Goal: Transaction & Acquisition: Purchase product/service

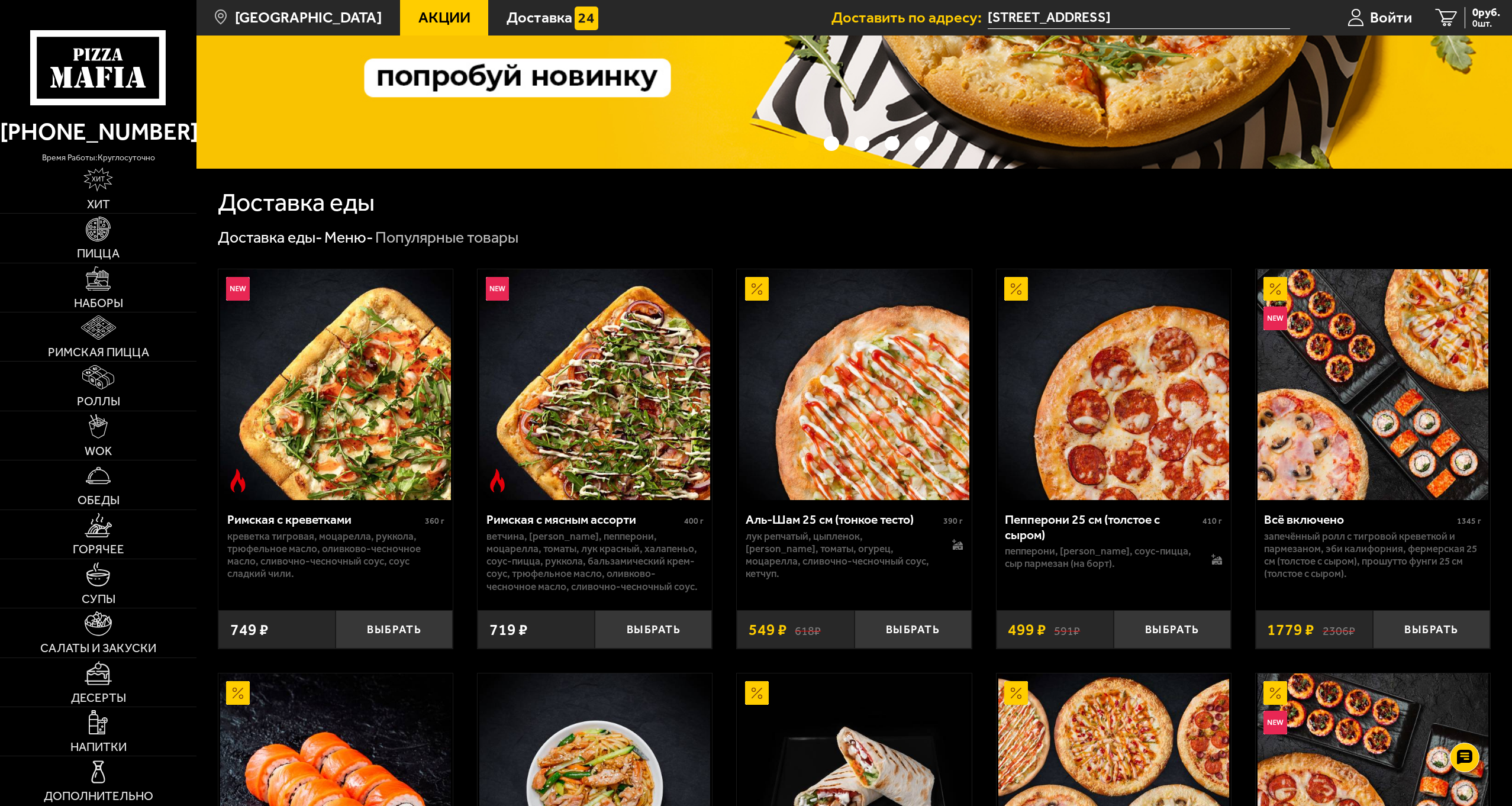
scroll to position [355, 0]
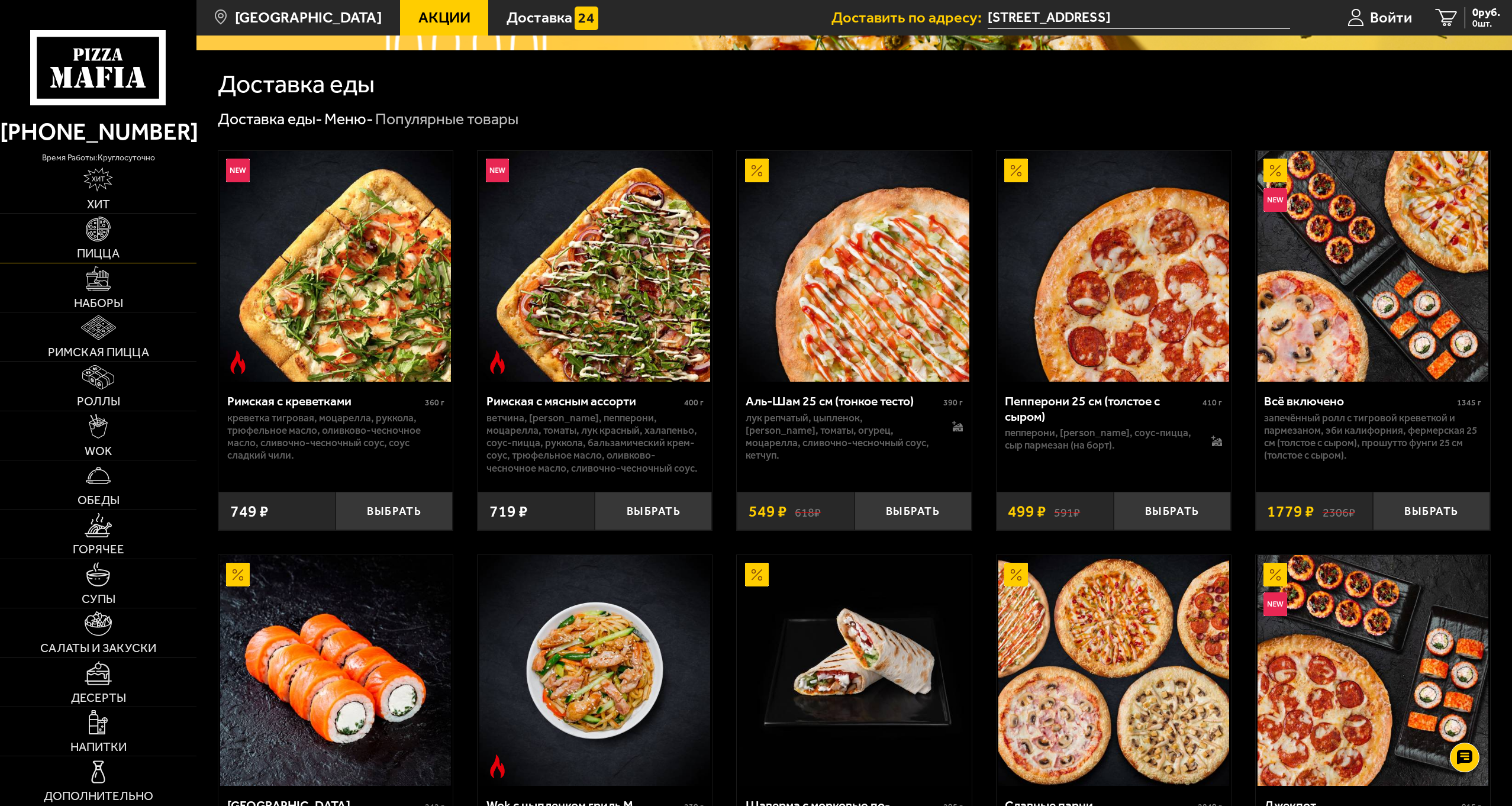
click at [119, 242] on link "Пицца" at bounding box center [98, 238] width 197 height 49
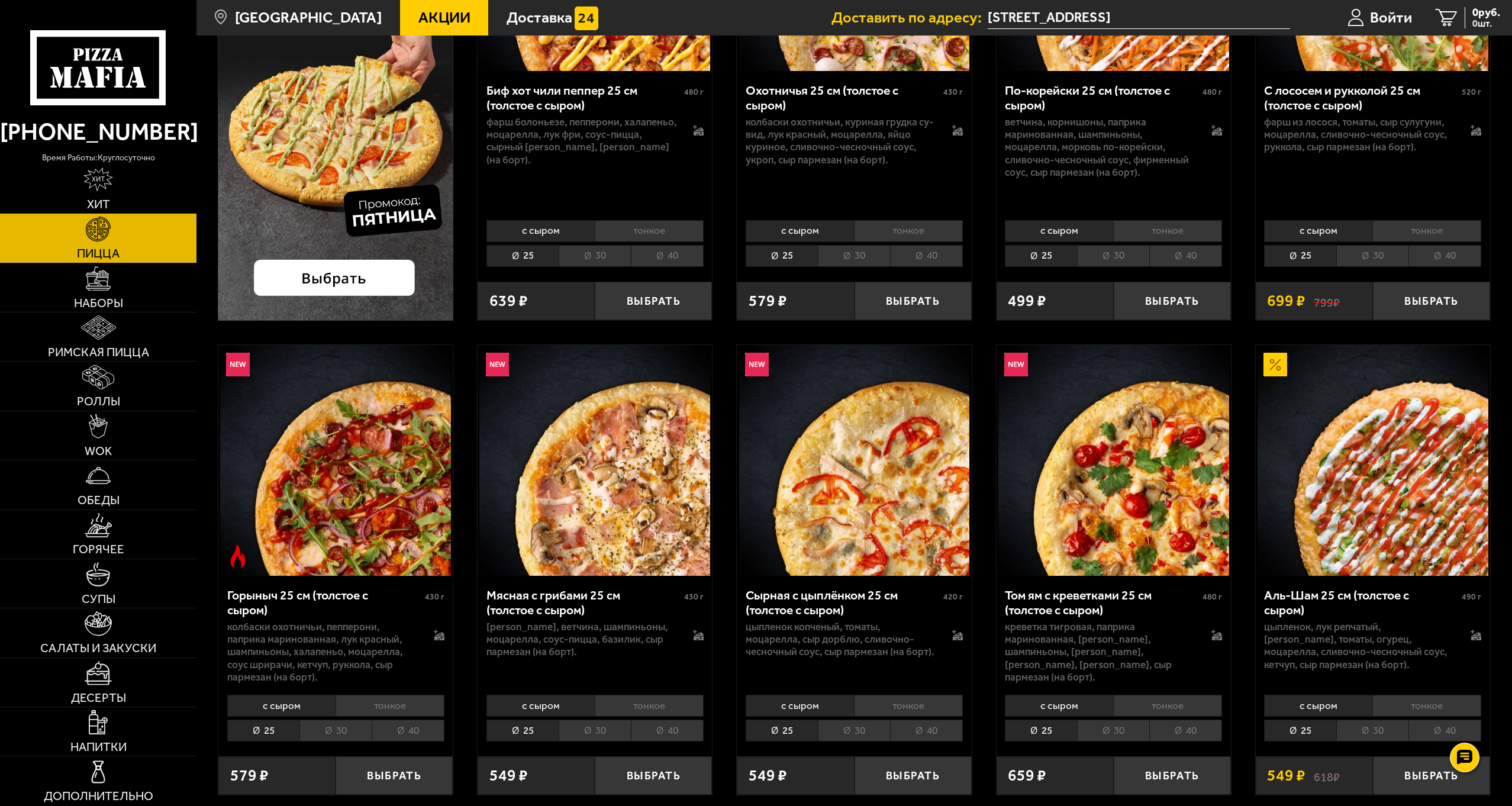
scroll to position [473, 0]
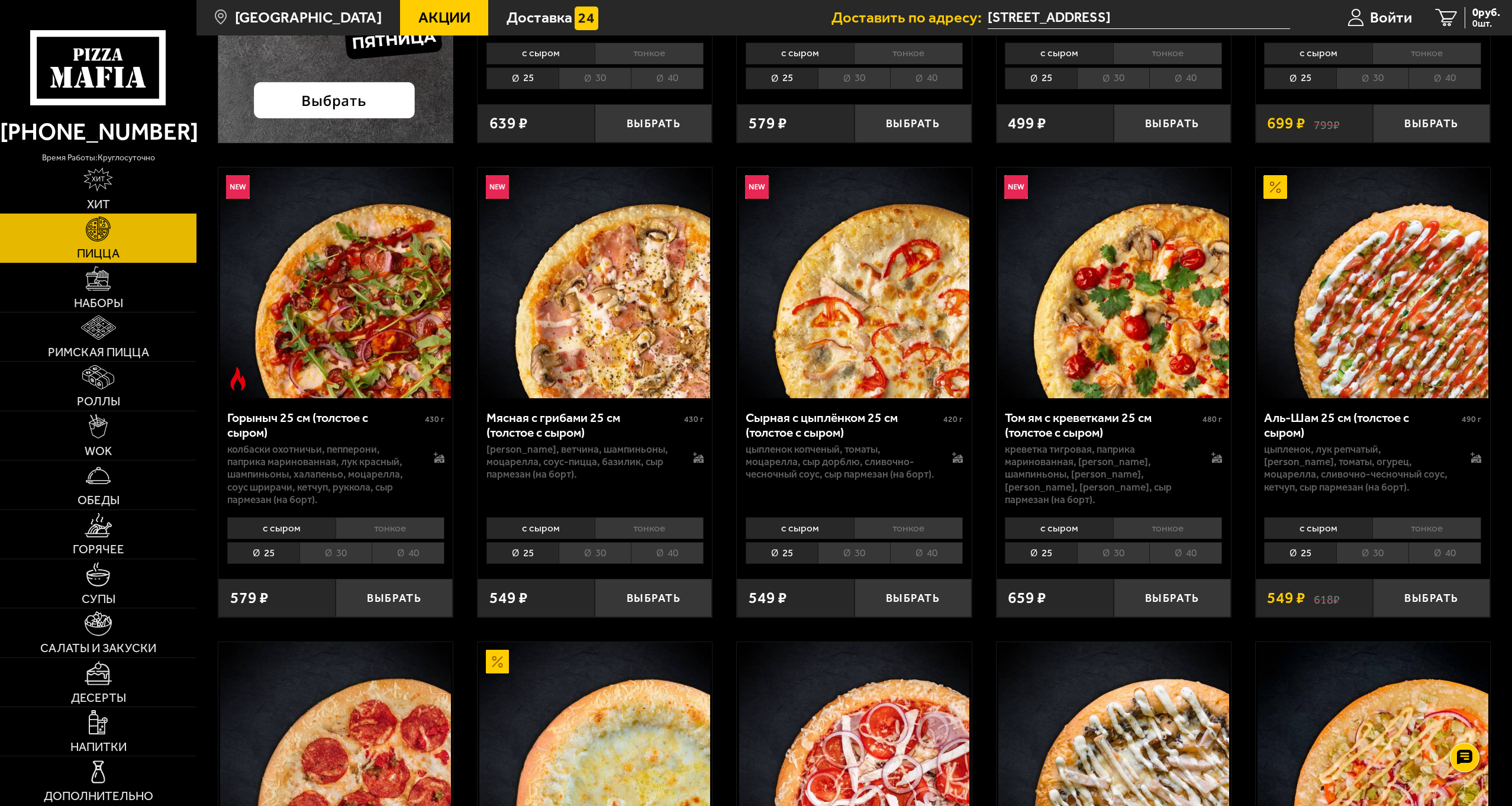
click at [1446, 553] on li "40" at bounding box center [1444, 553] width 73 height 22
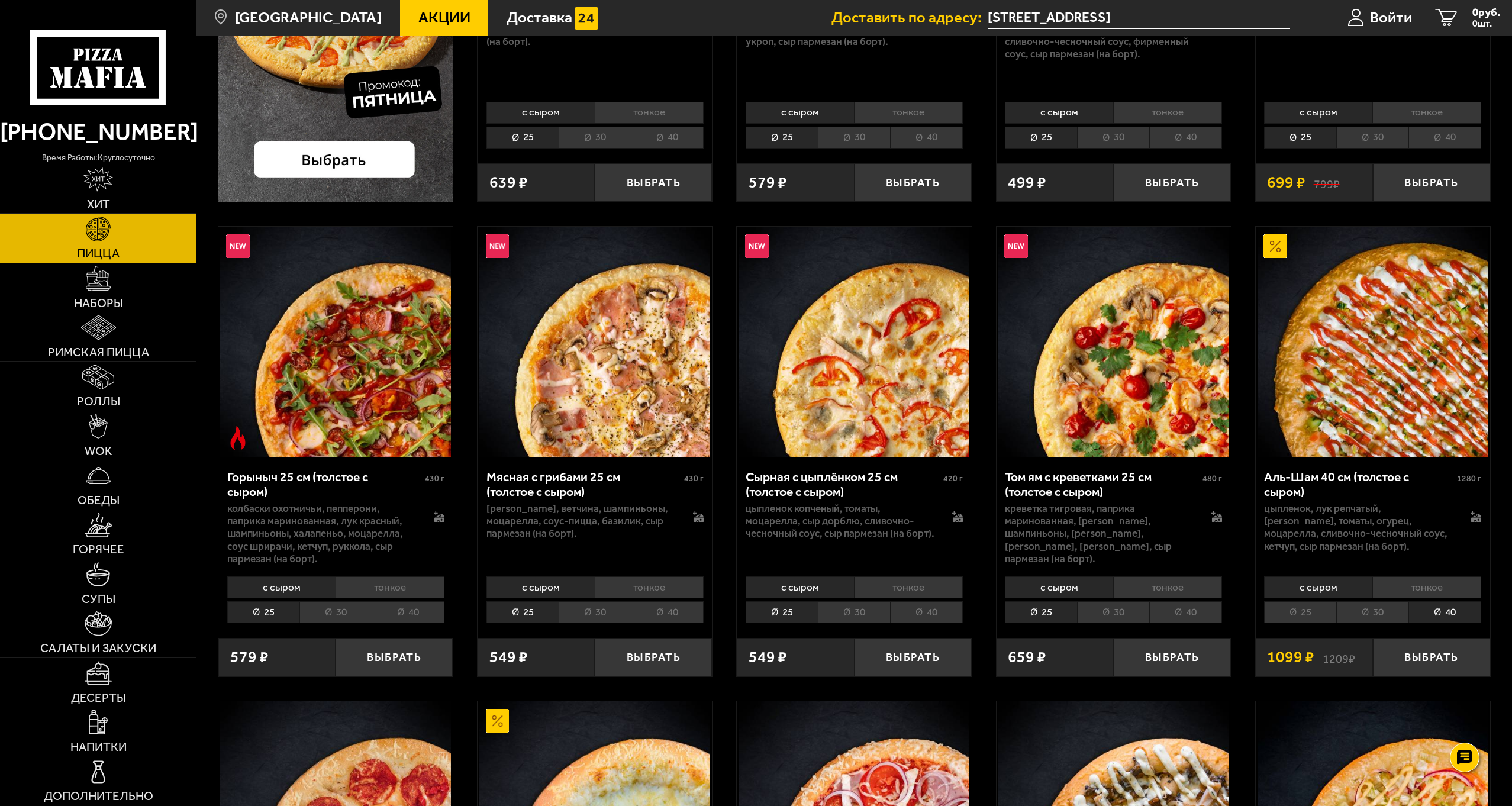
scroll to position [355, 0]
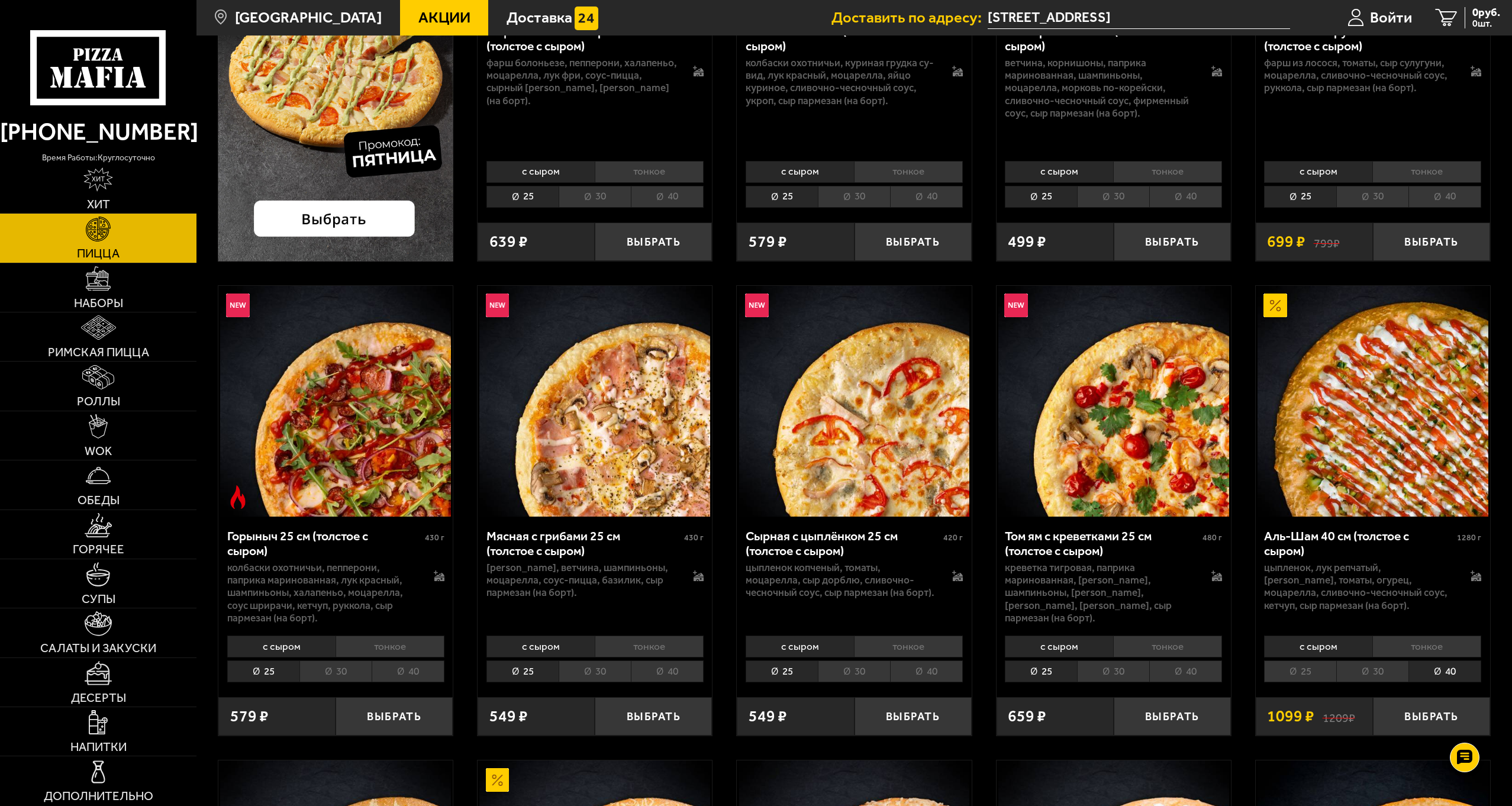
click at [1414, 650] on li "тонкое" at bounding box center [1427, 646] width 109 height 22
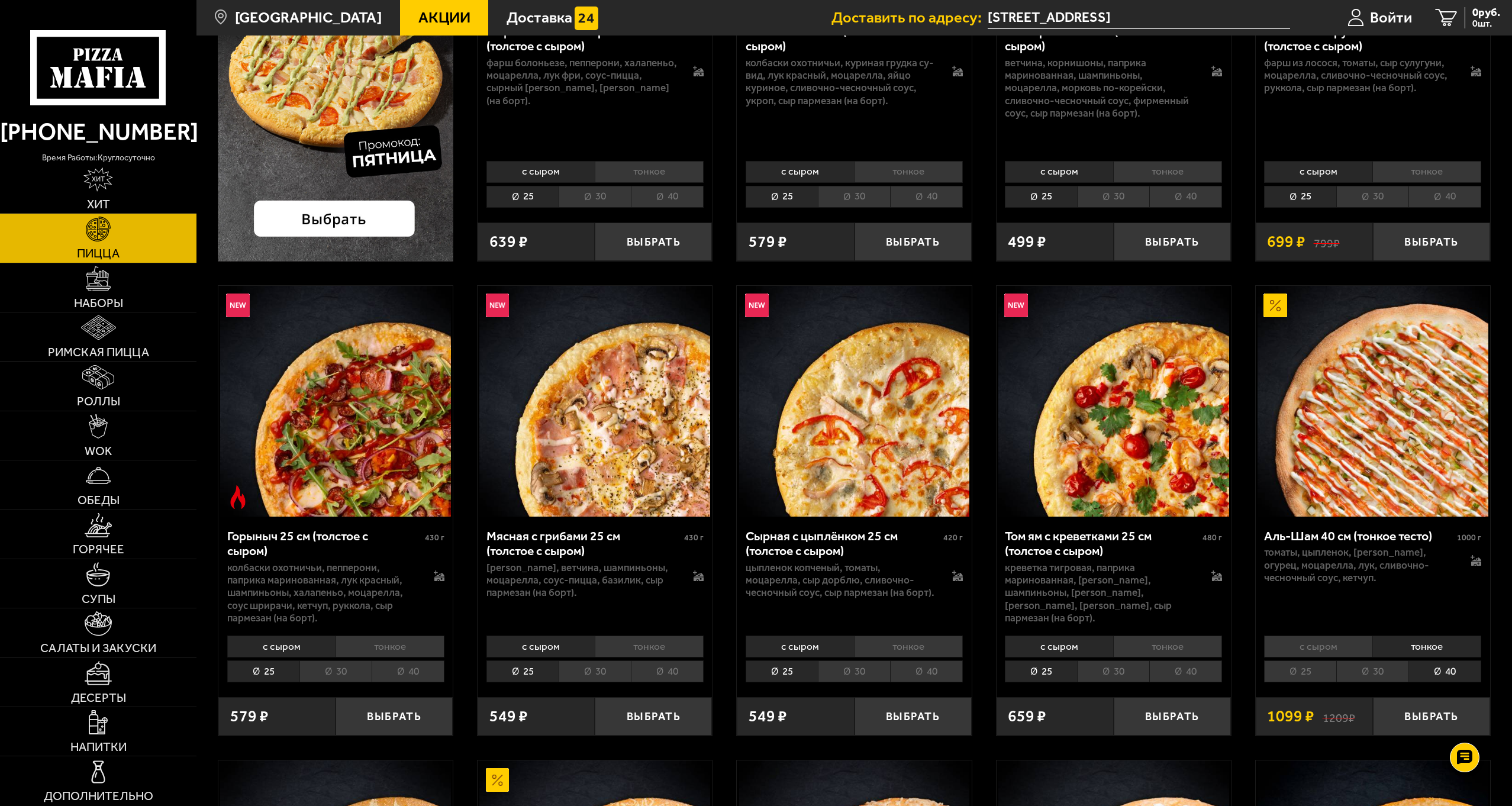
click at [1330, 650] on li "с сыром" at bounding box center [1318, 646] width 108 height 22
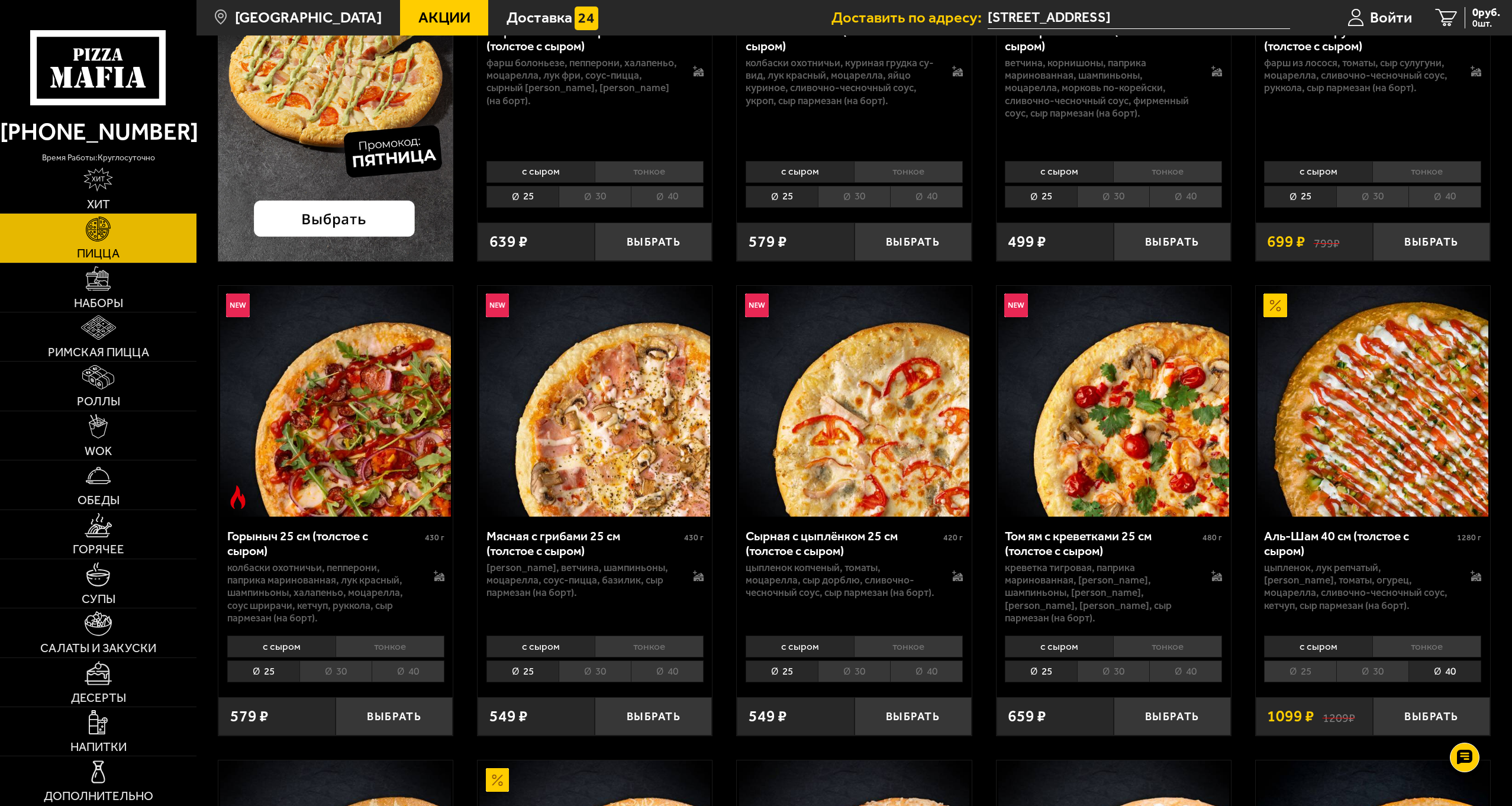
click at [1416, 648] on li "тонкое" at bounding box center [1427, 646] width 109 height 22
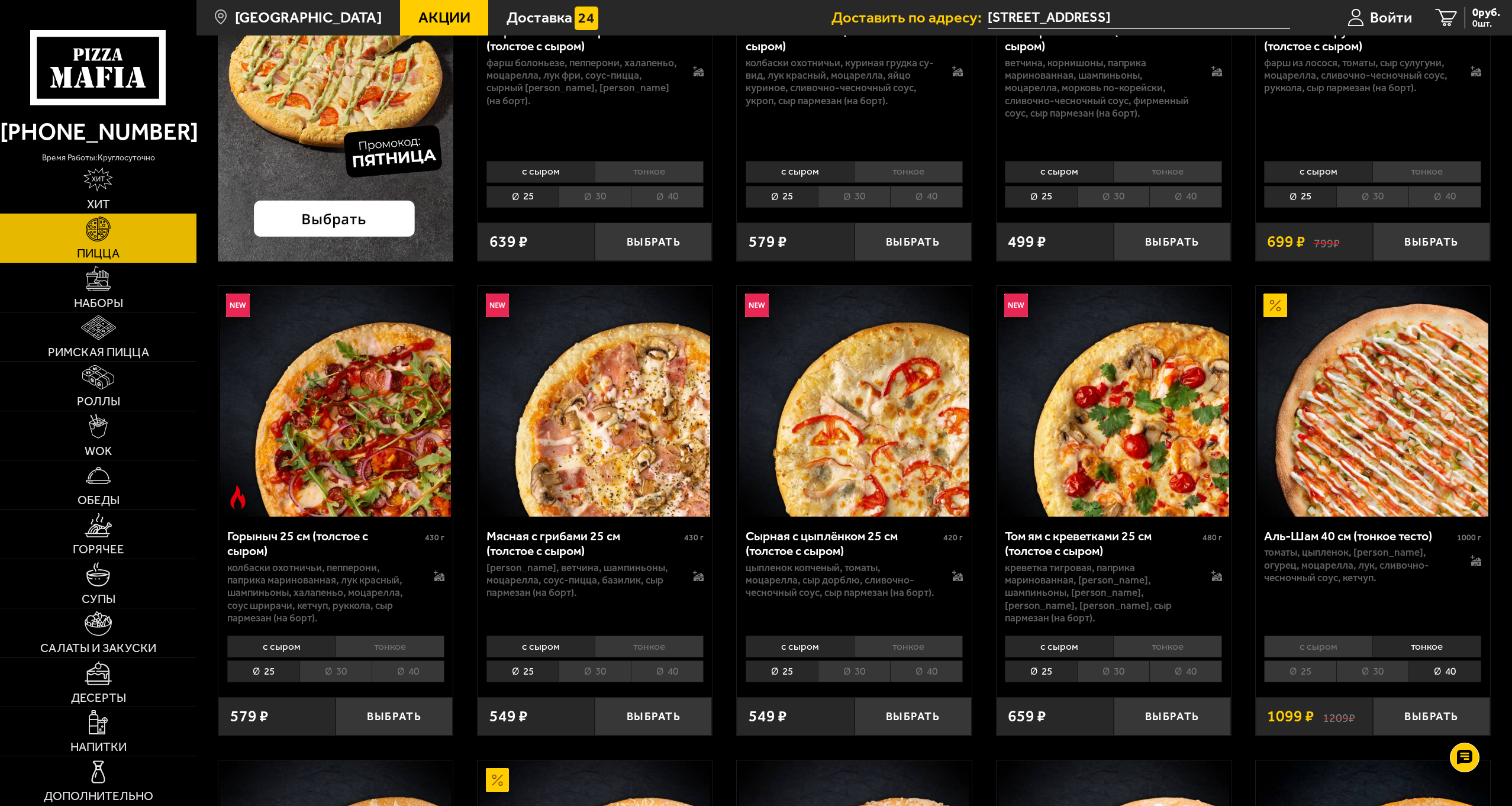
click at [1313, 652] on li "с сыром" at bounding box center [1318, 646] width 108 height 22
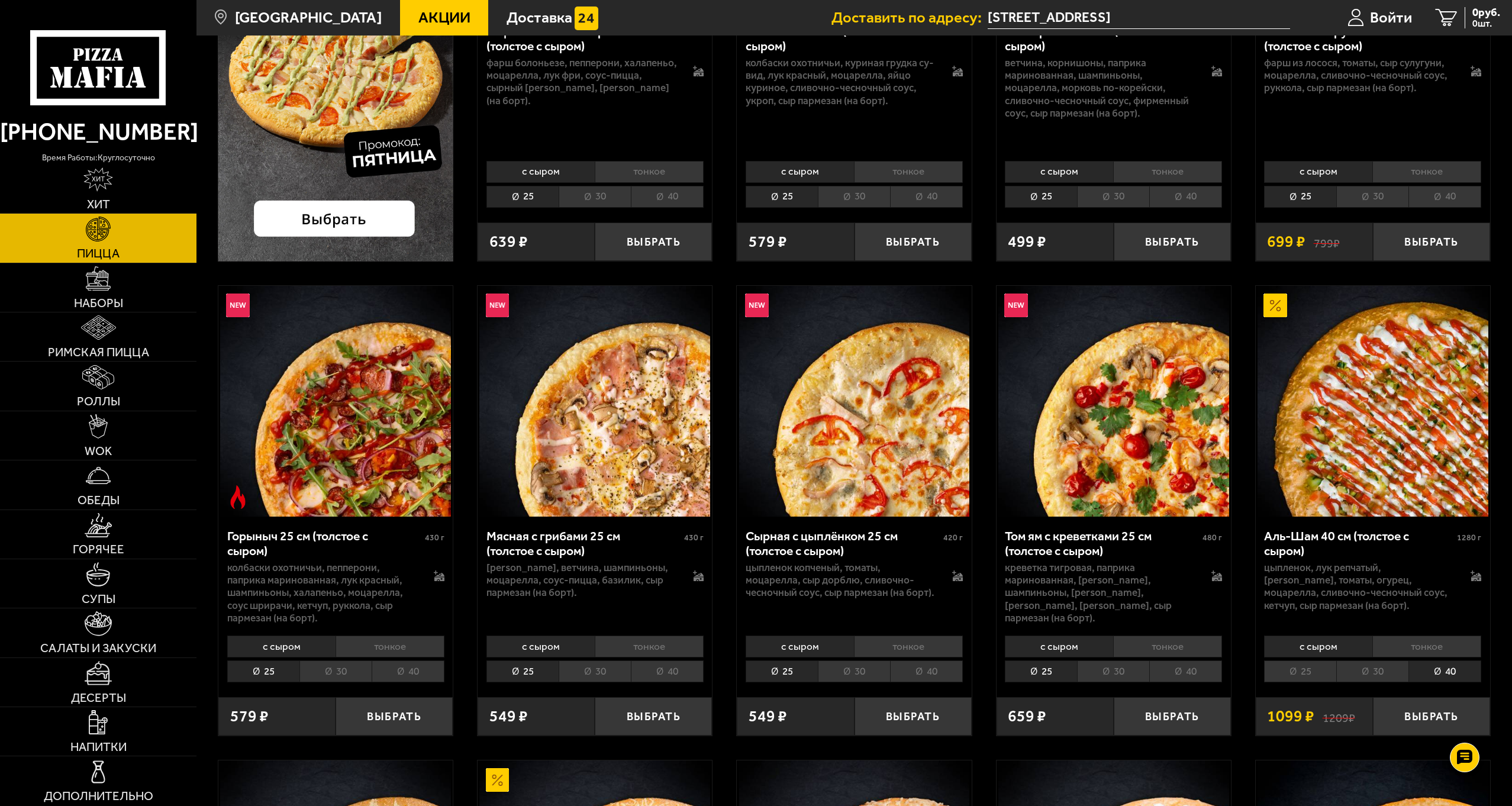
click at [1432, 656] on li "тонкое" at bounding box center [1427, 646] width 109 height 22
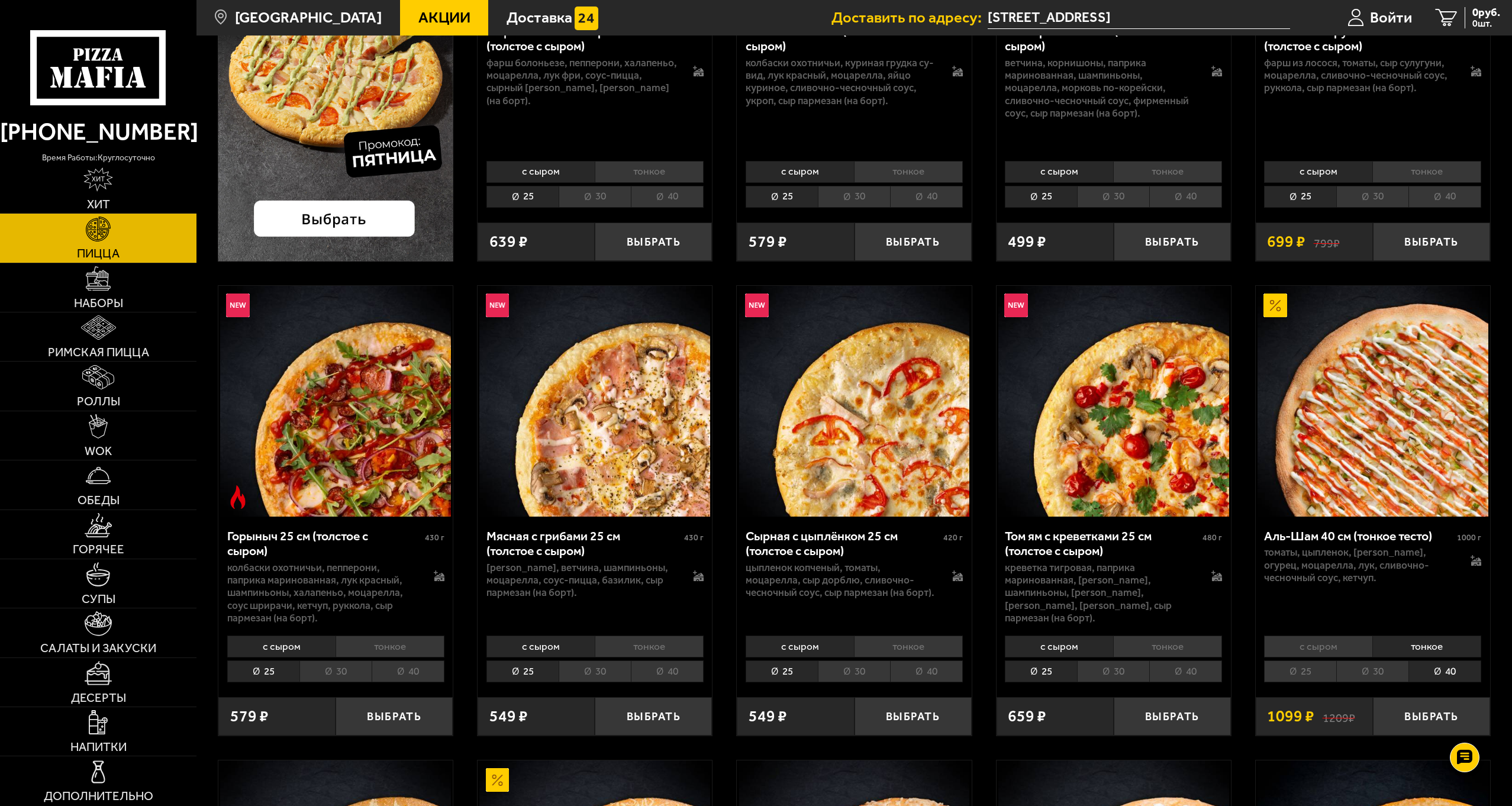
scroll to position [0, 0]
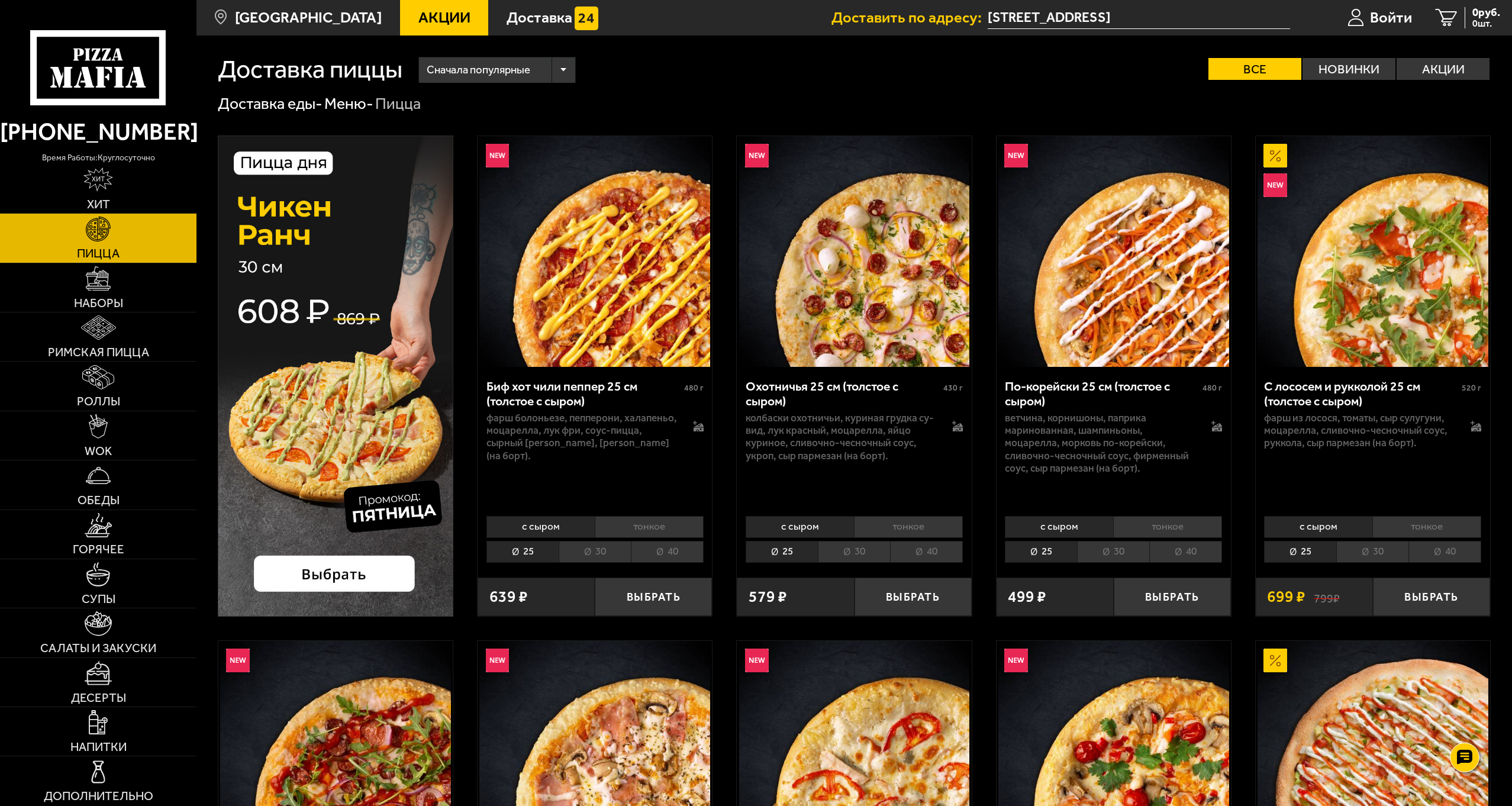
click at [1433, 546] on li "40" at bounding box center [1444, 551] width 73 height 22
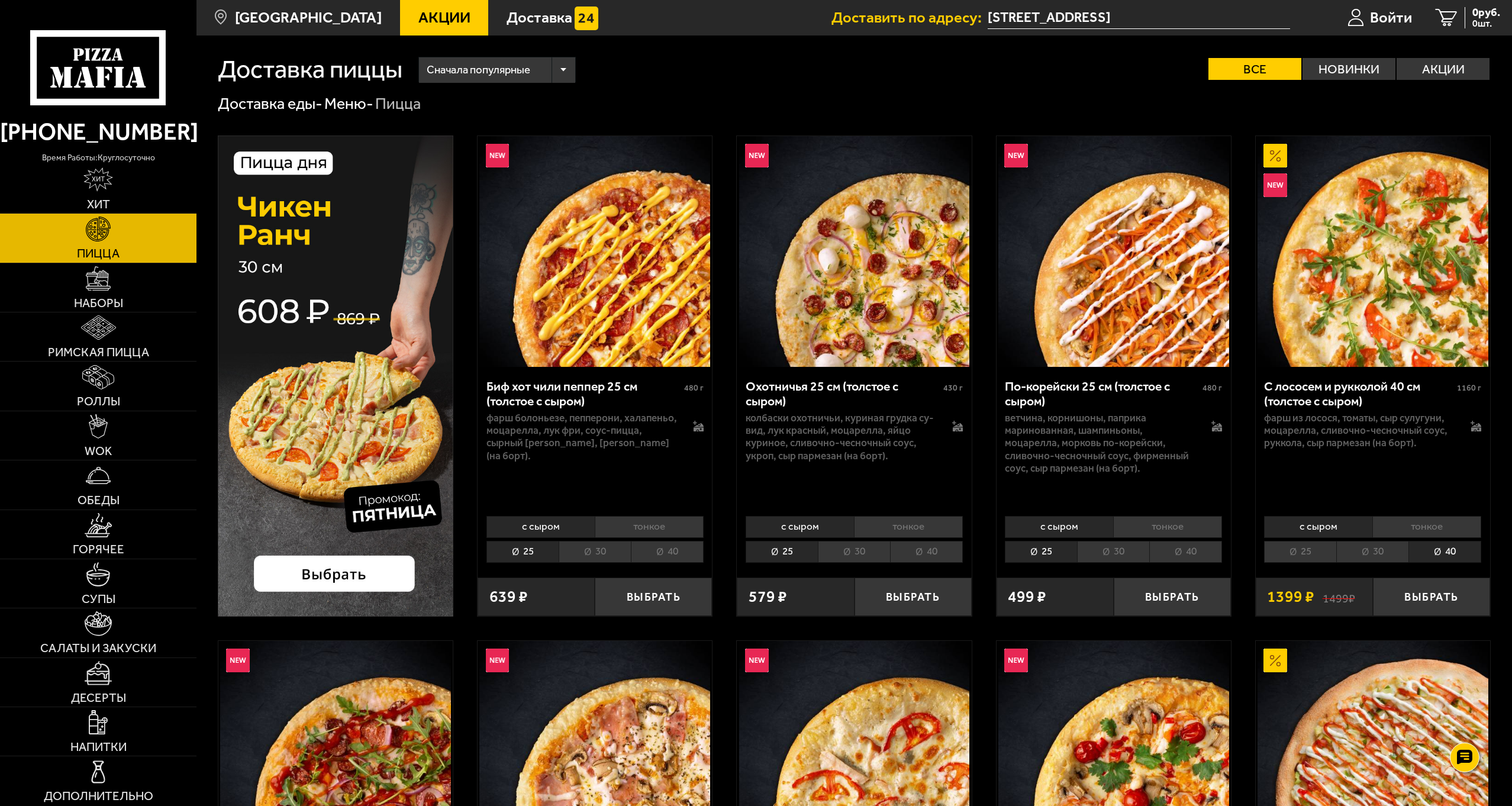
click at [1298, 558] on li "25" at bounding box center [1300, 551] width 72 height 22
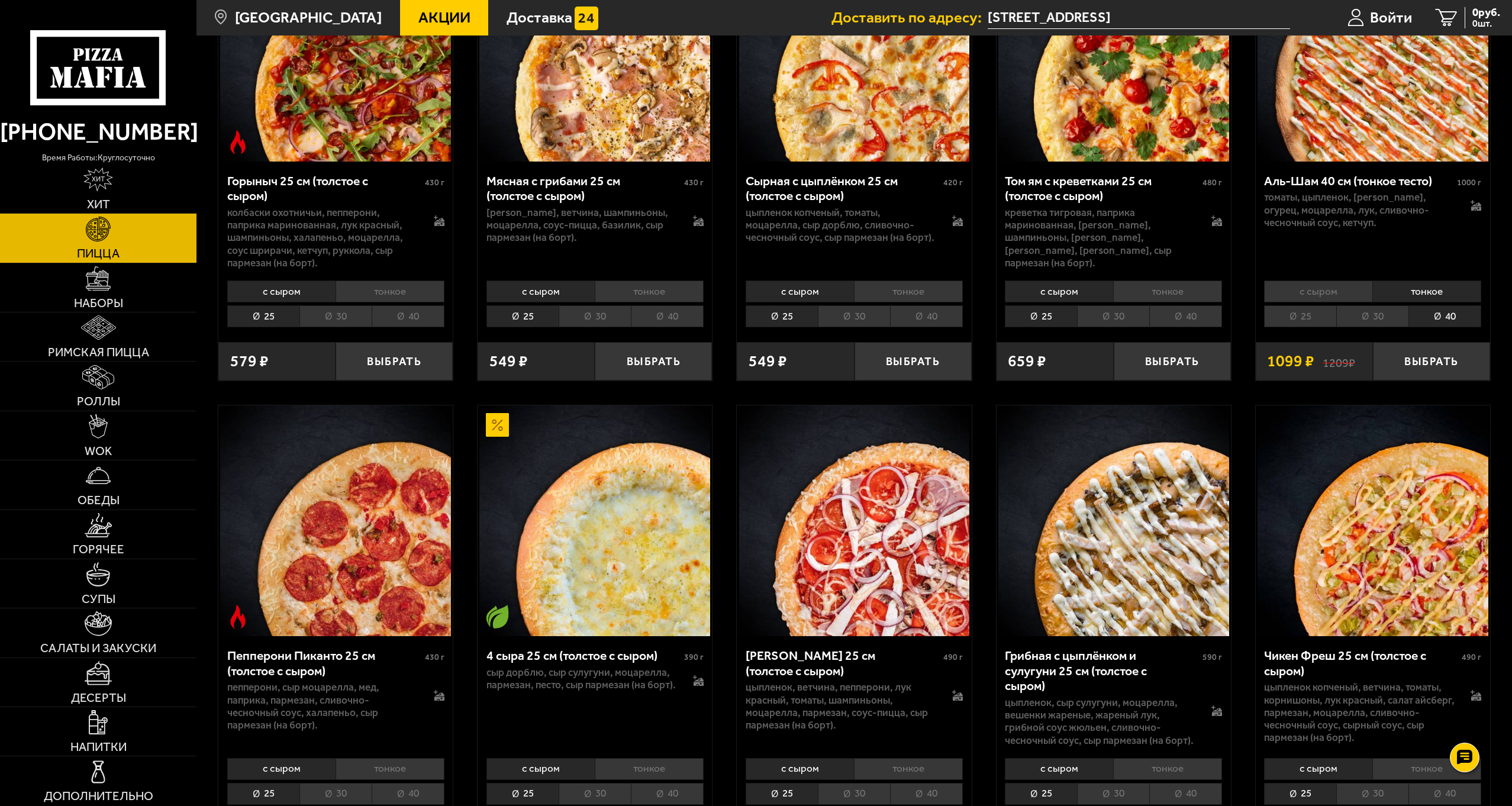
scroll to position [532, 0]
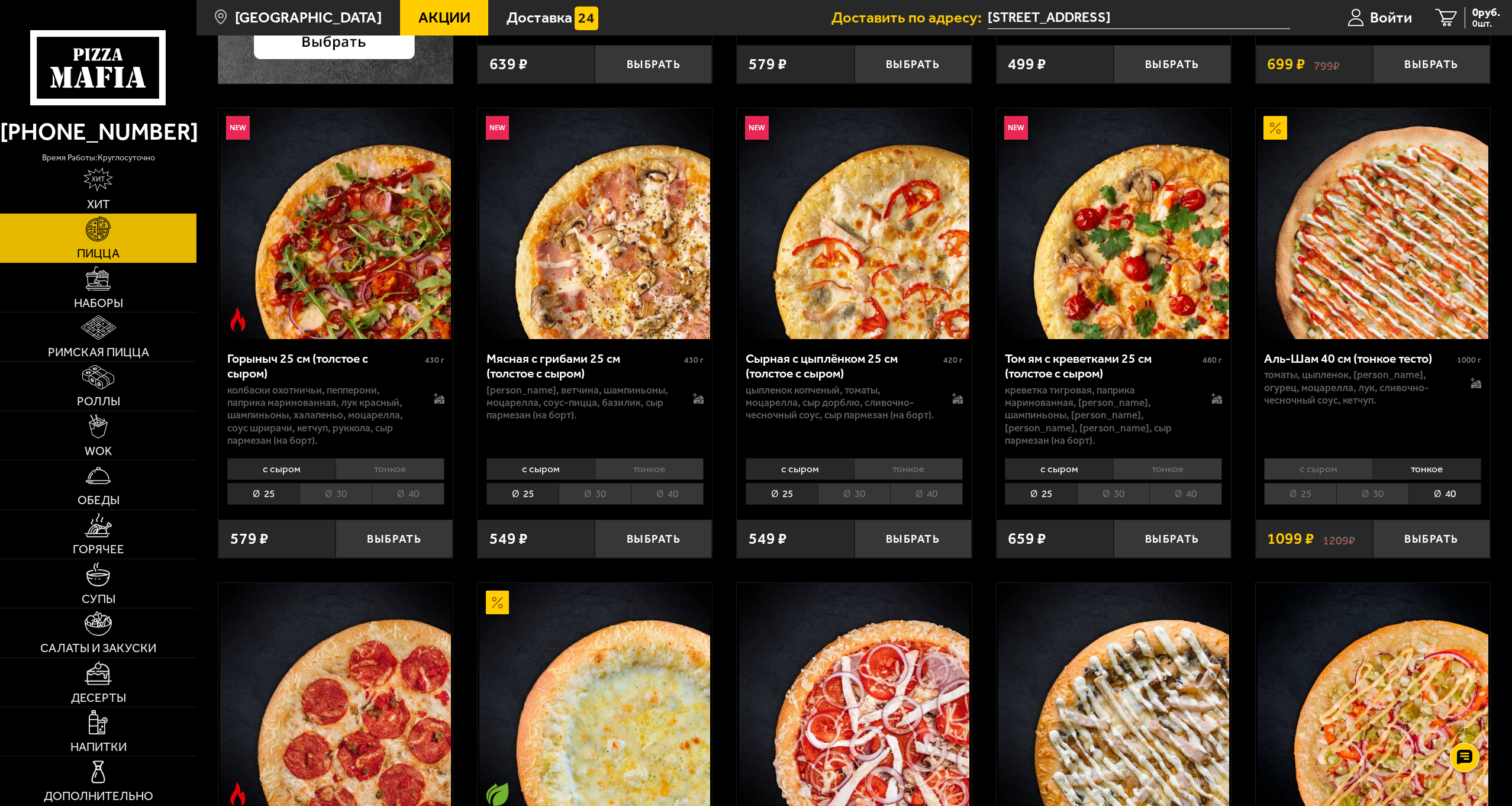
click at [1177, 481] on div "с сыром тонкое 25 30 40 Топпинги" at bounding box center [1114, 480] width 235 height 56
click at [1184, 490] on li "40" at bounding box center [1185, 494] width 73 height 22
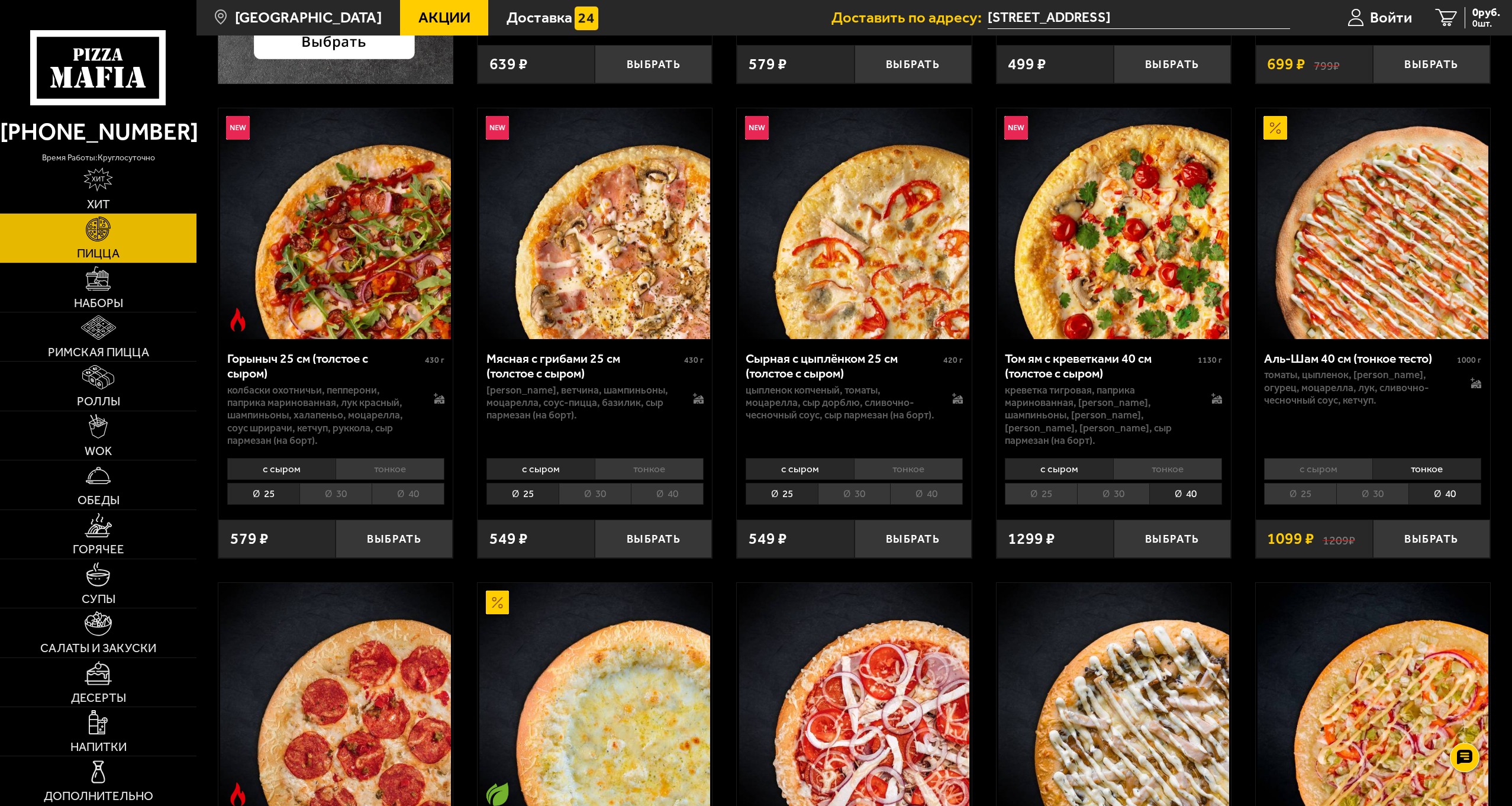
click at [1104, 493] on li "30" at bounding box center [1113, 494] width 72 height 22
click at [1186, 498] on li "40" at bounding box center [1185, 494] width 73 height 22
click at [1164, 473] on li "тонкое" at bounding box center [1167, 468] width 109 height 22
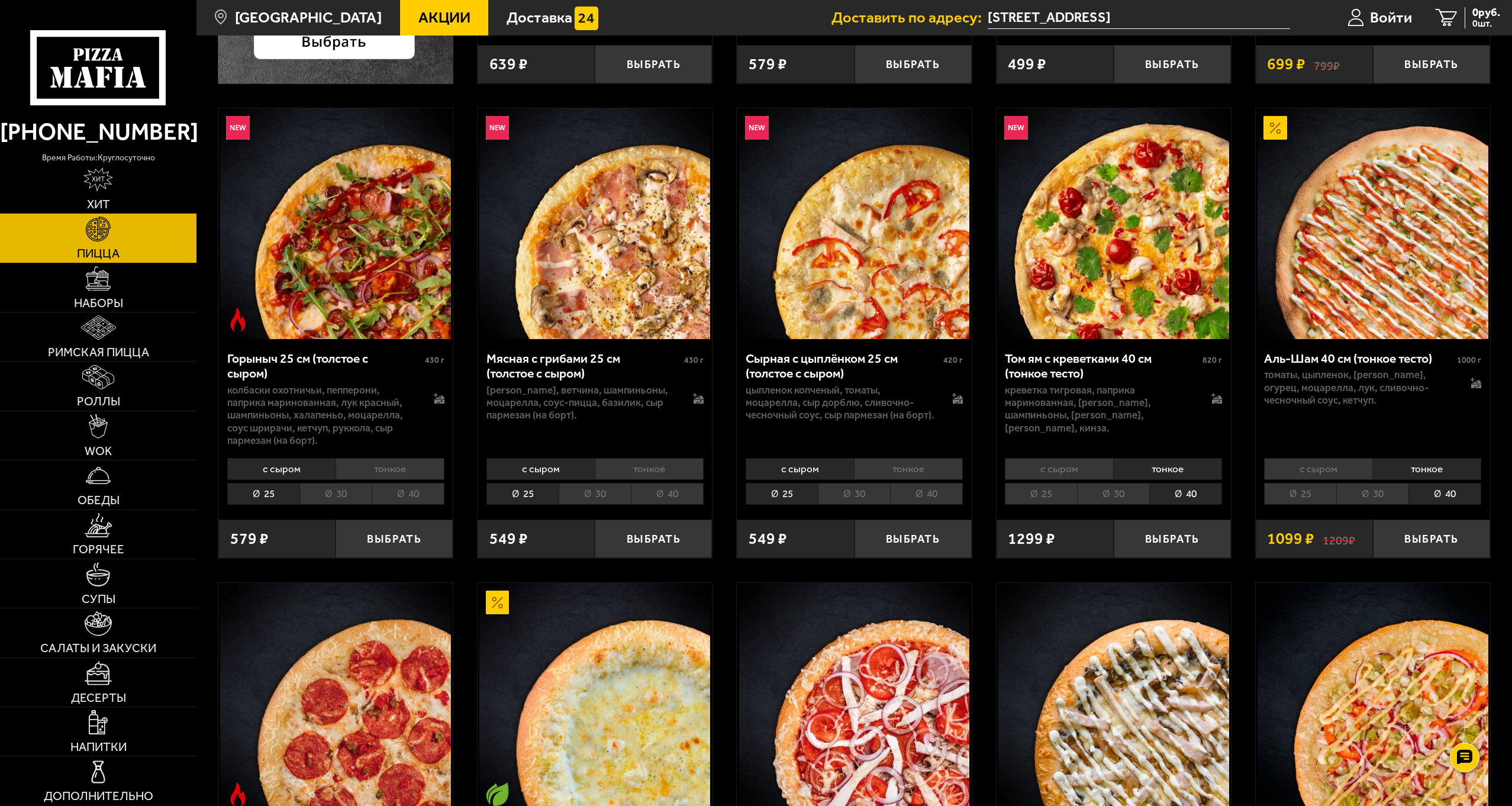
click at [1047, 474] on li "с сыром" at bounding box center [1059, 468] width 108 height 22
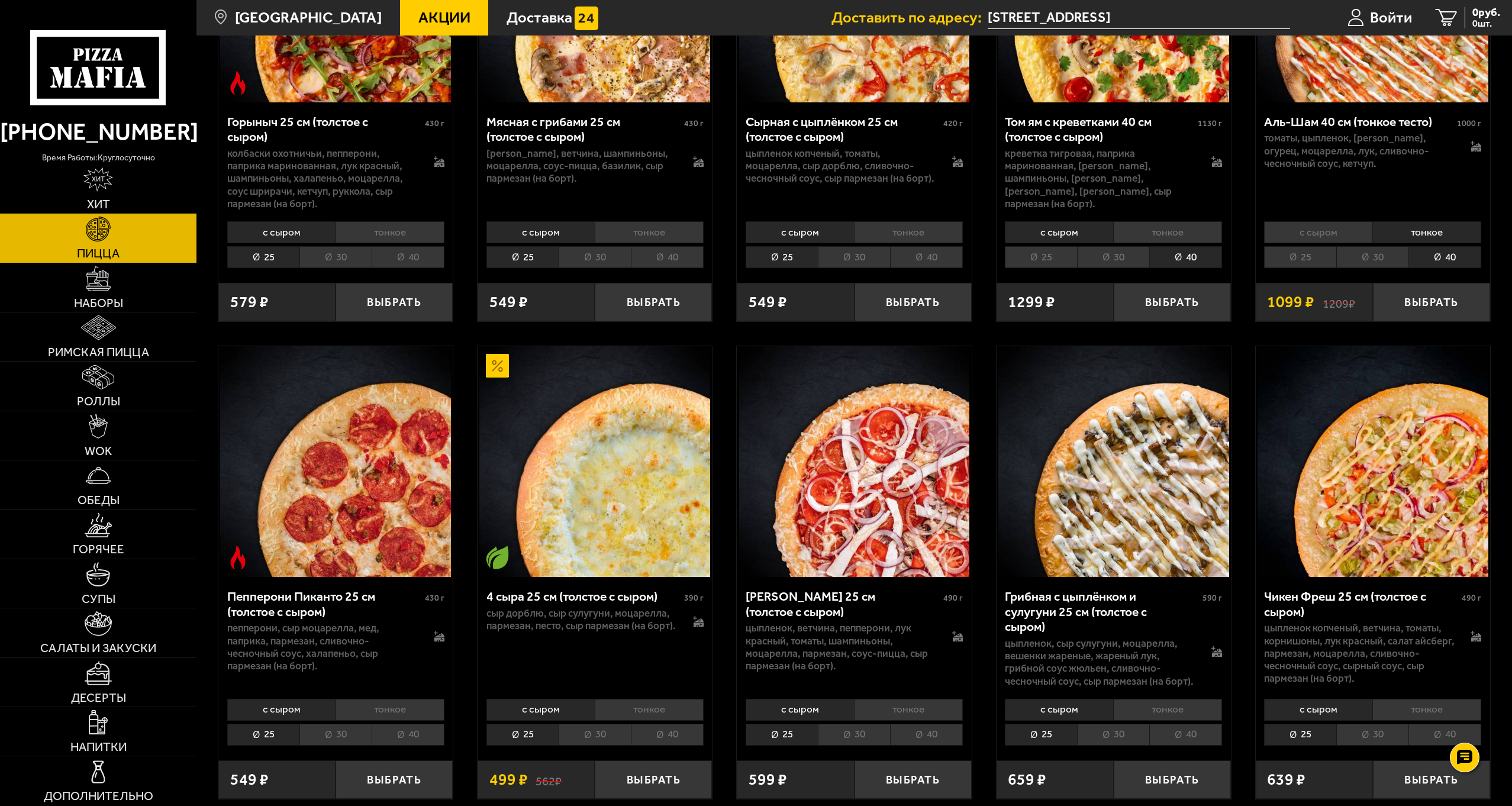
scroll to position [473, 0]
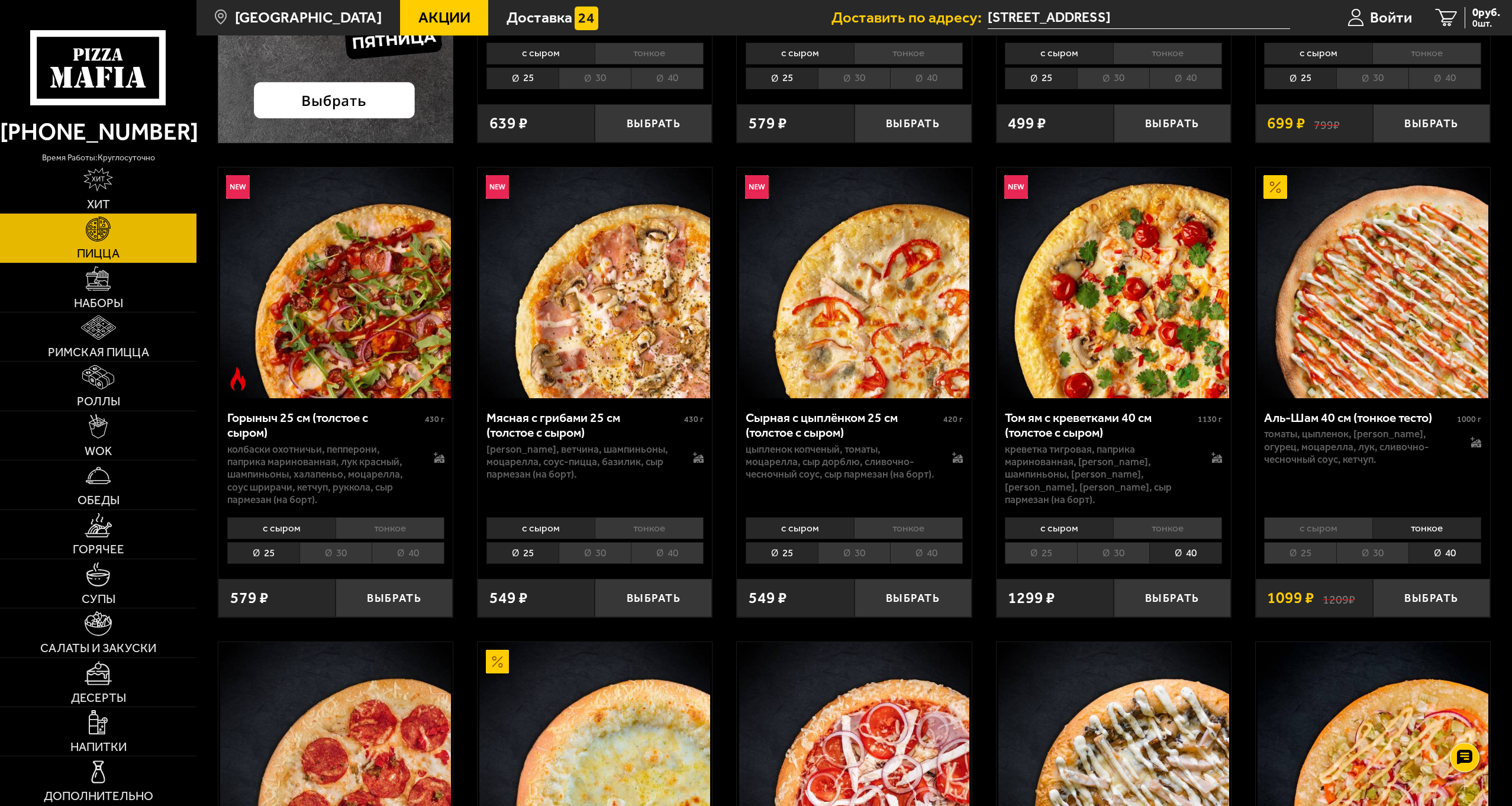
click at [1129, 300] on img at bounding box center [1114, 283] width 231 height 231
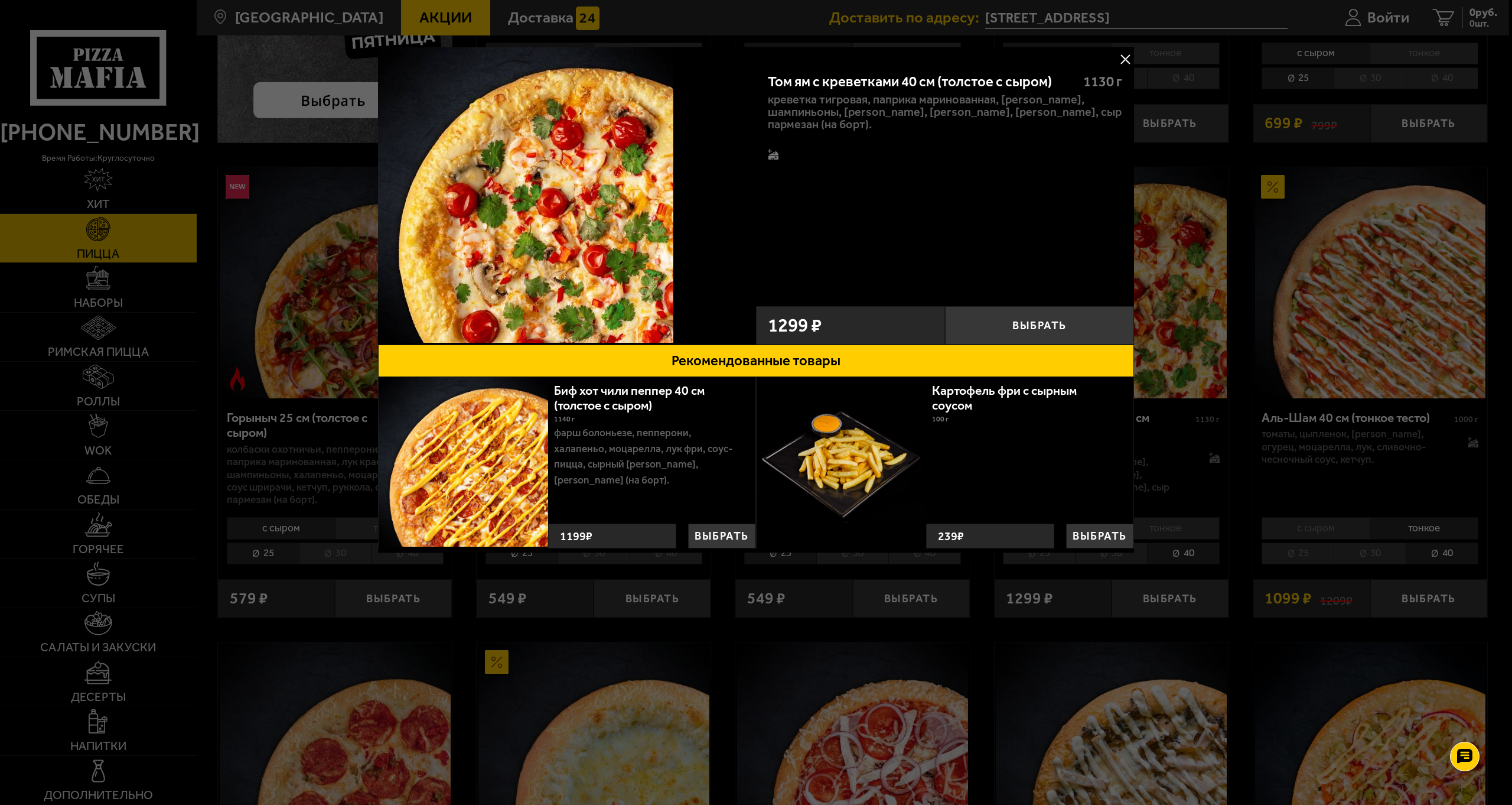
click at [1231, 231] on div at bounding box center [756, 402] width 1512 height 805
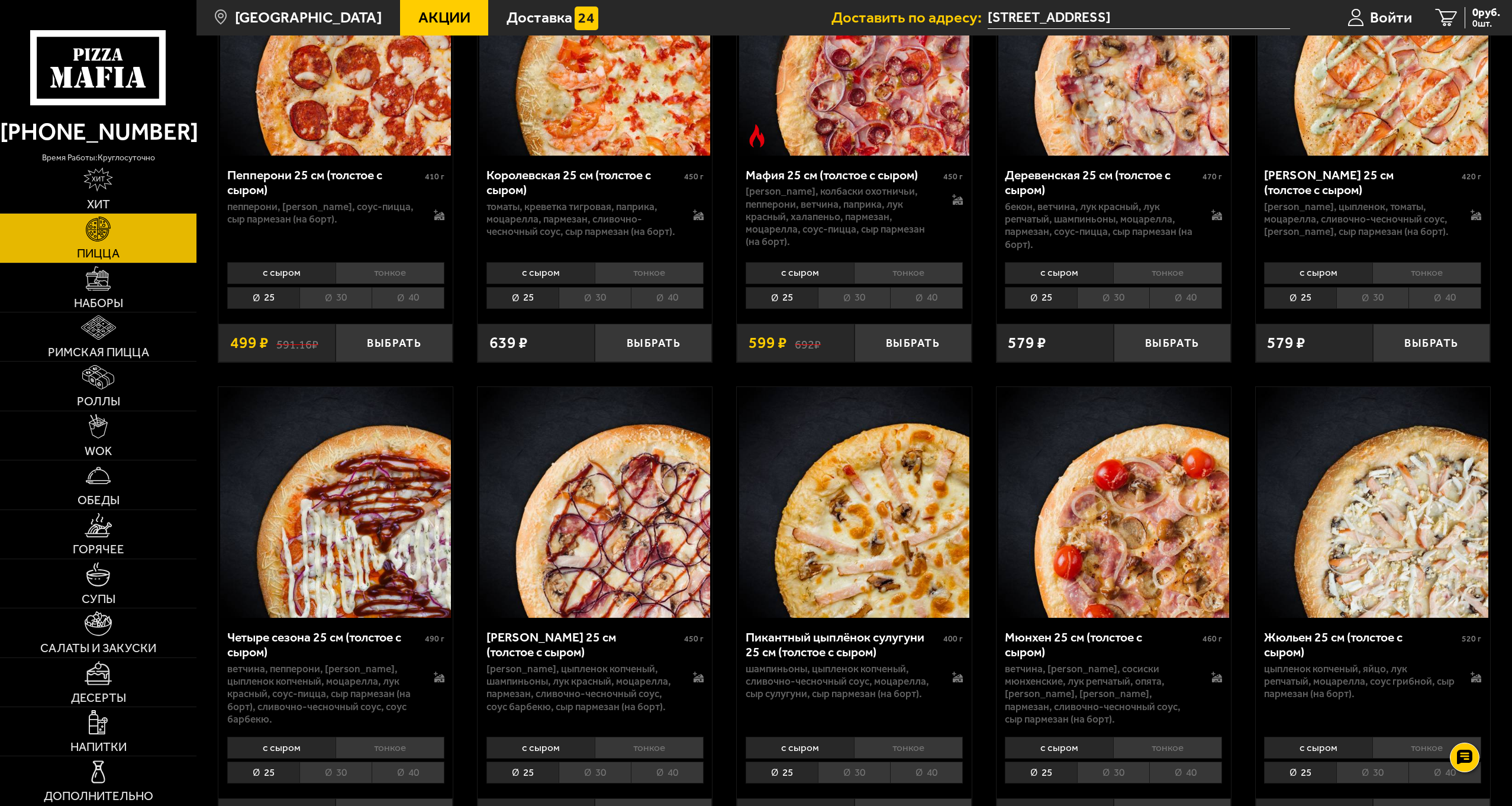
scroll to position [2189, 0]
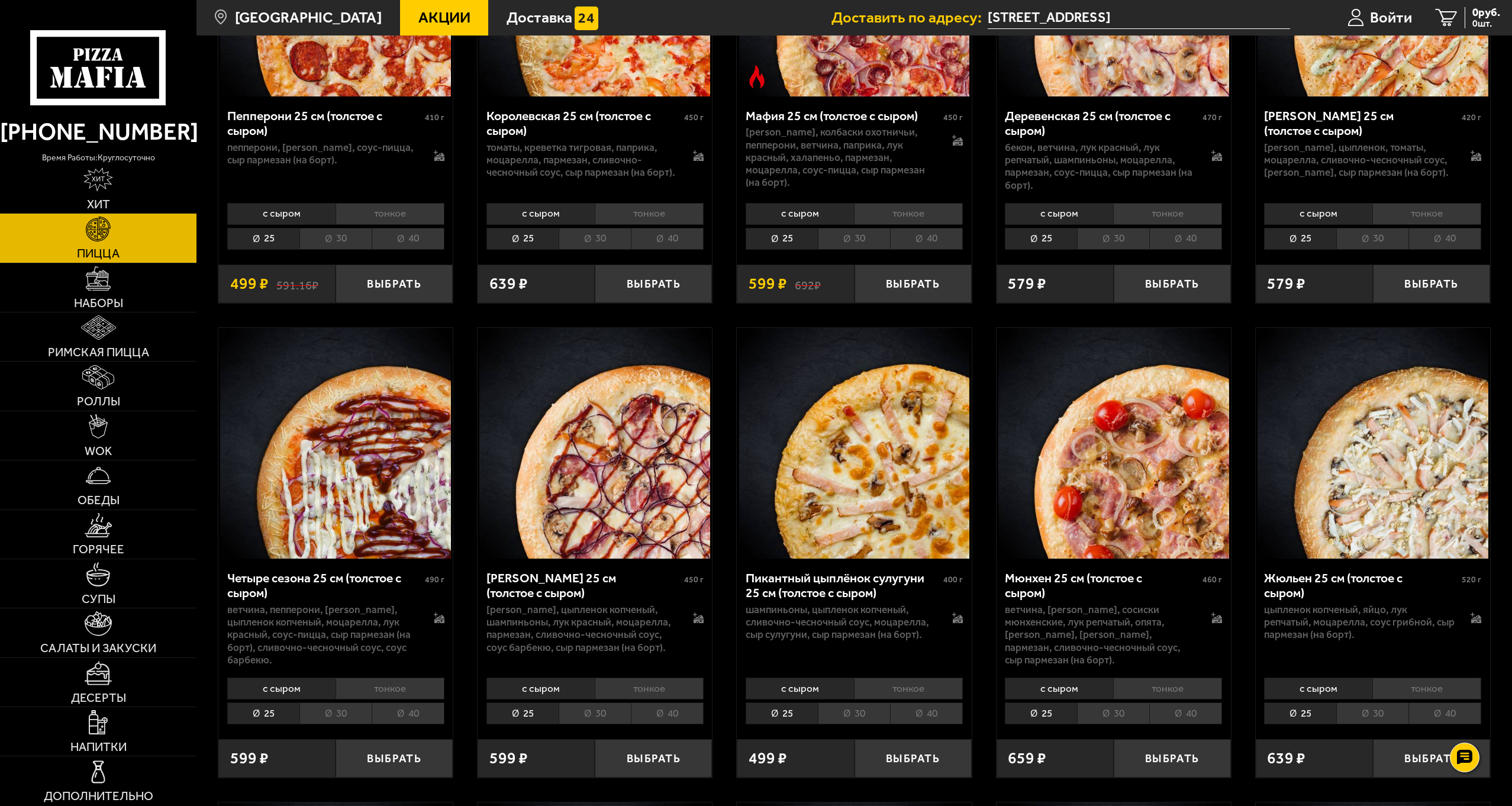
click at [372, 466] on img at bounding box center [335, 443] width 231 height 231
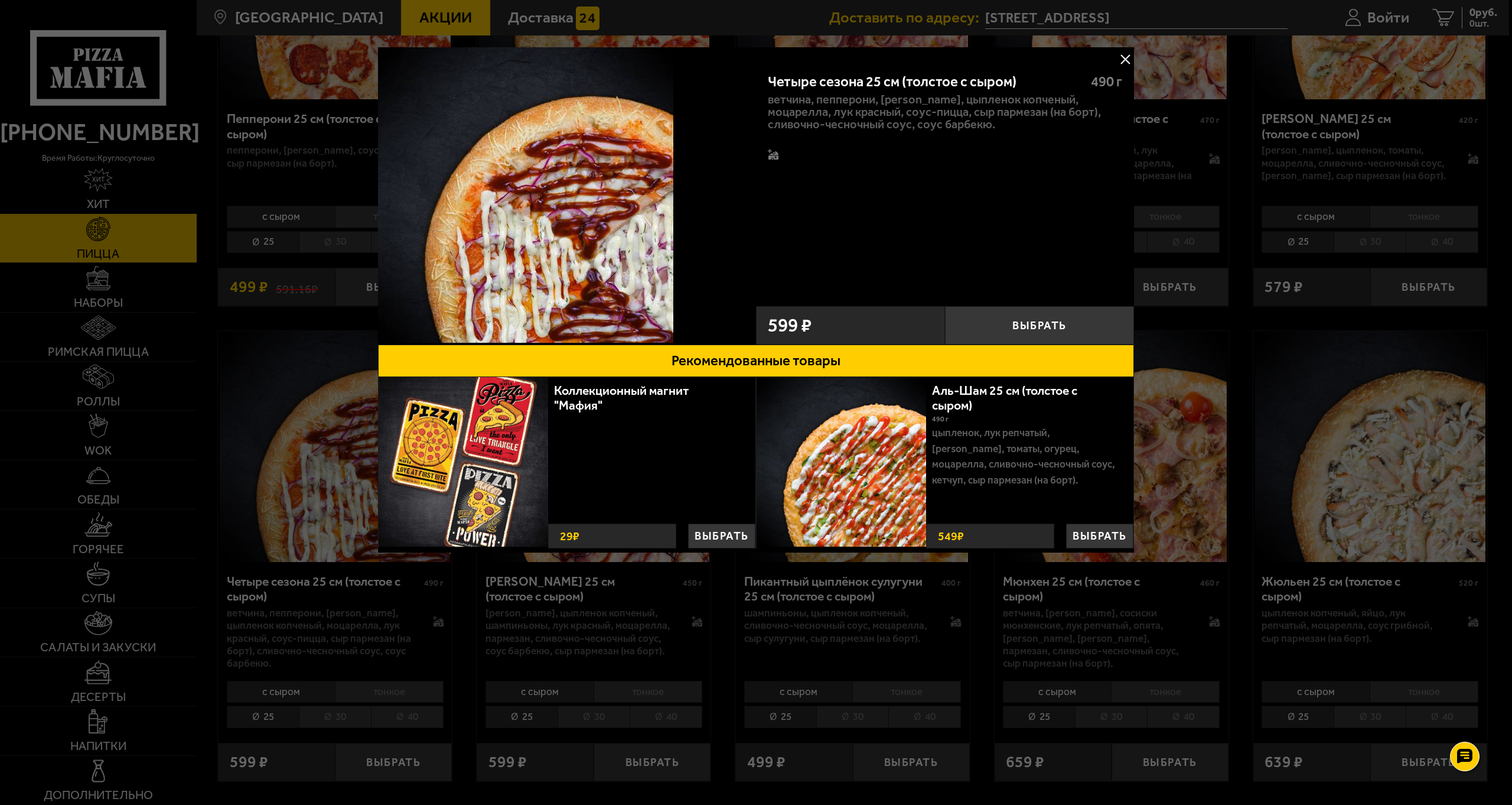
click at [1306, 289] on div at bounding box center [756, 402] width 1512 height 805
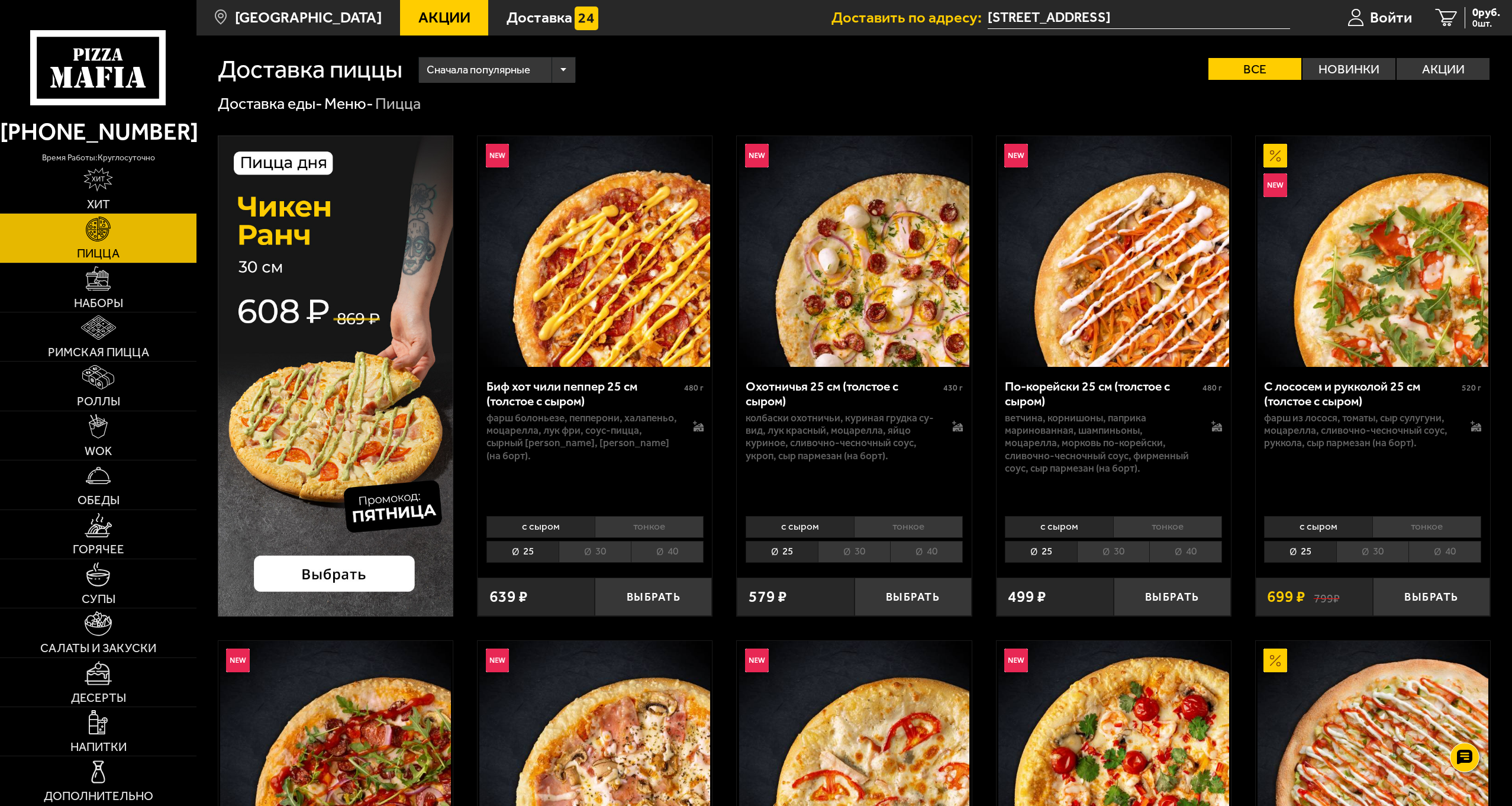
click at [676, 556] on li "40" at bounding box center [667, 551] width 73 height 22
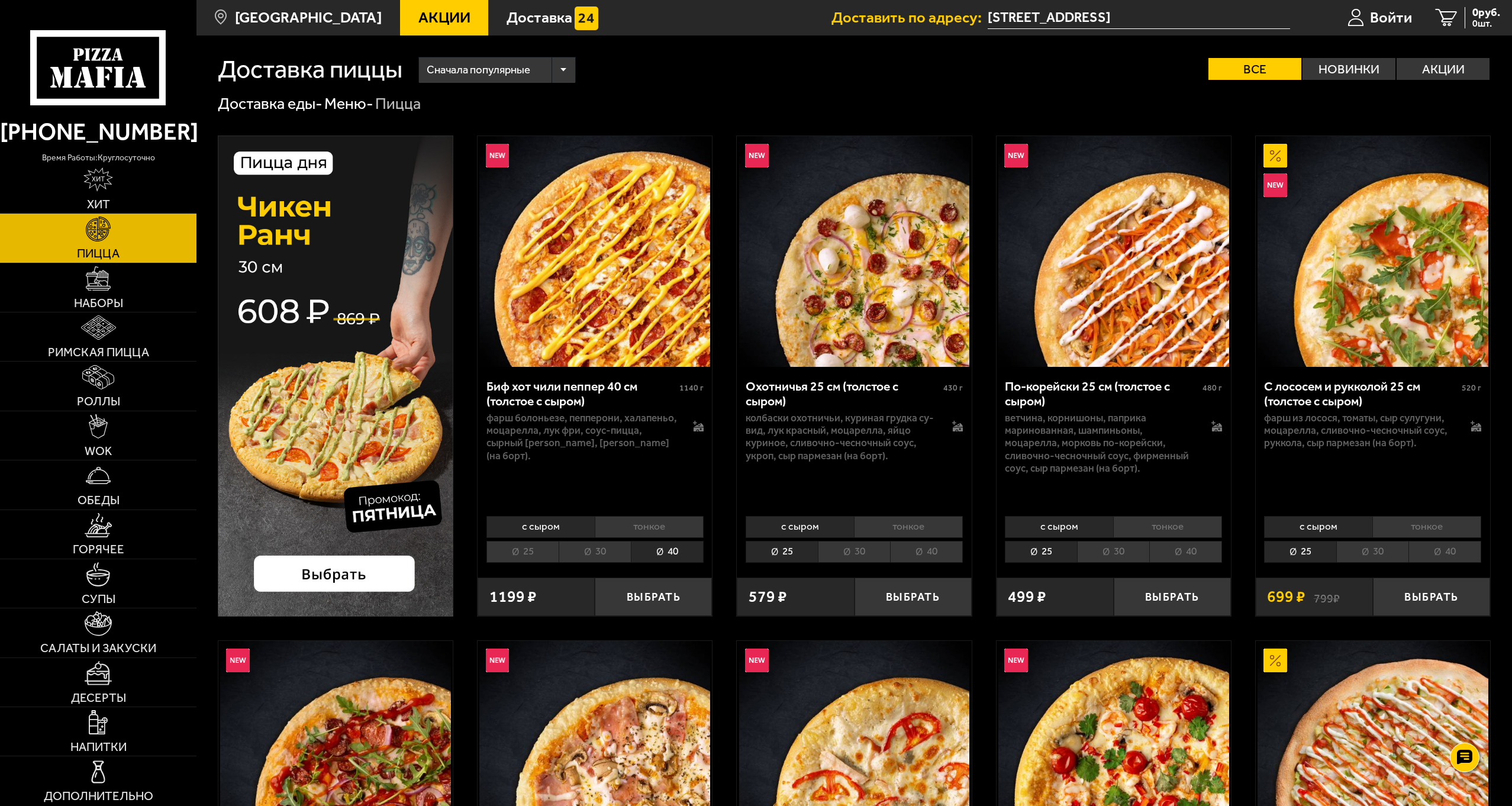
click at [531, 549] on li "25" at bounding box center [522, 551] width 72 height 22
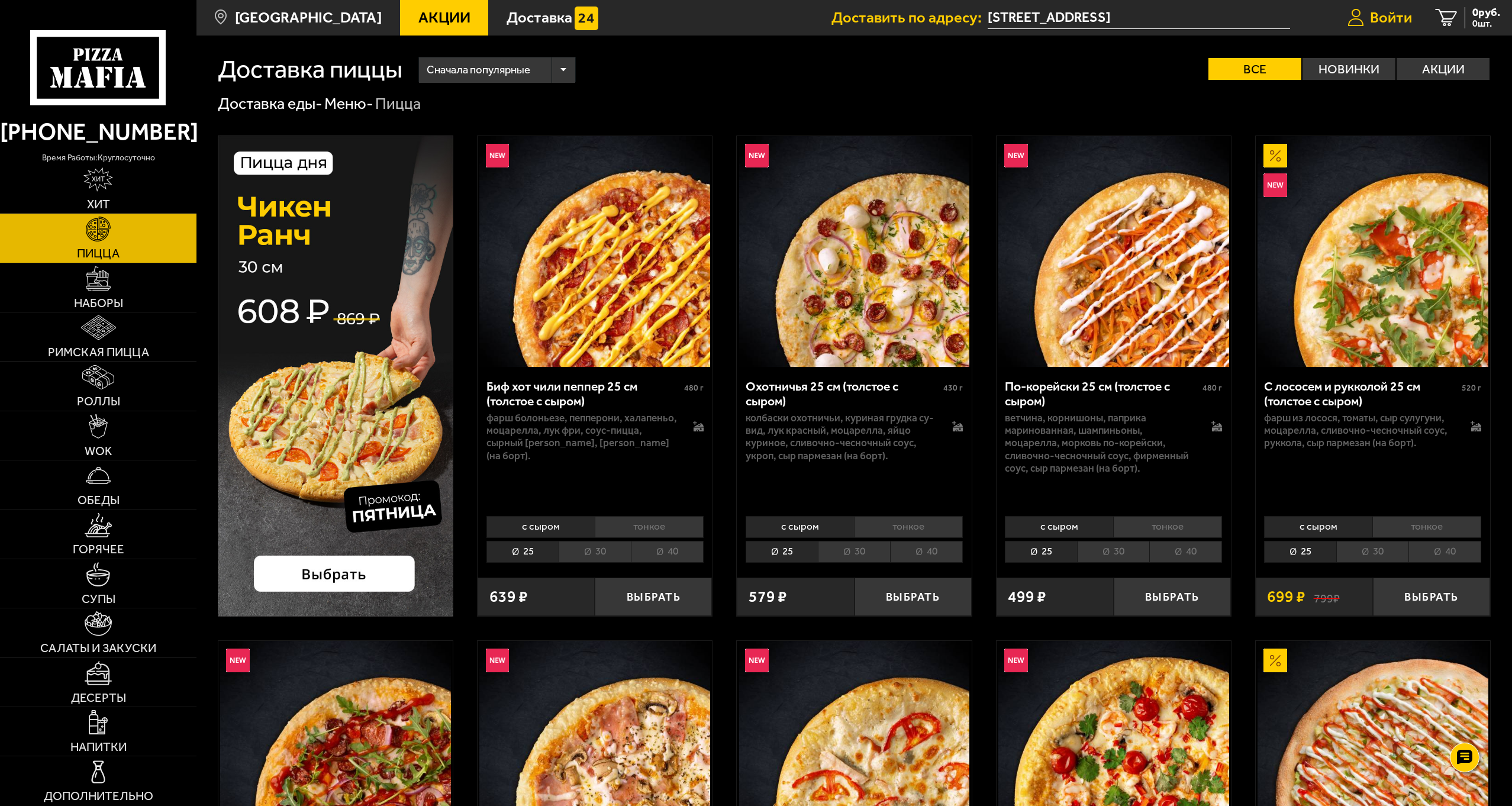
click at [1372, 21] on span "Войти" at bounding box center [1391, 18] width 42 height 15
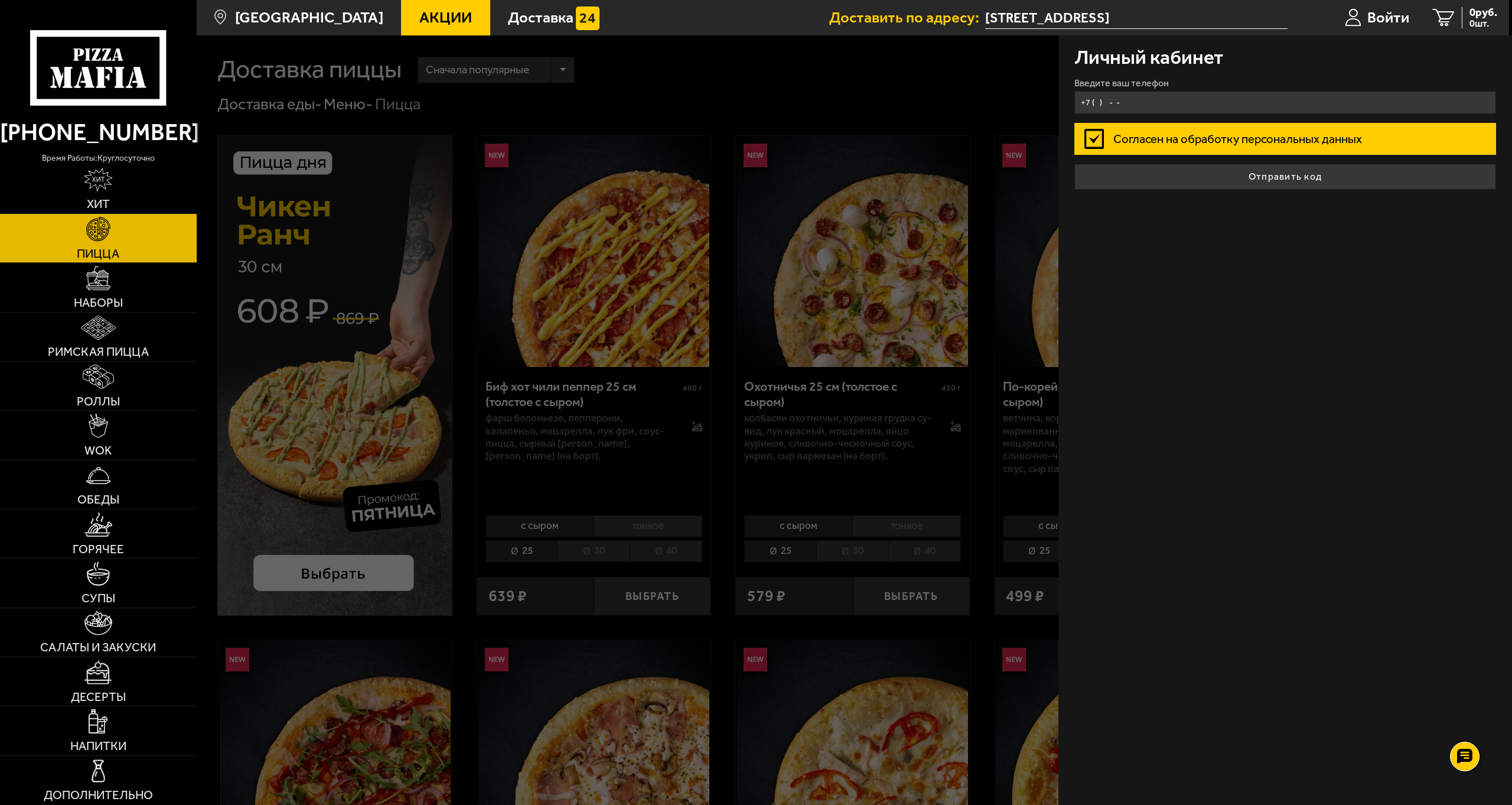
click at [1131, 98] on input "+7 ( ) - -" at bounding box center [1285, 102] width 422 height 23
click at [1153, 98] on input "+7 ( ) - -" at bounding box center [1285, 102] width 422 height 23
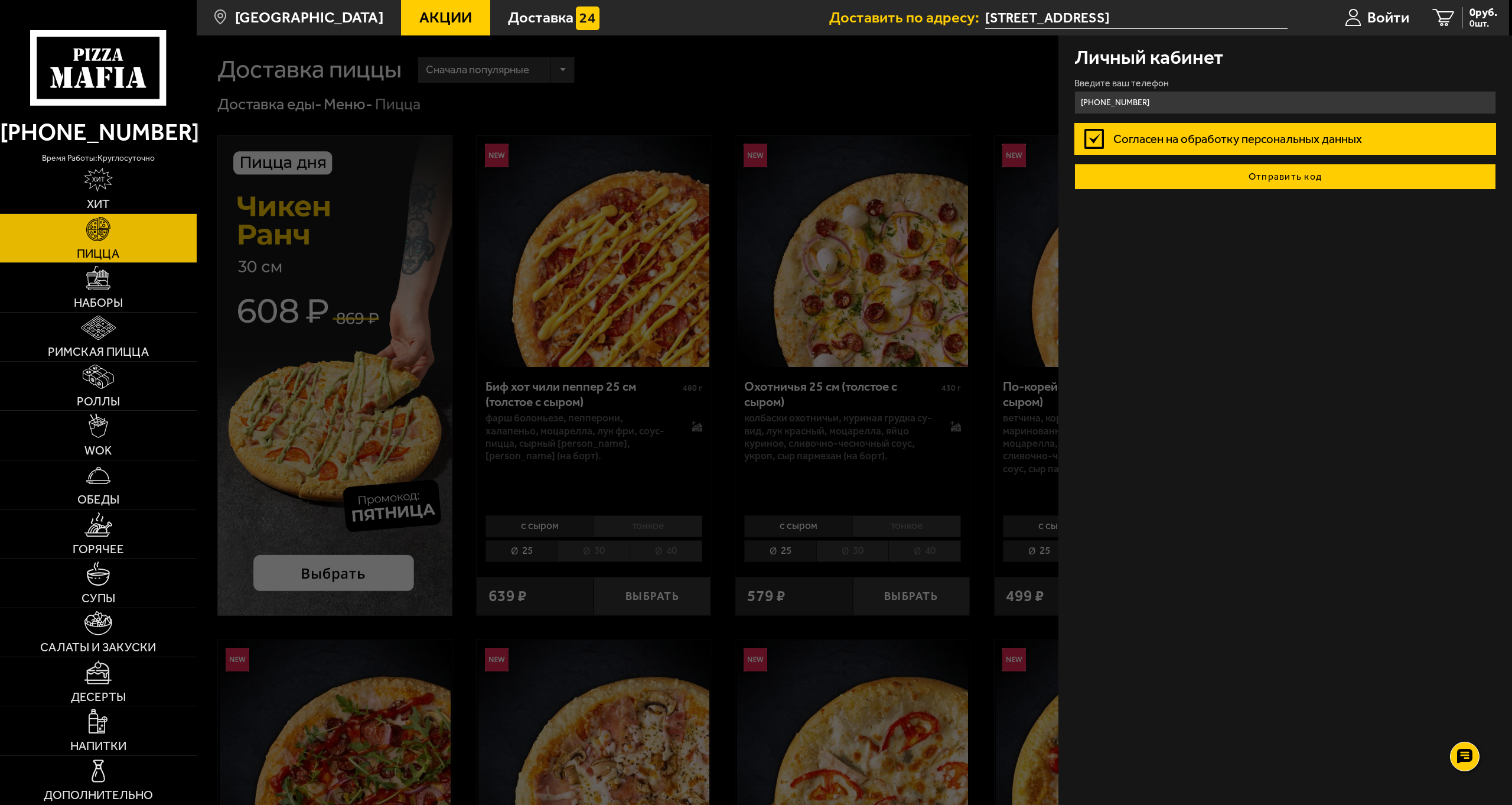
type input "+7 (962) 334-55-54"
click at [1212, 184] on button "Отправить код" at bounding box center [1285, 176] width 422 height 26
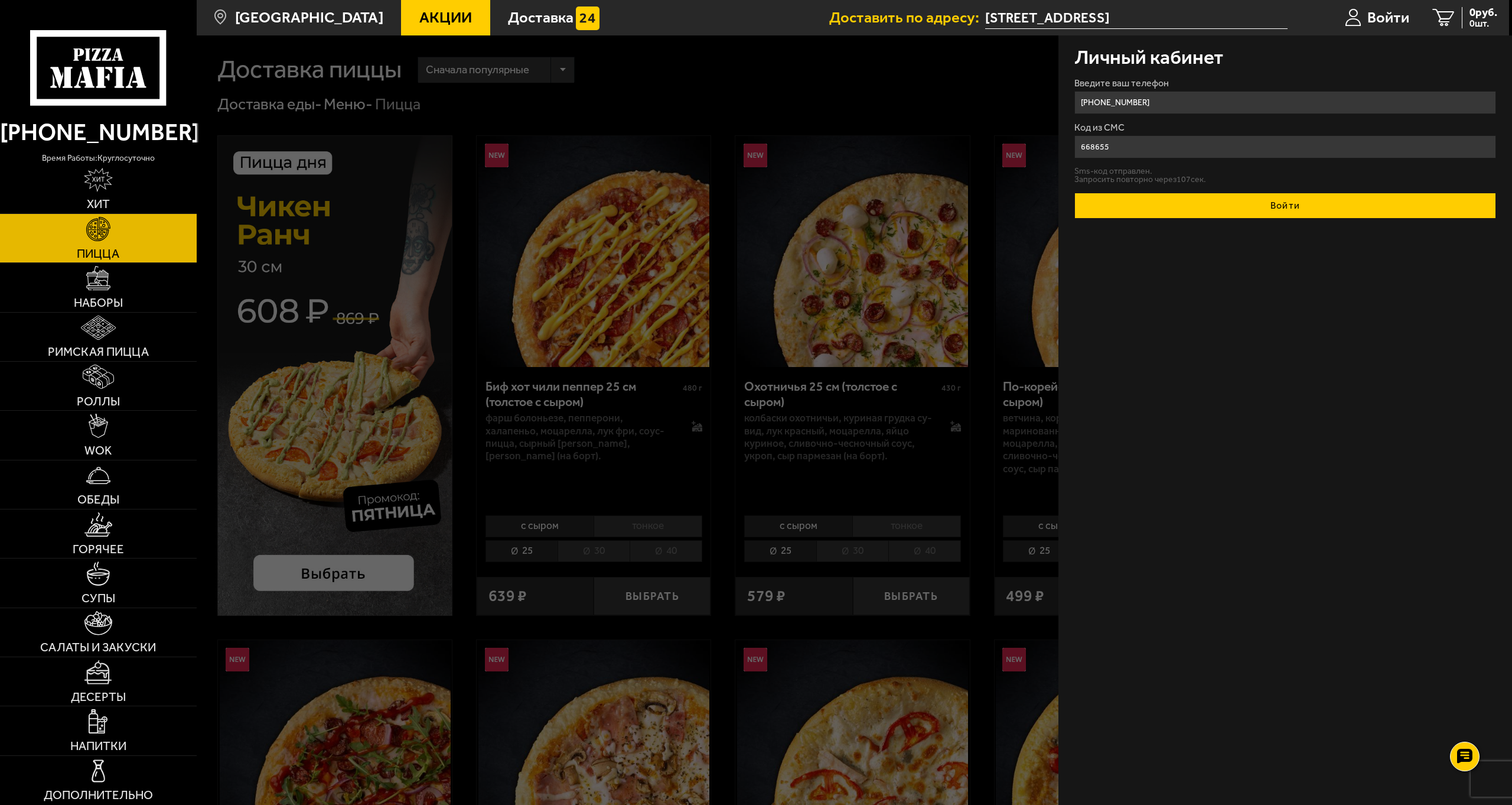
type input "668655"
click at [1221, 207] on button "Войти" at bounding box center [1285, 205] width 422 height 26
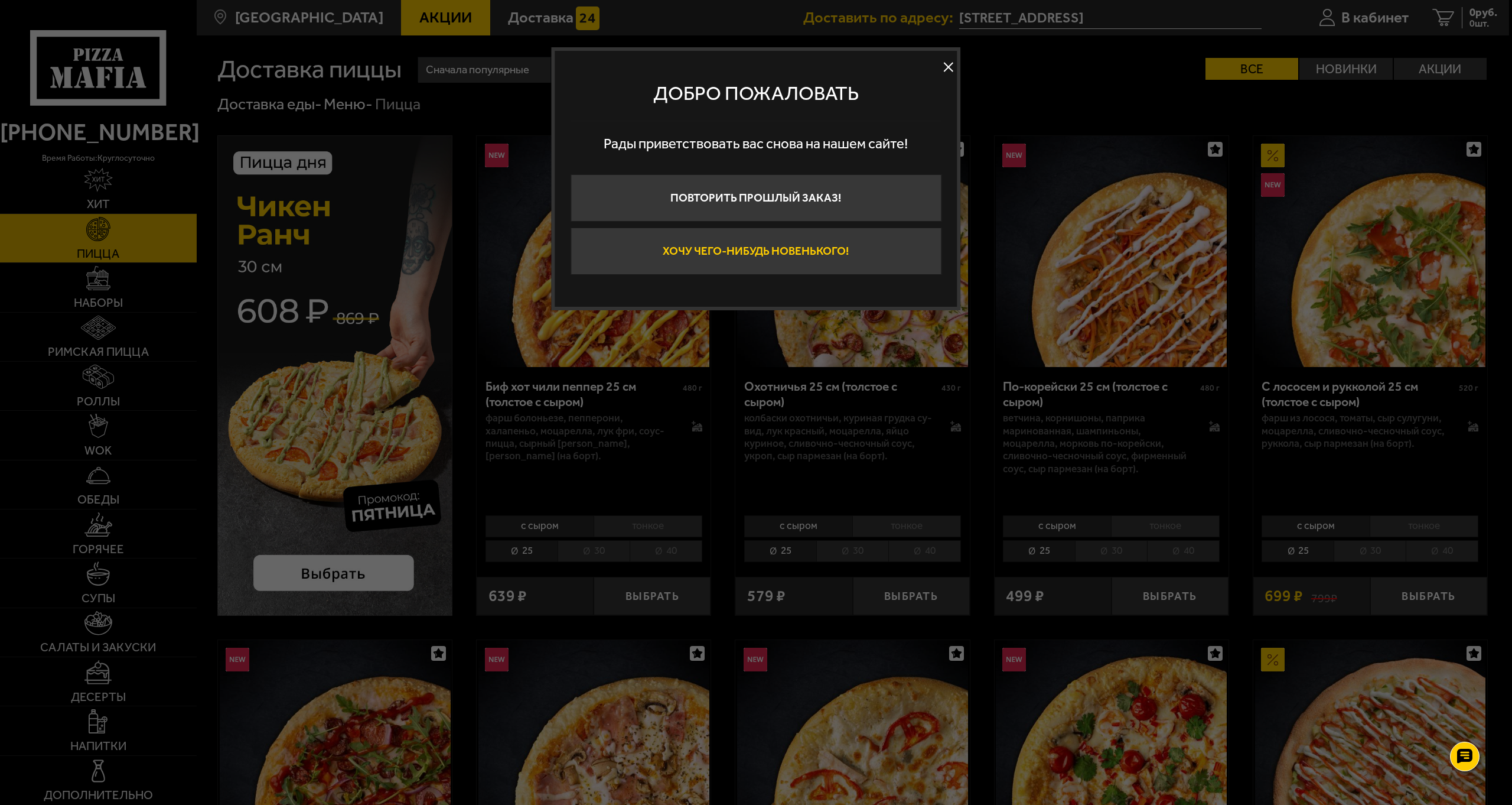
click at [762, 263] on button "Хочу чего-нибудь новенького!" at bounding box center [756, 251] width 371 height 47
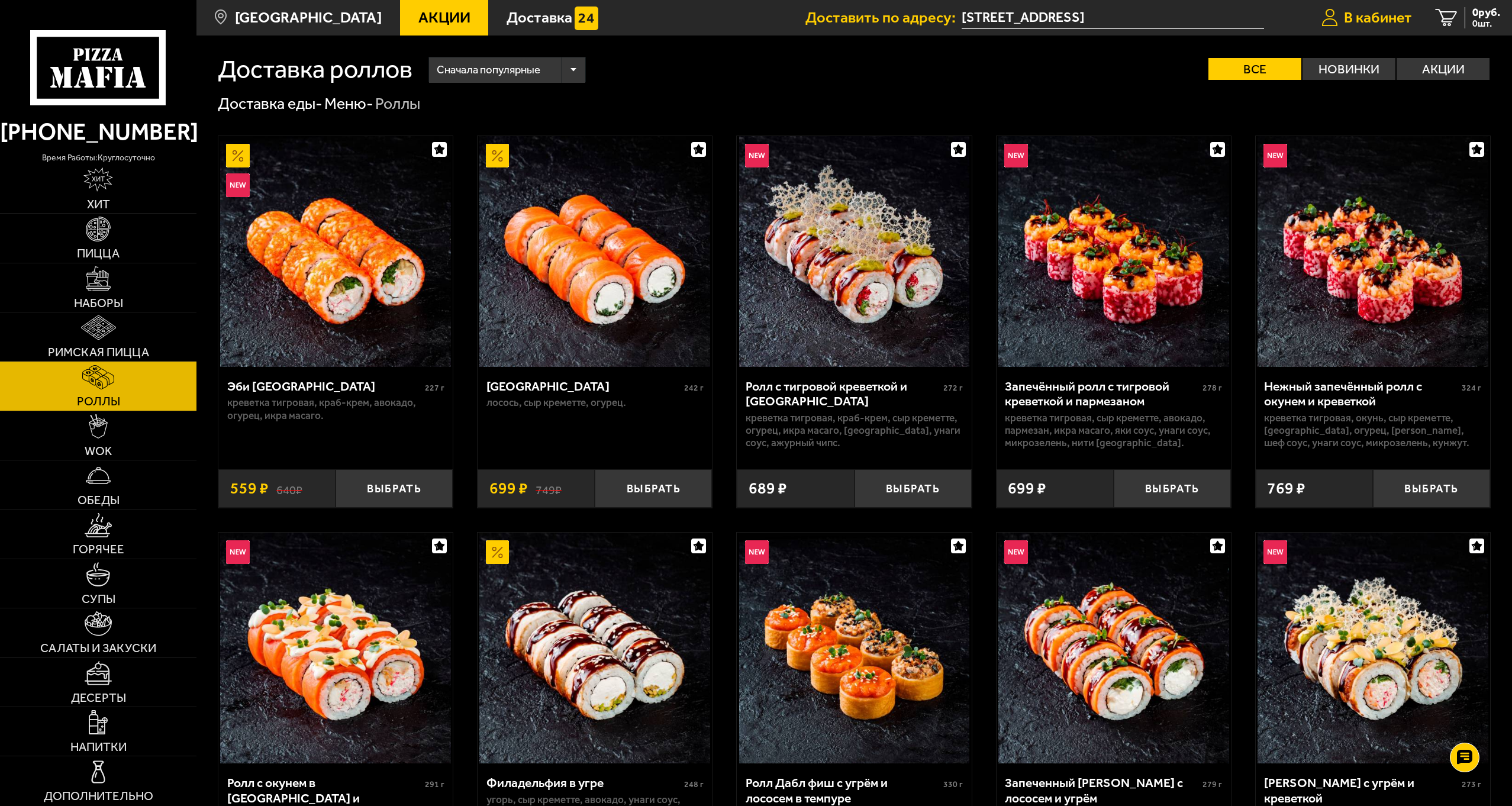
click at [1396, 14] on span "В кабинет" at bounding box center [1378, 18] width 68 height 15
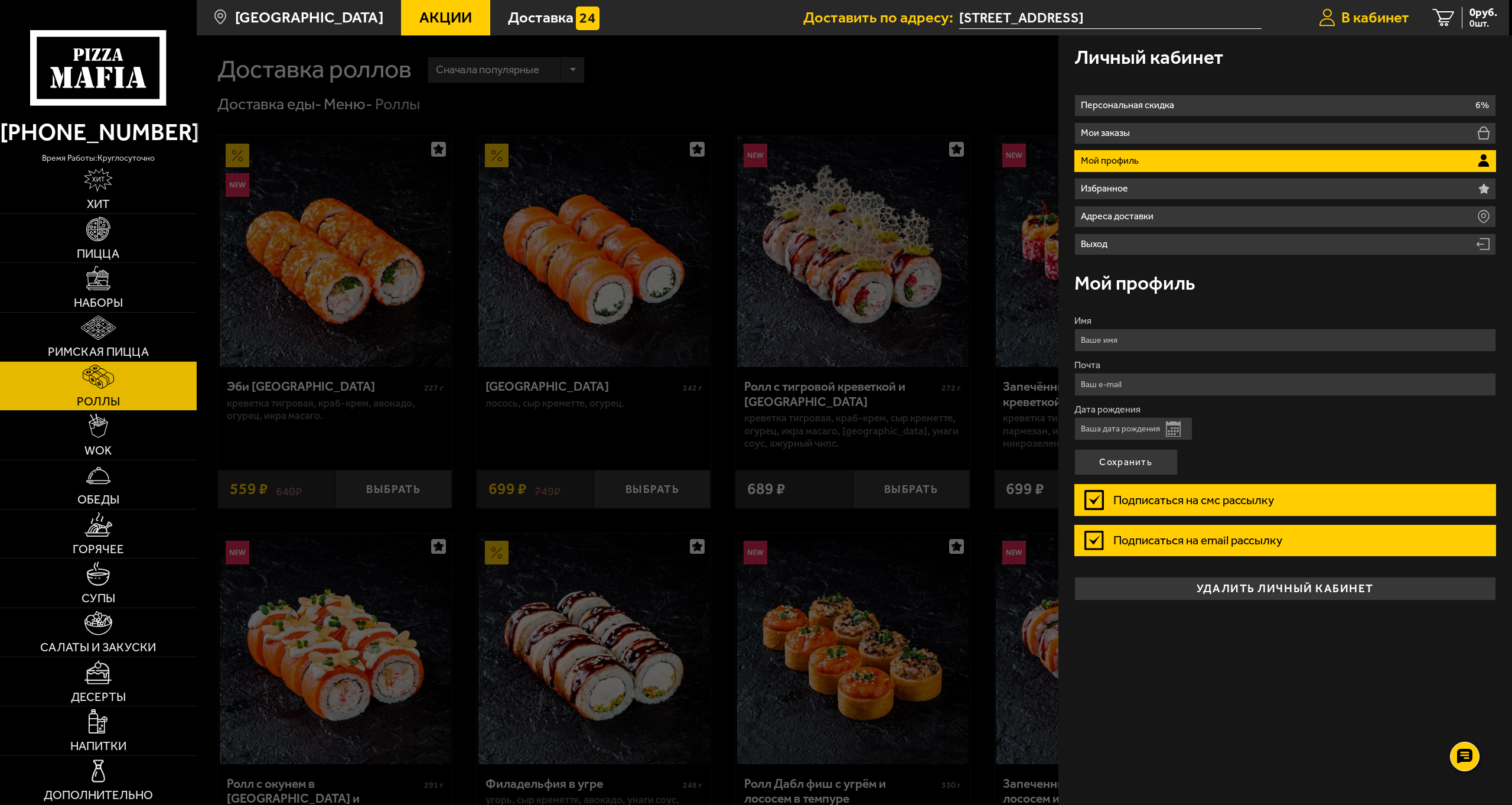
click at [1393, 14] on span "В кабинет" at bounding box center [1375, 18] width 68 height 15
click at [781, 136] on div at bounding box center [953, 438] width 1512 height 805
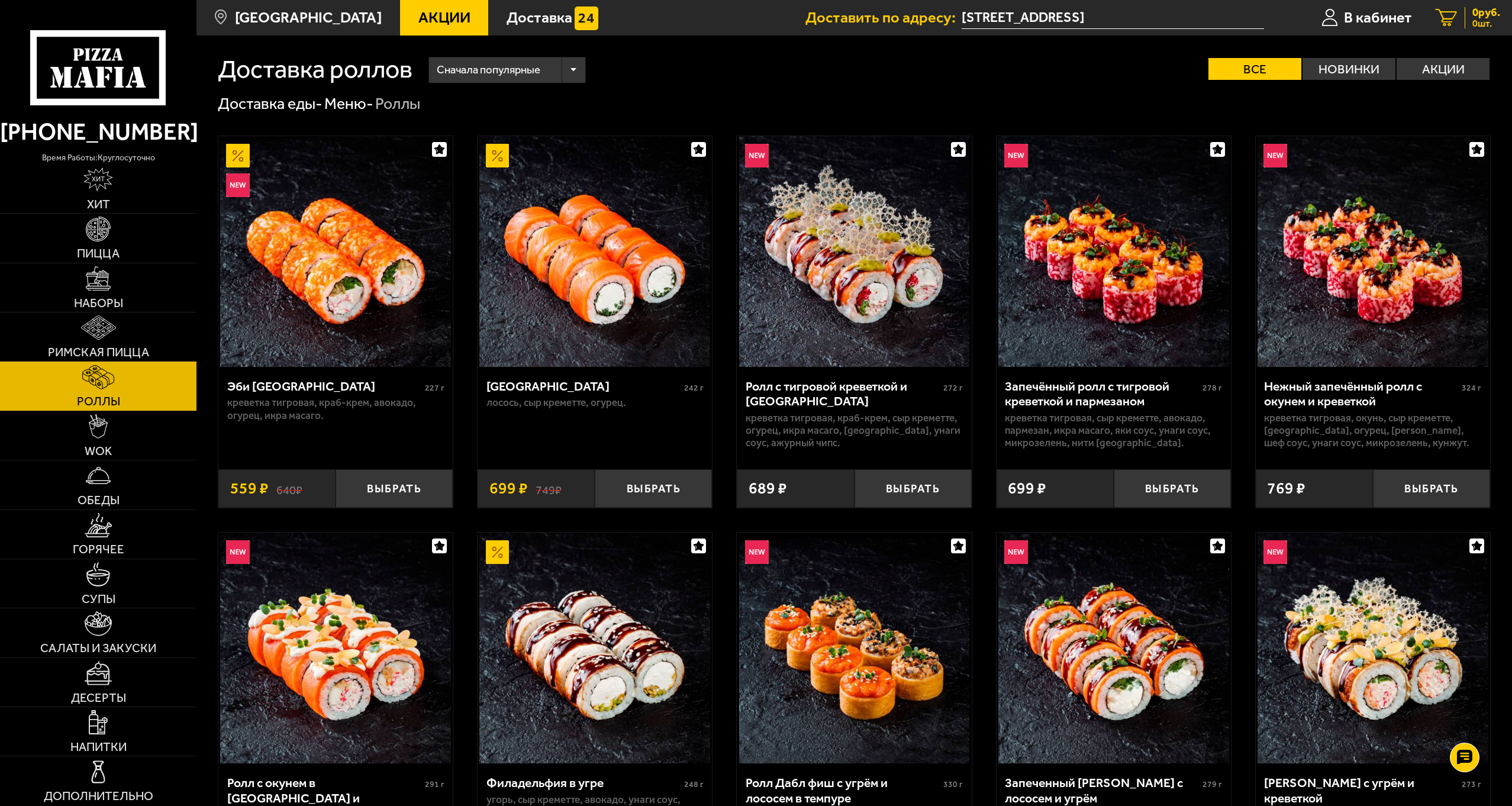
click at [1478, 14] on span "0 руб." at bounding box center [1486, 13] width 28 height 11
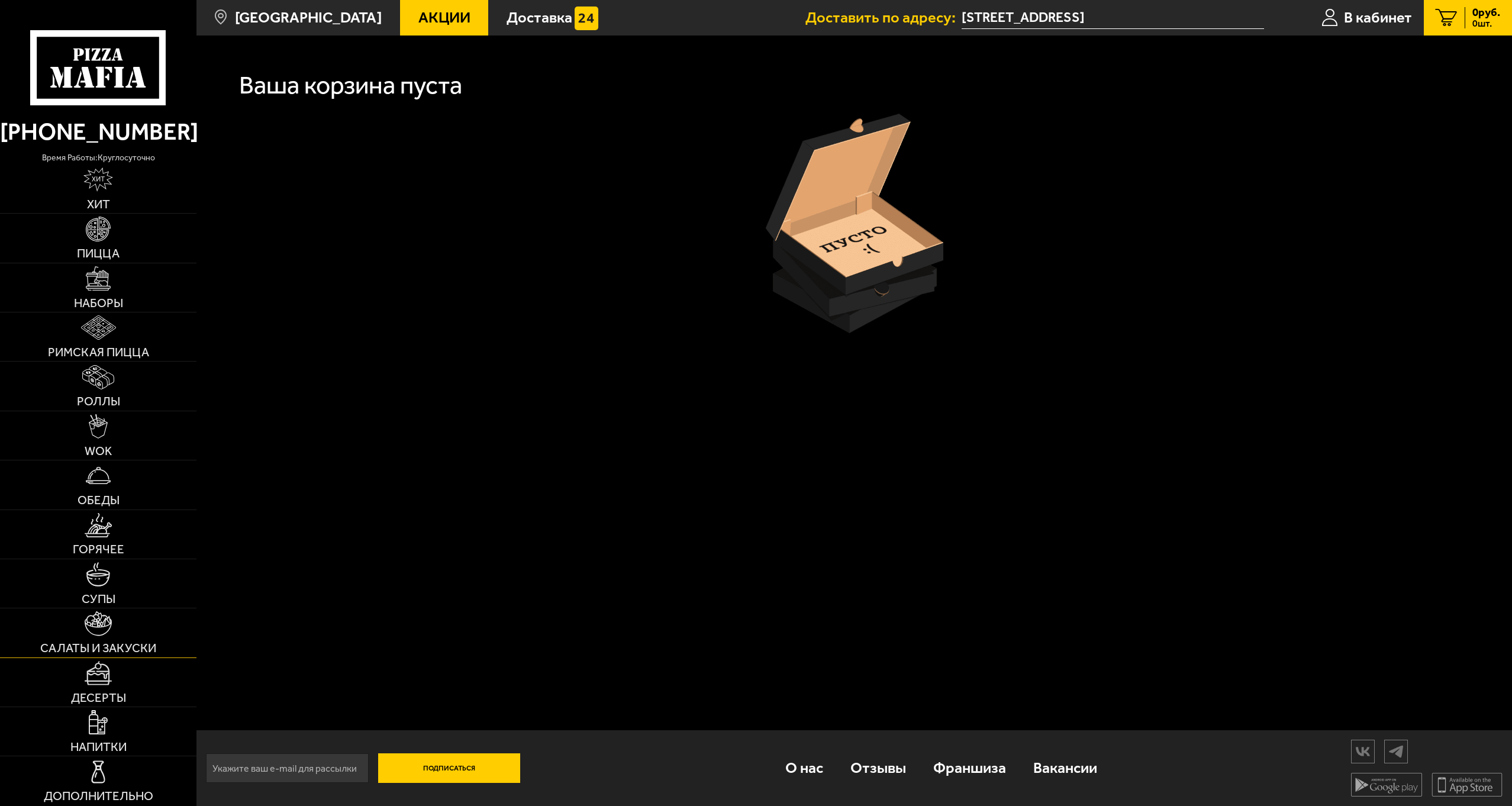
click at [101, 624] on img at bounding box center [99, 623] width 28 height 24
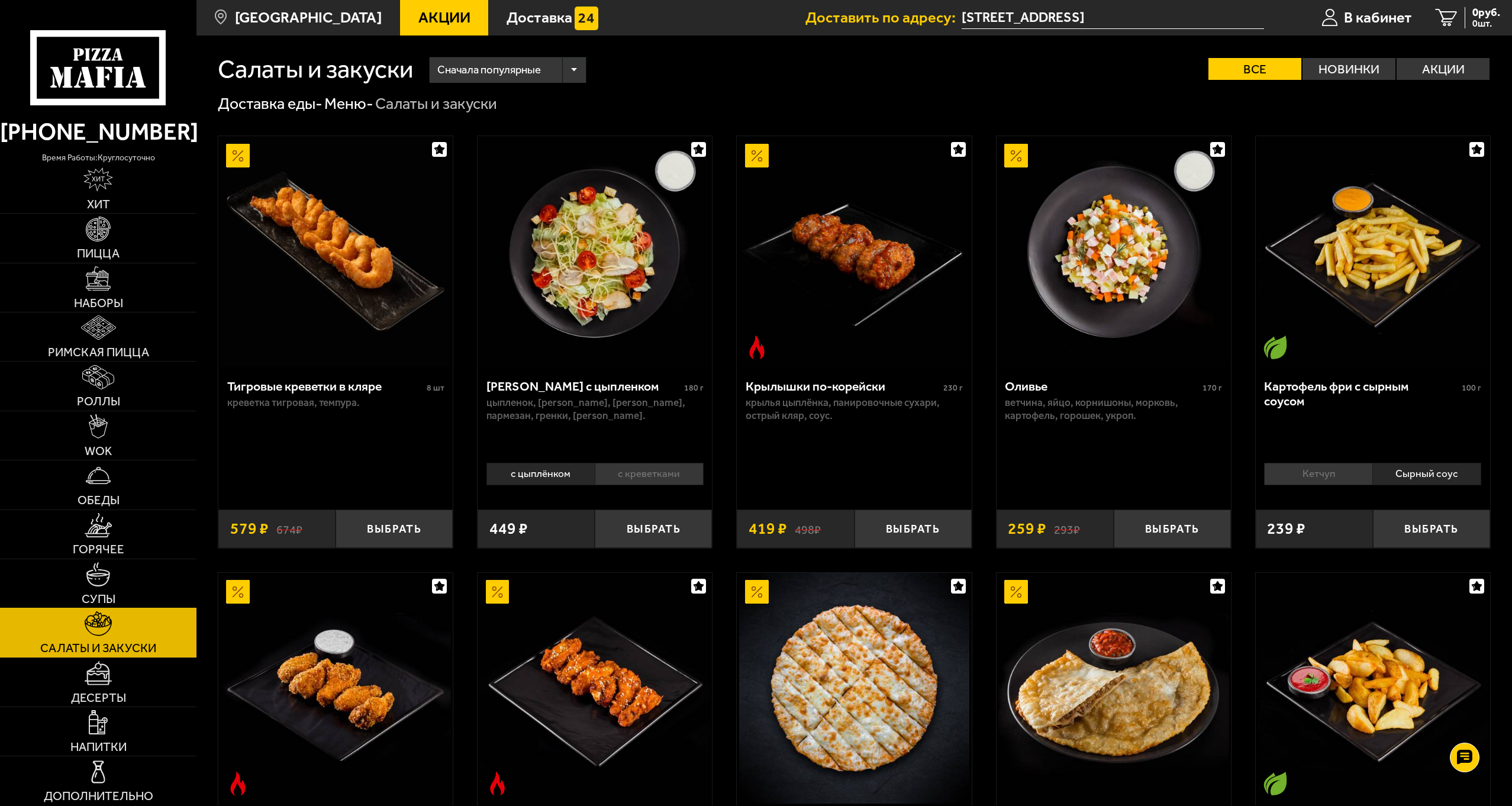
click at [95, 595] on span "Супы" at bounding box center [98, 599] width 34 height 12
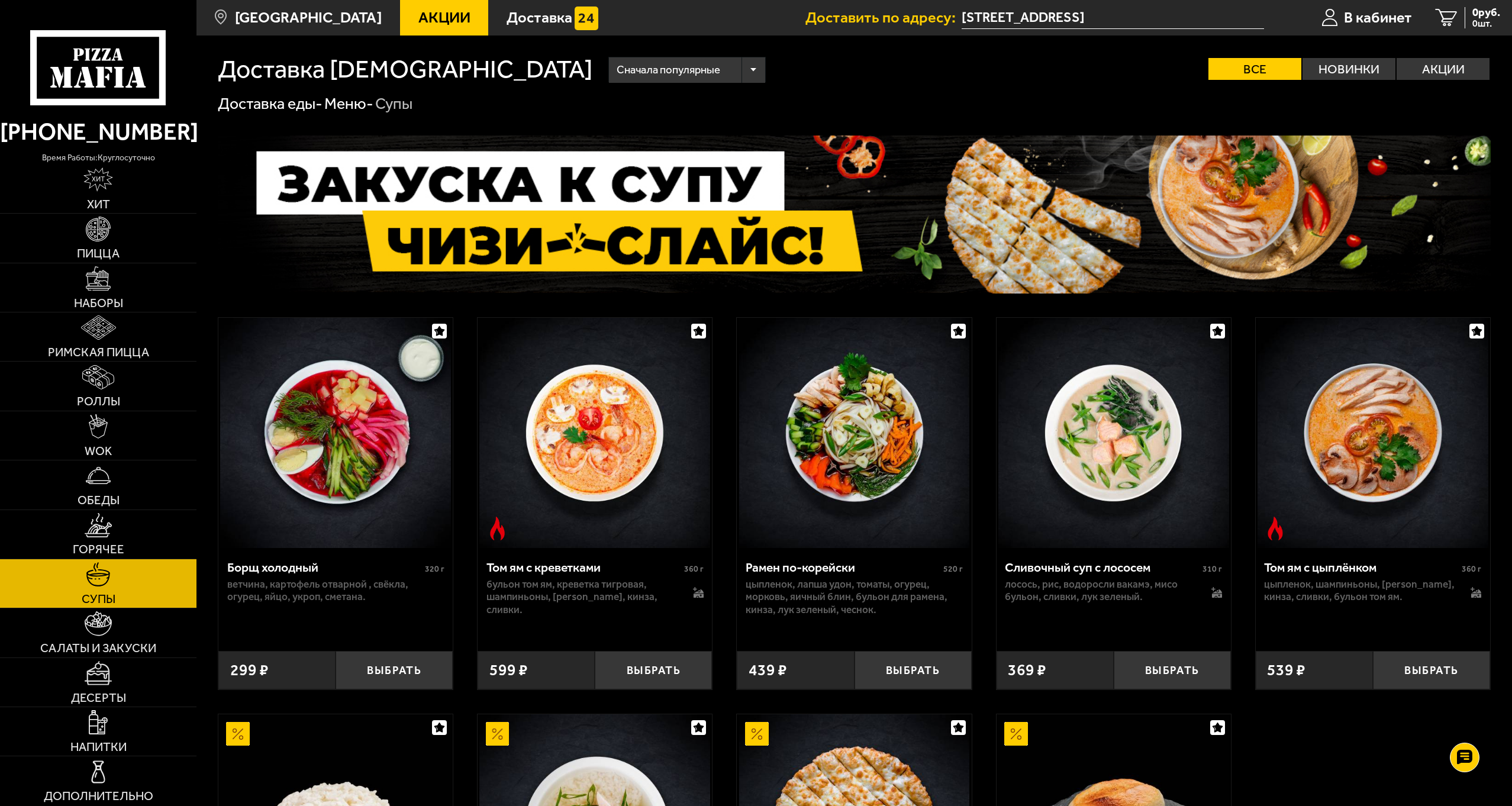
scroll to position [118, 0]
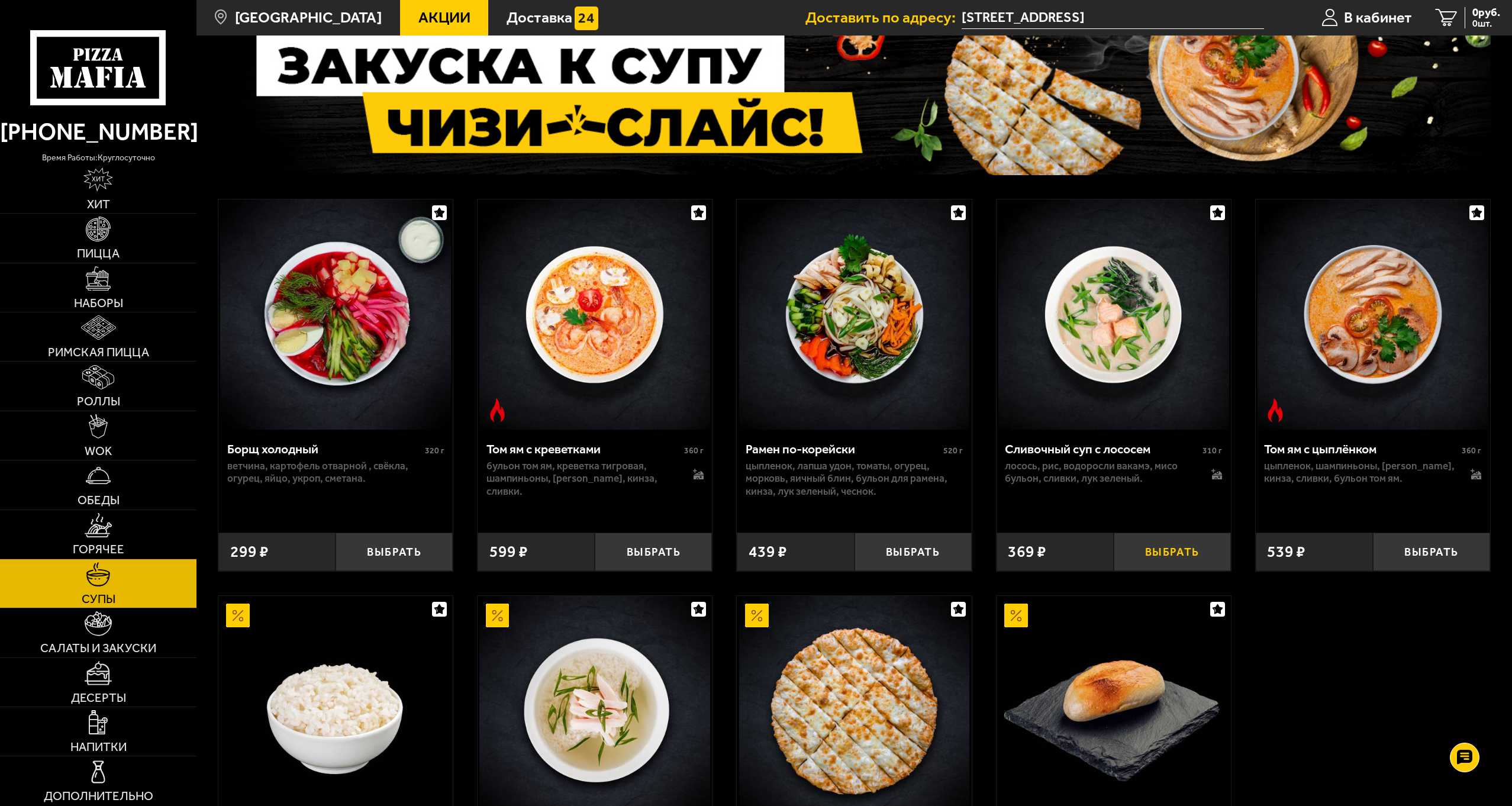
click at [1147, 555] on button "Выбрать" at bounding box center [1172, 551] width 117 height 39
click at [1214, 470] on icon at bounding box center [1215, 473] width 8 height 9
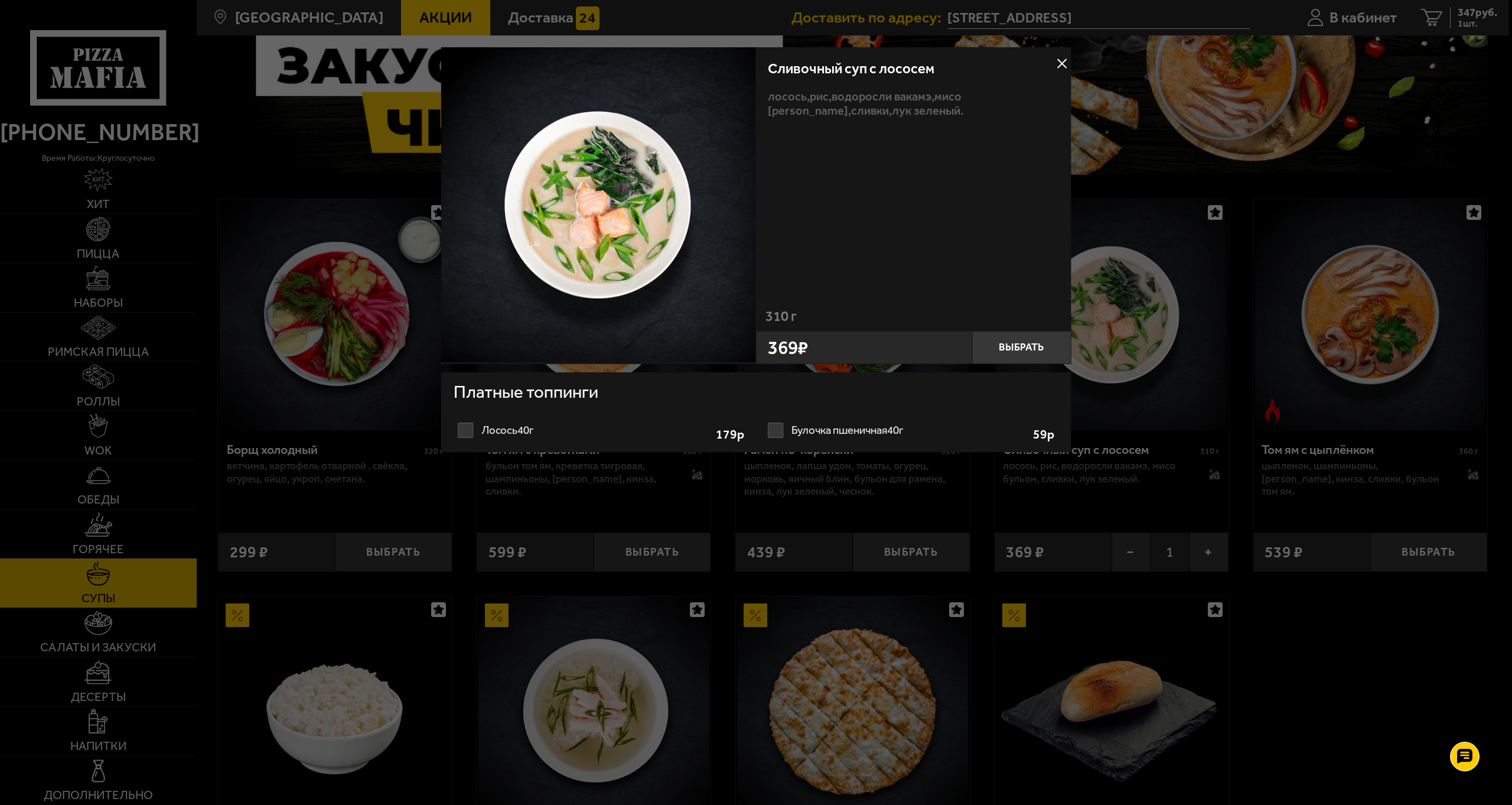
click at [1166, 494] on div at bounding box center [756, 402] width 1512 height 805
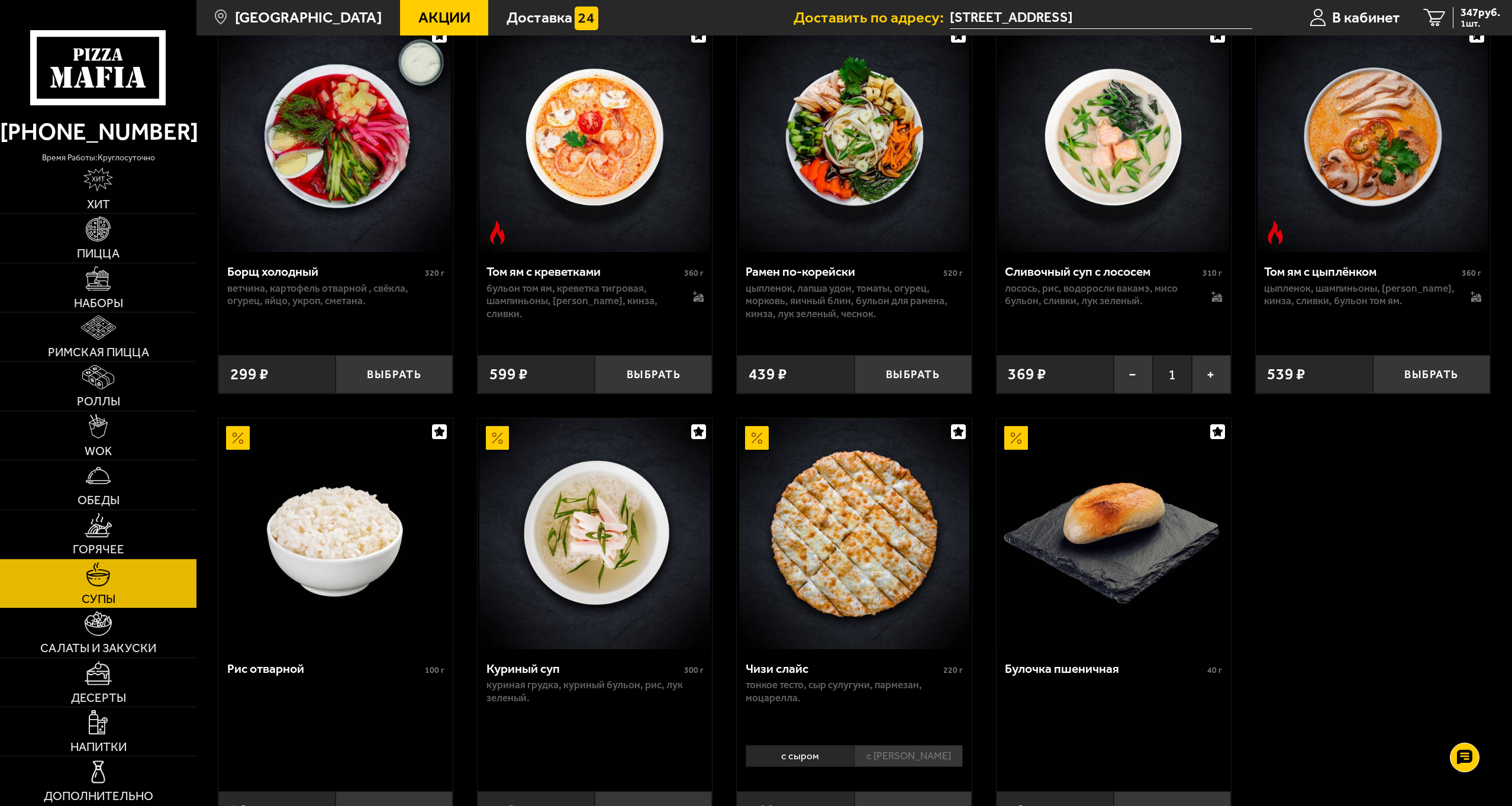
scroll to position [355, 0]
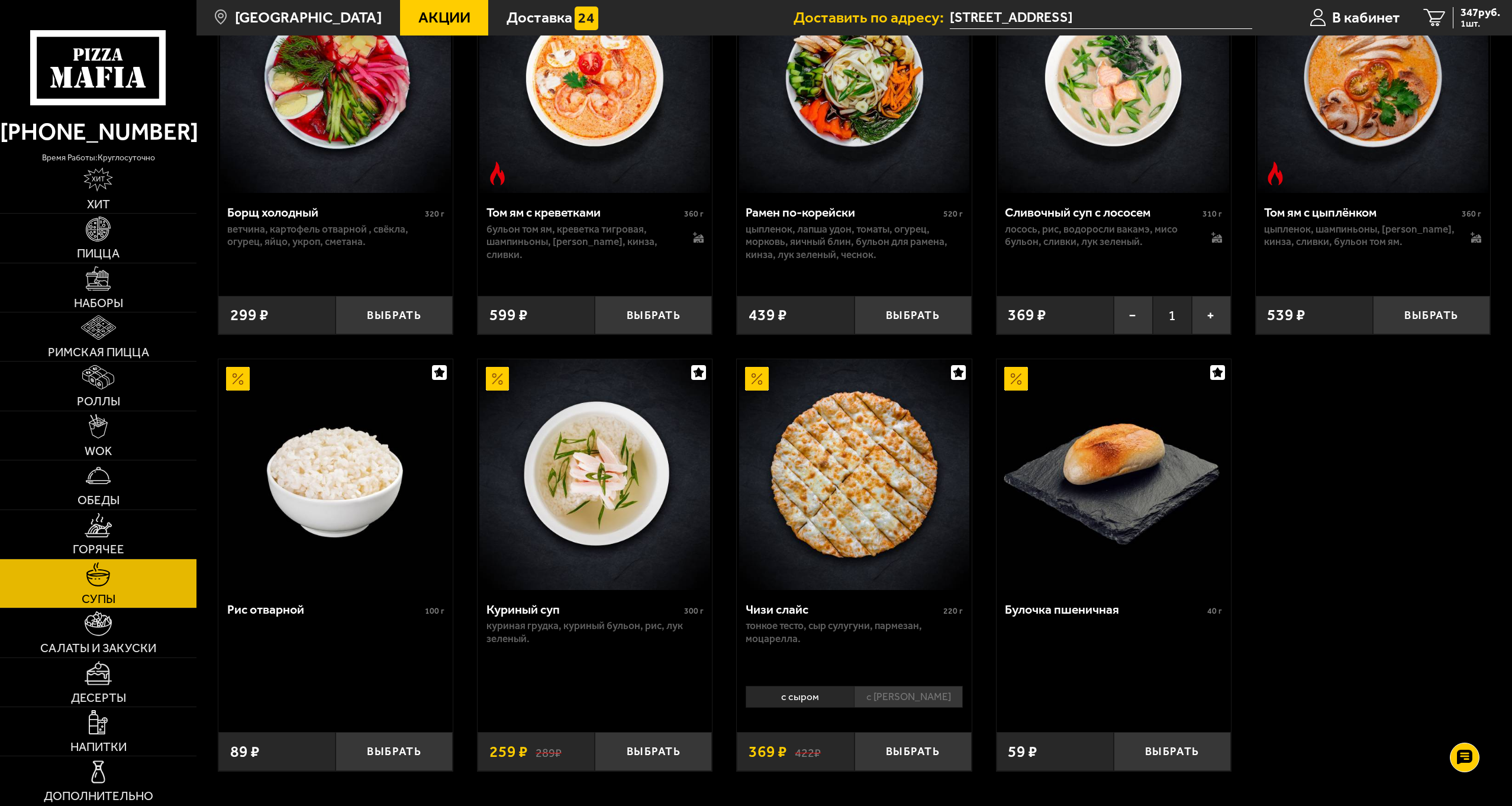
click at [1296, 491] on div "Борщ холодный 320 г ветчина, картофель отварной , свёкла, огурец, яйцо, укроп, …" at bounding box center [854, 276] width 1315 height 1033
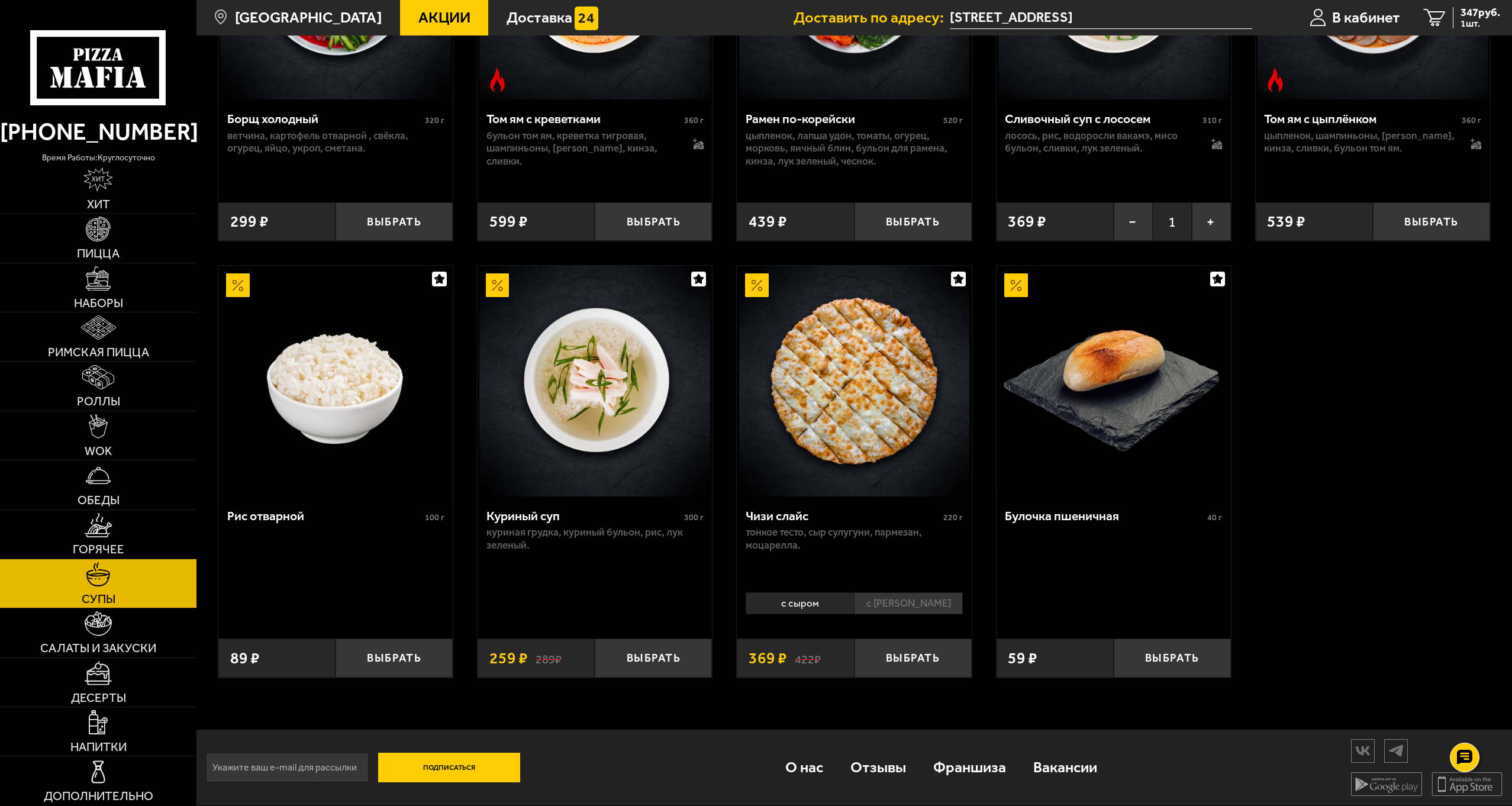
scroll to position [272, 0]
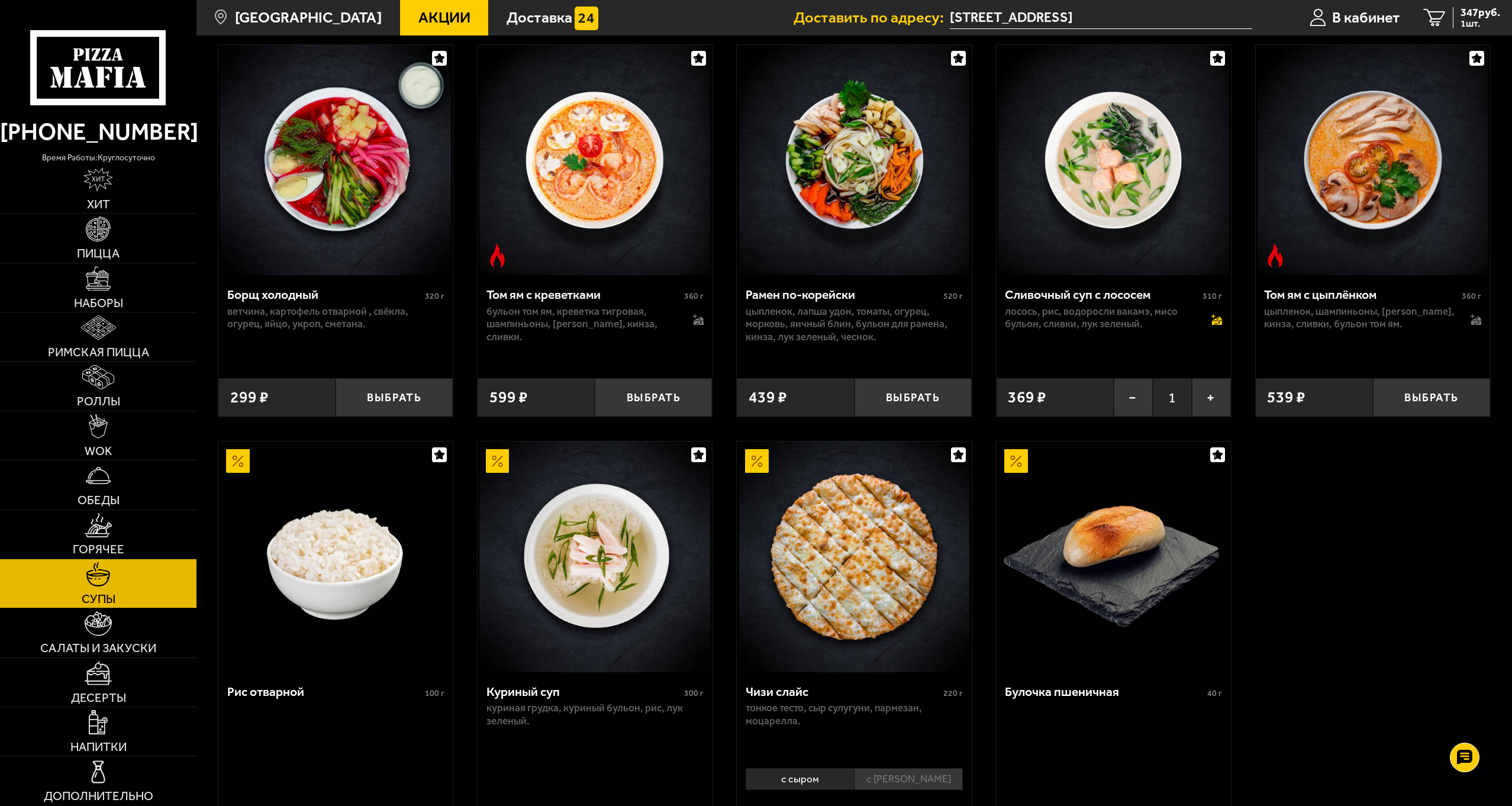
click at [1222, 323] on icon at bounding box center [1217, 322] width 10 height 4
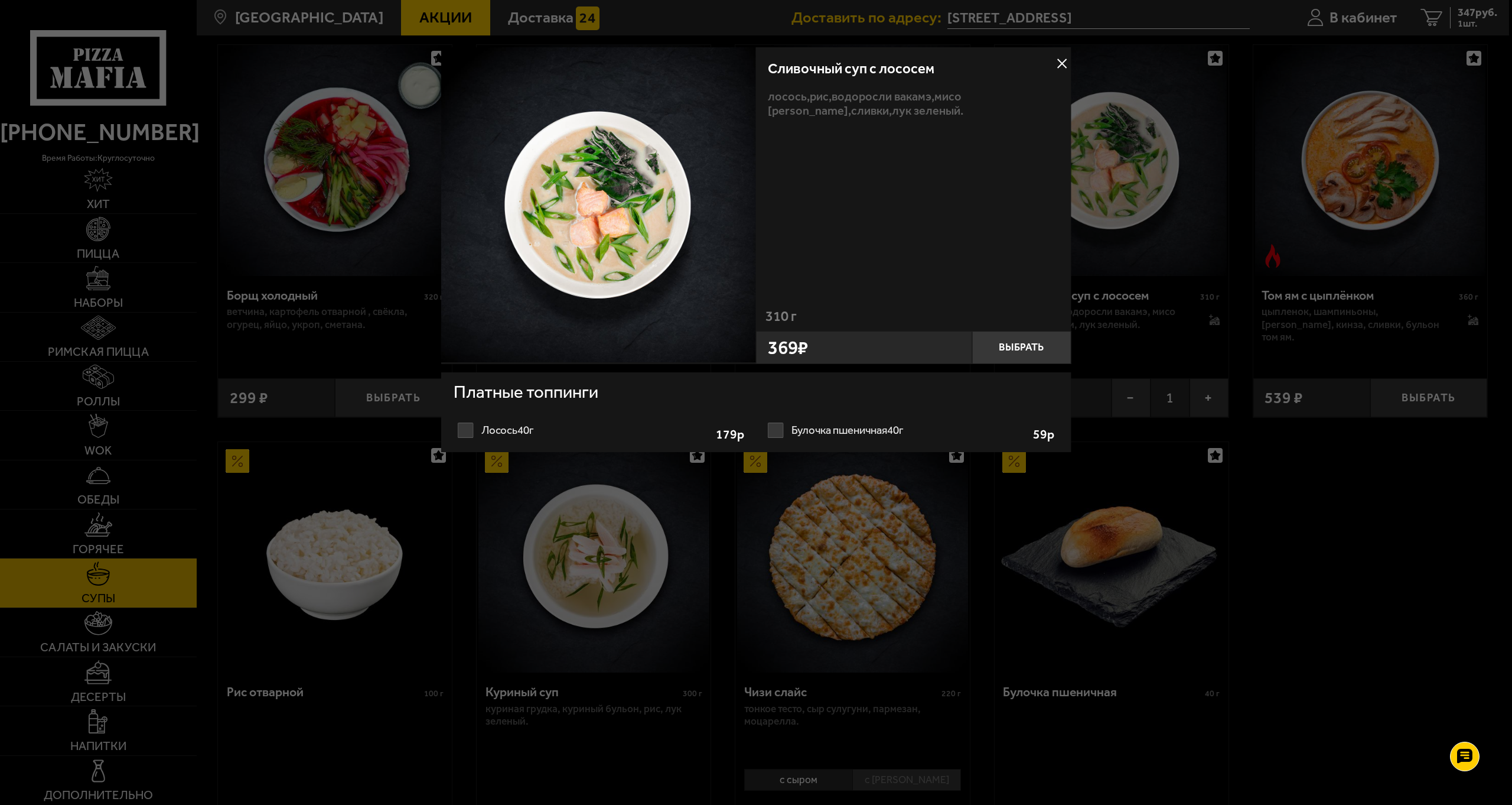
click at [1267, 502] on div at bounding box center [756, 402] width 1512 height 805
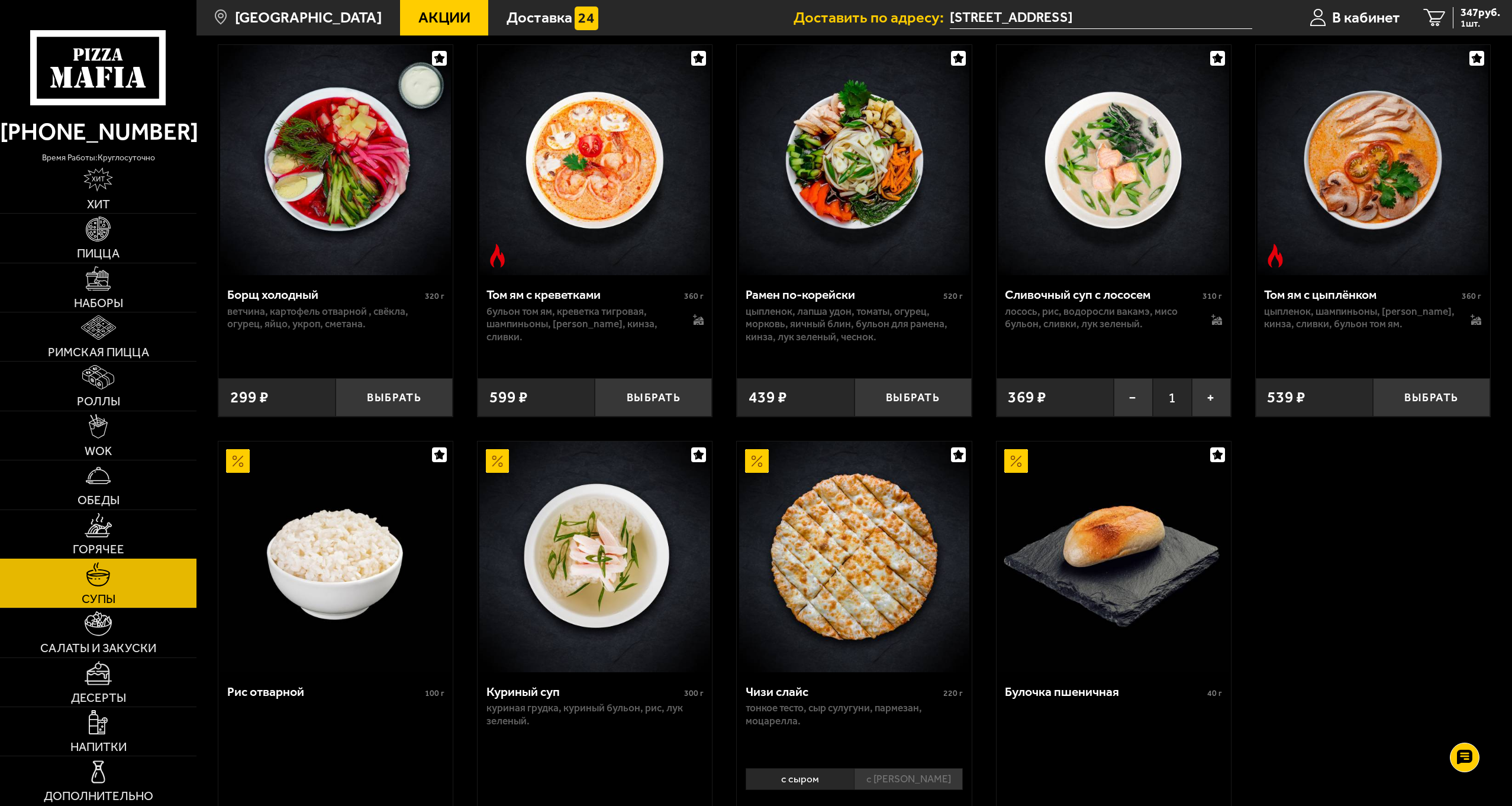
click at [98, 538] on link "Горячее" at bounding box center [98, 534] width 197 height 49
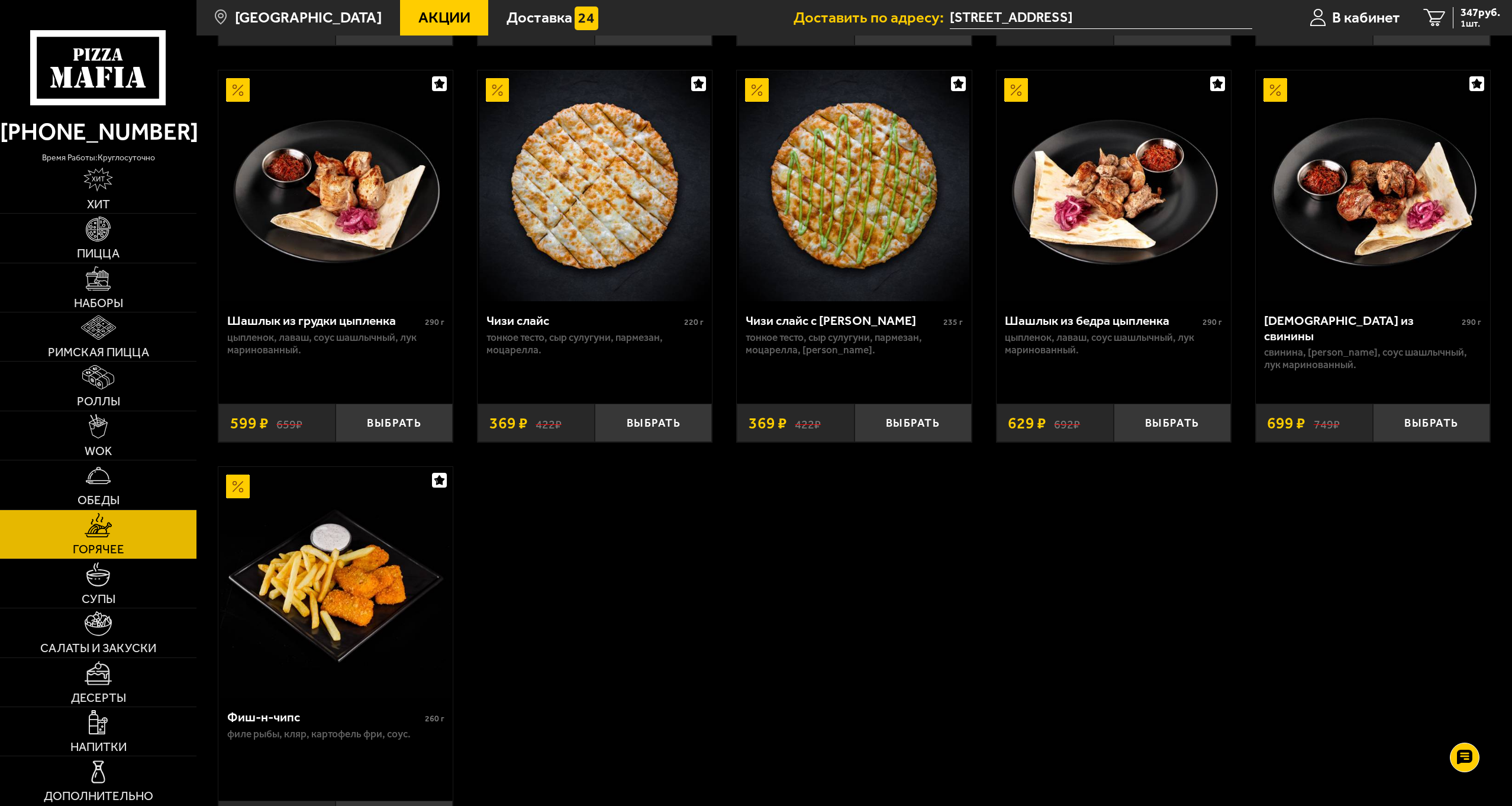
scroll to position [1006, 0]
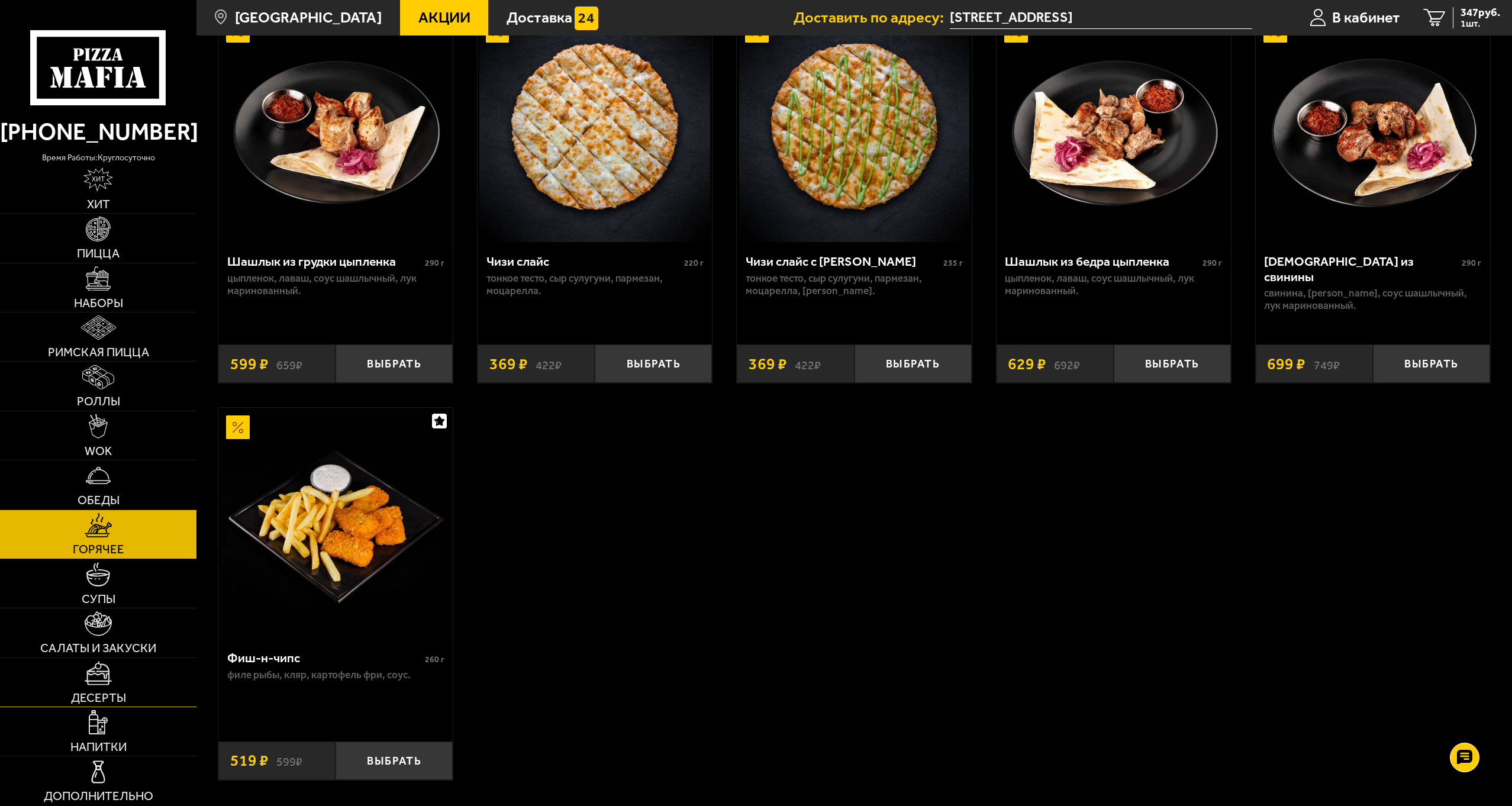
click at [90, 700] on span "Десерты" at bounding box center [98, 697] width 55 height 12
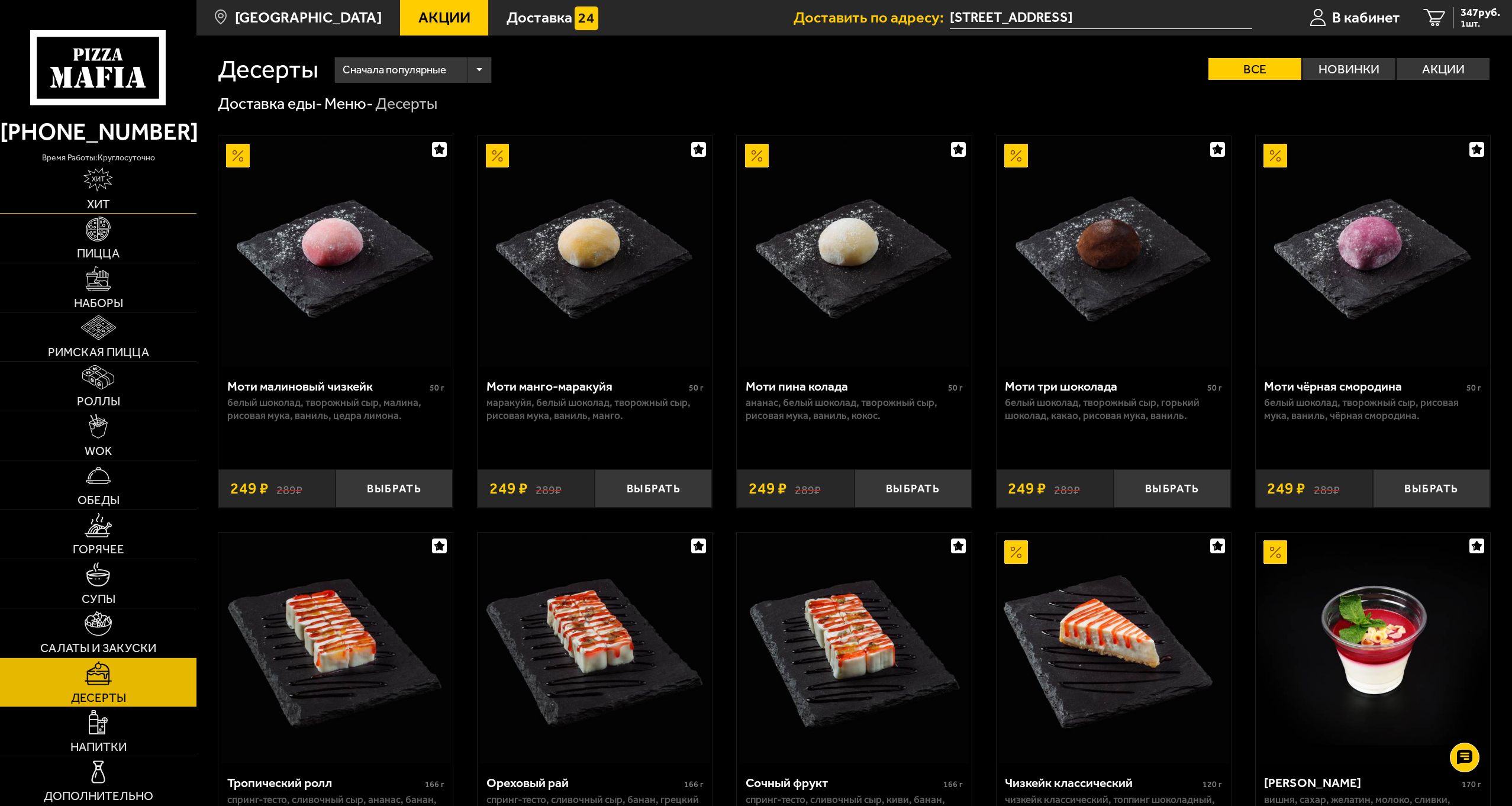
click at [104, 205] on span "Хит" at bounding box center [99, 204] width 23 height 12
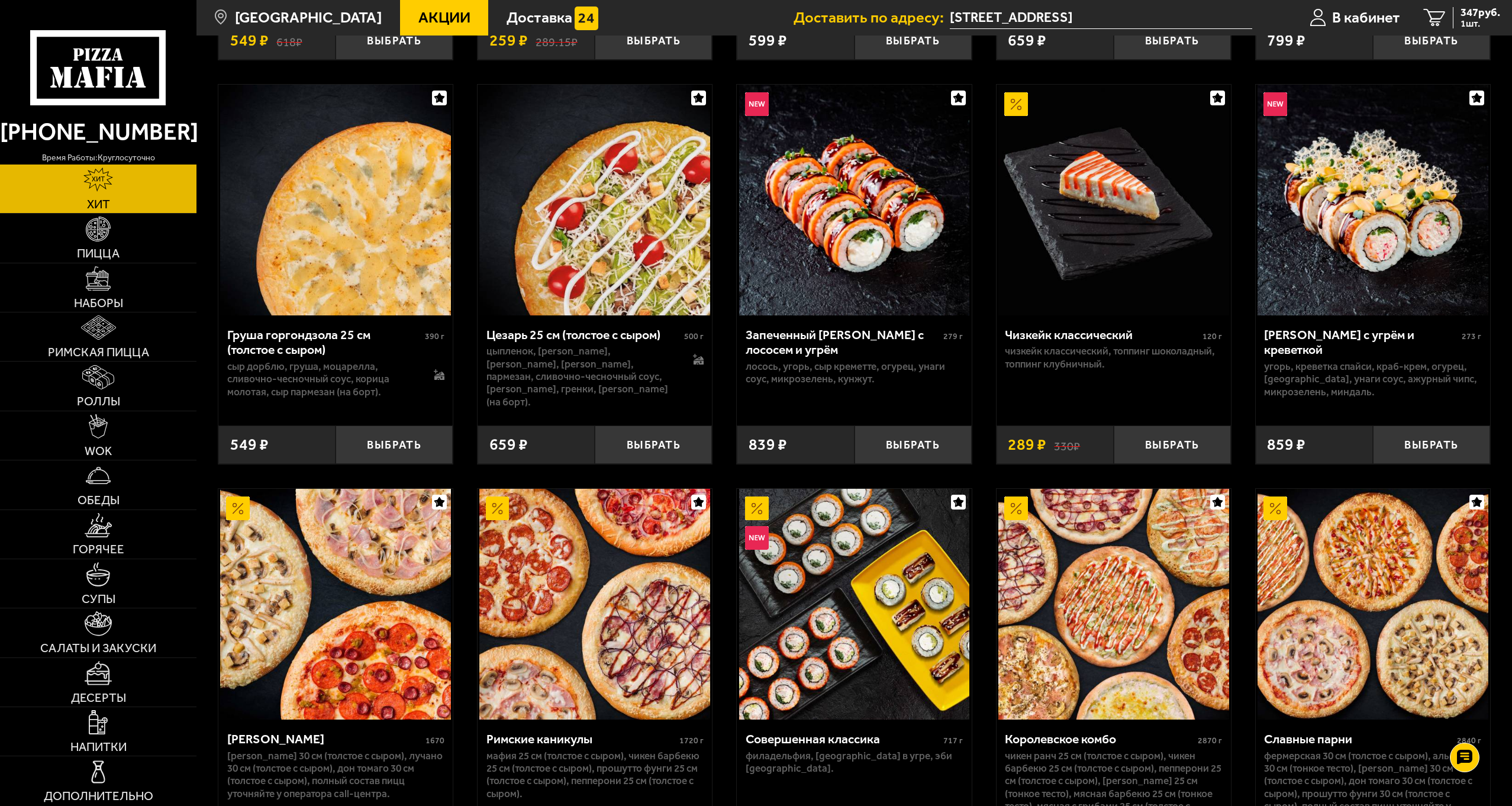
scroll to position [592, 0]
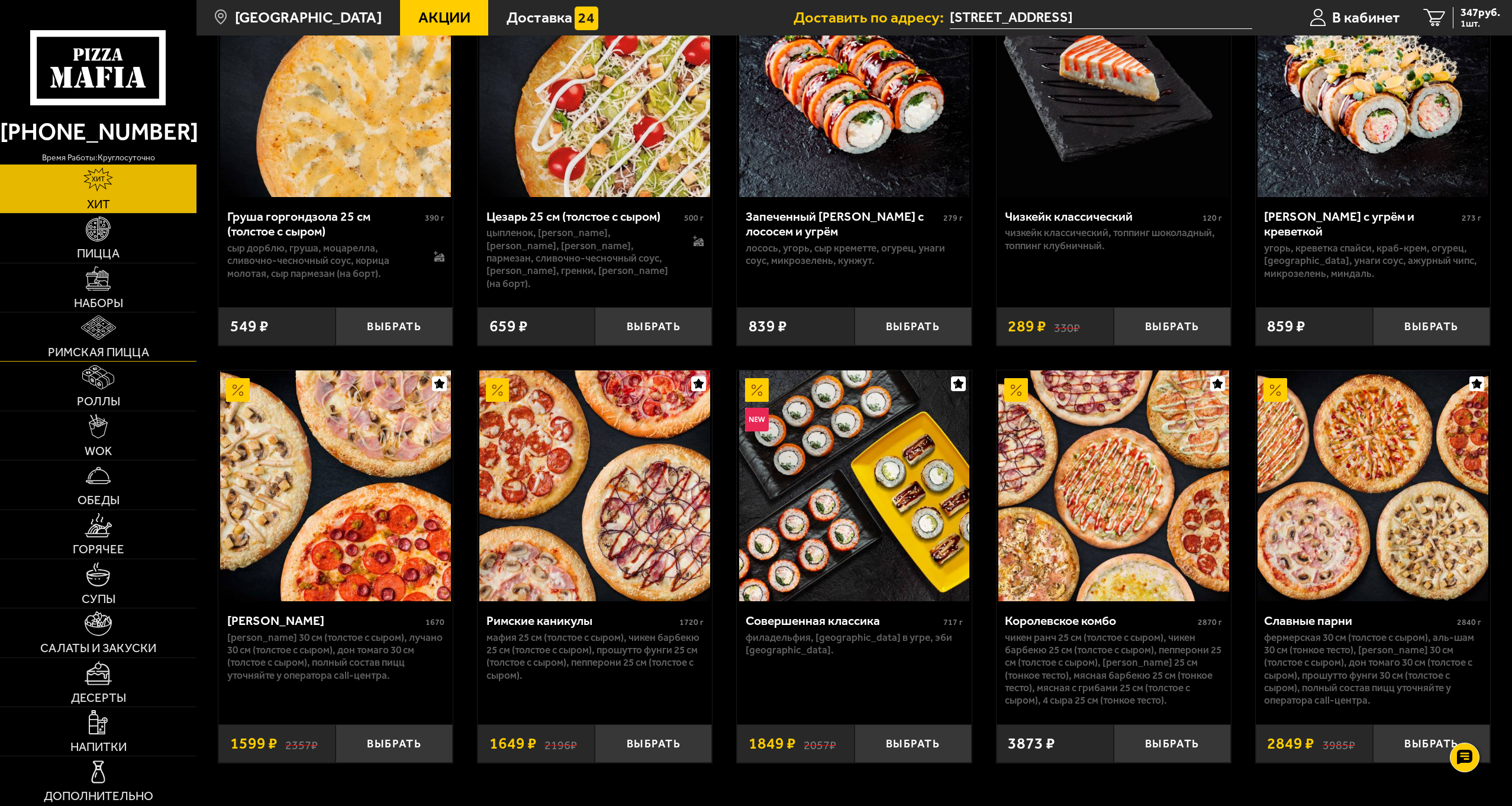
click at [109, 336] on img at bounding box center [98, 327] width 35 height 24
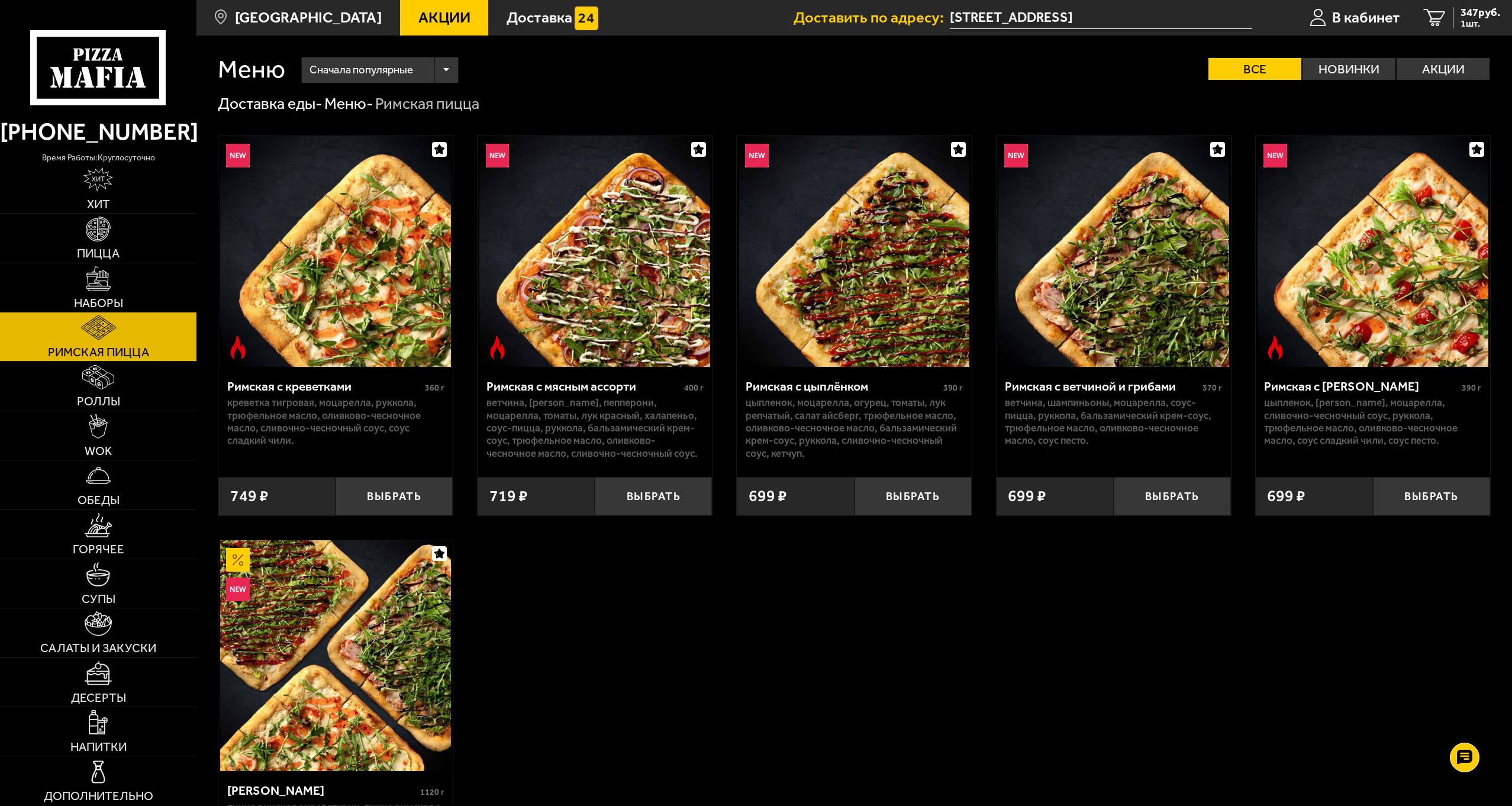
click at [792, 623] on div "Римская с креветками 360 г креветка тигровая, моцарелла, руккола, трюфельное ма…" at bounding box center [854, 524] width 1315 height 819
click at [617, 591] on div "Римская с креветками 360 г креветка тигровая, моцарелла, руккола, трюфельное ма…" at bounding box center [854, 524] width 1315 height 819
click at [637, 599] on div "Римская с креветками 360 г креветка тигровая, моцарелла, руккола, трюфельное ма…" at bounding box center [854, 524] width 1315 height 819
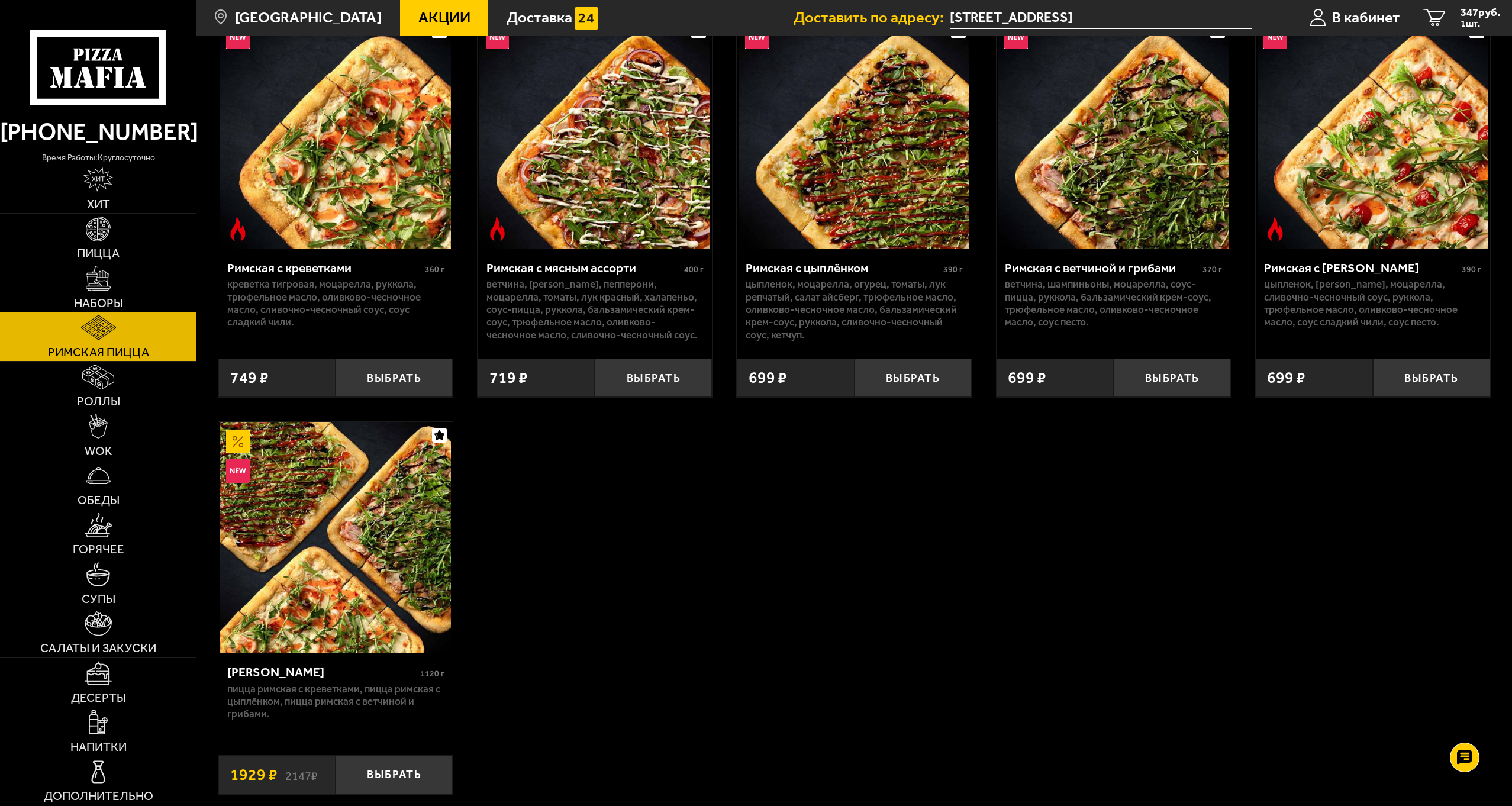
scroll to position [178, 0]
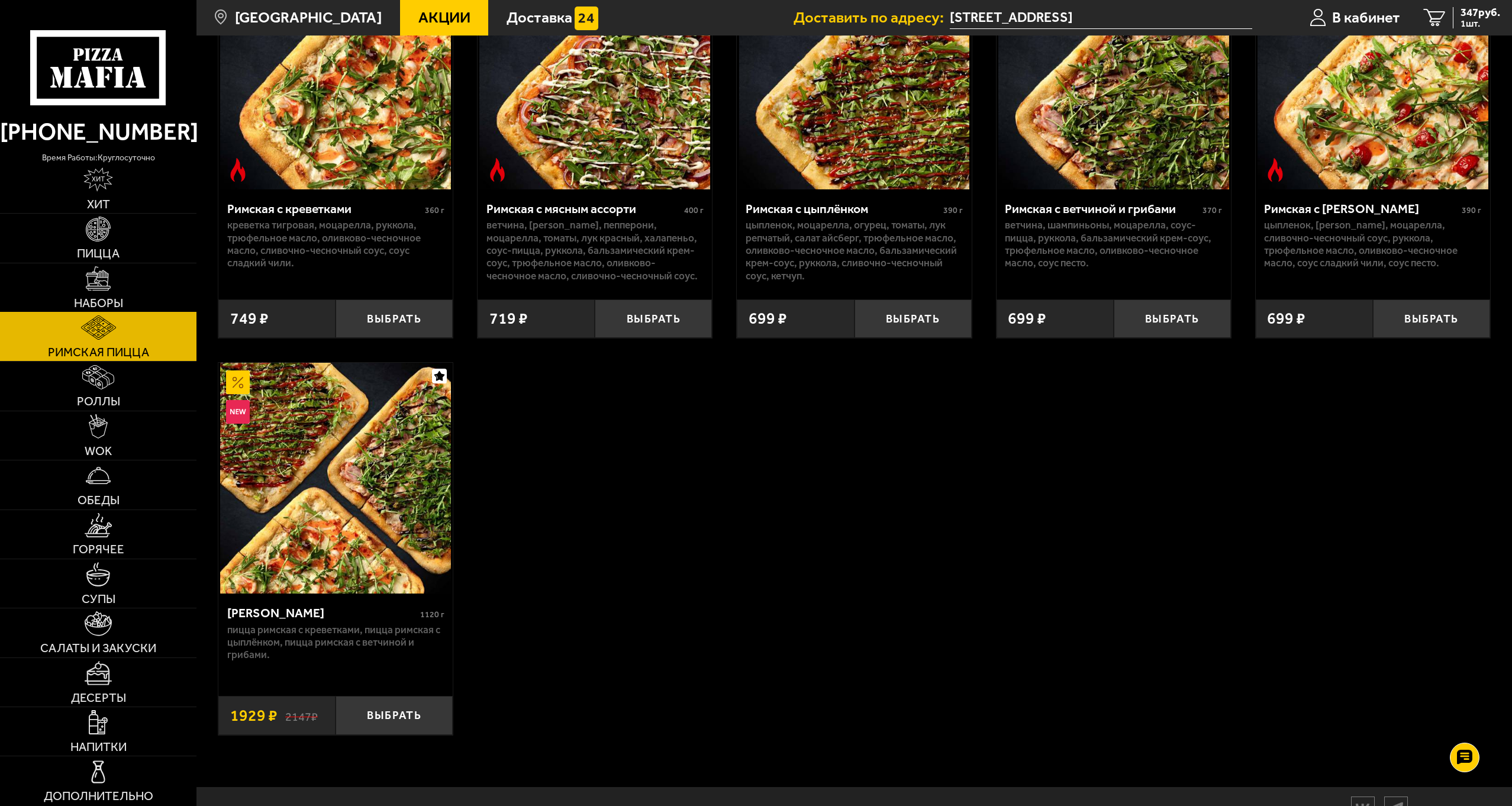
click at [101, 284] on img at bounding box center [98, 278] width 24 height 24
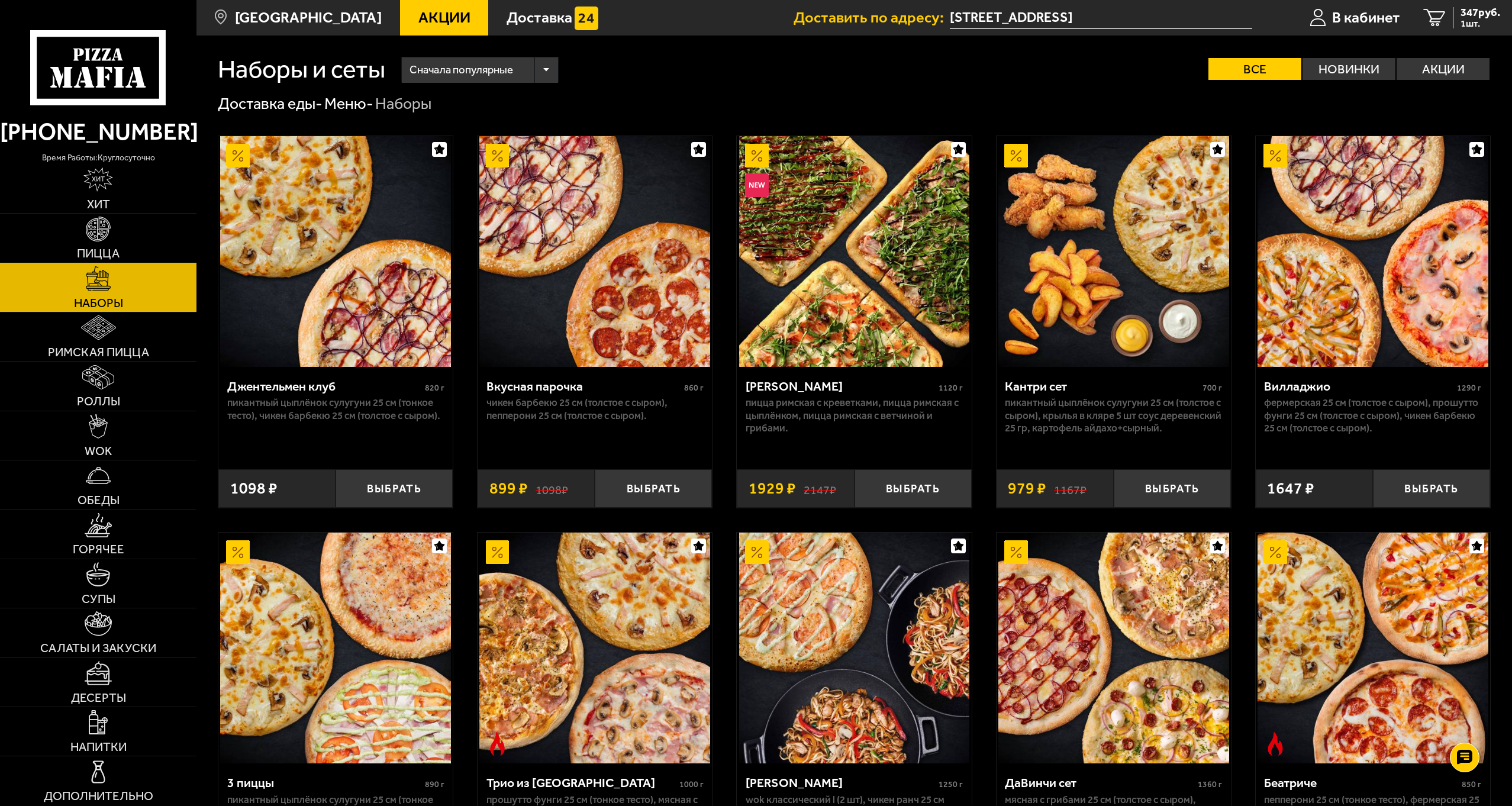
click at [92, 249] on span "Пицца" at bounding box center [98, 253] width 42 height 12
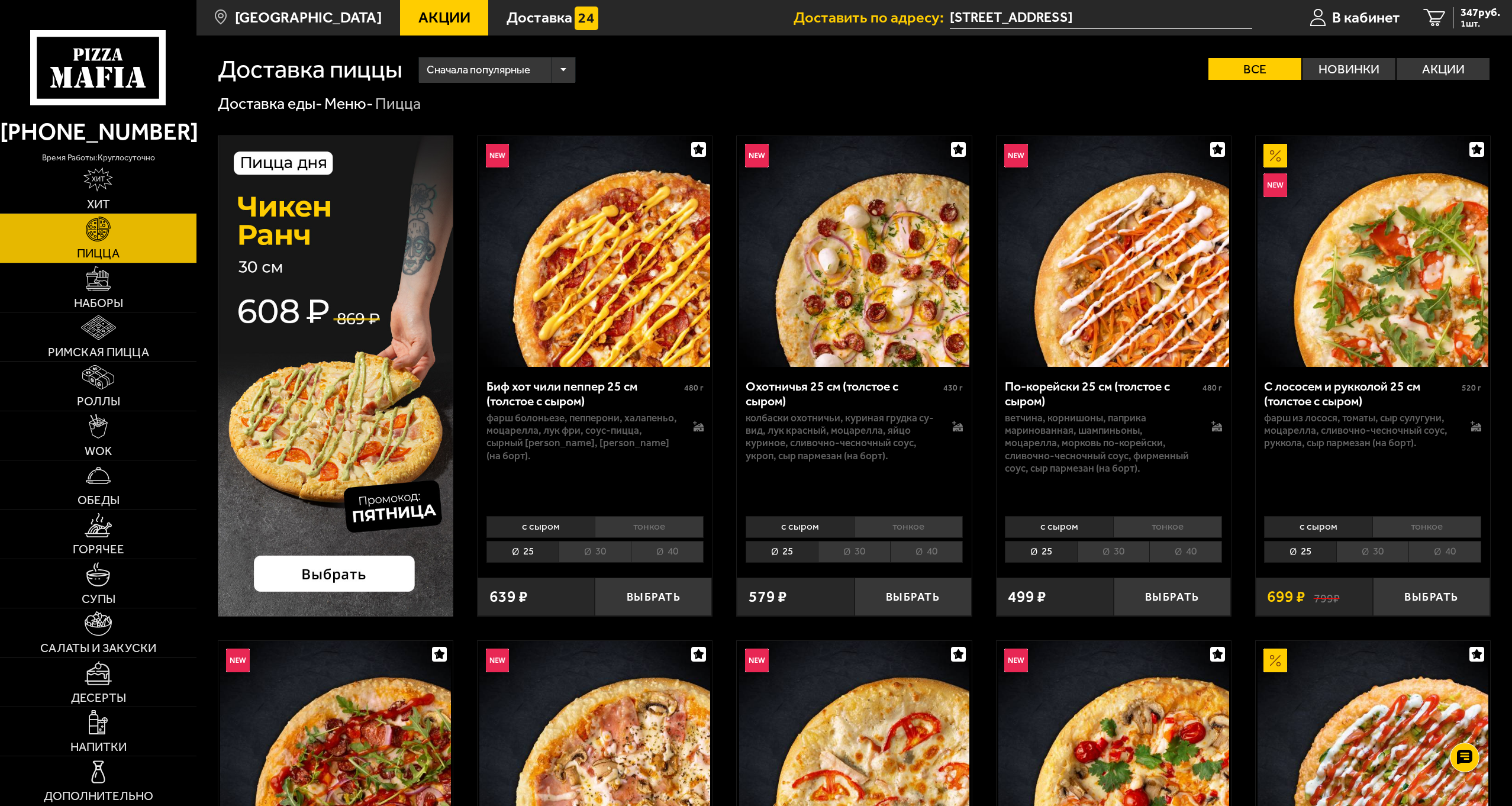
click at [421, 11] on span "Акции" at bounding box center [445, 18] width 52 height 15
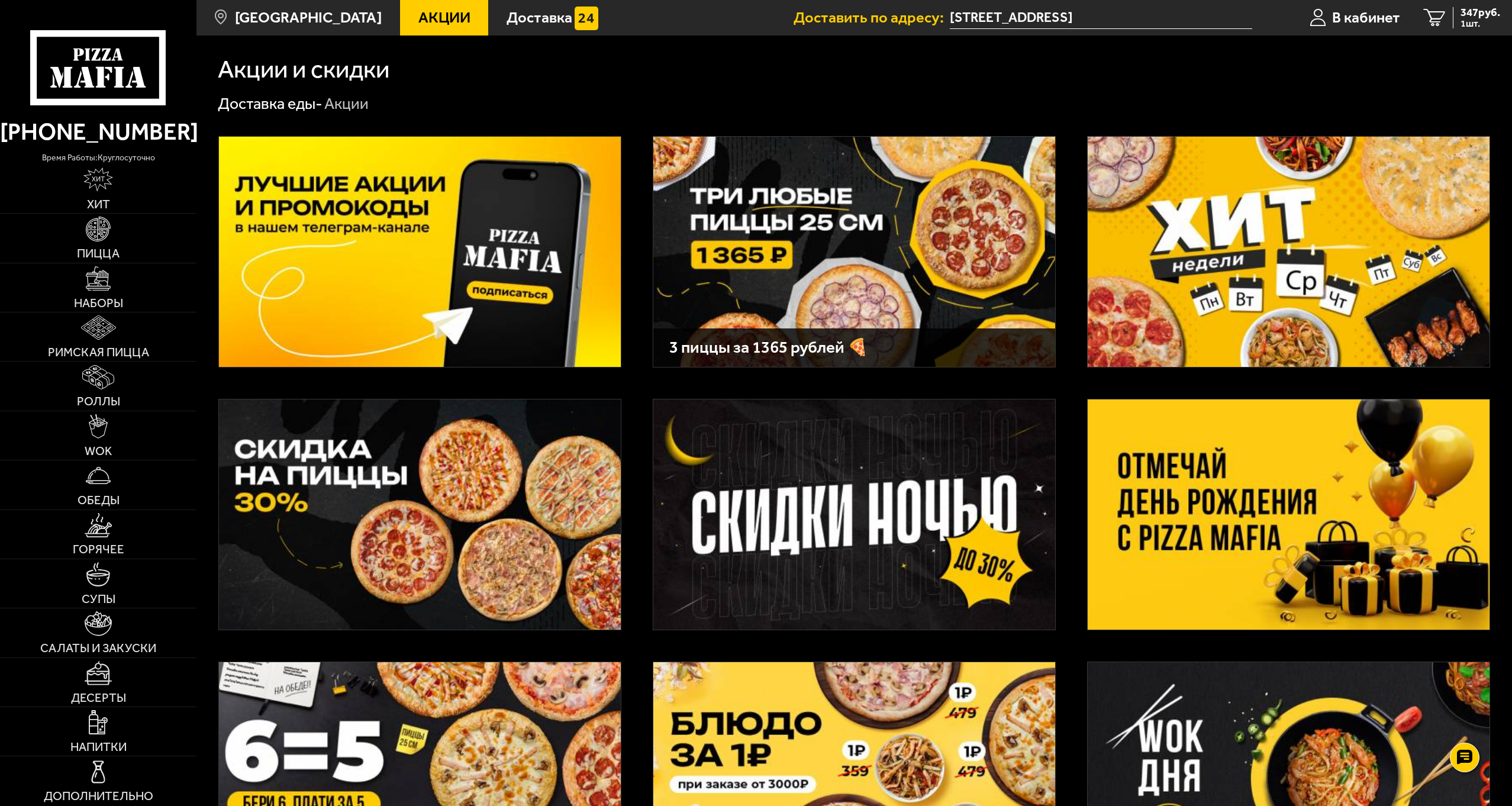
click at [479, 492] on img at bounding box center [419, 515] width 402 height 230
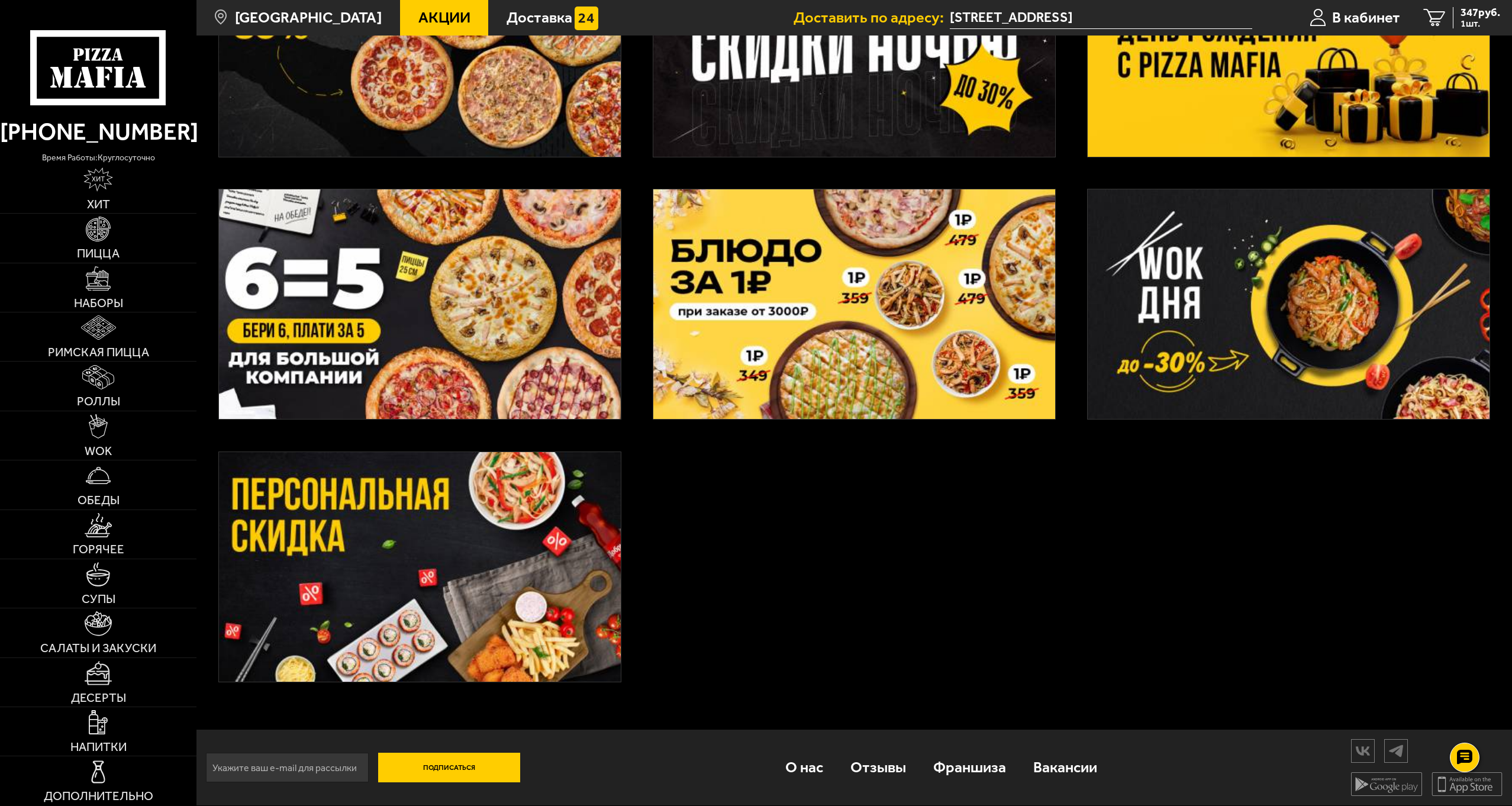
scroll to position [475, 0]
click at [488, 554] on img at bounding box center [419, 567] width 402 height 230
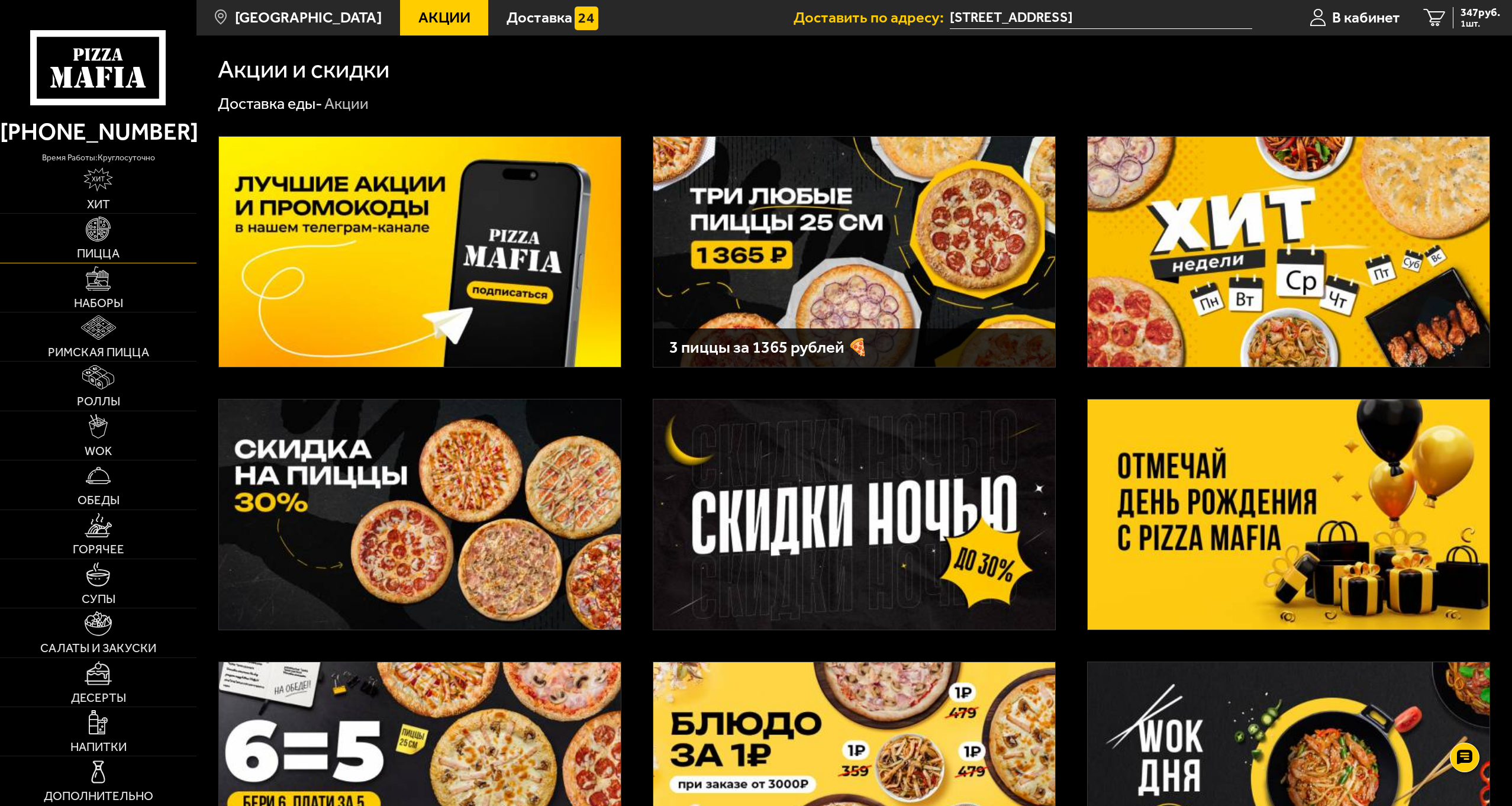
click at [101, 241] on img at bounding box center [98, 229] width 24 height 24
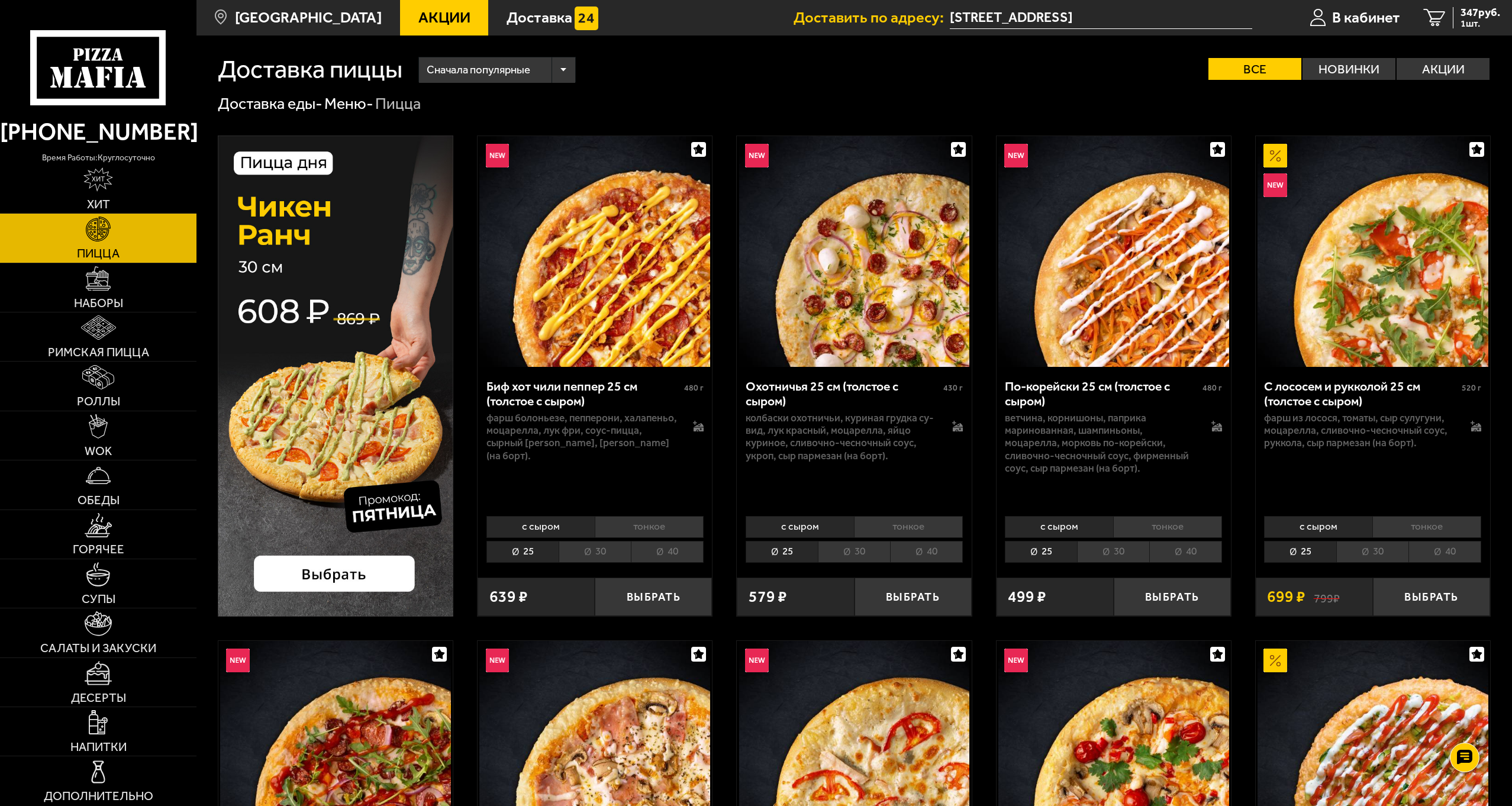
click at [669, 72] on div "Сначала популярные Все Новинки Акции Пожелания Острое блюдо Вегетарианское блюд…" at bounding box center [946, 70] width 1088 height 25
click at [655, 63] on div "Сначала популярные Все Новинки Акции Пожелания Острое блюдо Вегетарианское блюд…" at bounding box center [946, 70] width 1088 height 25
click at [622, 60] on div "Сначала популярные Все Новинки Акции Пожелания Острое блюдо Вегетарианское блюд…" at bounding box center [946, 70] width 1088 height 25
click at [667, 81] on div "Сначала популярные Все Новинки Акции Пожелания Острое блюдо Вегетарианское блюд…" at bounding box center [946, 70] width 1088 height 25
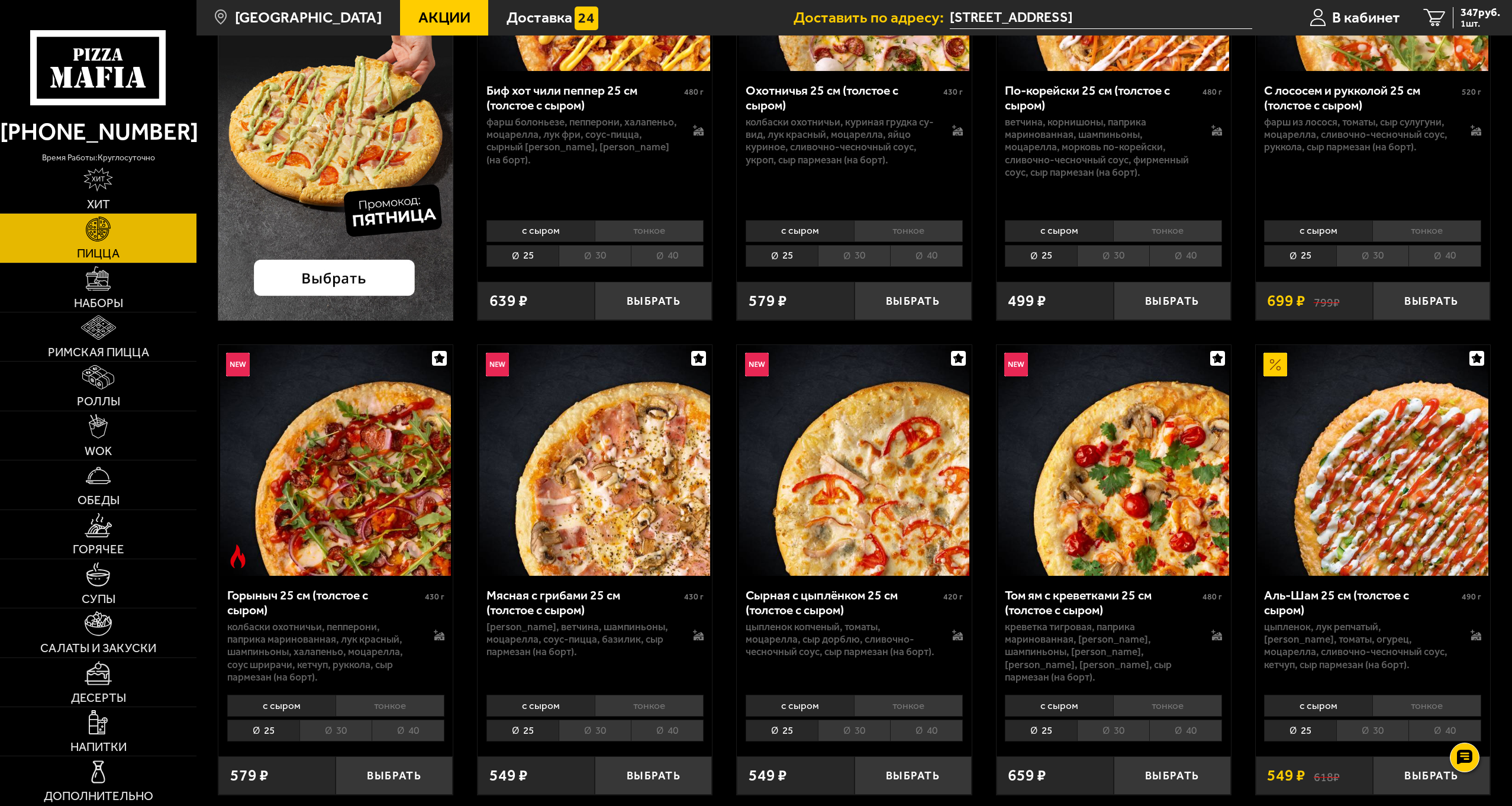
scroll to position [592, 0]
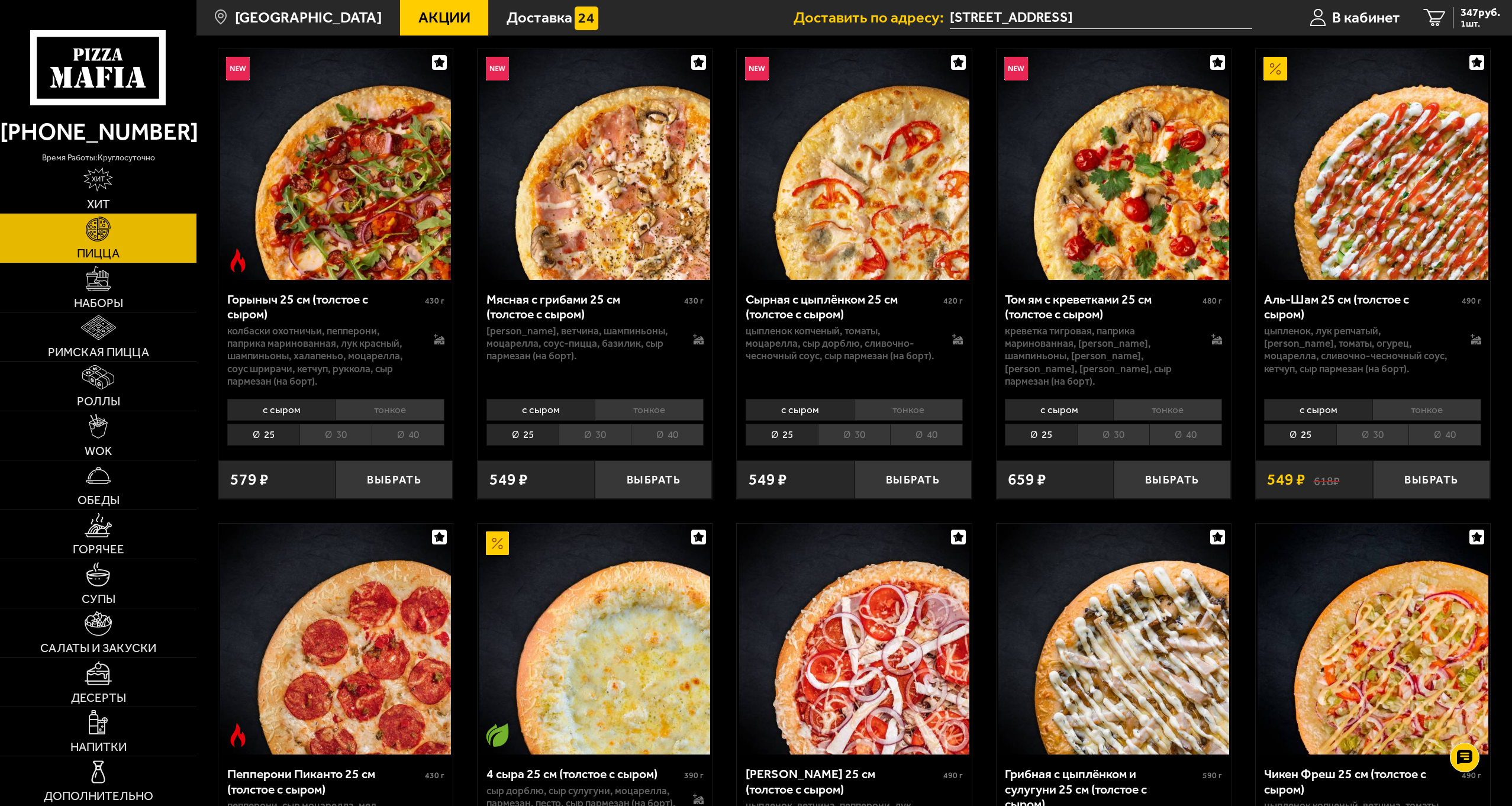
click at [1452, 434] on li "40" at bounding box center [1444, 434] width 73 height 22
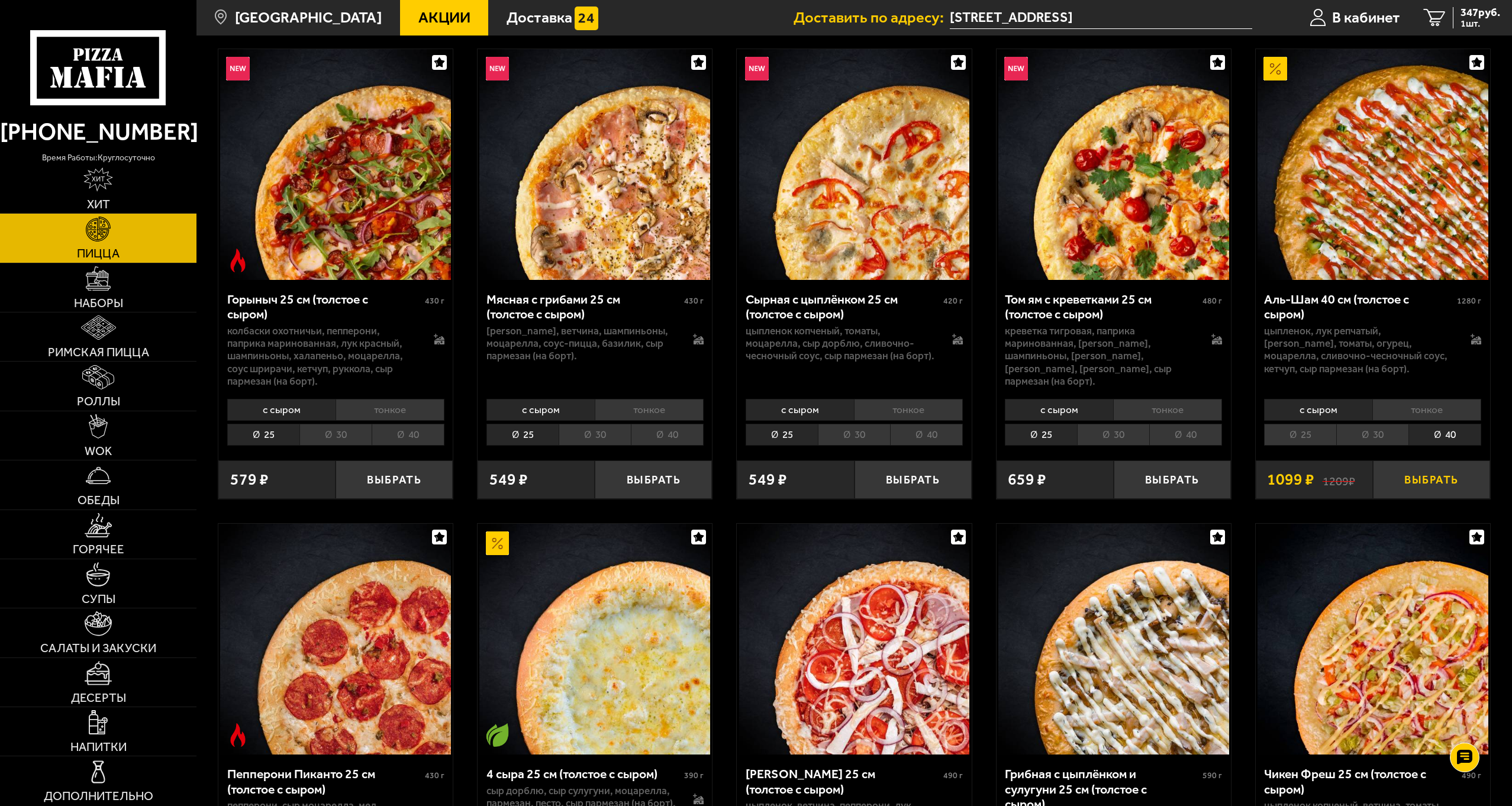
click at [1417, 484] on button "Выбрать" at bounding box center [1431, 479] width 117 height 39
click at [91, 491] on link "Обеды" at bounding box center [98, 484] width 197 height 49
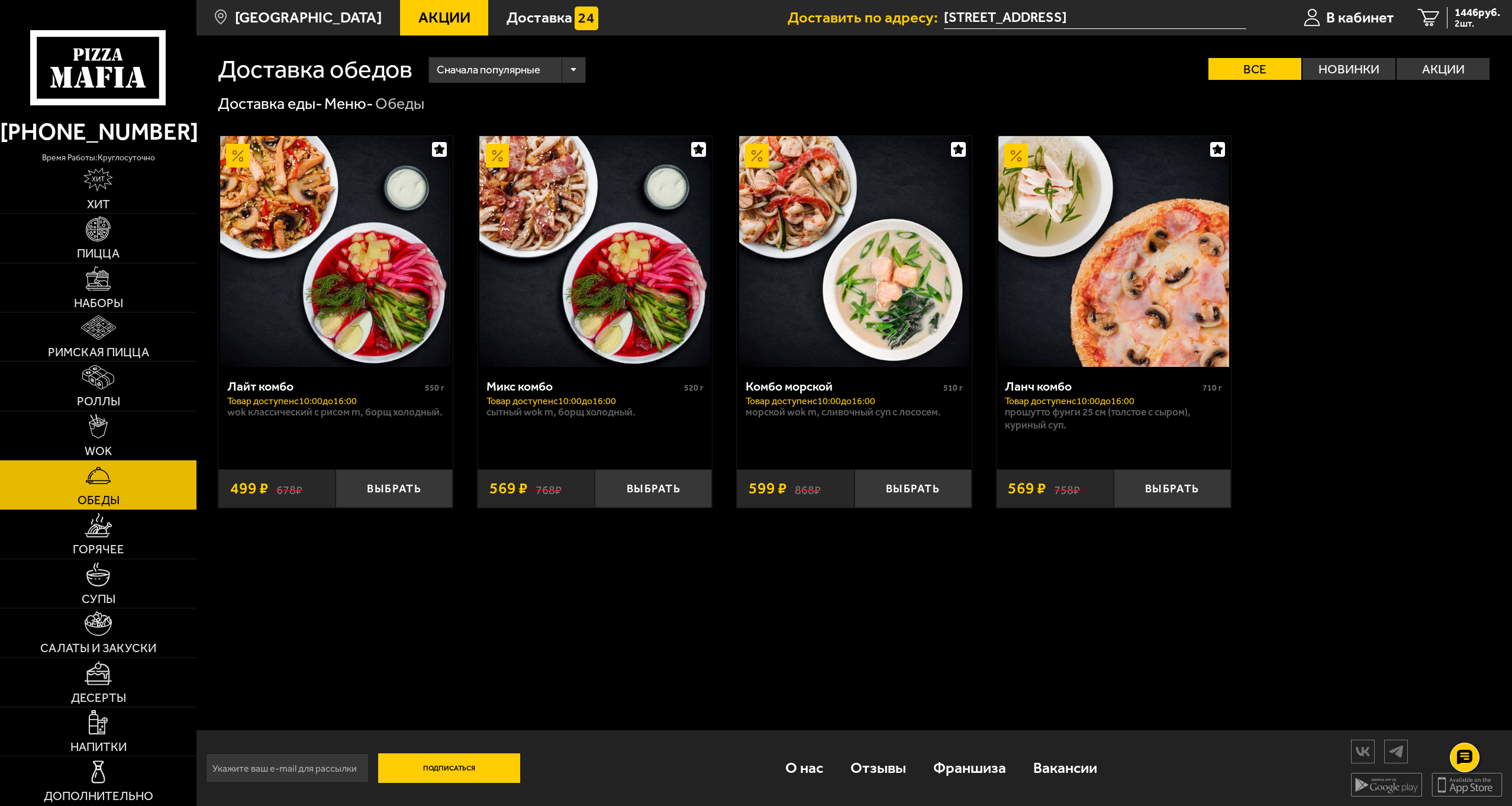
click at [424, 614] on div "Доставка обедов Сначала популярные Все Новинки Акции Пожелания Wok классический…" at bounding box center [854, 420] width 1315 height 770
click at [88, 535] on img at bounding box center [98, 525] width 27 height 24
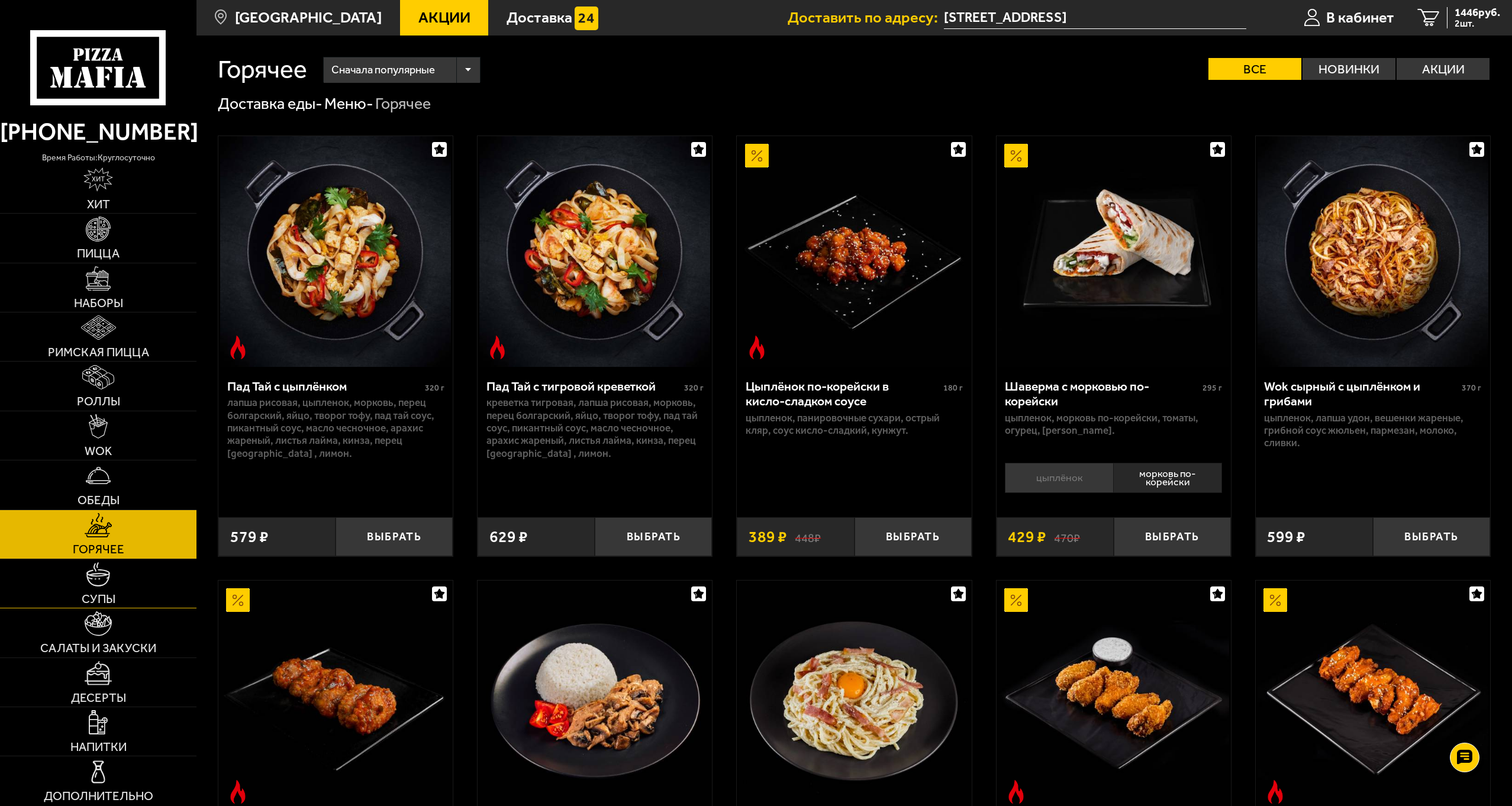
click at [101, 581] on img at bounding box center [98, 574] width 24 height 24
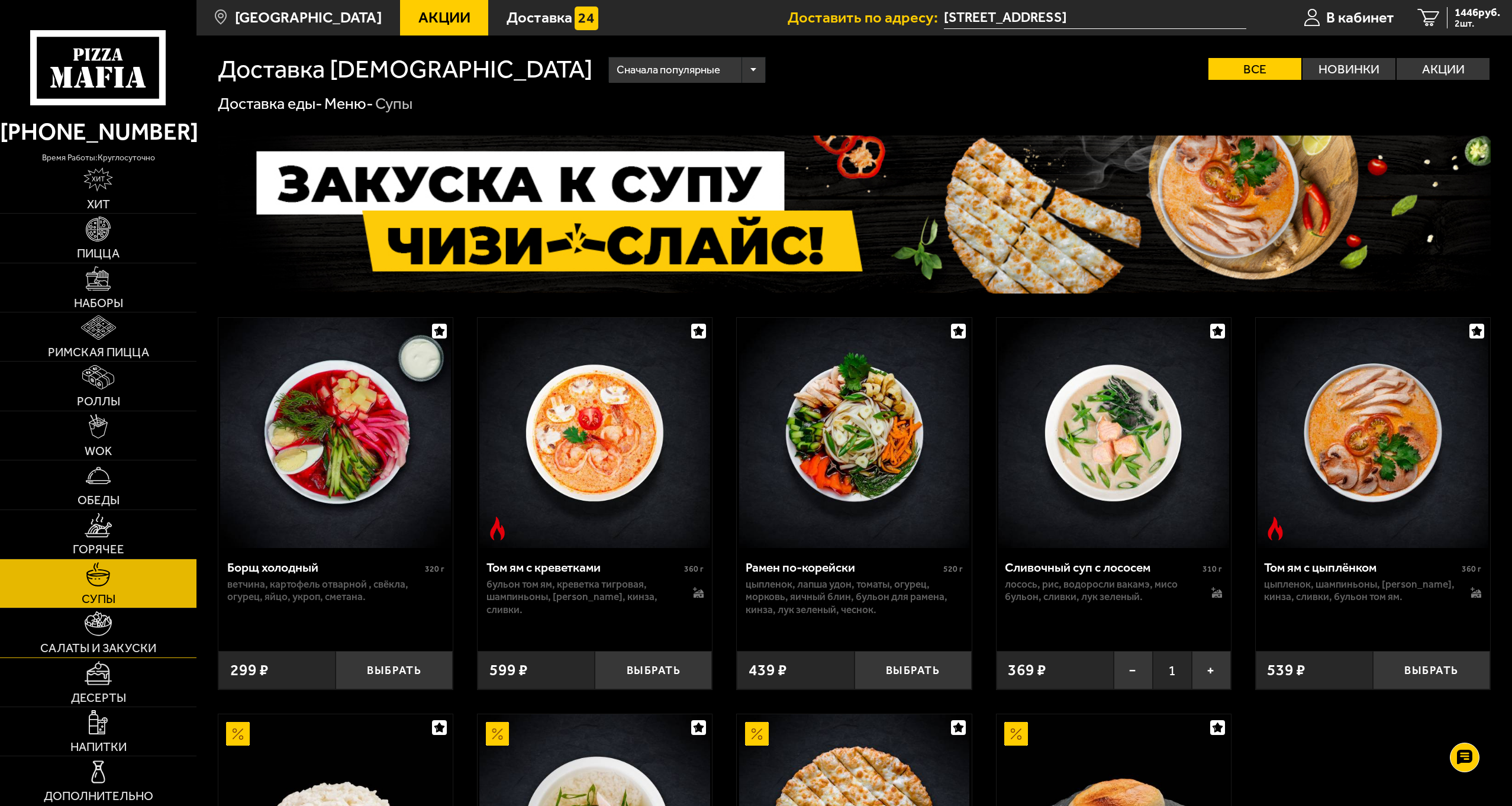
click at [106, 642] on span "Салаты и закуски" at bounding box center [98, 647] width 116 height 12
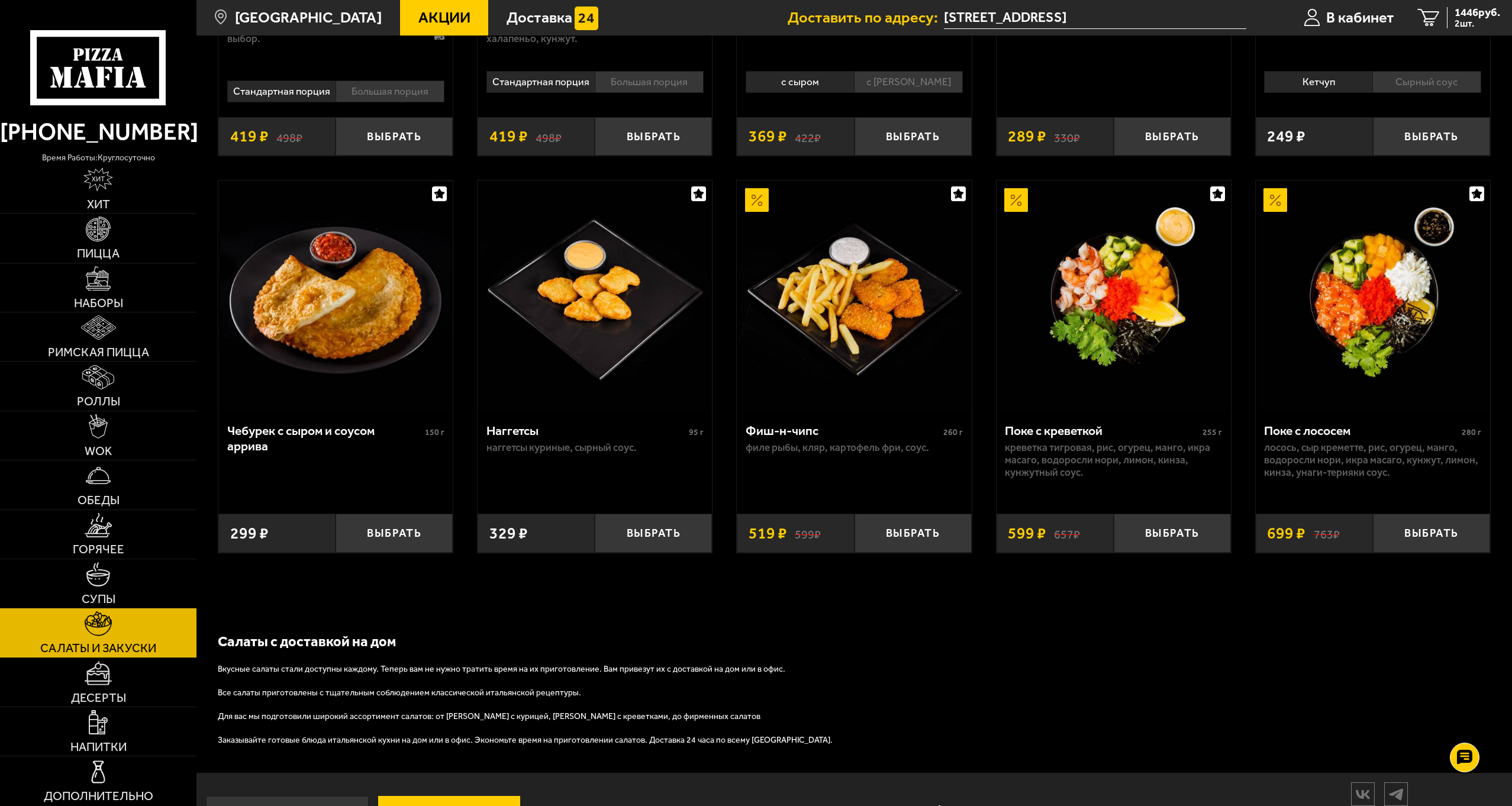
scroll to position [874, 0]
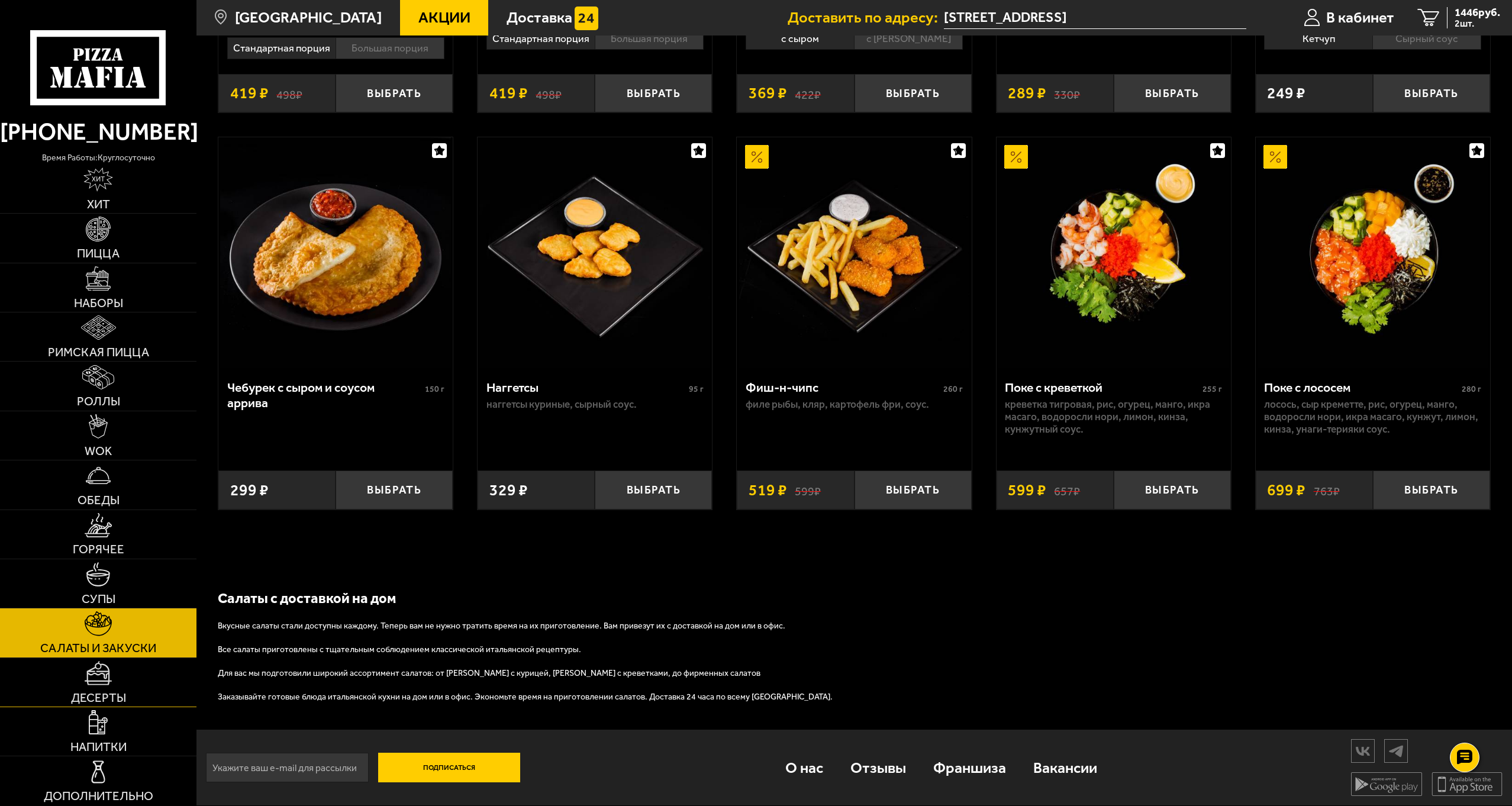
click at [103, 696] on span "Десерты" at bounding box center [98, 697] width 55 height 12
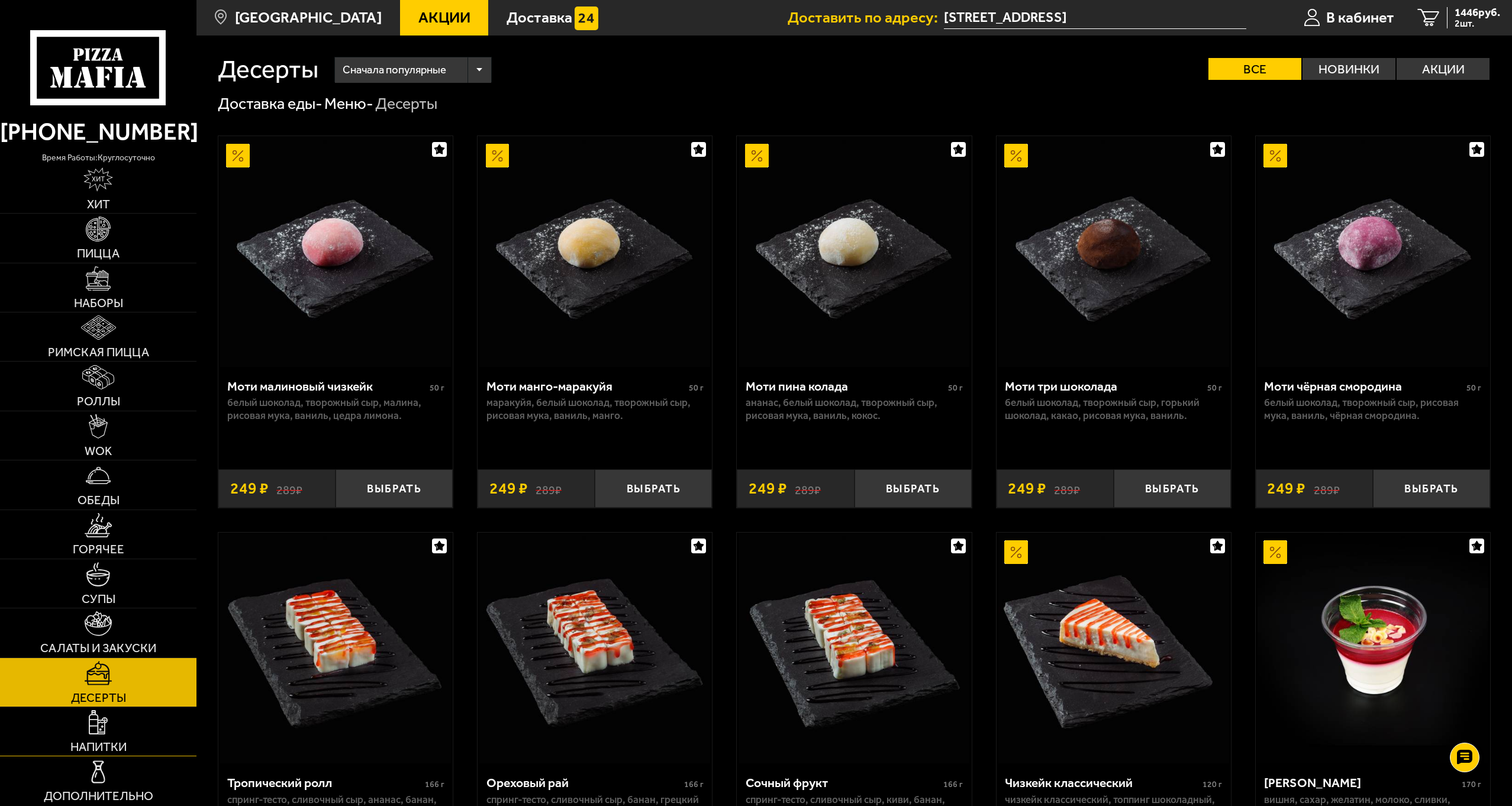
click at [97, 731] on img at bounding box center [98, 722] width 19 height 24
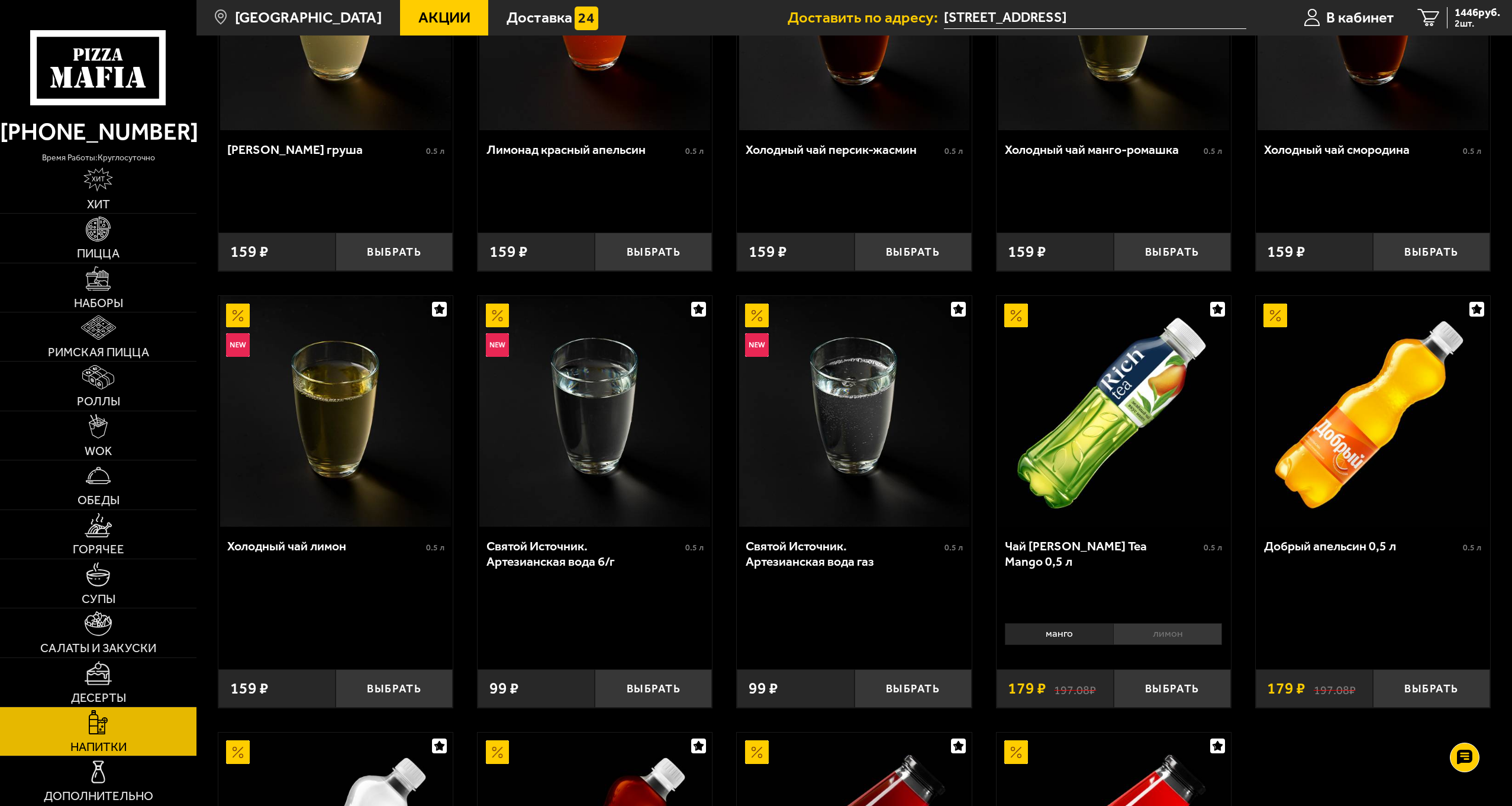
scroll to position [705, 0]
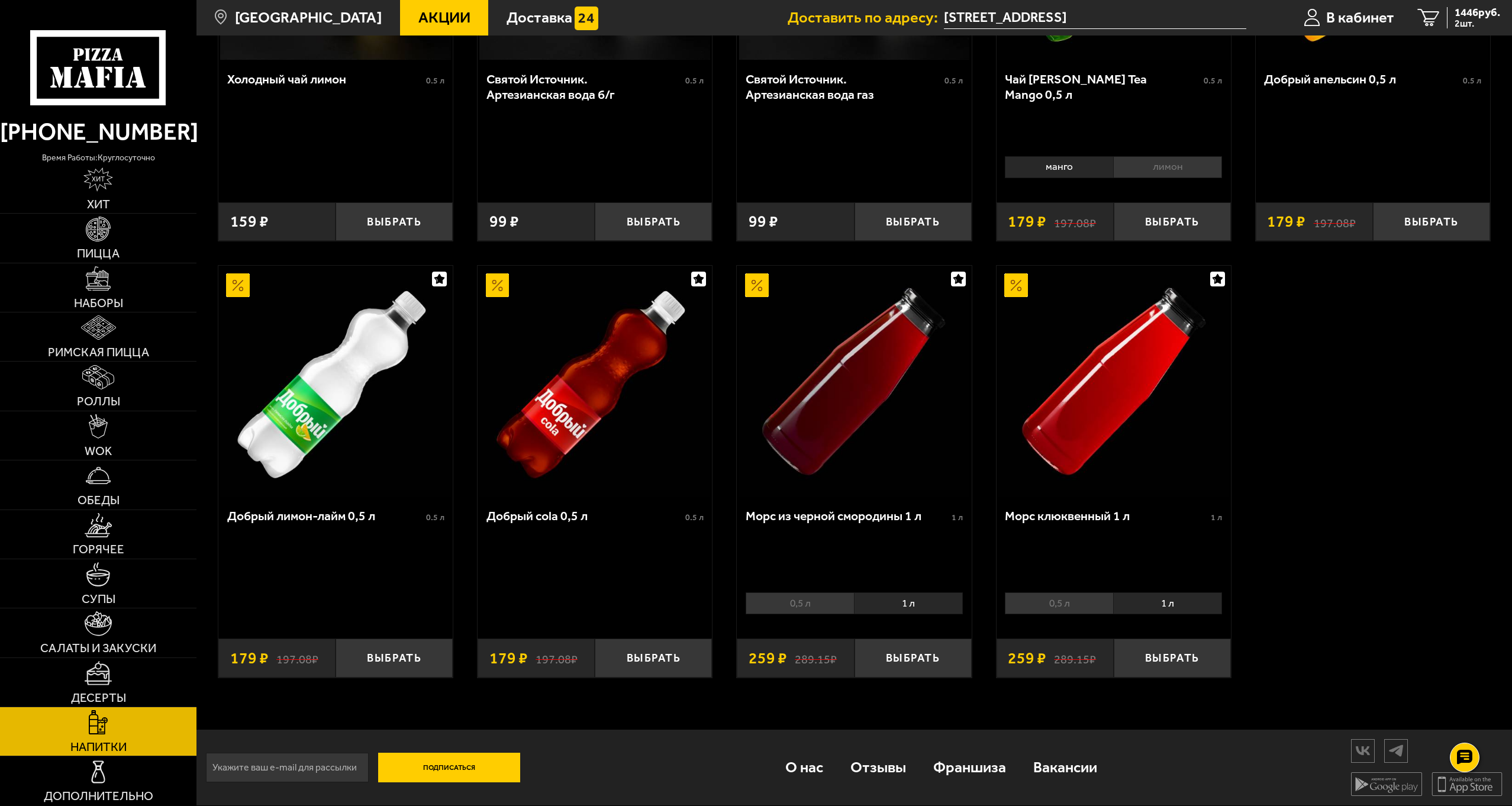
click at [1405, 519] on div "Лимонад груша 0.5 л Выбрать 159 ₽ Лимонад красный апельсин 0.5 л Выбрать 159 ₽ …" at bounding box center [854, 55] width 1315 height 1288
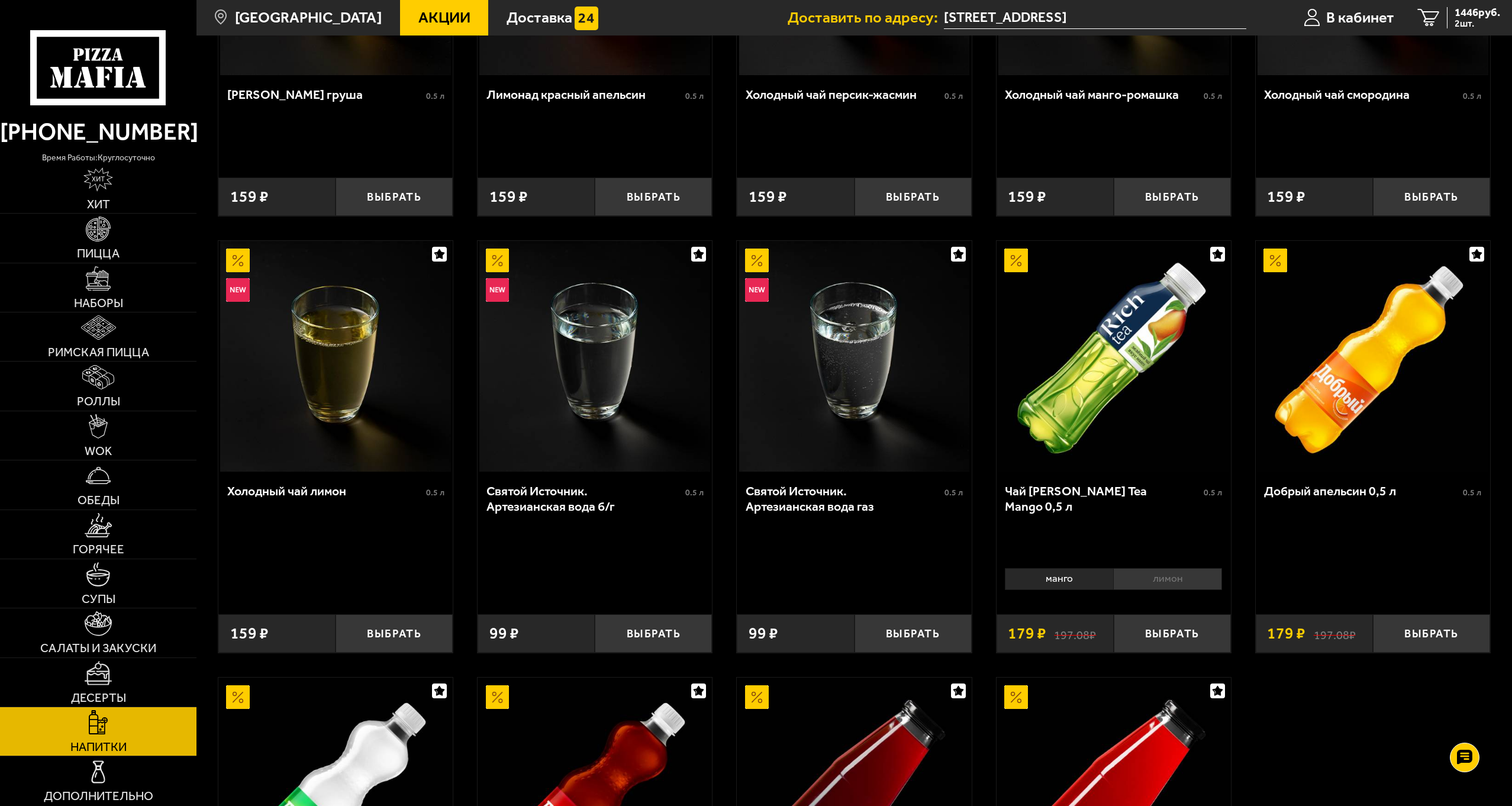
scroll to position [0, 0]
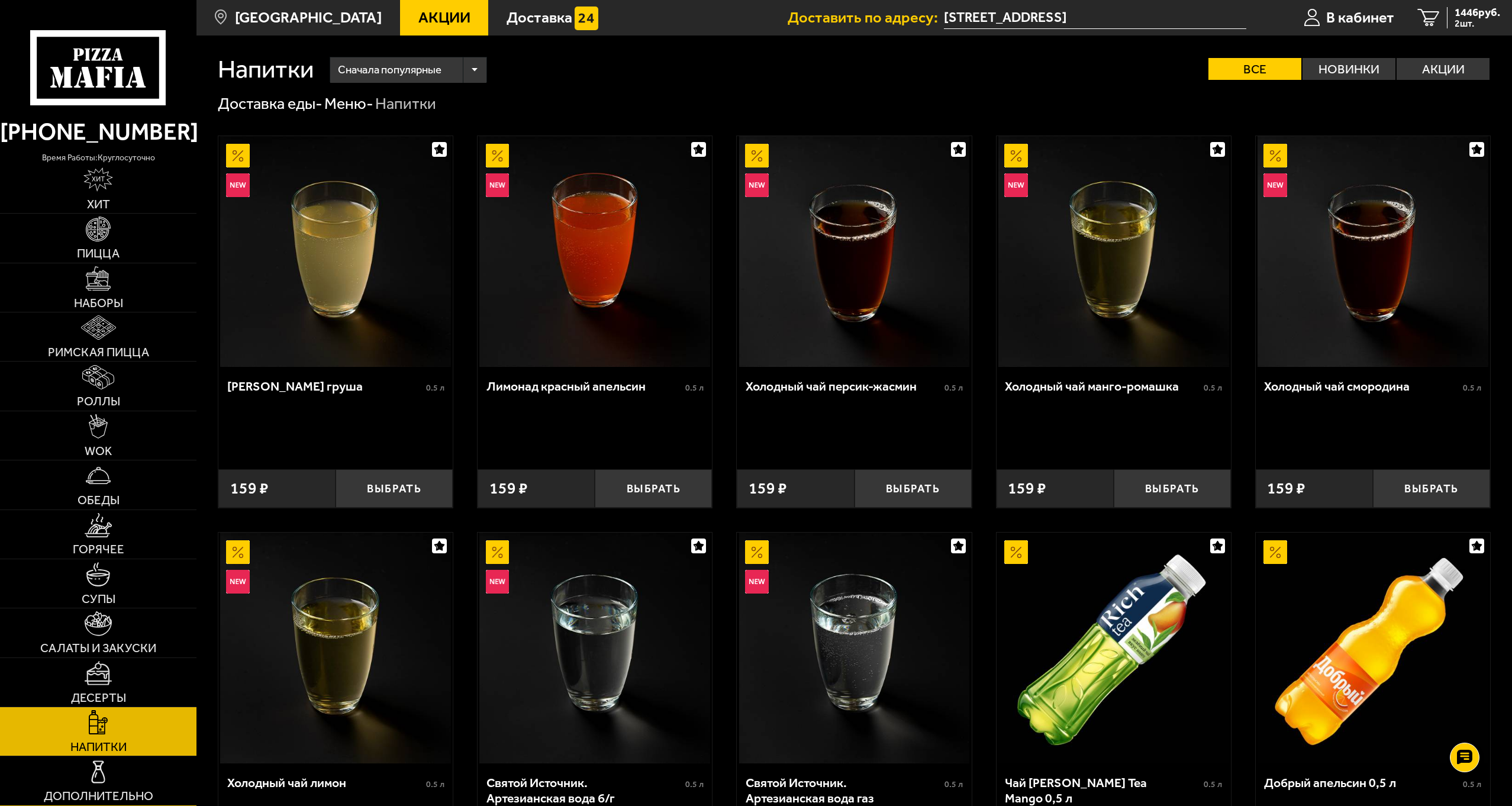
click at [115, 770] on link "Дополнительно" at bounding box center [98, 780] width 197 height 49
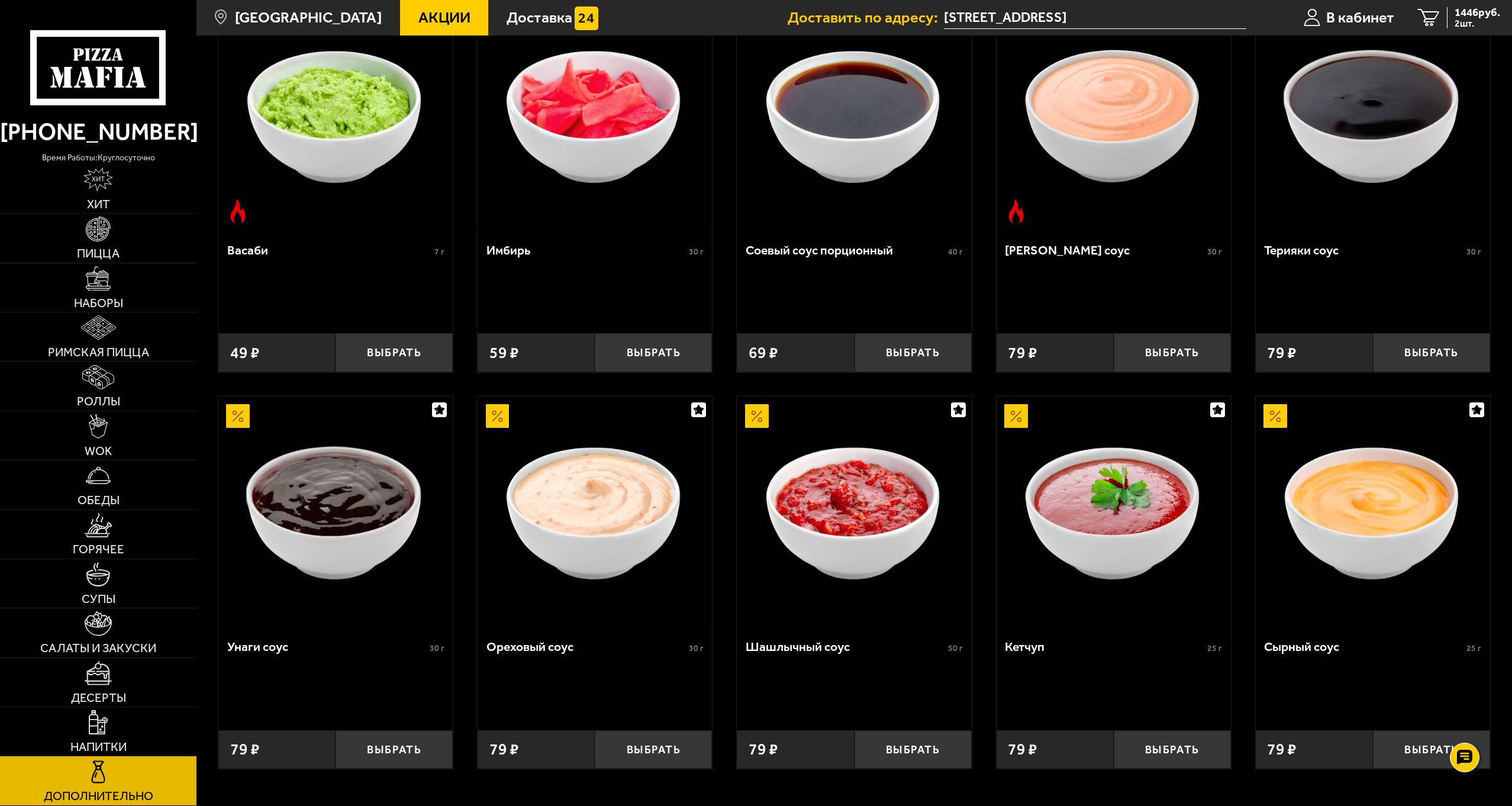
scroll to position [626, 0]
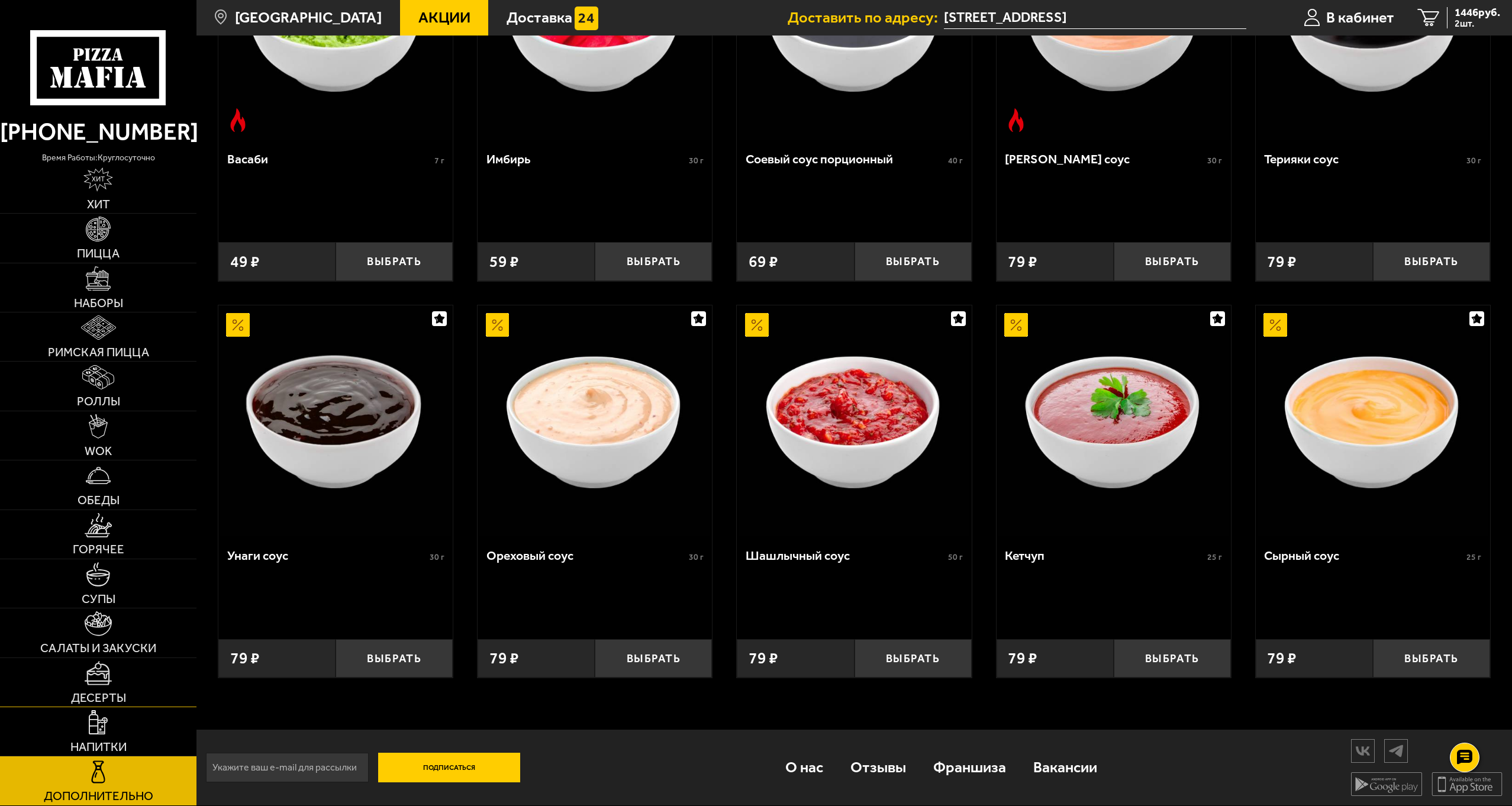
click at [92, 690] on link "Десерты" at bounding box center [98, 682] width 197 height 49
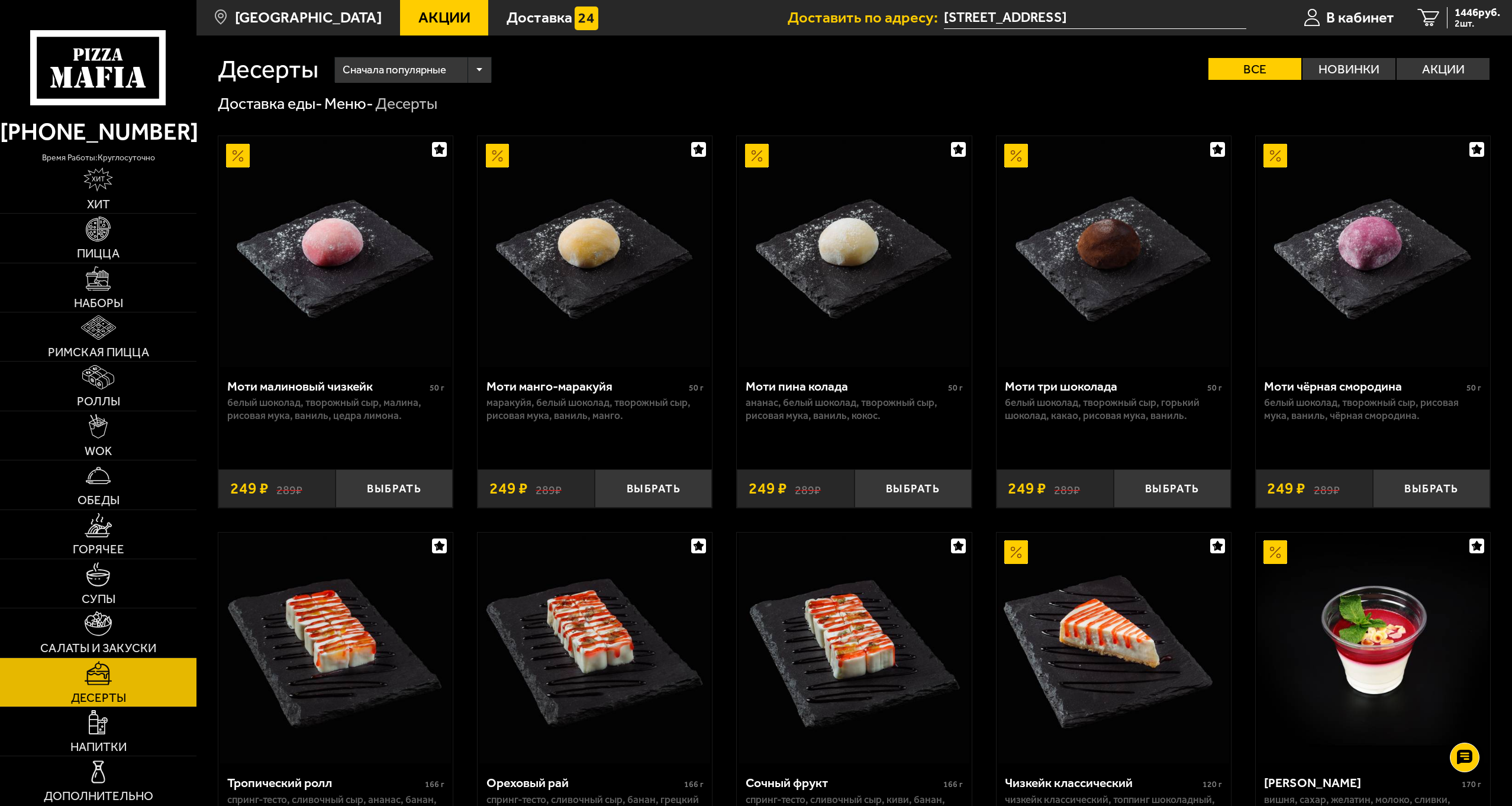
click at [438, 75] on span "Сначала популярные" at bounding box center [395, 70] width 104 height 30
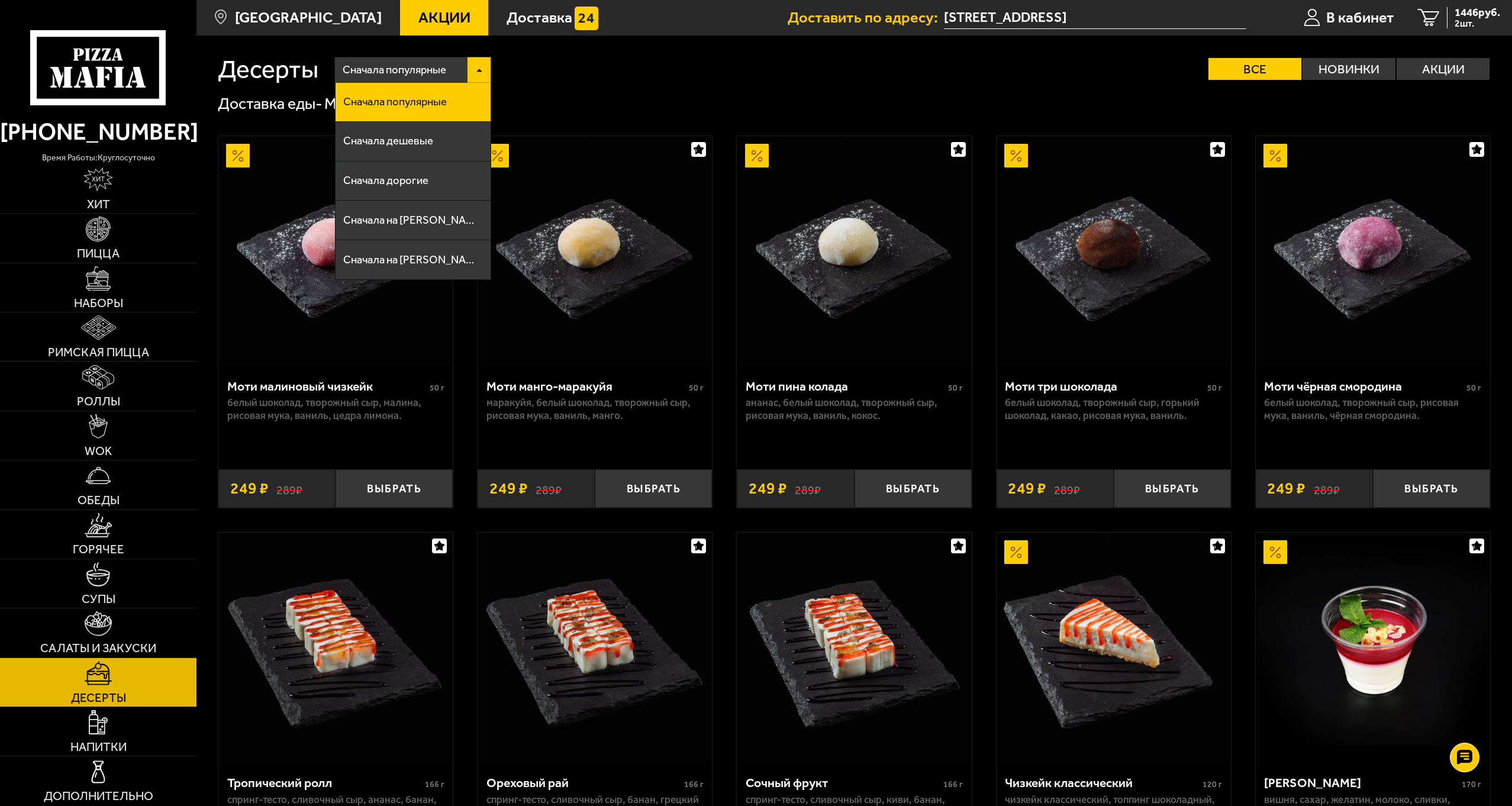
click at [438, 75] on span "Сначала популярные" at bounding box center [395, 70] width 104 height 30
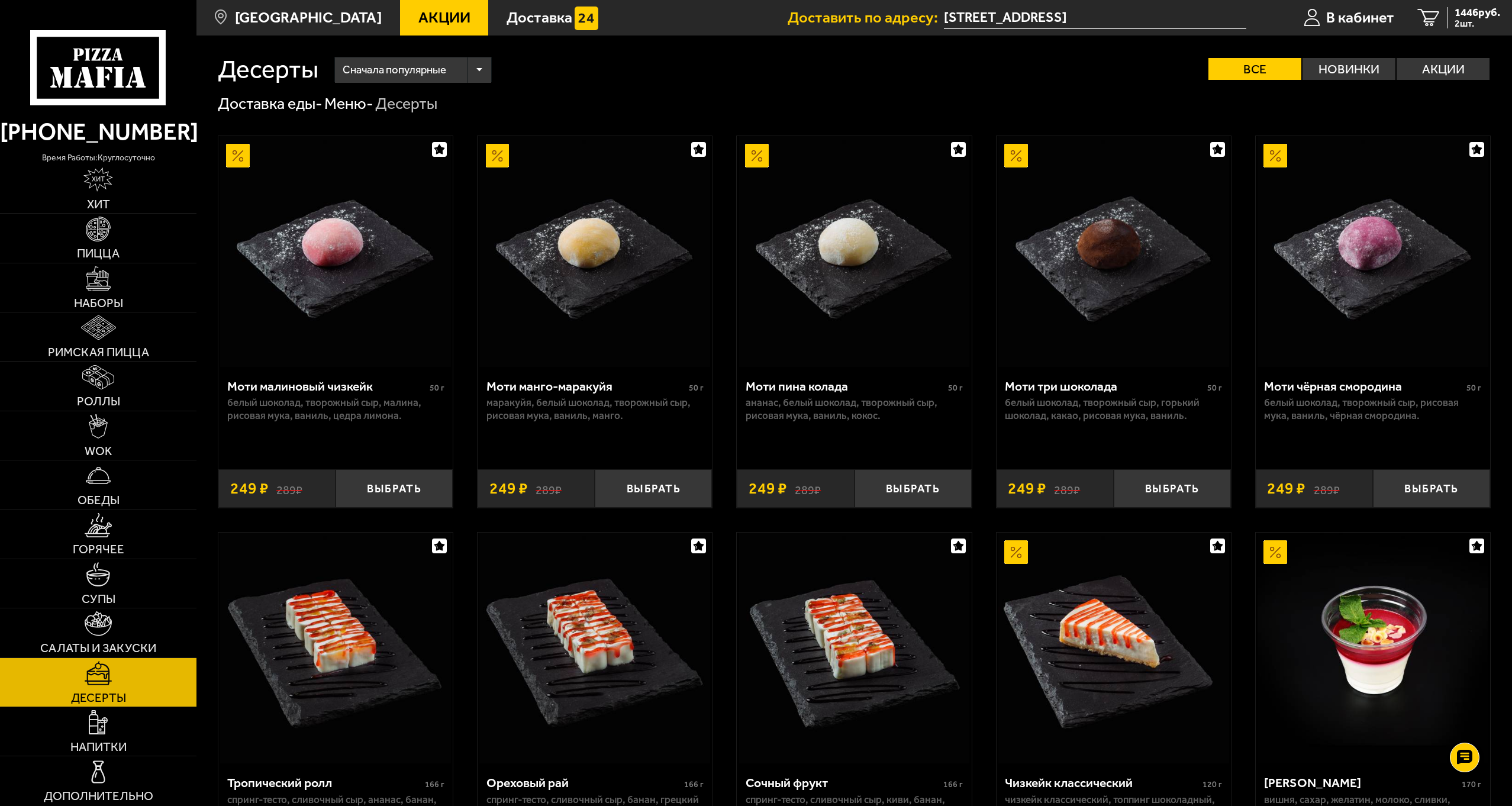
click at [749, 91] on div "Десерты Сначала популярные Все Новинки Акции Пожелания белый шоколад творожный …" at bounding box center [854, 694] width 1315 height 1317
click at [1483, 26] on span "2 шт." at bounding box center [1477, 23] width 46 height 9
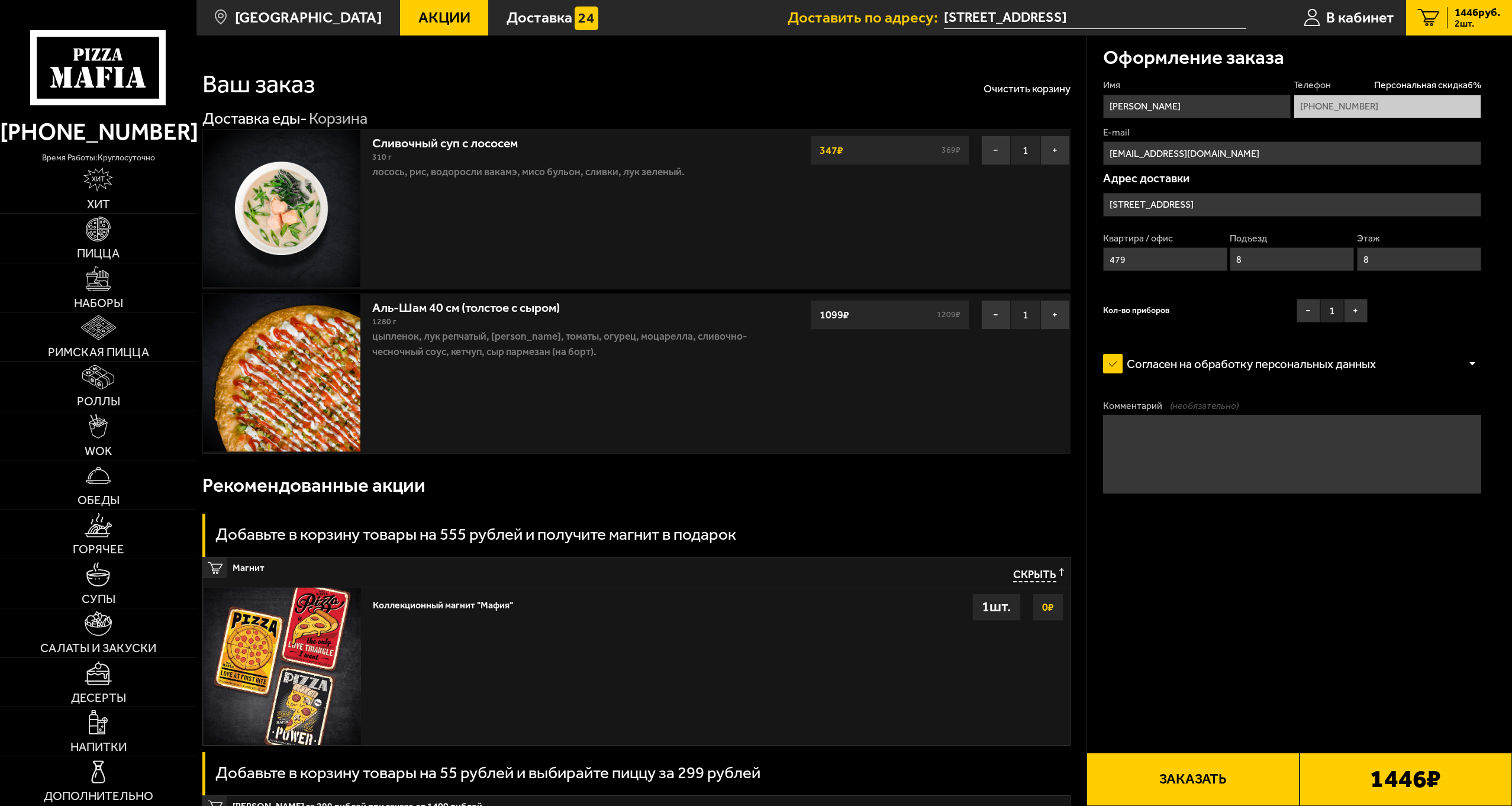
click at [1248, 204] on input "[STREET_ADDRESS]" at bounding box center [1292, 204] width 378 height 23
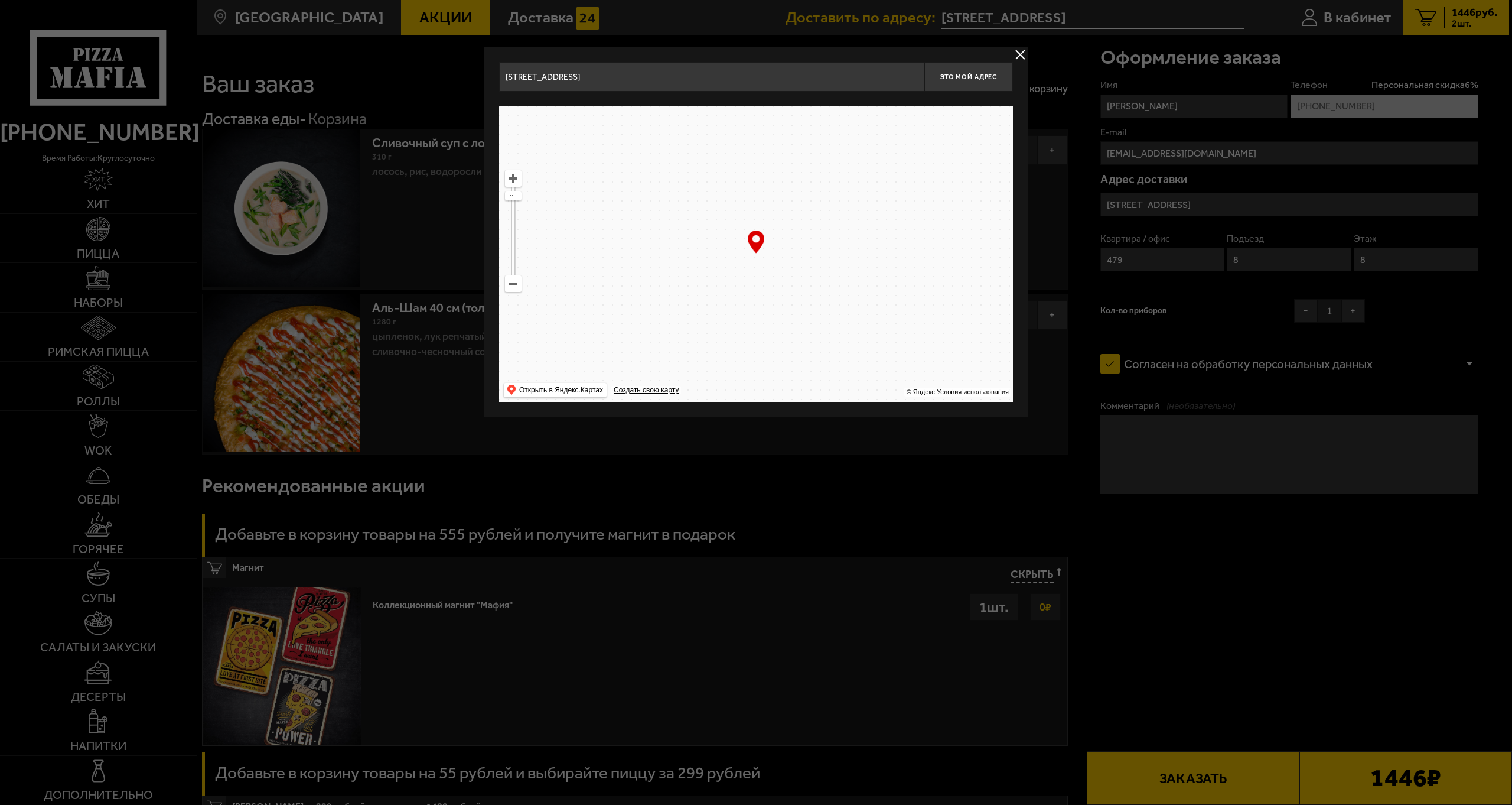
click at [1246, 203] on div at bounding box center [756, 402] width 1512 height 805
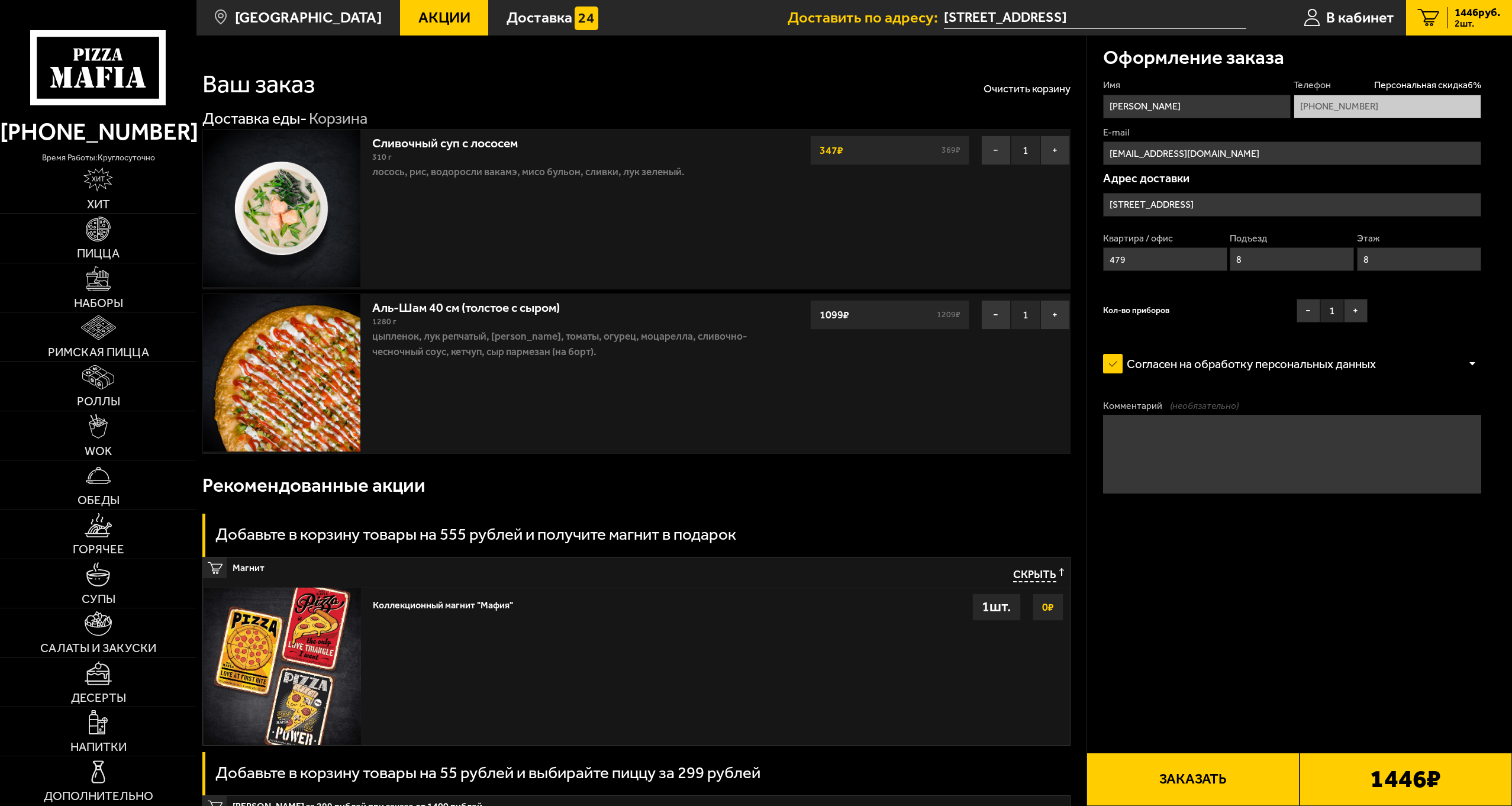
click at [1248, 204] on input "[STREET_ADDRESS]" at bounding box center [1292, 204] width 378 height 23
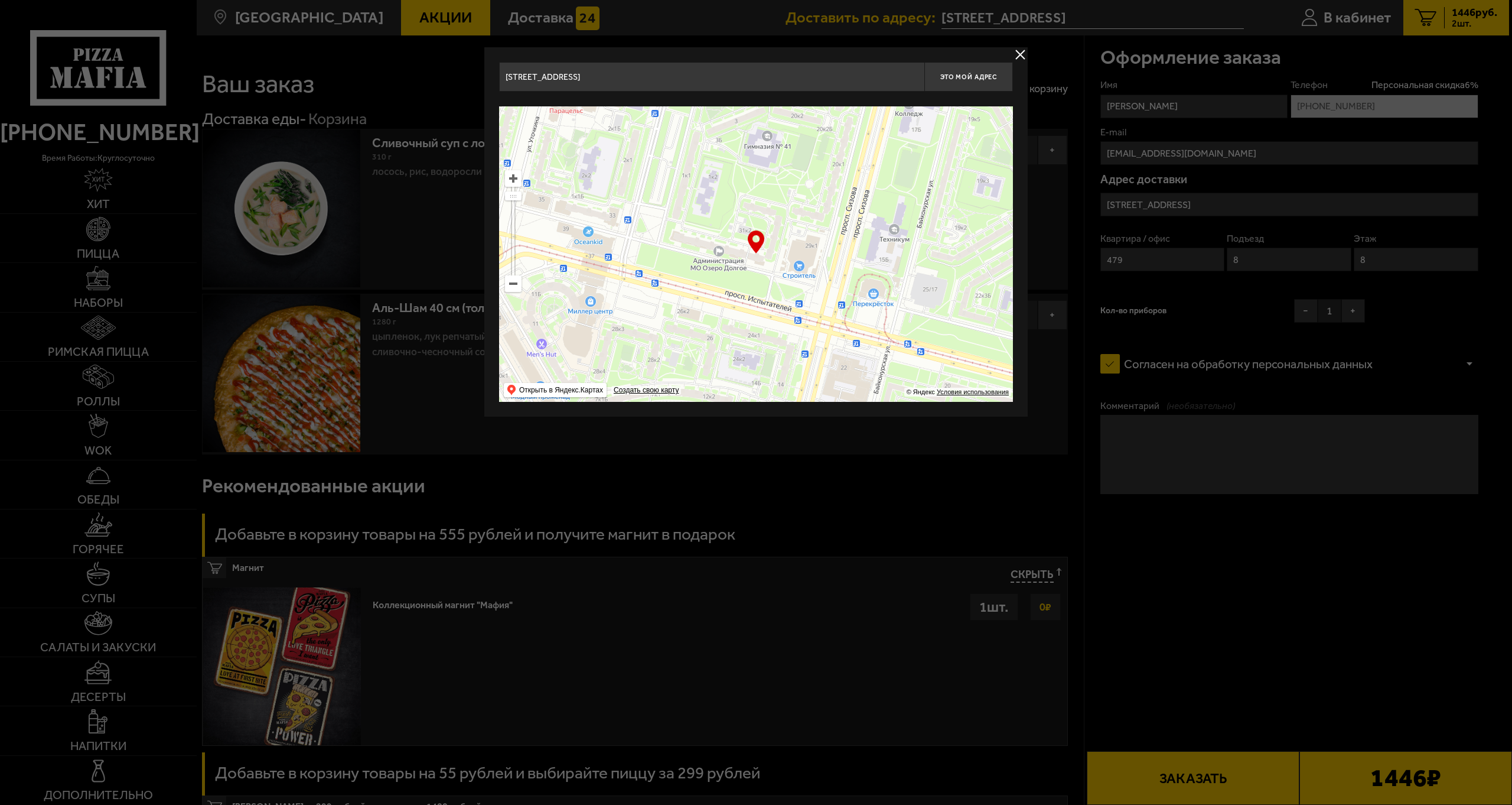
click at [699, 74] on input "[STREET_ADDRESS]" at bounding box center [712, 76] width 425 height 30
click at [1021, 52] on button "delivery type" at bounding box center [1020, 54] width 15 height 15
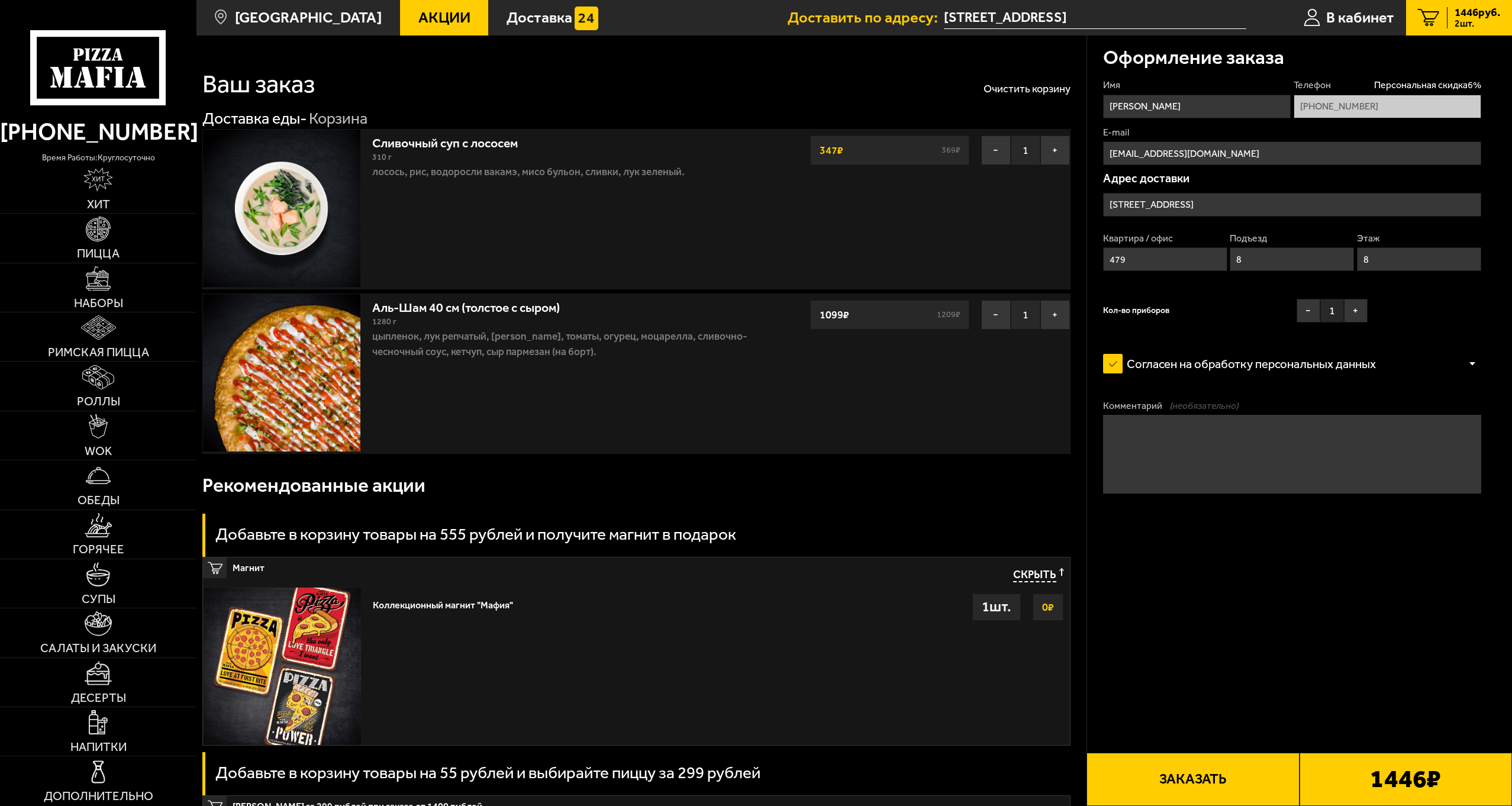
click at [1328, 594] on div "Оформление заказа Имя Алексей Телефон Персональная скидка 6 % +7 (962) 334-55-5…" at bounding box center [1299, 748] width 426 height 1425
click at [1360, 311] on button "+" at bounding box center [1355, 310] width 23 height 23
click at [1277, 632] on div "Оформление заказа Имя Алексей Телефон Персональная скидка 6 % +7 (962) 334-55-5…" at bounding box center [1299, 748] width 426 height 1425
click at [1186, 783] on button "Заказать" at bounding box center [1193, 779] width 212 height 53
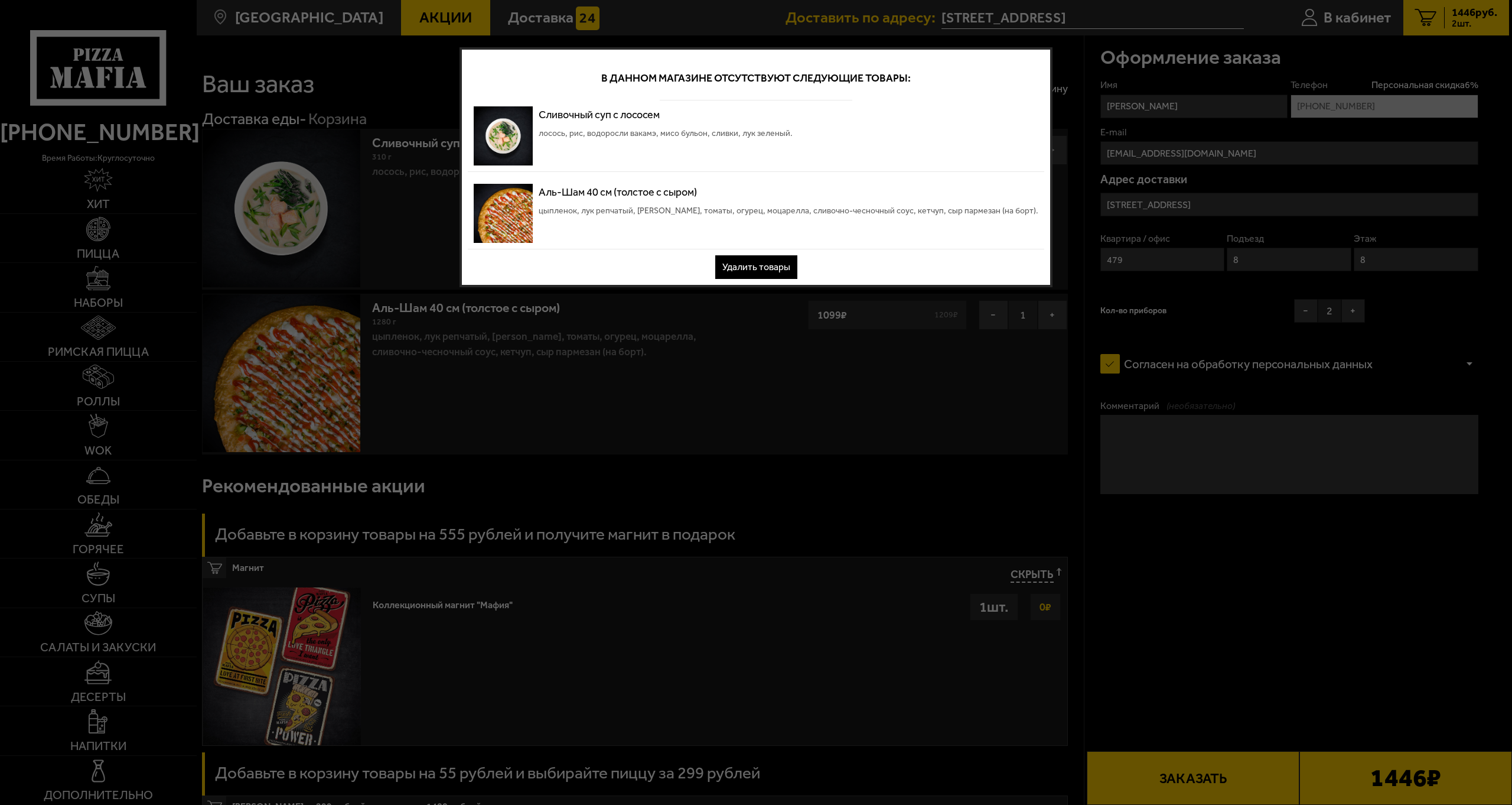
click at [1227, 587] on div at bounding box center [756, 402] width 1512 height 805
click at [1197, 210] on div at bounding box center [756, 402] width 1512 height 805
click at [521, 464] on div at bounding box center [756, 402] width 1512 height 805
click at [593, 170] on div "Сливочный суп с лососем лосось, рис, водоросли вакамэ, мисо бульон, сливки, лук…" at bounding box center [755, 136] width 576 height 71
click at [579, 120] on p "Сливочный суп с лососем" at bounding box center [666, 114] width 254 height 16
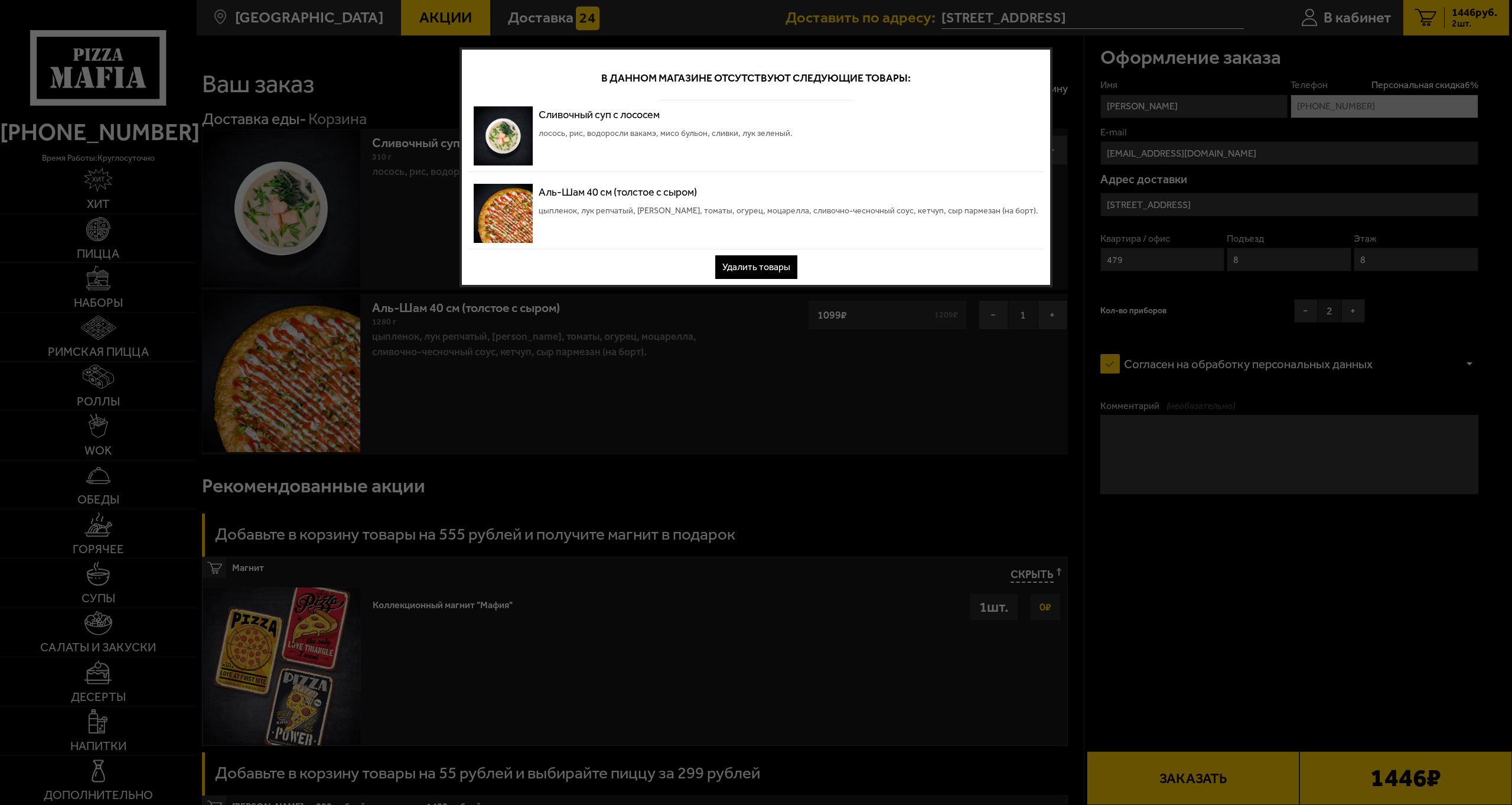
drag, startPoint x: 1351, startPoint y: 716, endPoint x: 1319, endPoint y: 667, distance: 58.5
click at [1318, 699] on div at bounding box center [756, 402] width 1512 height 805
drag, startPoint x: 1257, startPoint y: 590, endPoint x: 1241, endPoint y: 593, distance: 16.3
click at [1249, 588] on div at bounding box center [756, 402] width 1512 height 805
click at [773, 263] on button "Удалить товары" at bounding box center [756, 266] width 82 height 23
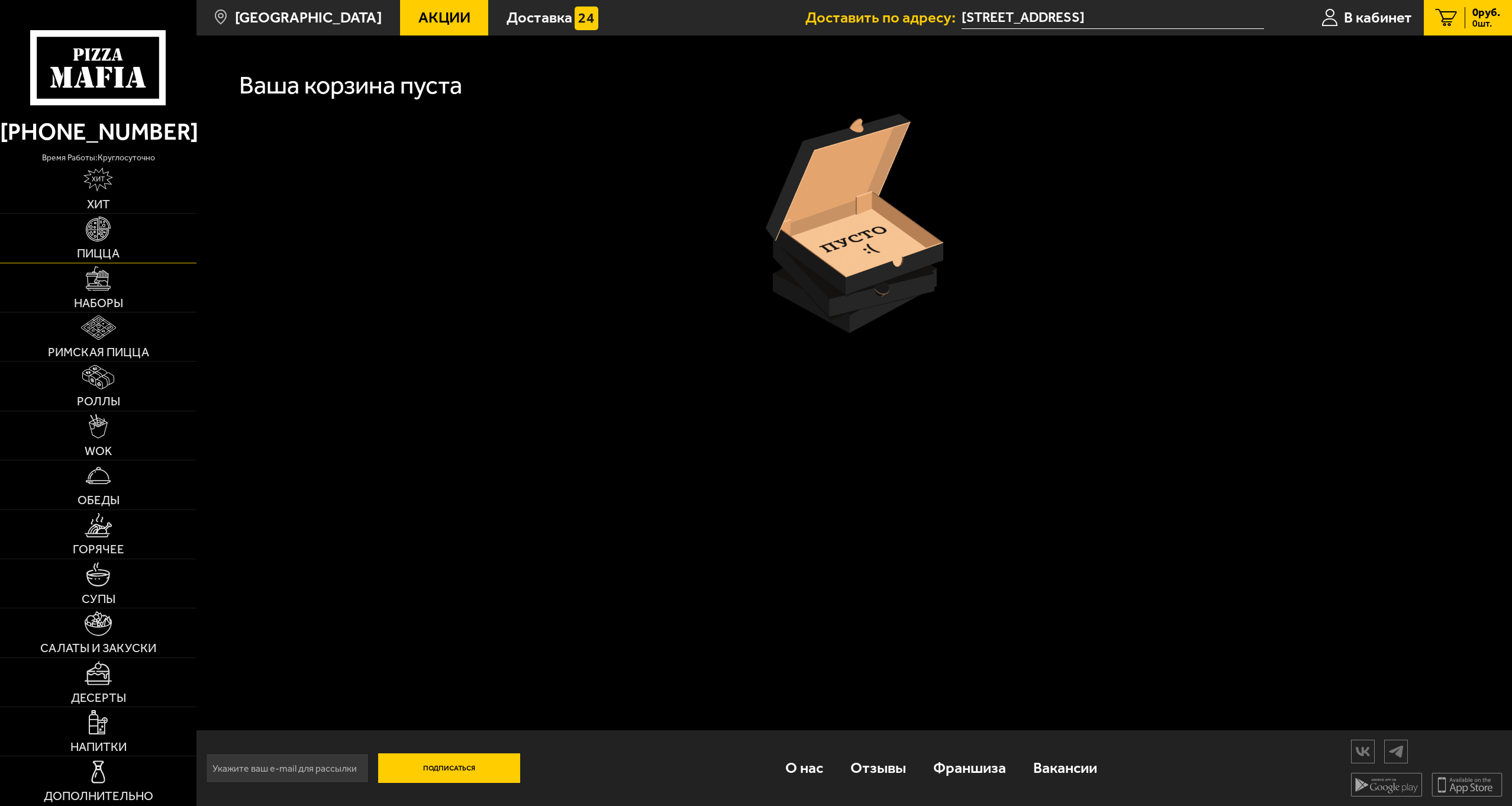
click at [91, 228] on img at bounding box center [98, 229] width 24 height 24
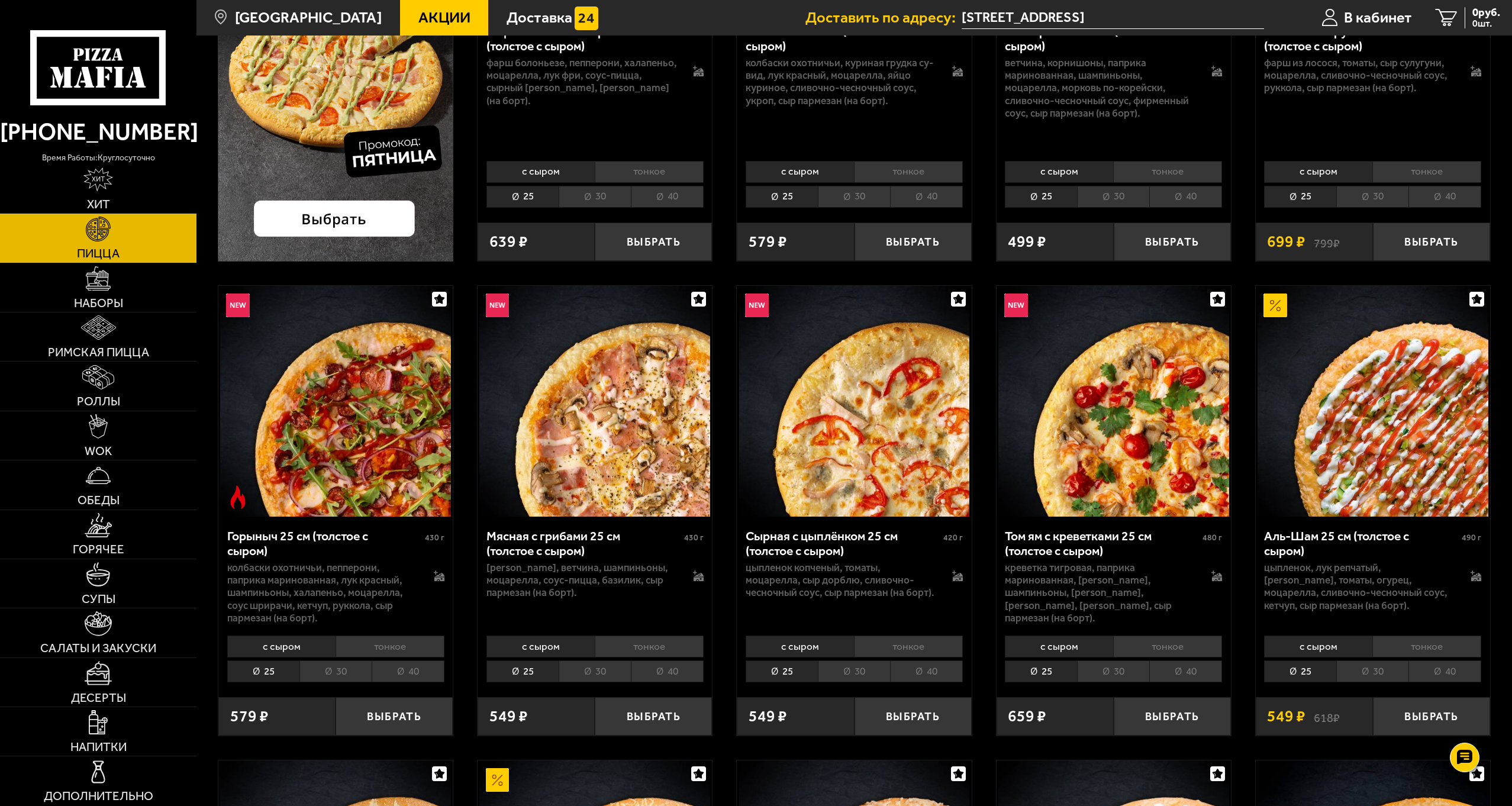
scroll to position [414, 0]
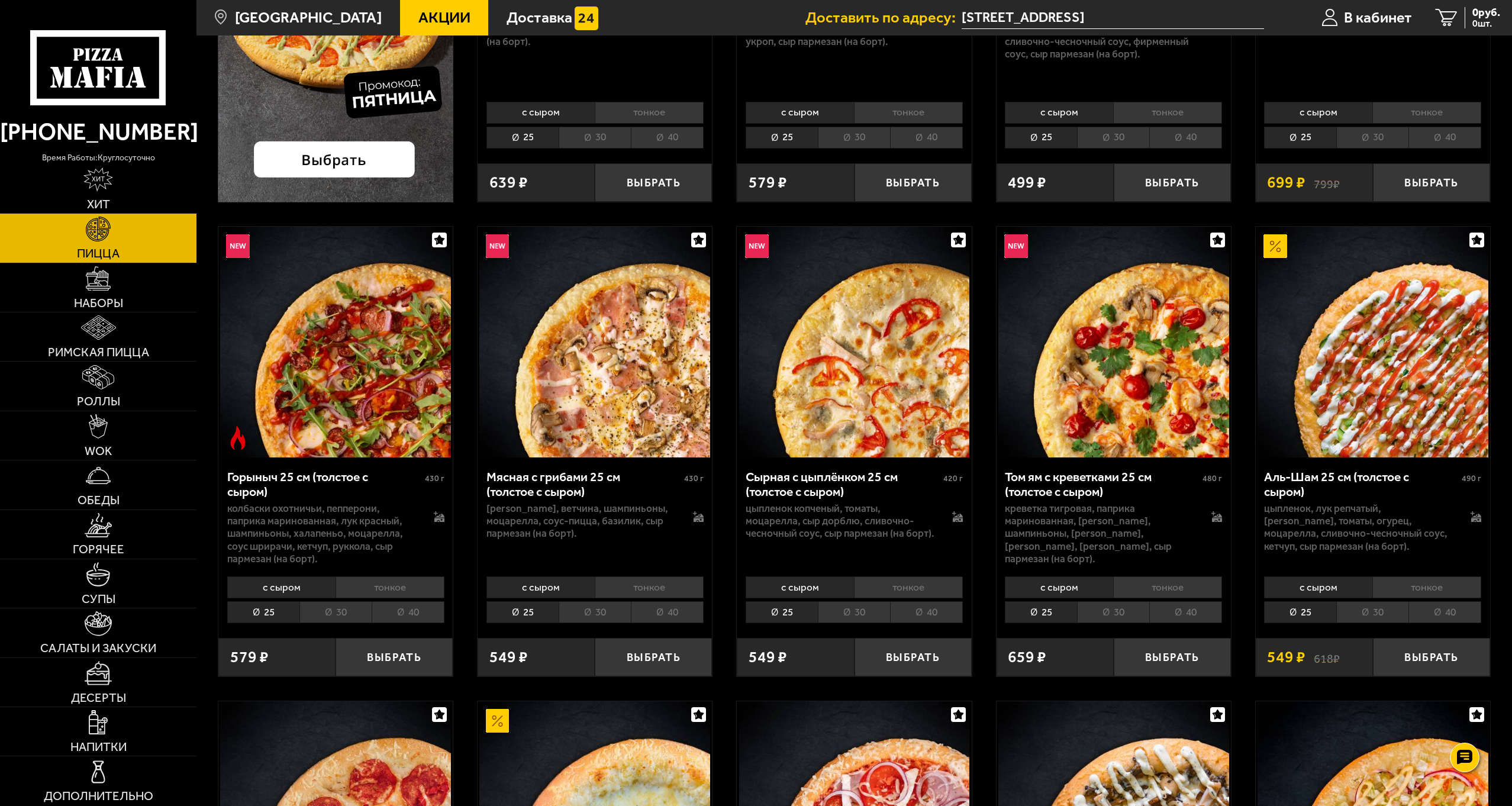
click at [1449, 612] on li "40" at bounding box center [1444, 612] width 73 height 22
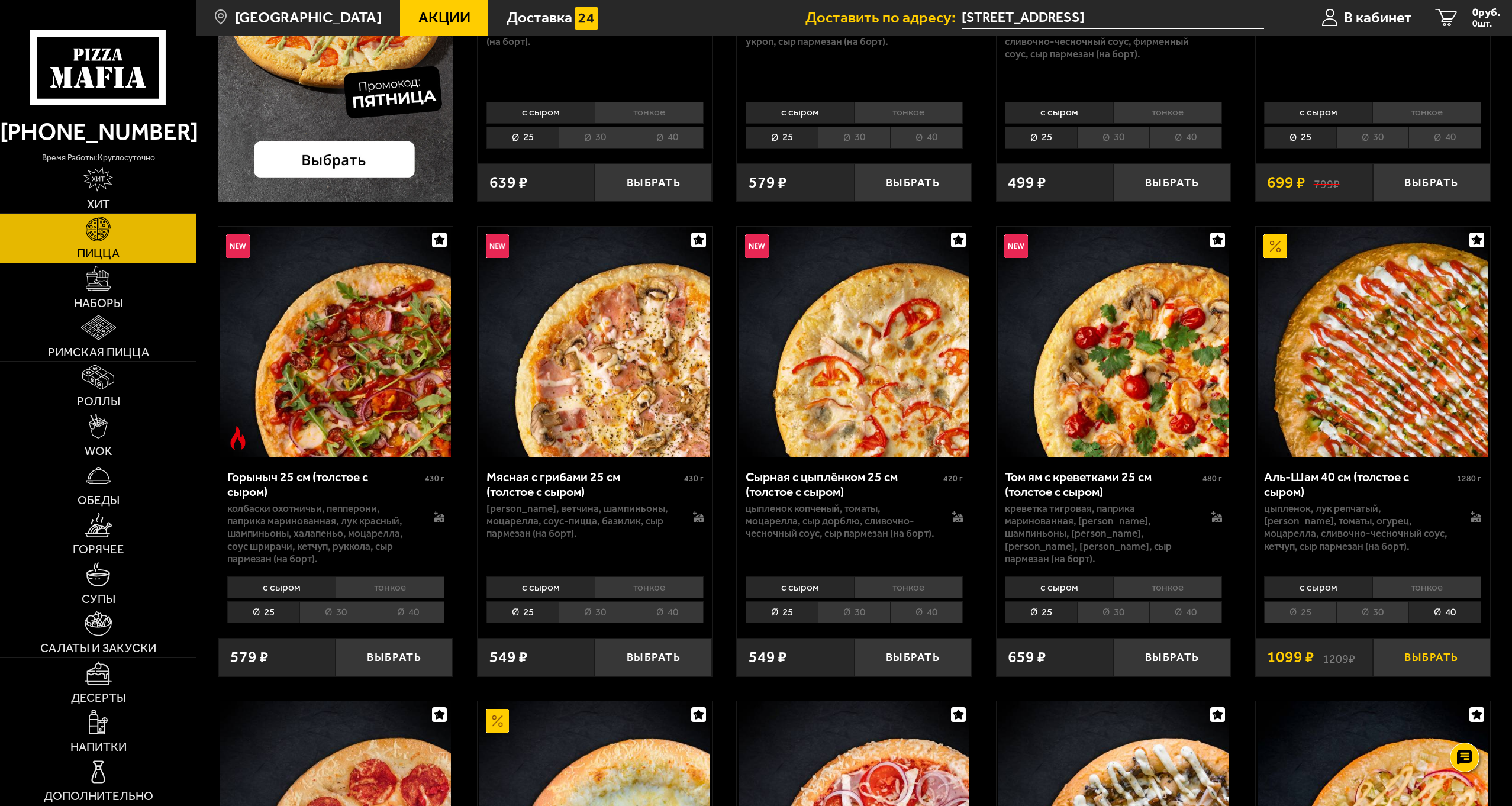
click at [1441, 658] on button "Выбрать" at bounding box center [1431, 657] width 117 height 39
click at [112, 593] on span "Супы" at bounding box center [98, 599] width 34 height 12
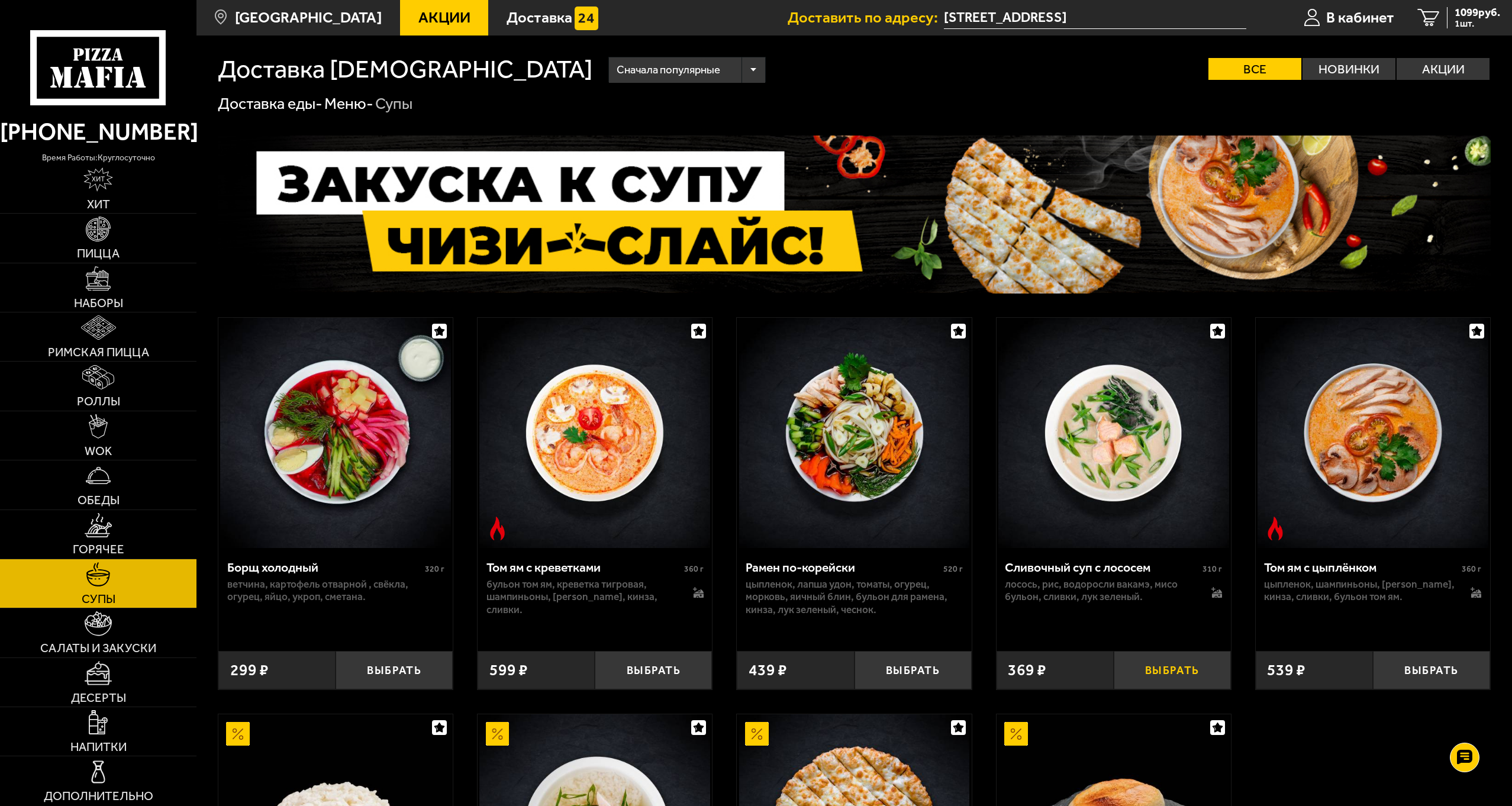
click at [1188, 678] on button "Выбрать" at bounding box center [1172, 669] width 117 height 39
click at [1458, 15] on span "1446 руб." at bounding box center [1477, 13] width 46 height 11
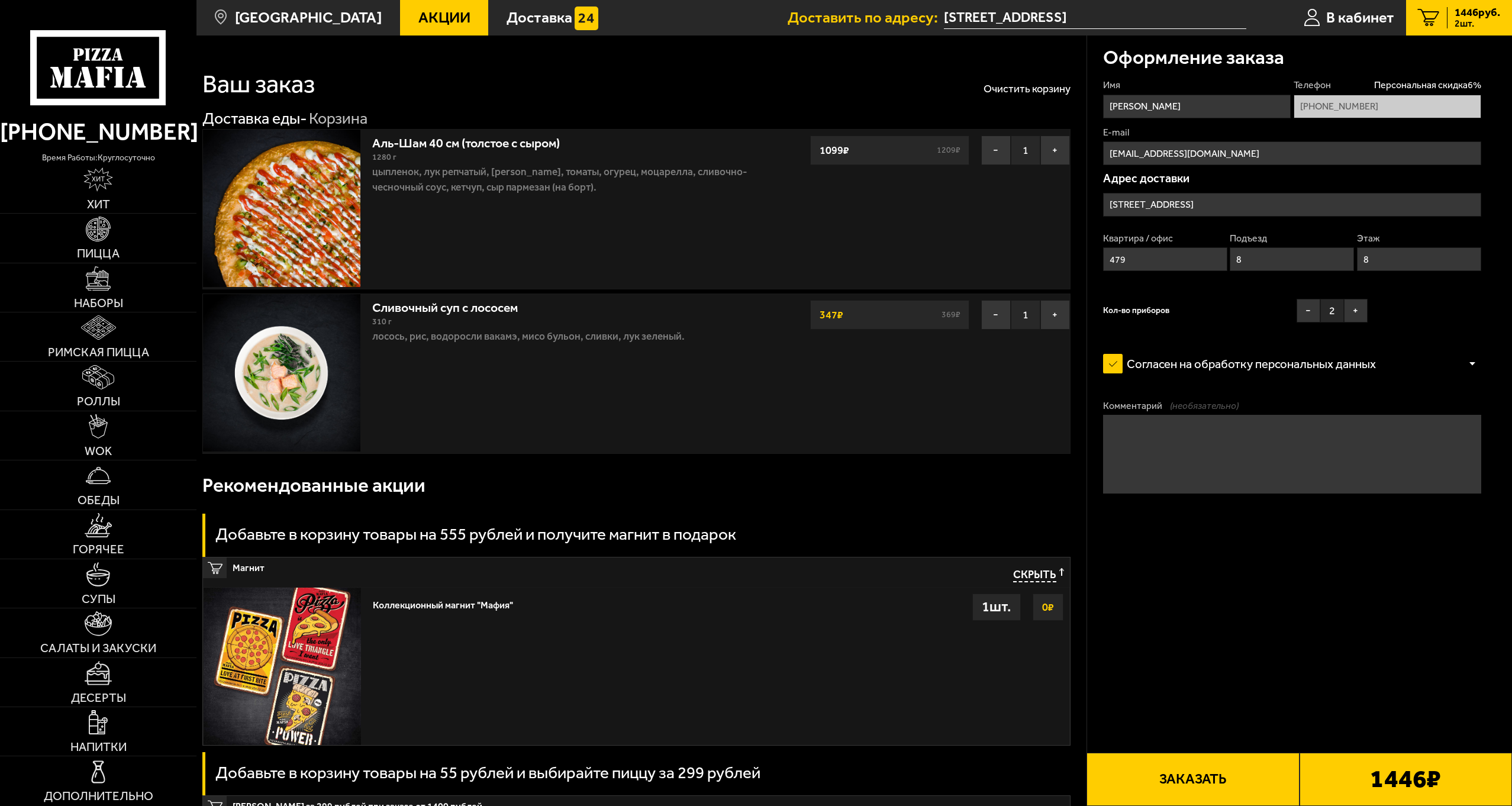
click at [1193, 785] on button "Заказать" at bounding box center [1193, 779] width 212 height 53
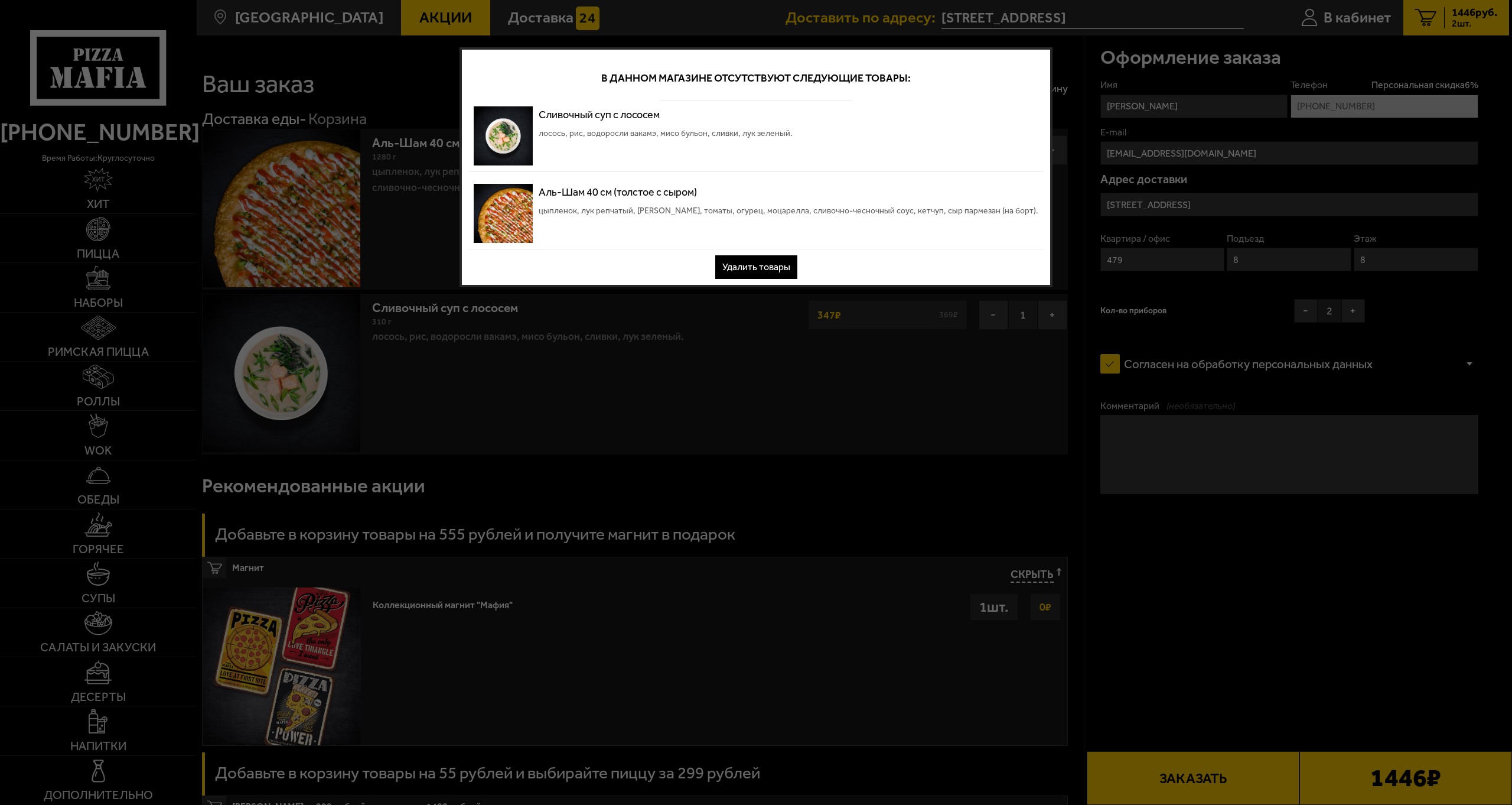
click at [771, 264] on button "Удалить товары" at bounding box center [756, 266] width 82 height 23
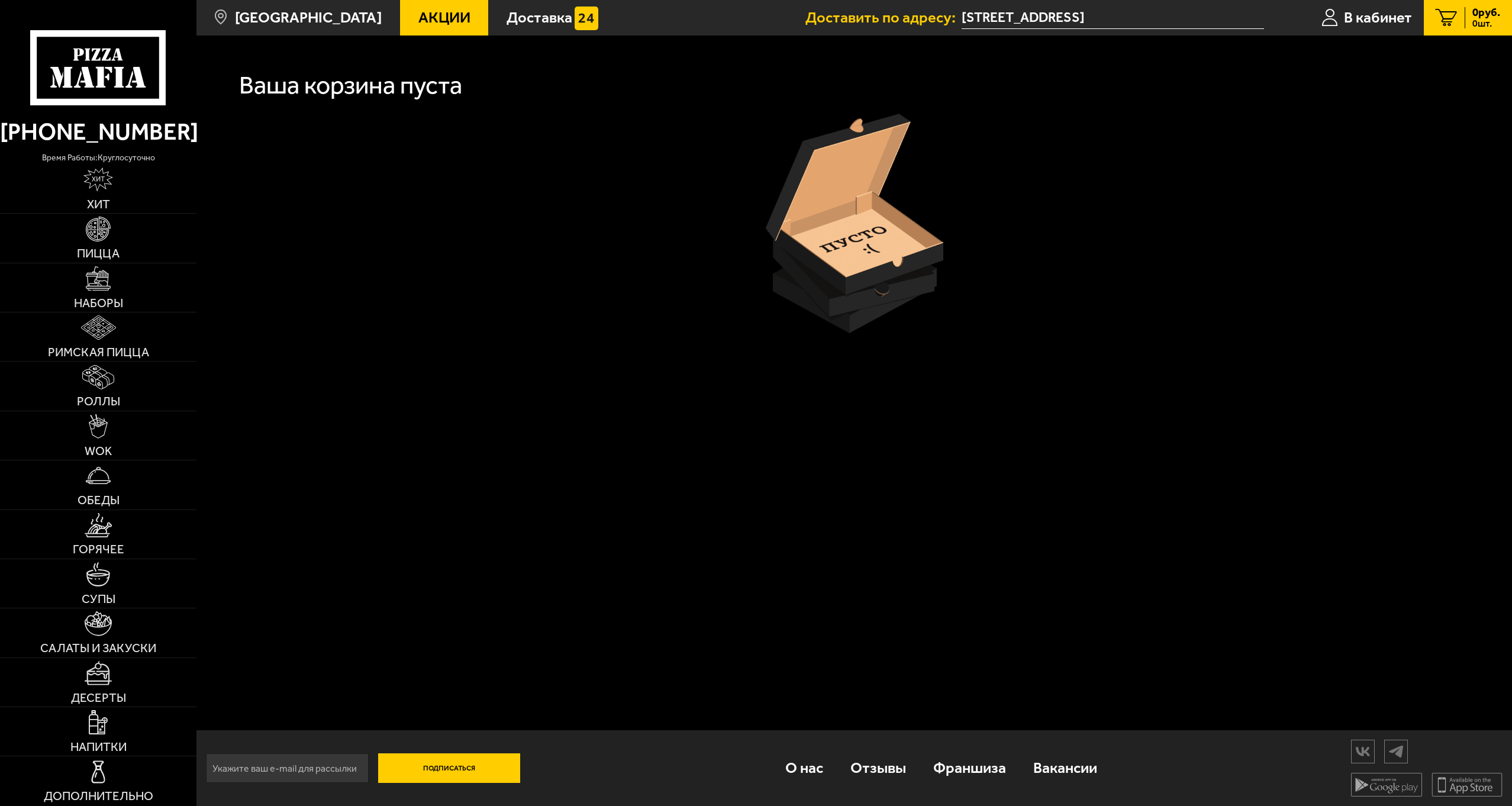
click at [896, 193] on img at bounding box center [854, 223] width 178 height 219
click at [1361, 16] on span "В кабинет" at bounding box center [1378, 18] width 68 height 15
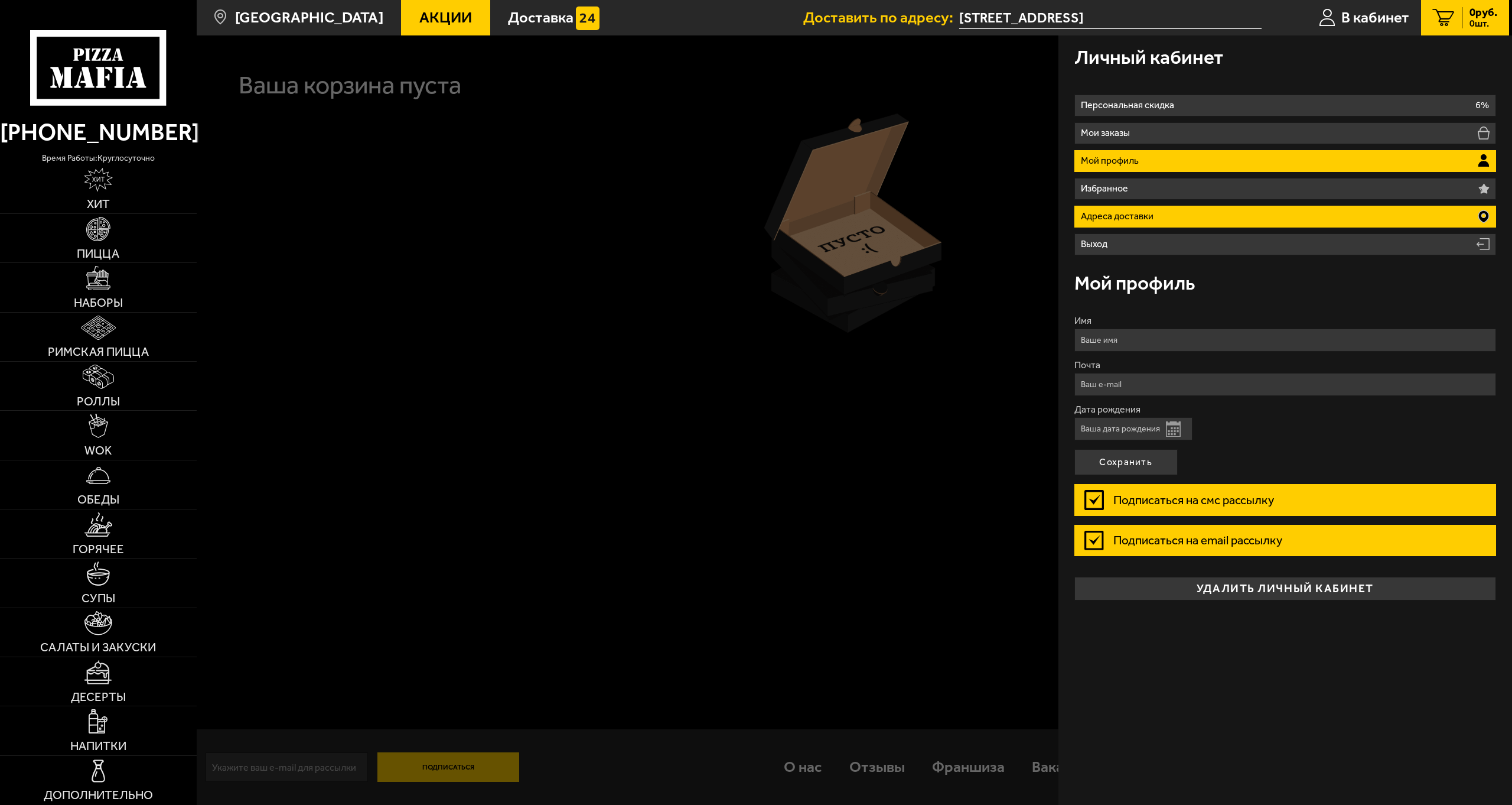
click at [1164, 217] on li "Адреса доставки" at bounding box center [1285, 217] width 422 height 22
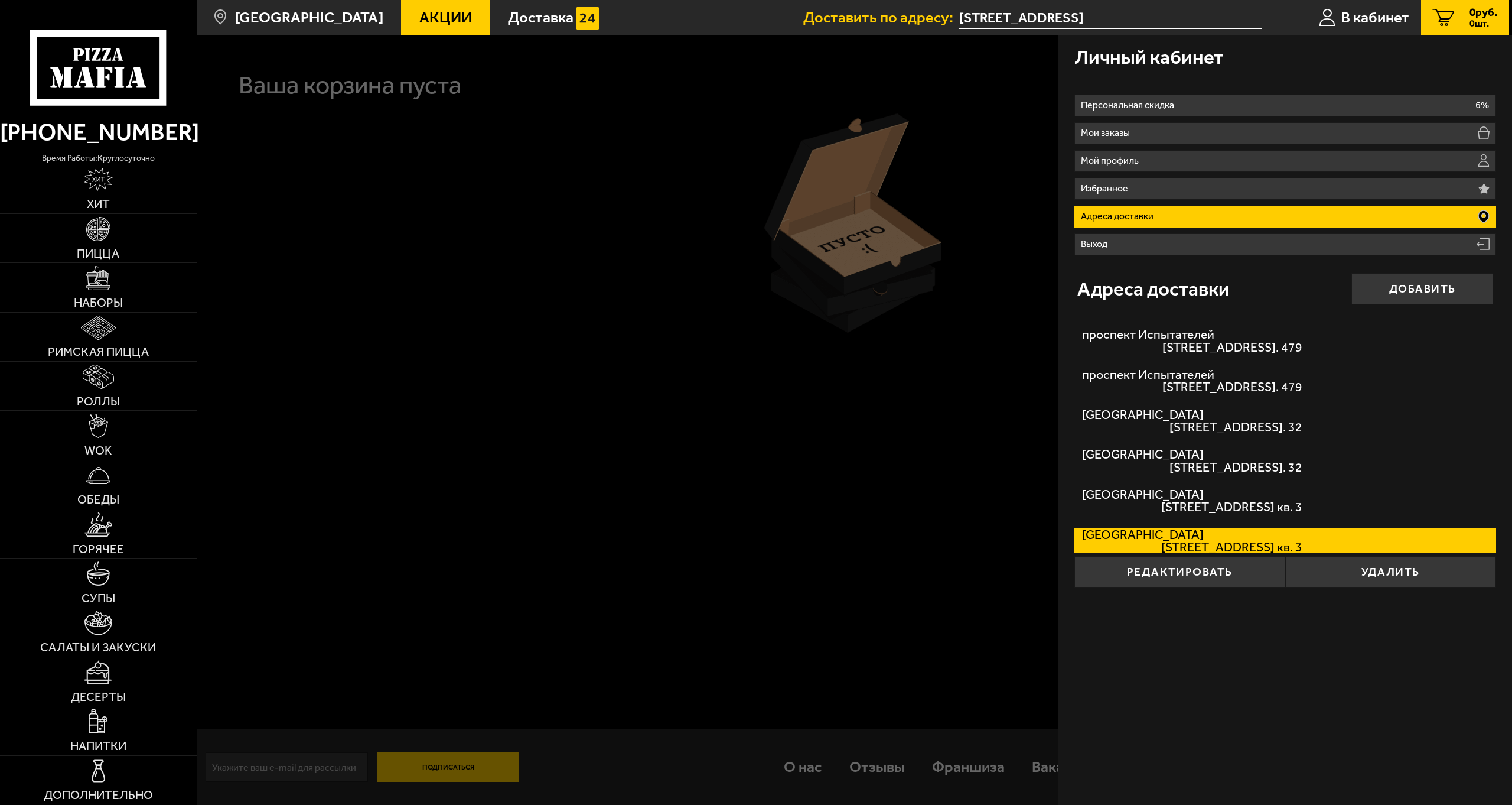
click at [632, 193] on div at bounding box center [953, 438] width 1512 height 805
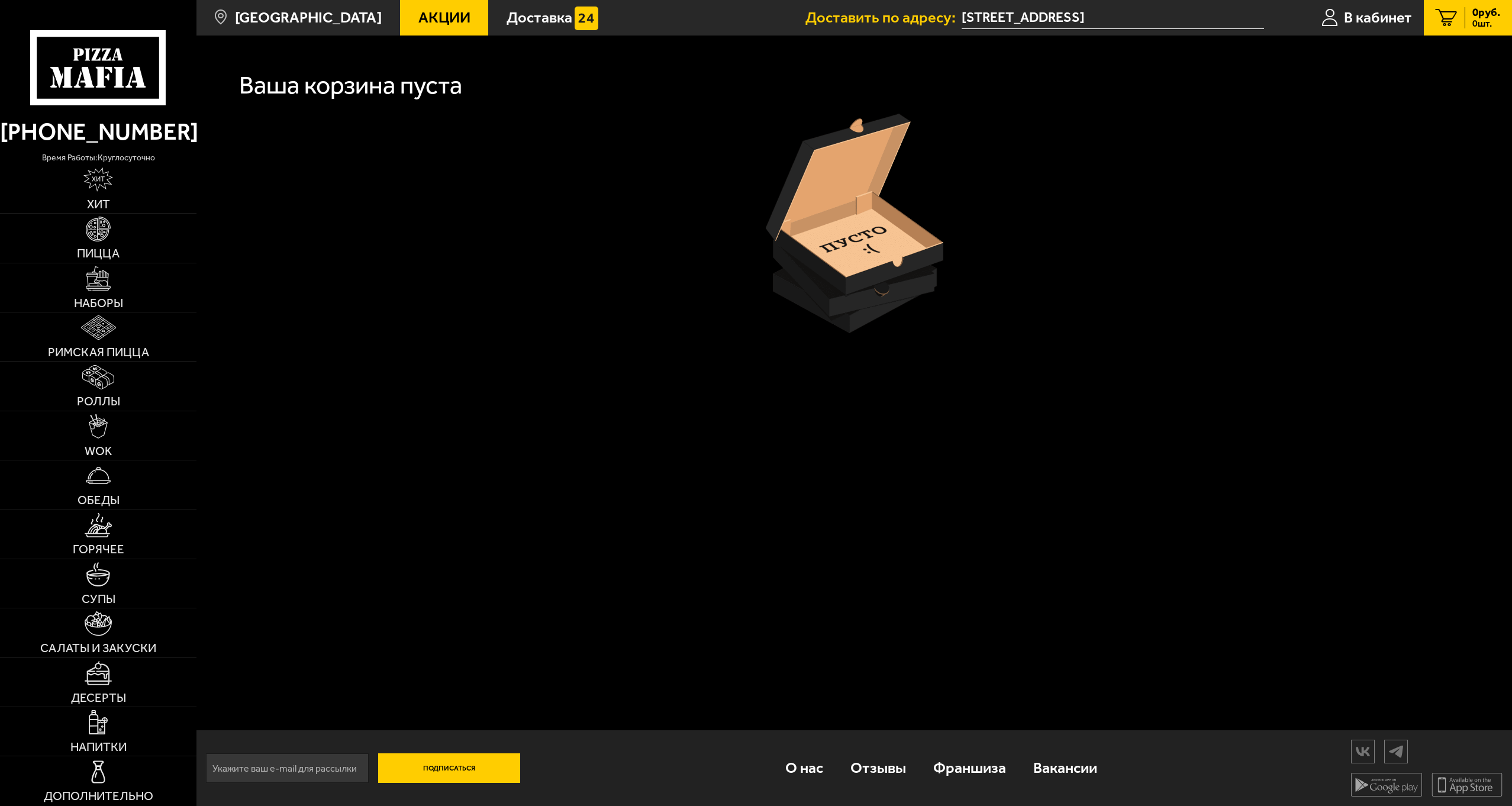
click at [1122, 19] on input "[STREET_ADDRESS]" at bounding box center [1113, 18] width 302 height 22
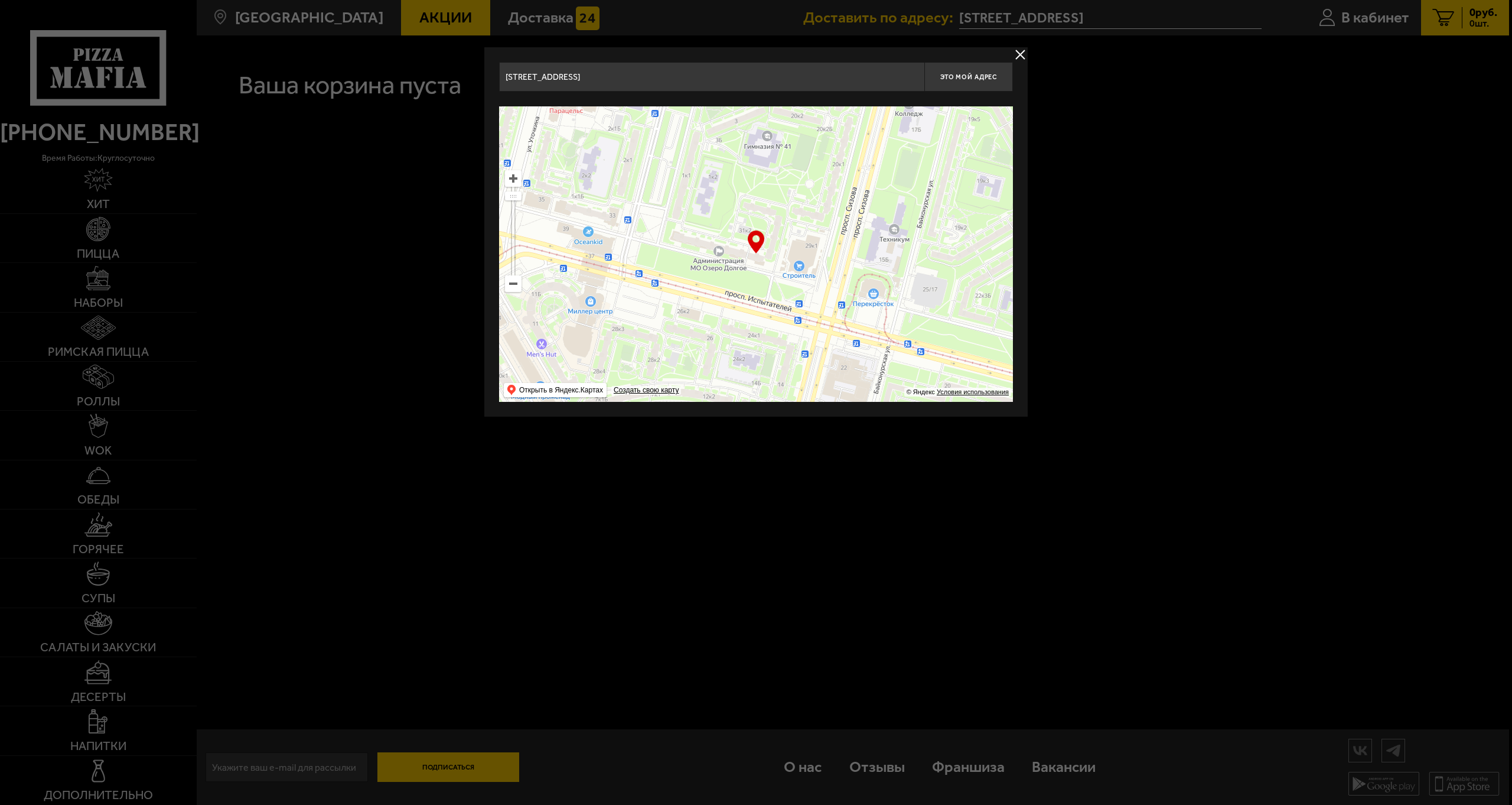
click at [1022, 52] on button "delivery type" at bounding box center [1020, 54] width 15 height 15
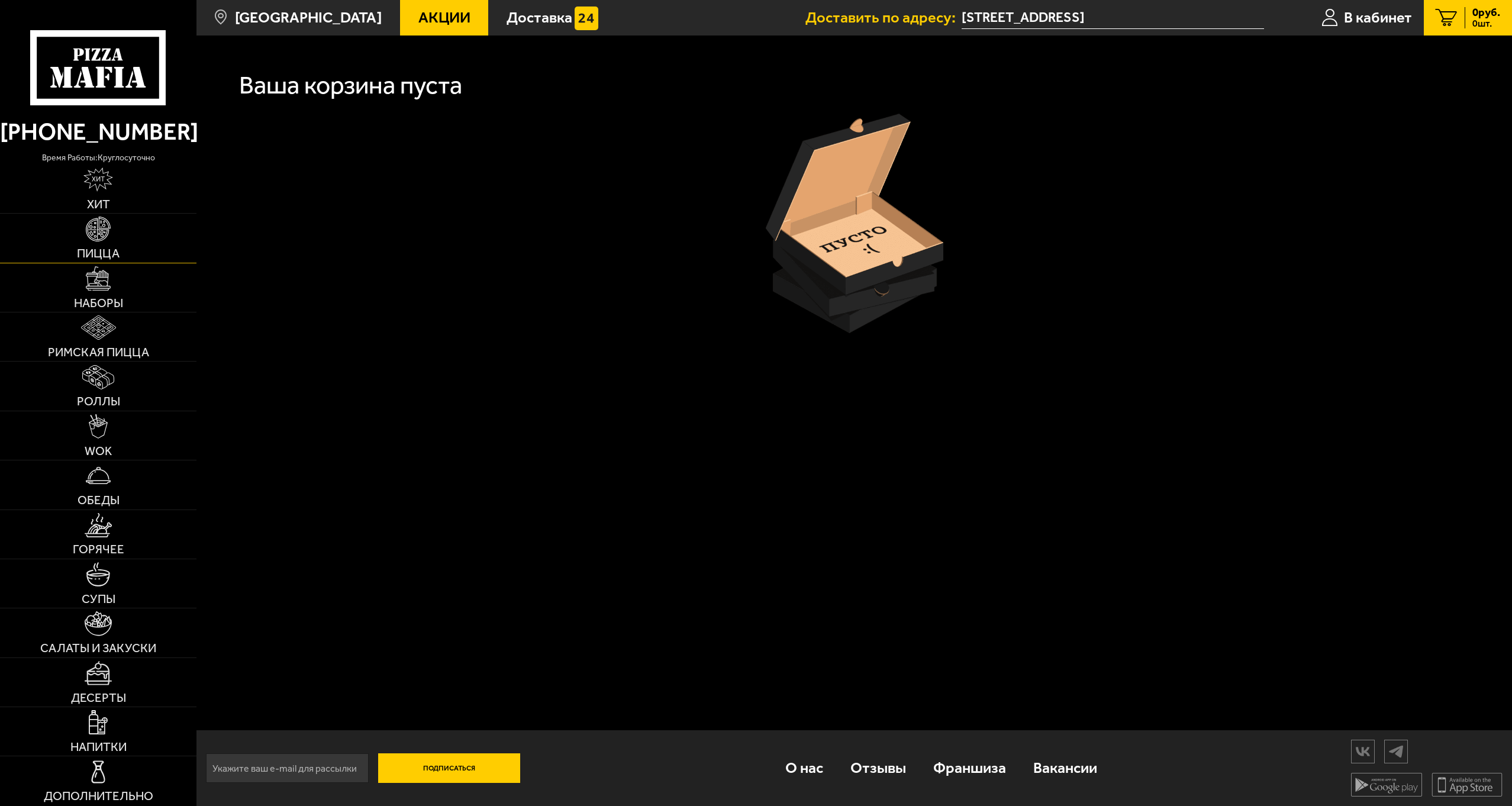
click at [99, 219] on img at bounding box center [98, 229] width 24 height 24
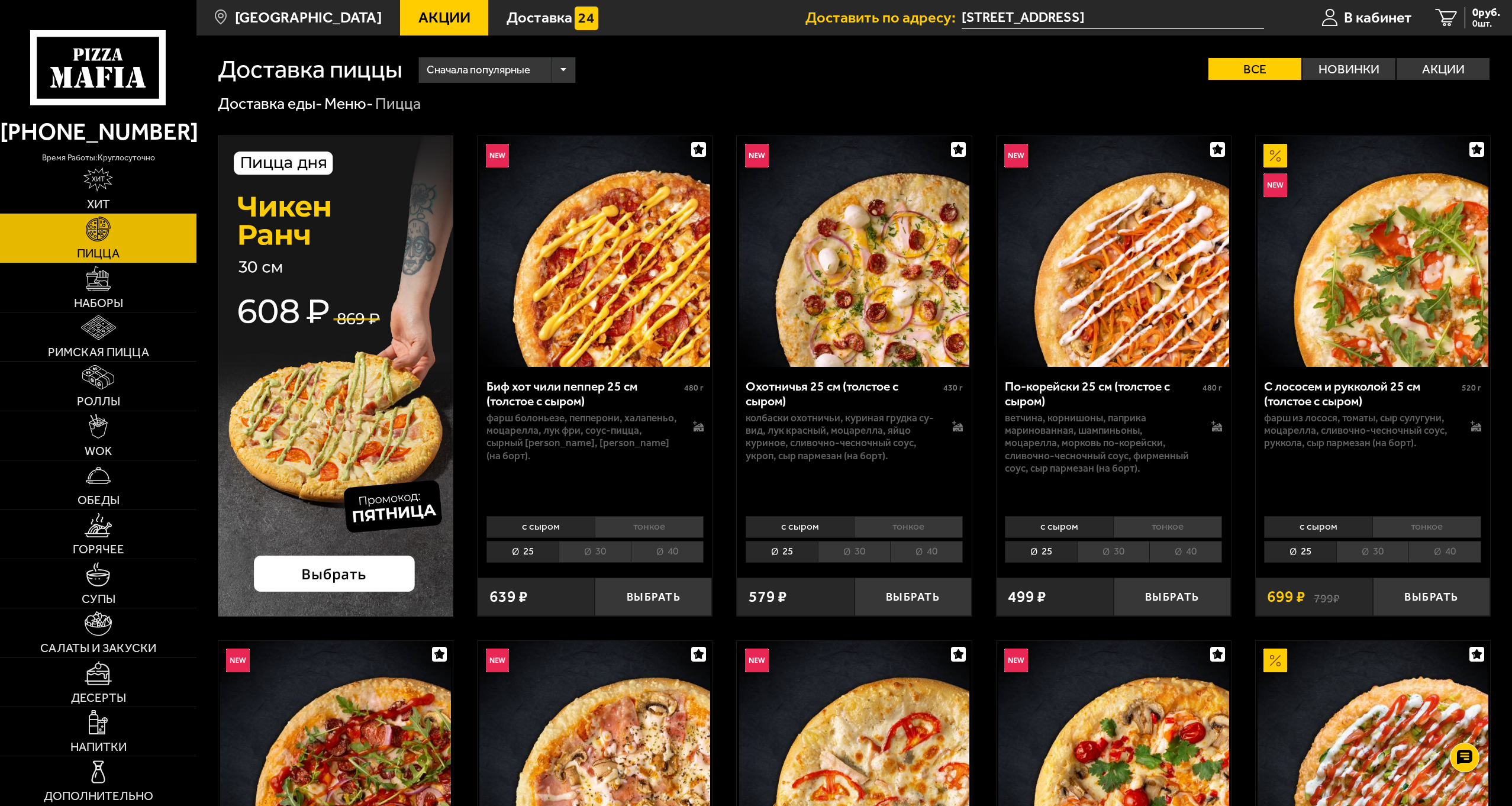
scroll to position [355, 0]
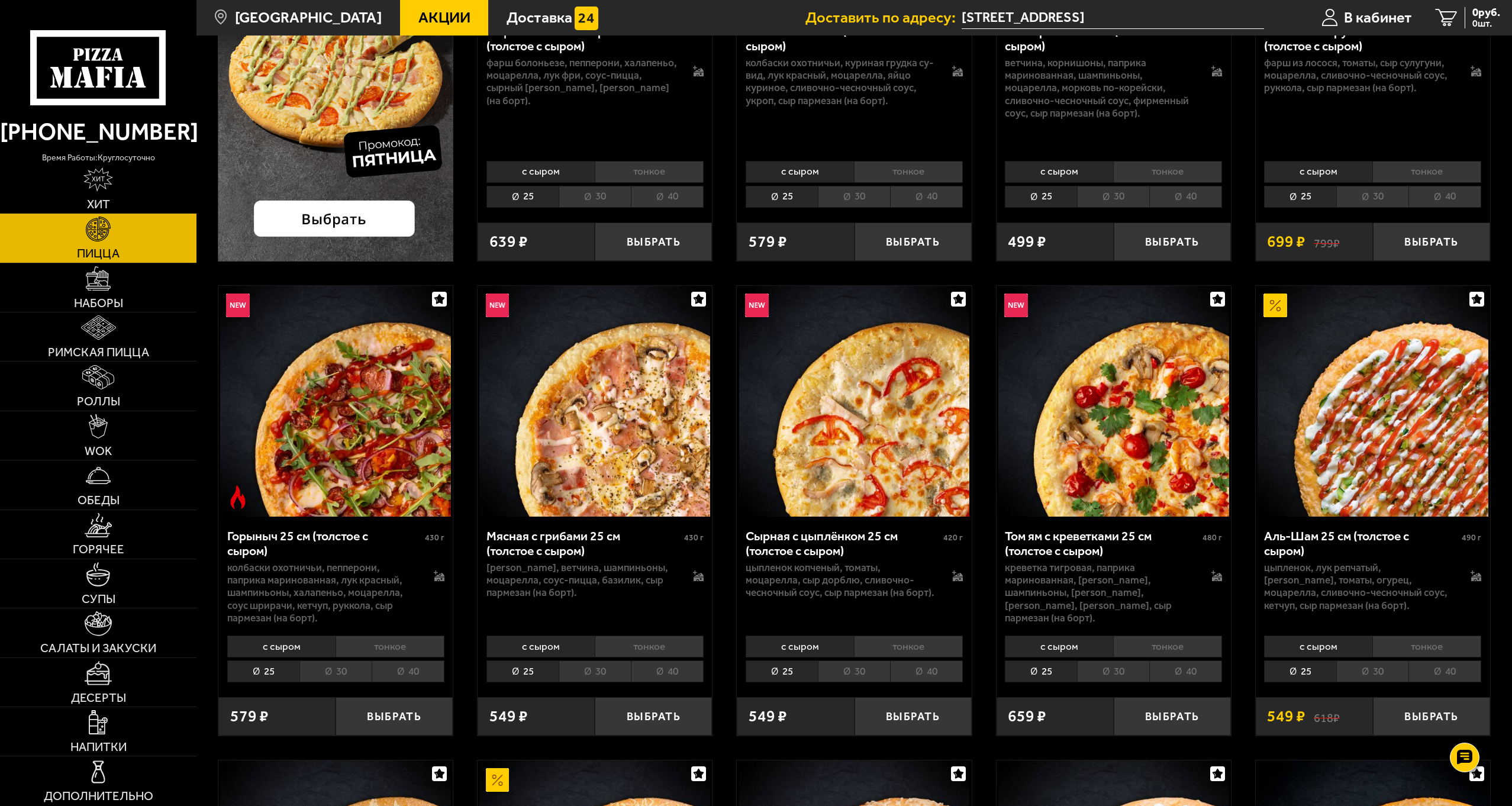
click at [1386, 669] on li "30" at bounding box center [1372, 671] width 72 height 22
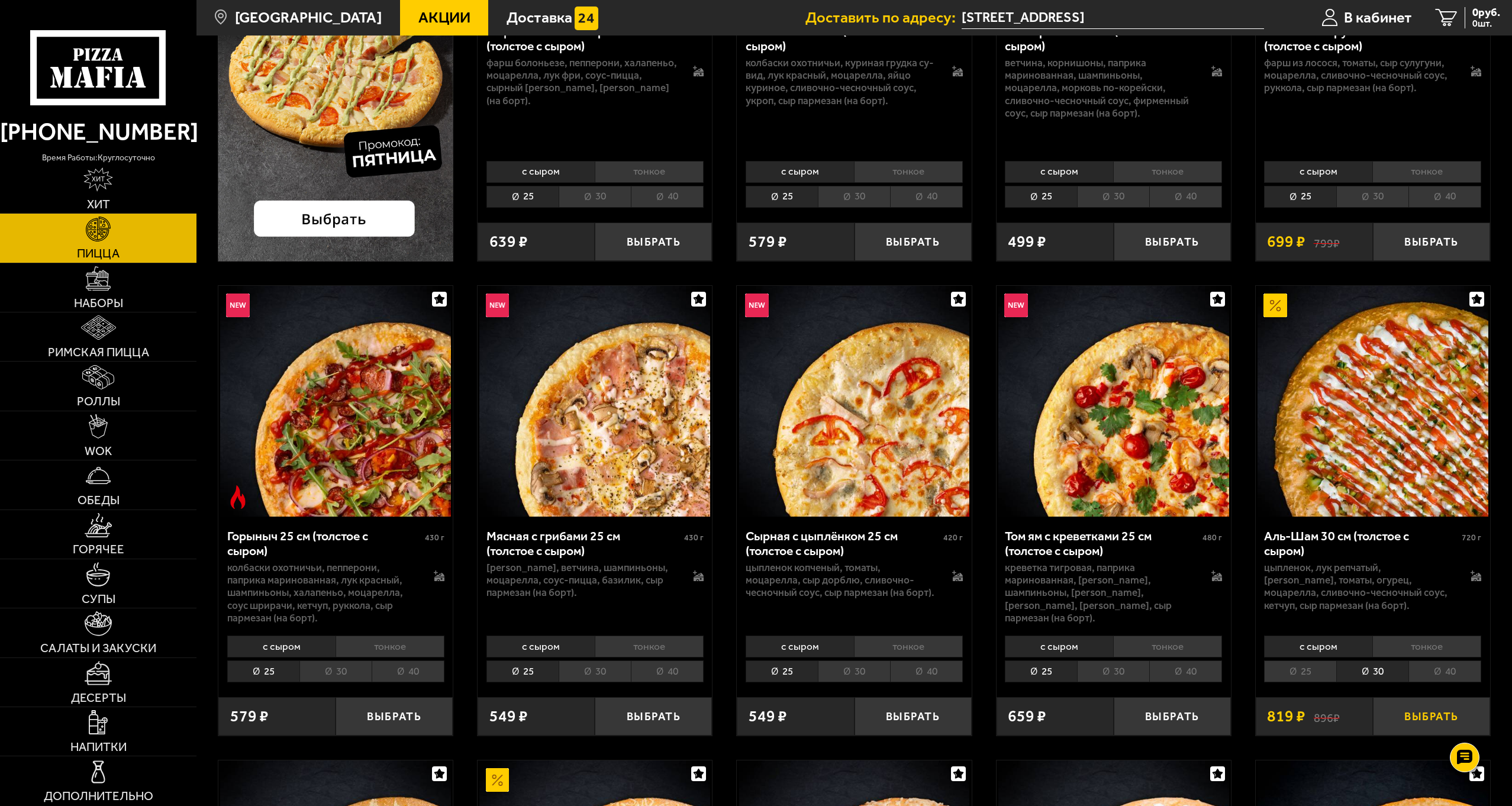
click at [1446, 718] on button "Выбрать" at bounding box center [1431, 716] width 117 height 39
click at [104, 559] on link "Супы" at bounding box center [98, 583] width 197 height 49
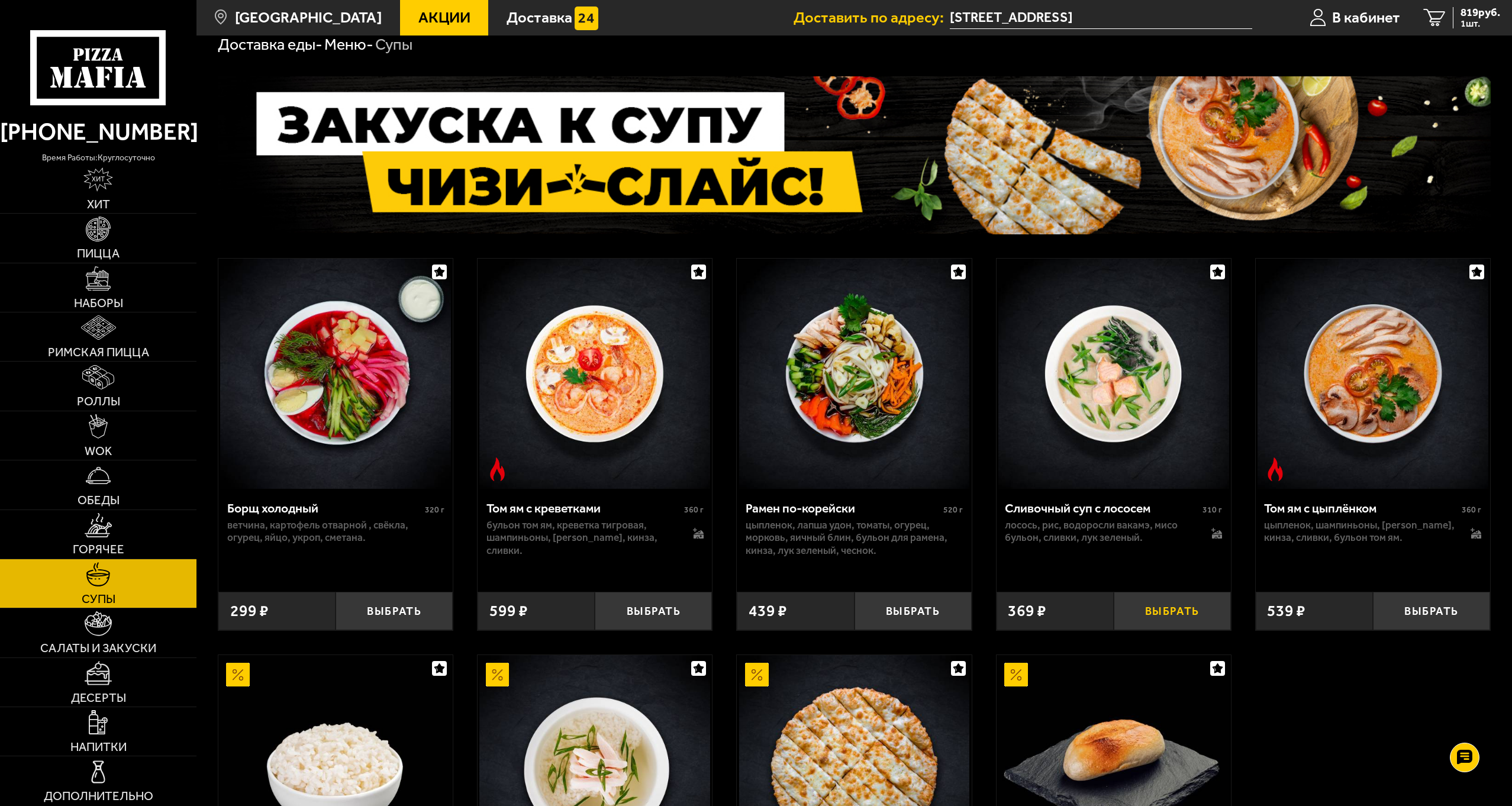
scroll to position [118, 0]
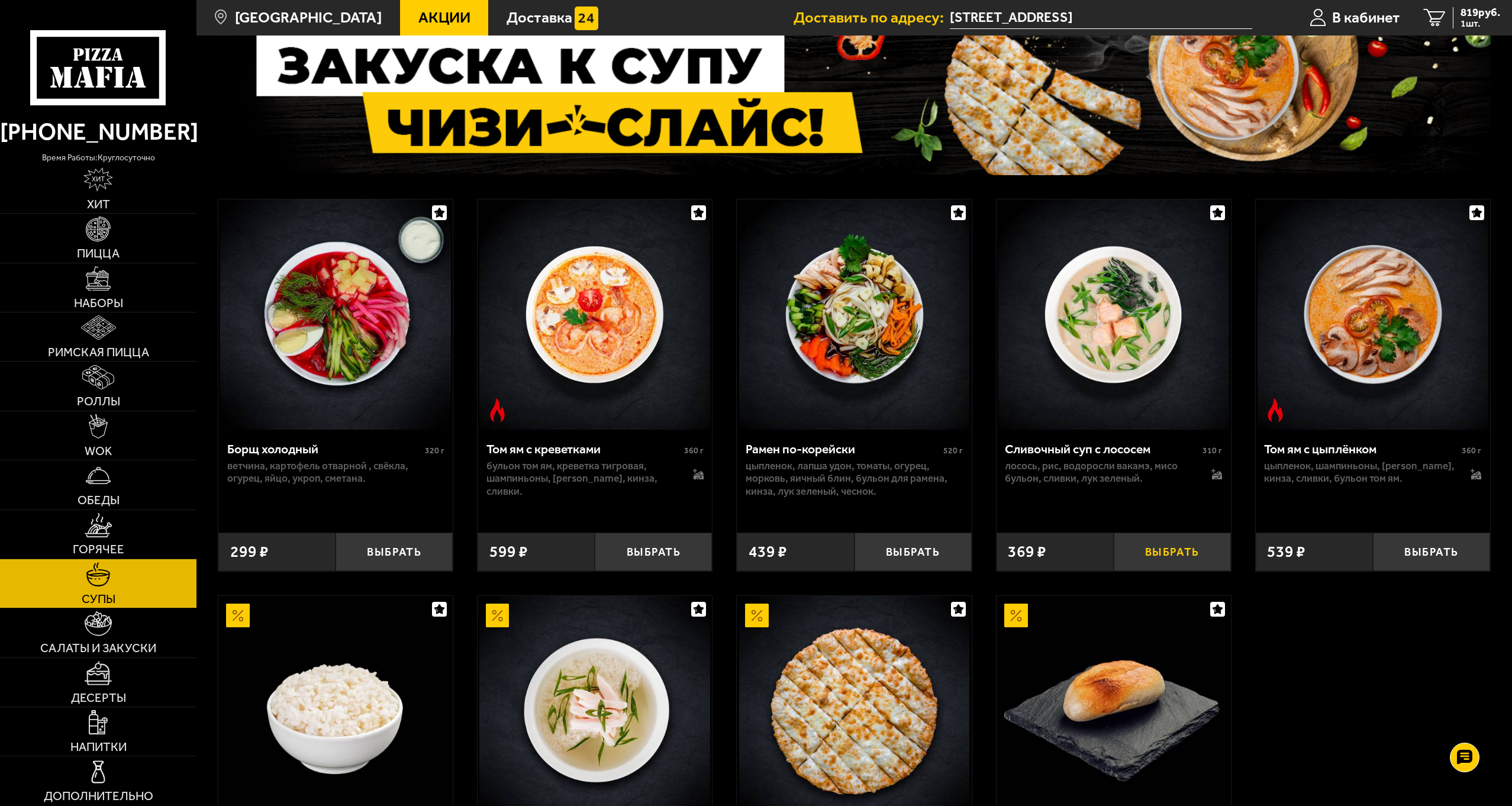
click at [1166, 554] on button "Выбрать" at bounding box center [1172, 551] width 117 height 39
click at [1455, 14] on span "1166 руб." at bounding box center [1477, 13] width 46 height 11
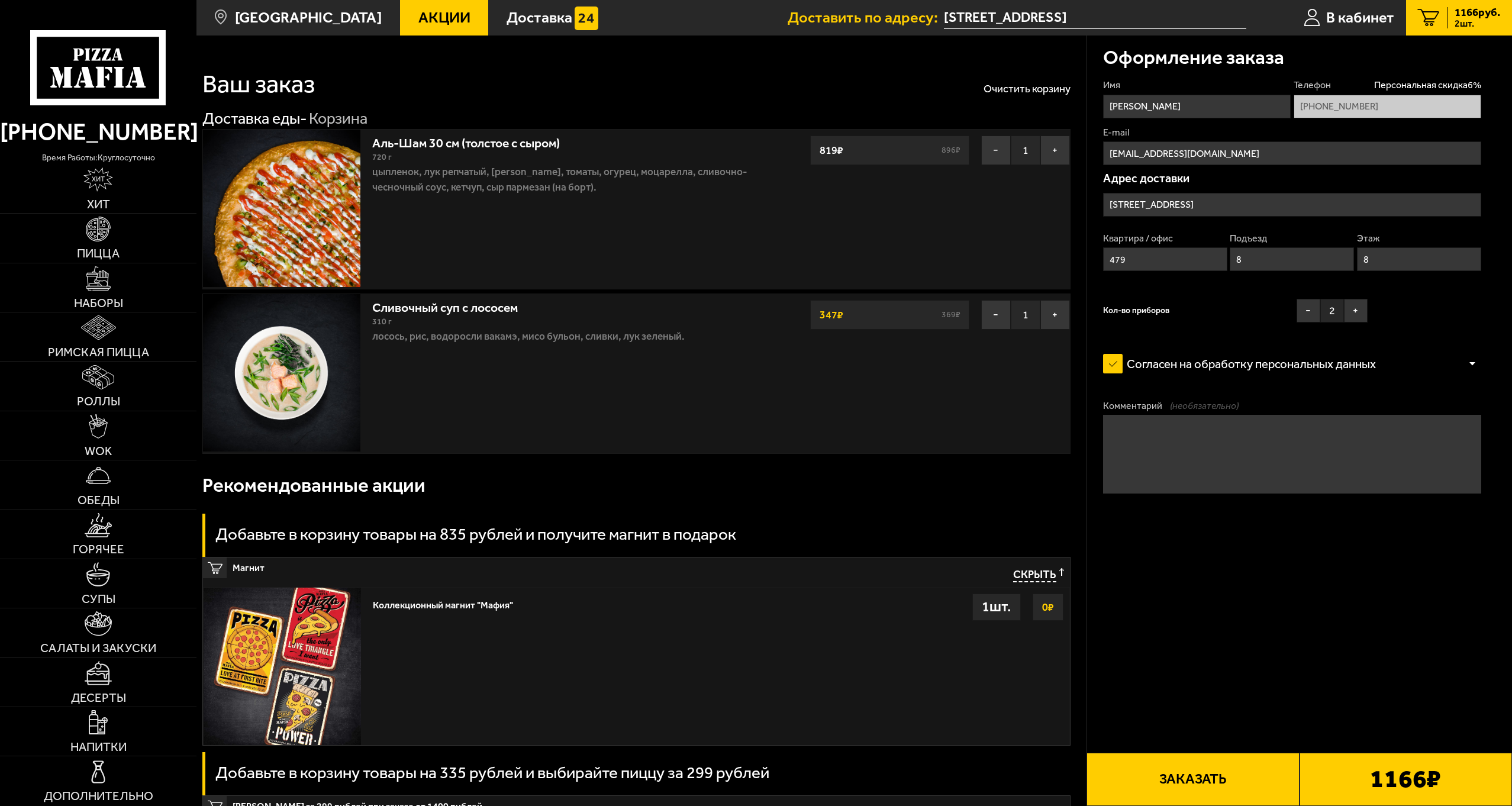
click at [1234, 773] on button "Заказать" at bounding box center [1193, 779] width 212 height 53
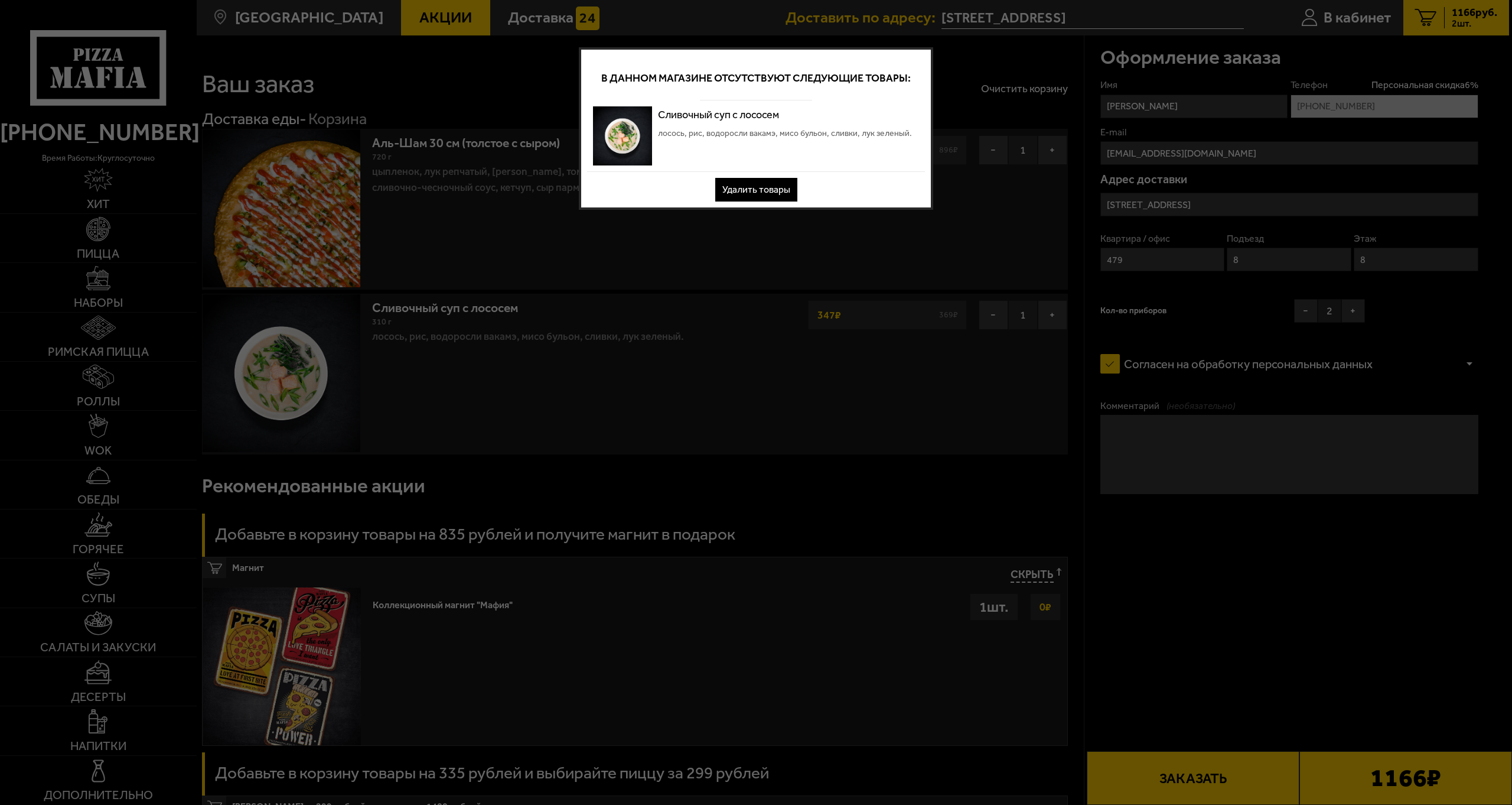
click at [1070, 124] on div at bounding box center [756, 402] width 1512 height 805
click at [765, 191] on button "Удалить товары" at bounding box center [756, 189] width 82 height 23
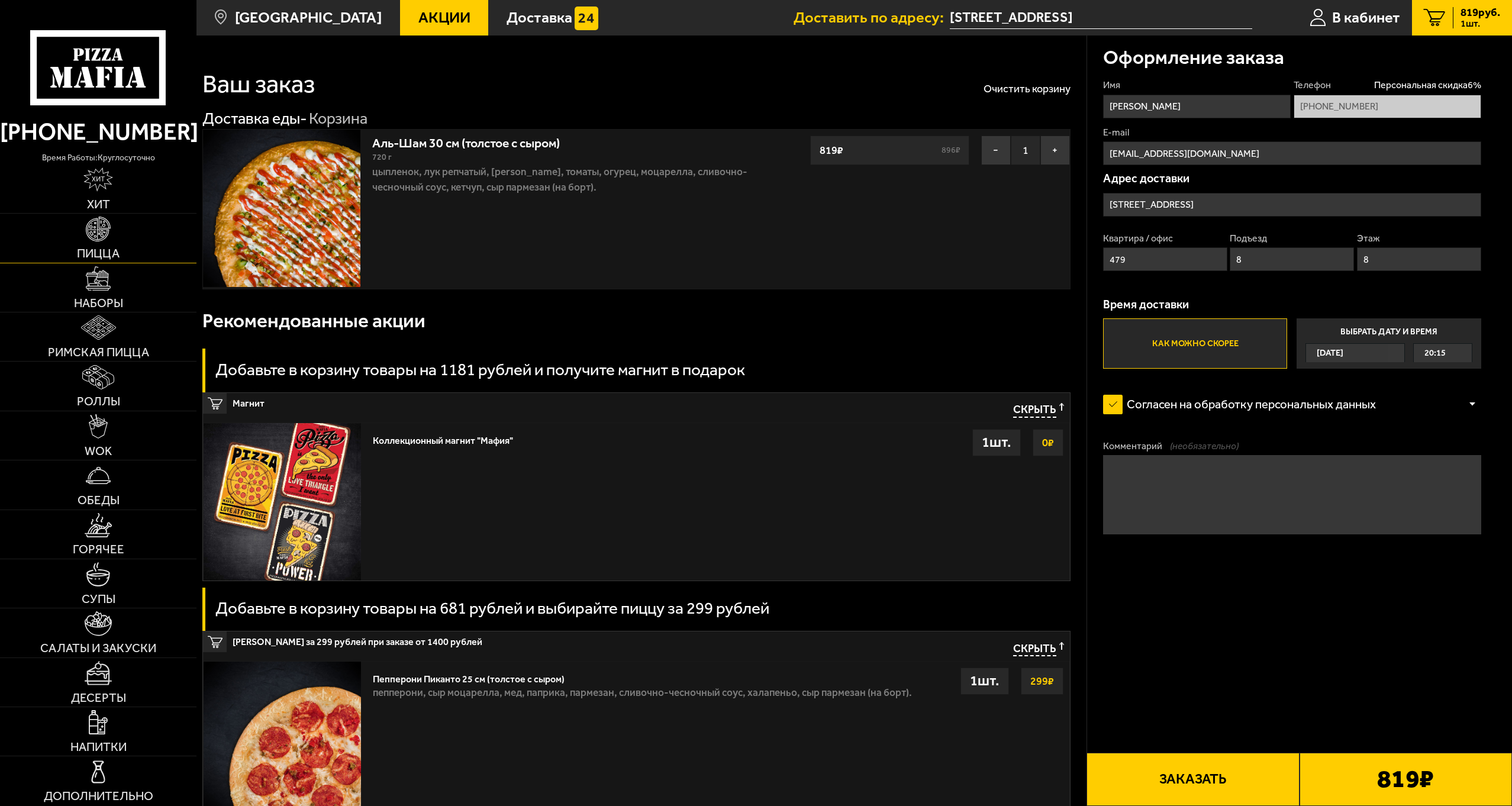
click at [111, 250] on span "Пицца" at bounding box center [98, 253] width 42 height 12
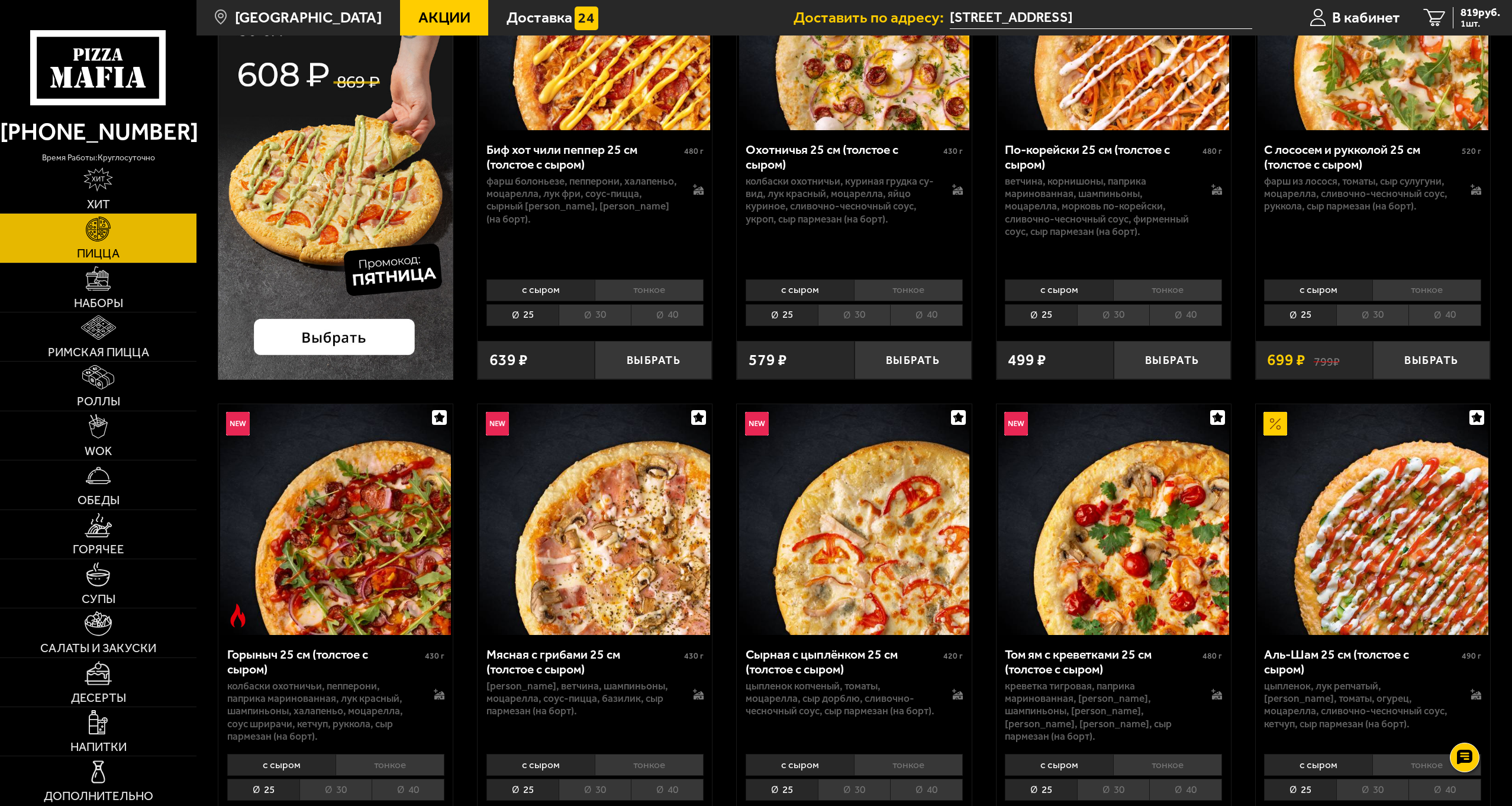
scroll to position [414, 0]
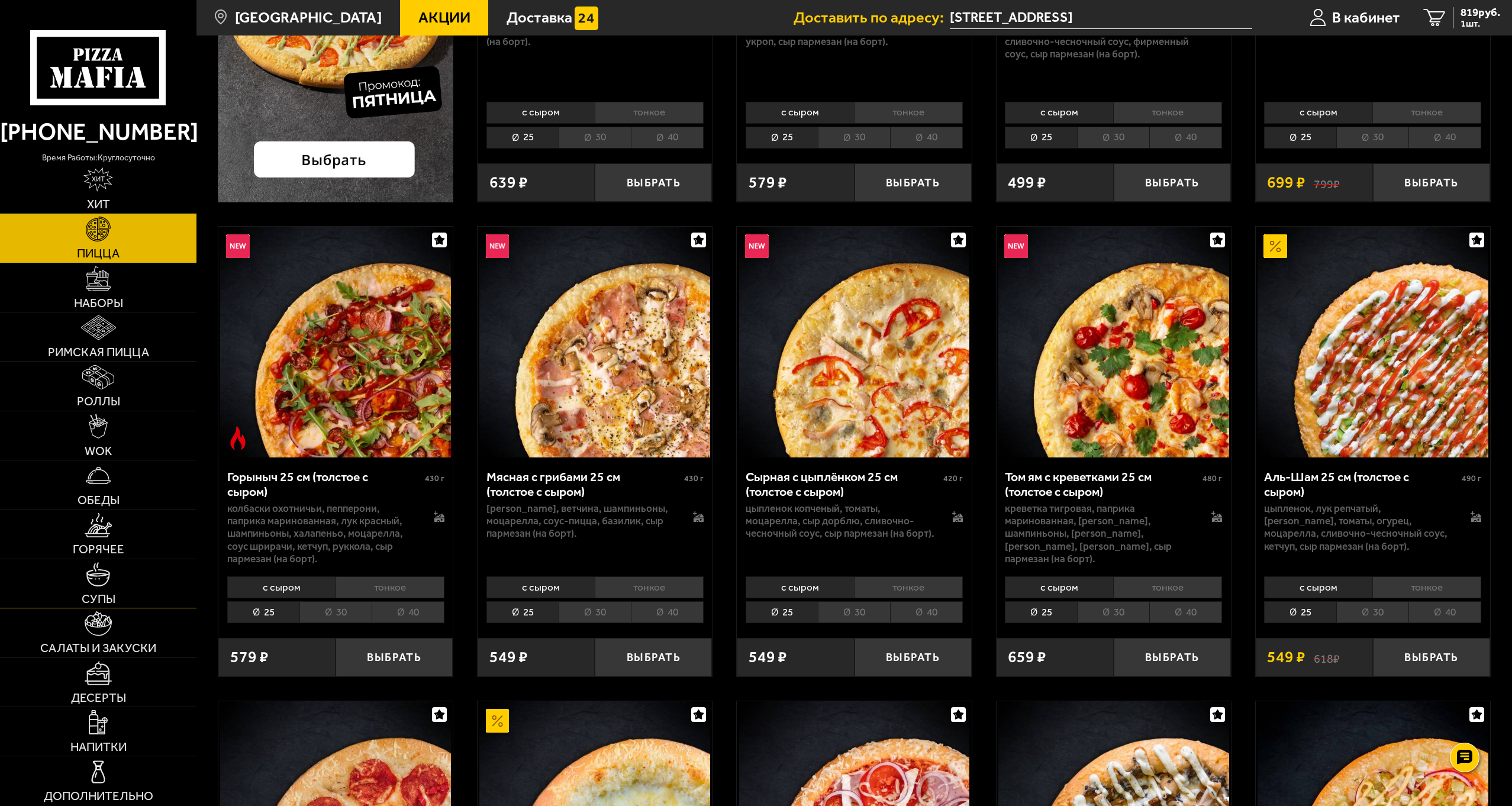
click at [102, 583] on img at bounding box center [98, 574] width 24 height 24
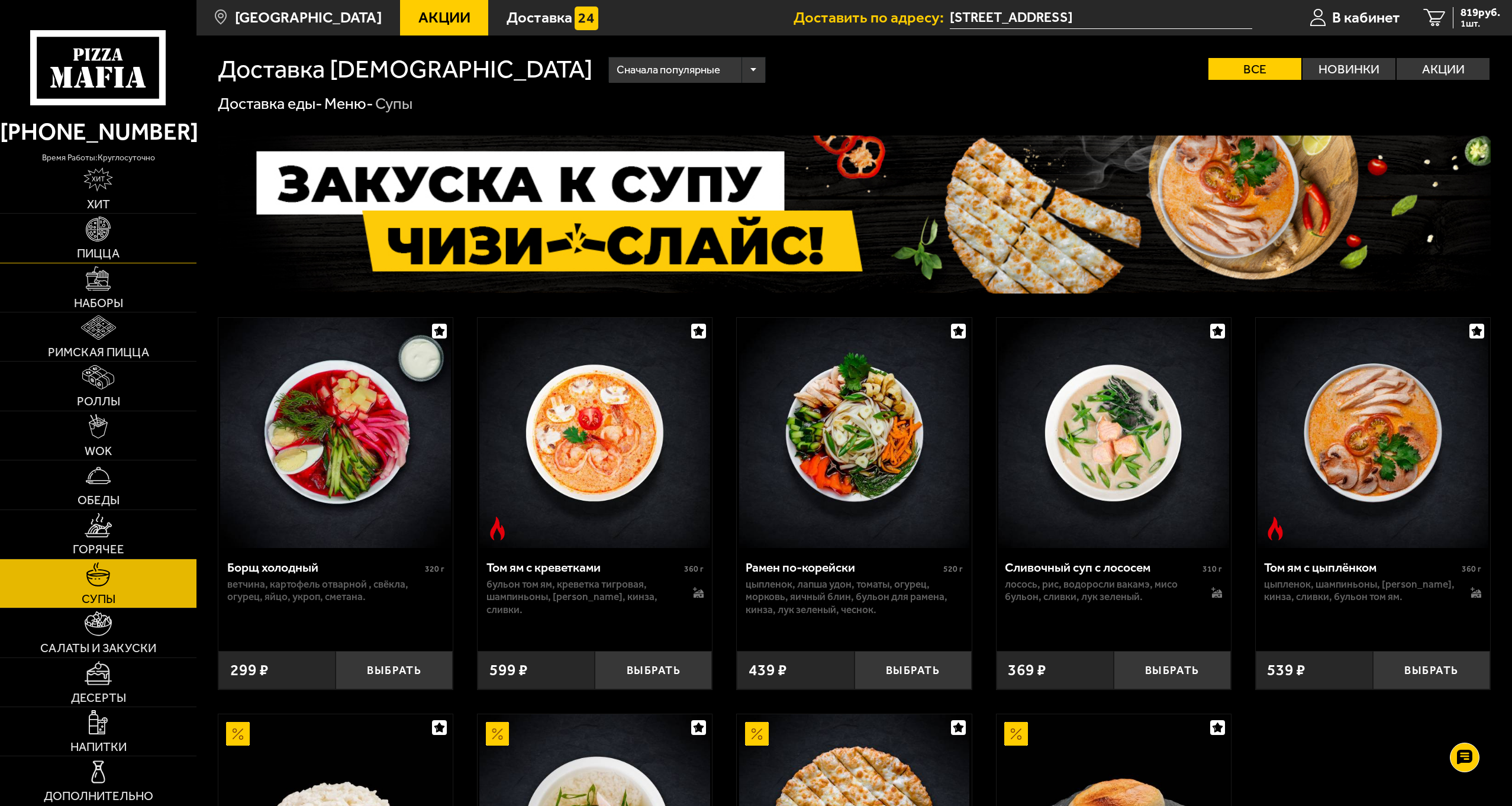
click at [97, 245] on link "Пицца" at bounding box center [98, 238] width 197 height 49
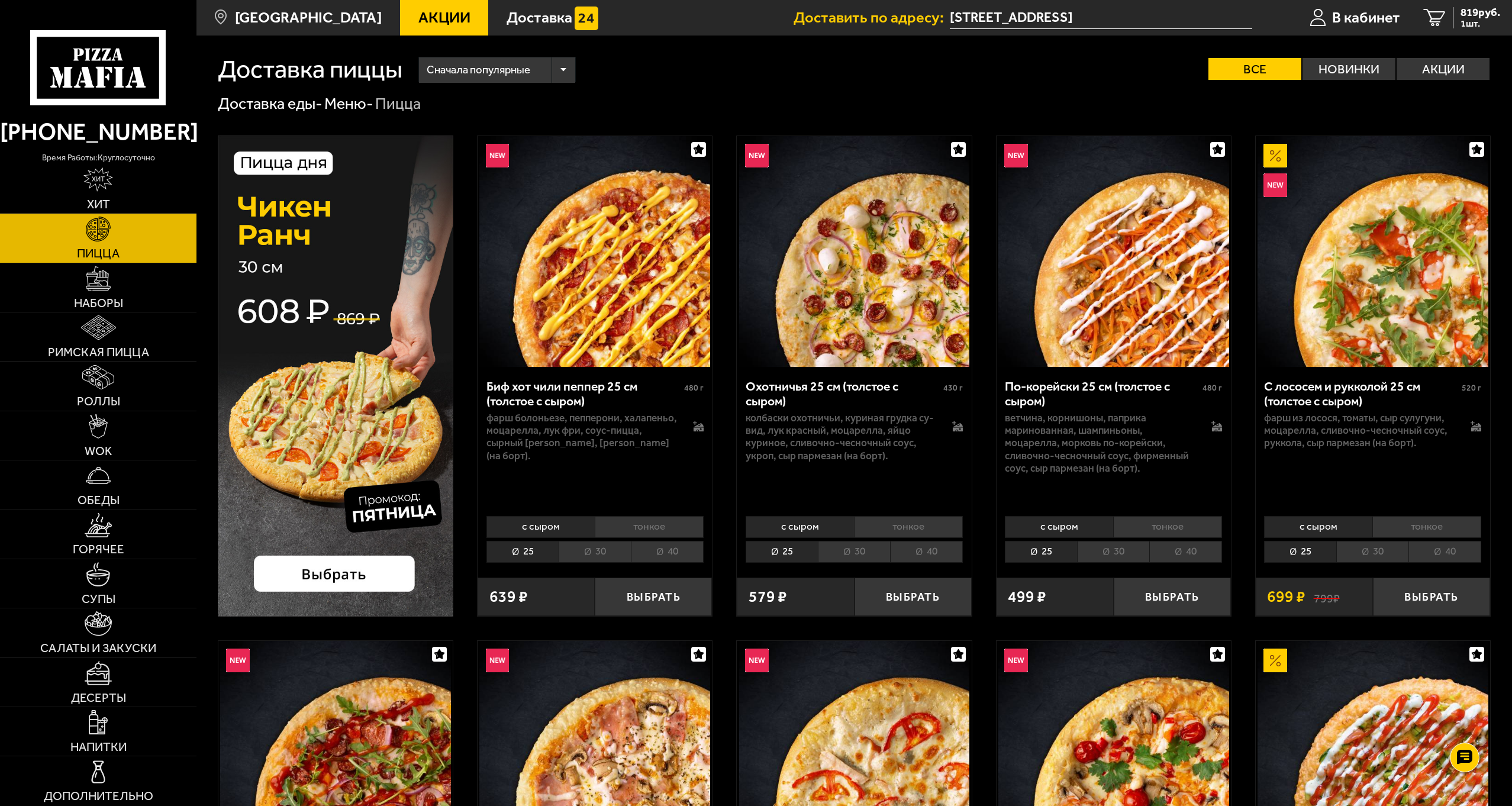
scroll to position [355, 0]
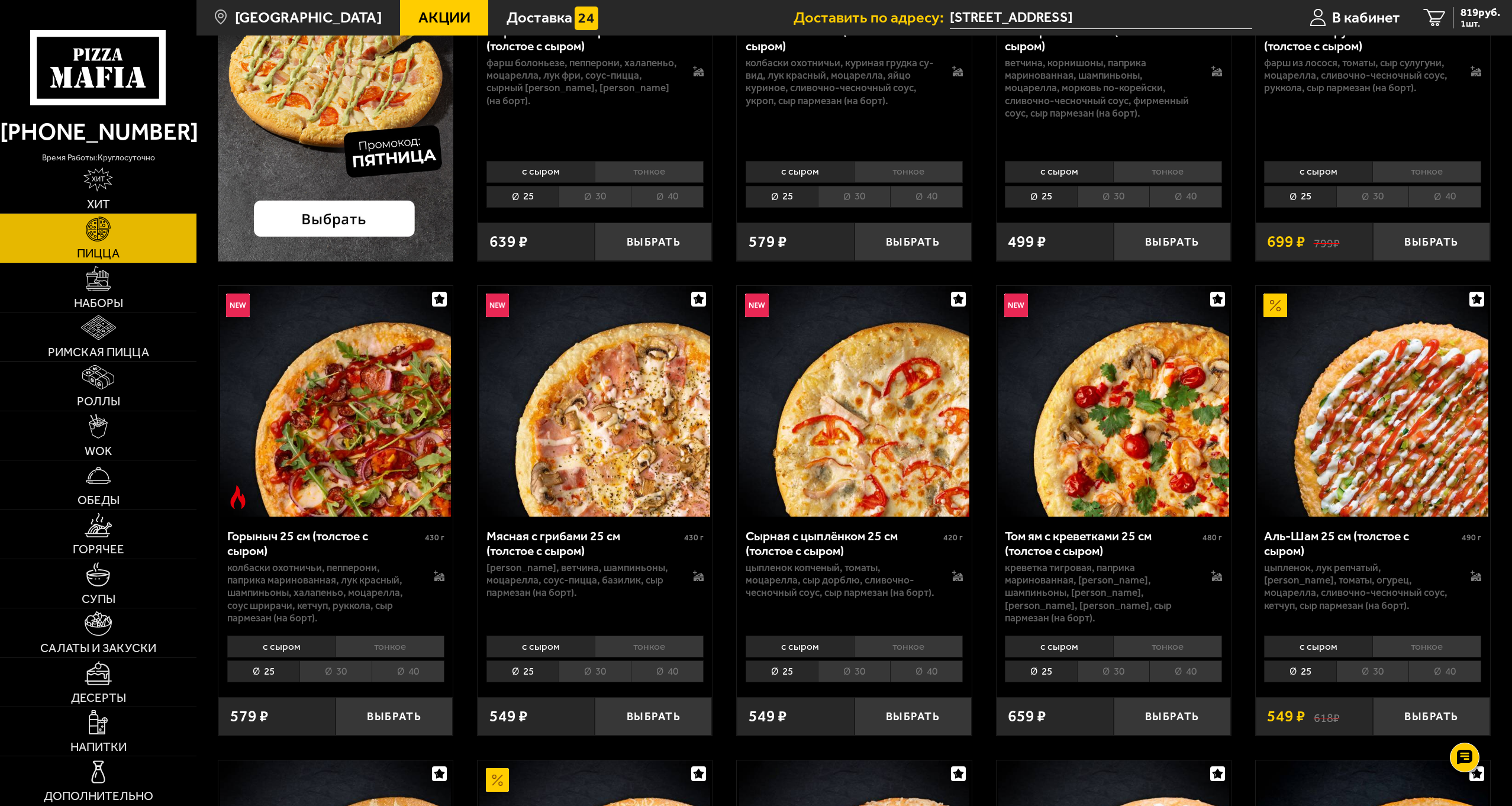
click at [1453, 678] on li "40" at bounding box center [1444, 671] width 73 height 22
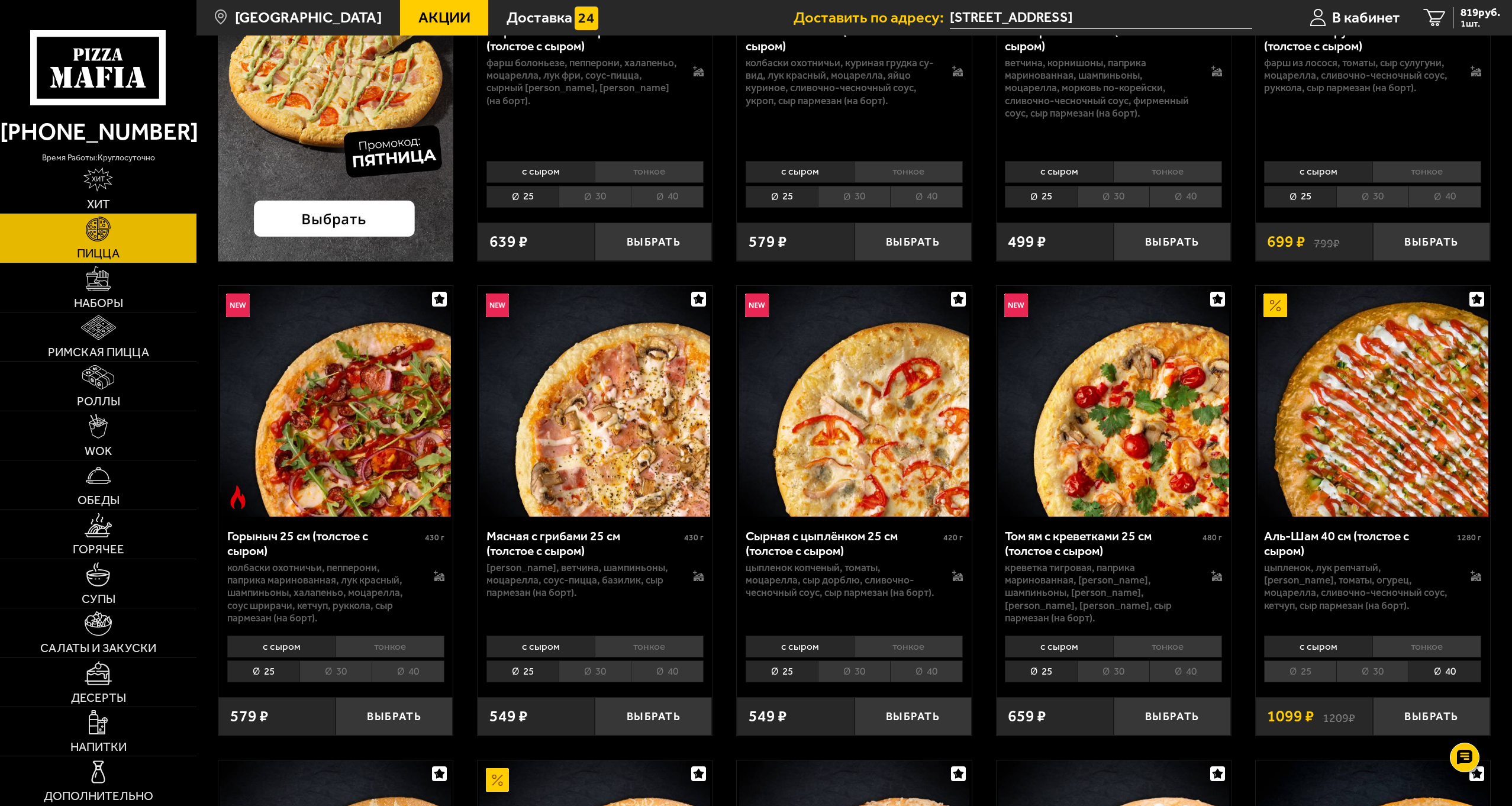
click at [1440, 647] on li "тонкое" at bounding box center [1427, 646] width 109 height 22
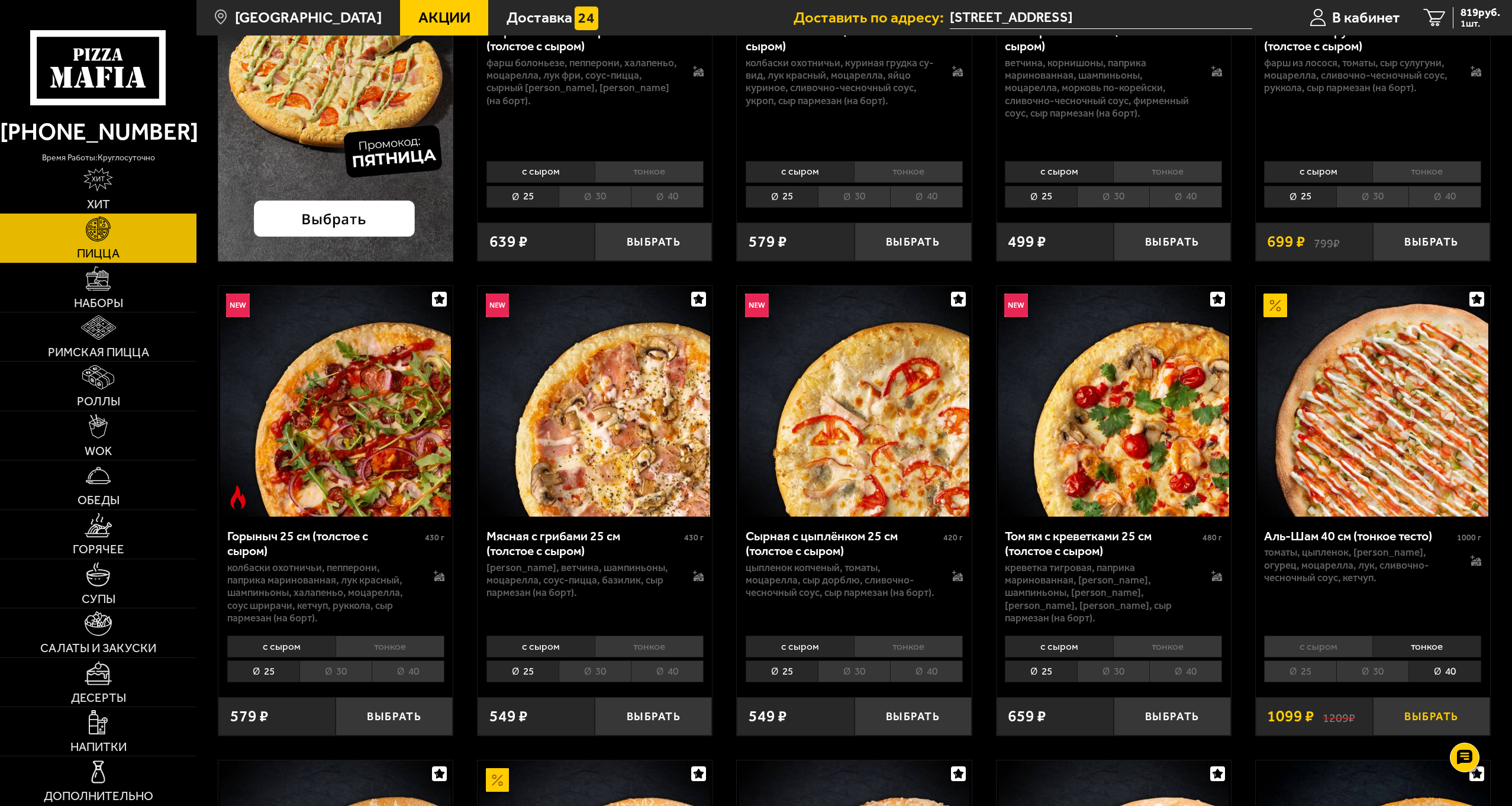
drag, startPoint x: 1429, startPoint y: 714, endPoint x: 1428, endPoint y: 702, distance: 12.0
click at [1429, 714] on button "Выбрать" at bounding box center [1431, 716] width 117 height 39
click at [1454, 21] on span "2 шт." at bounding box center [1477, 23] width 46 height 9
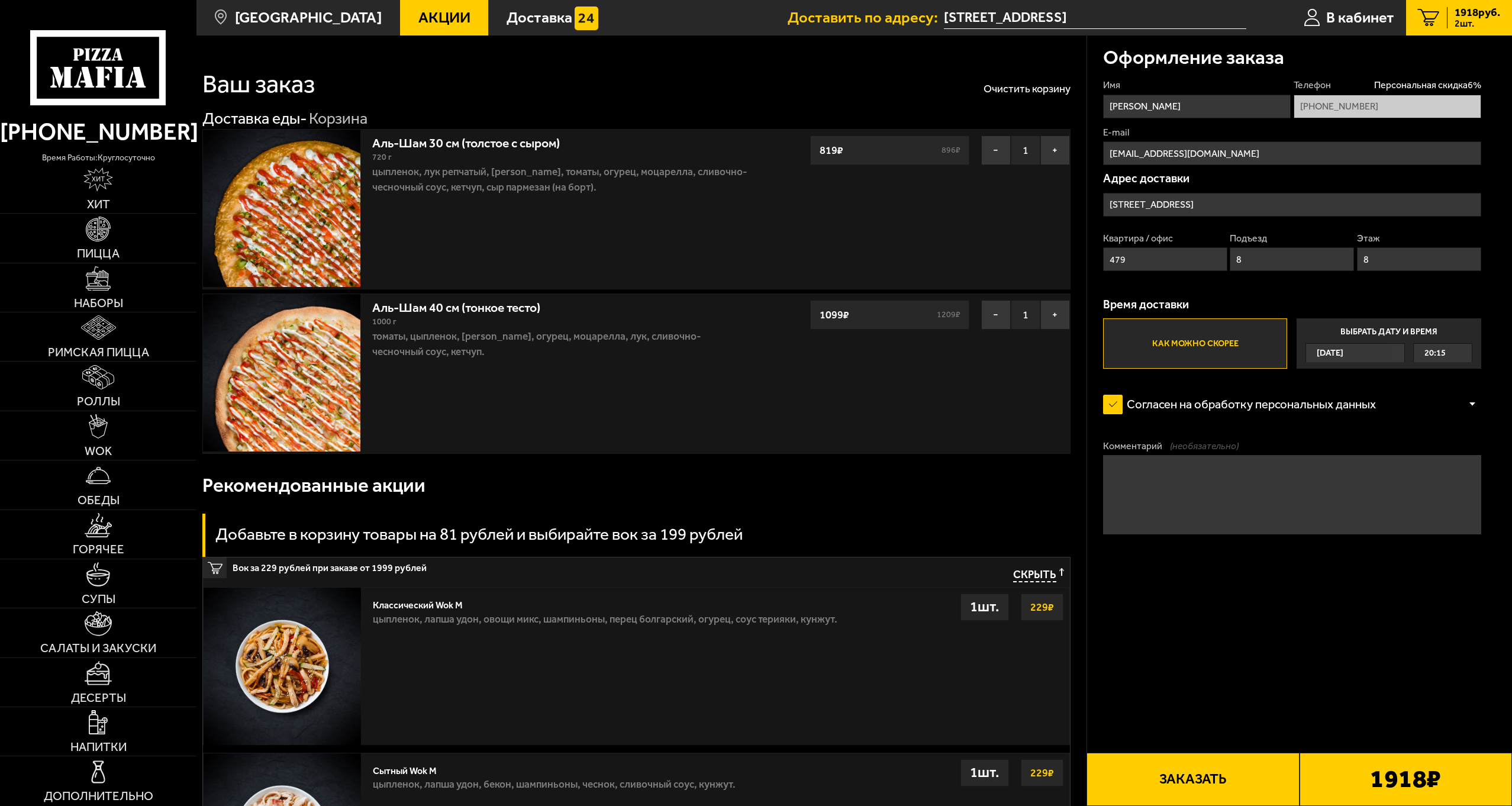
click at [1223, 776] on button "Заказать" at bounding box center [1193, 779] width 212 height 53
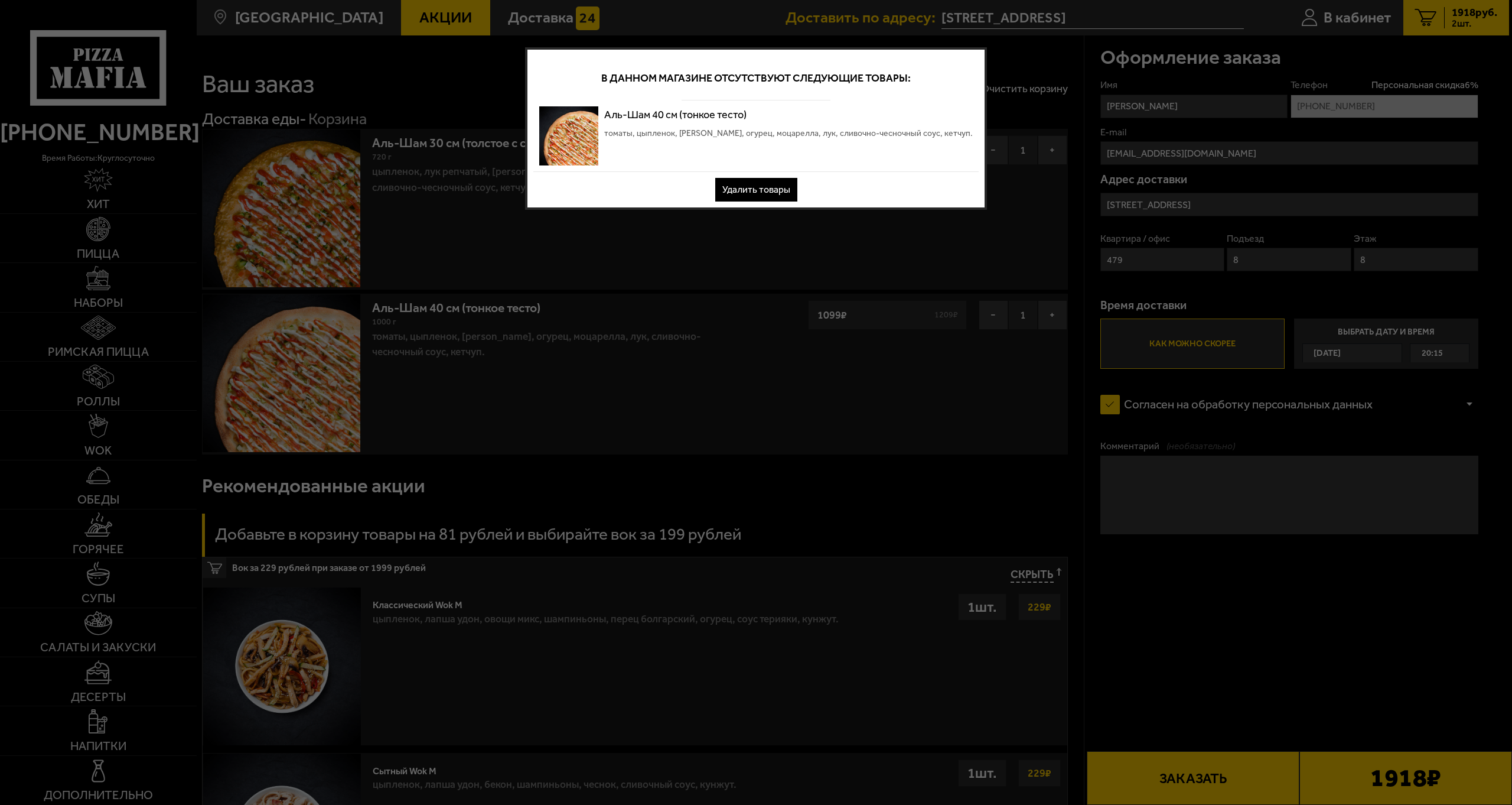
click at [750, 179] on button "Удалить товары" at bounding box center [756, 189] width 82 height 23
click at [762, 198] on button "Удалить товары" at bounding box center [756, 189] width 82 height 23
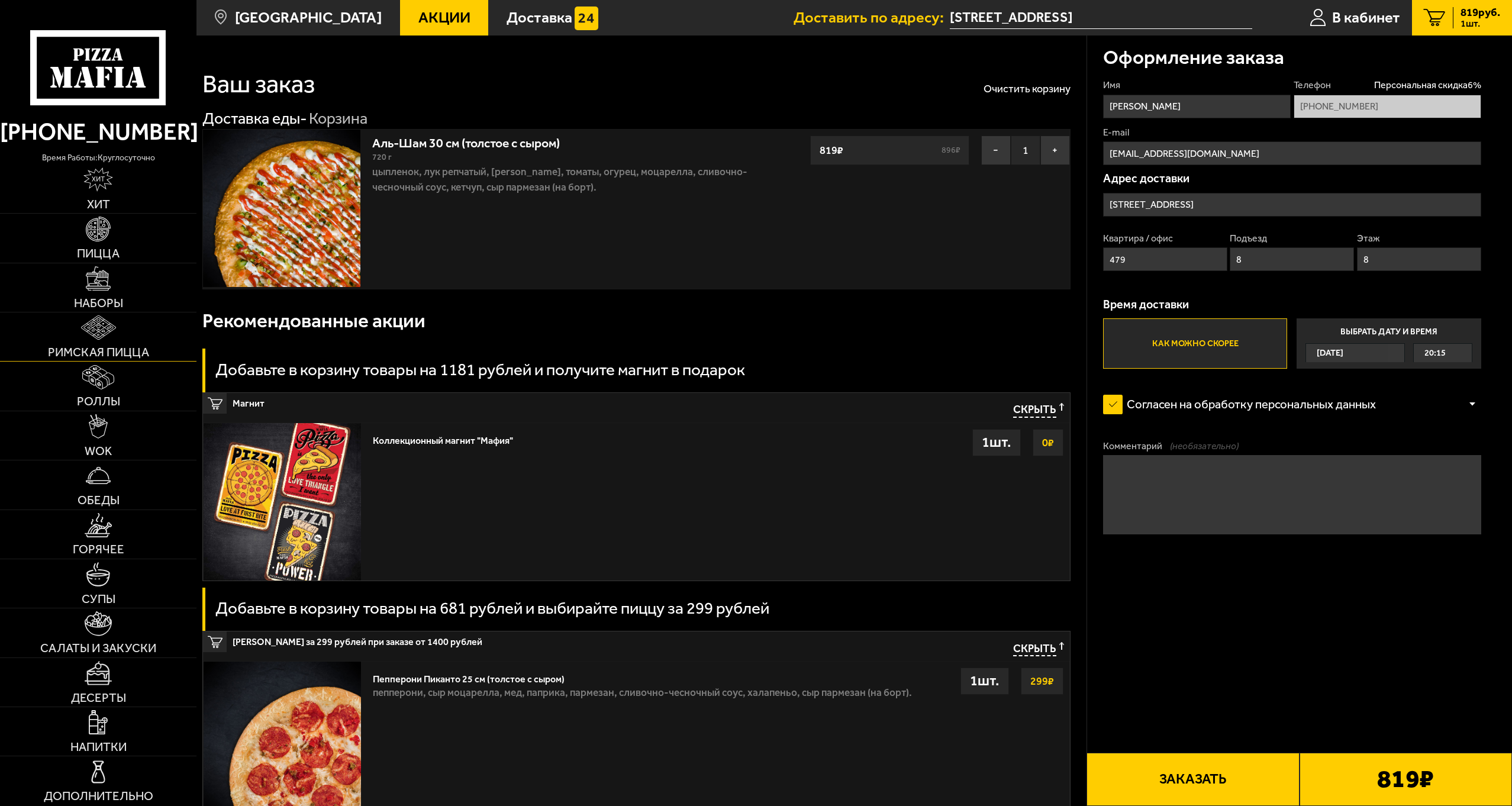
click at [88, 327] on img at bounding box center [98, 327] width 35 height 24
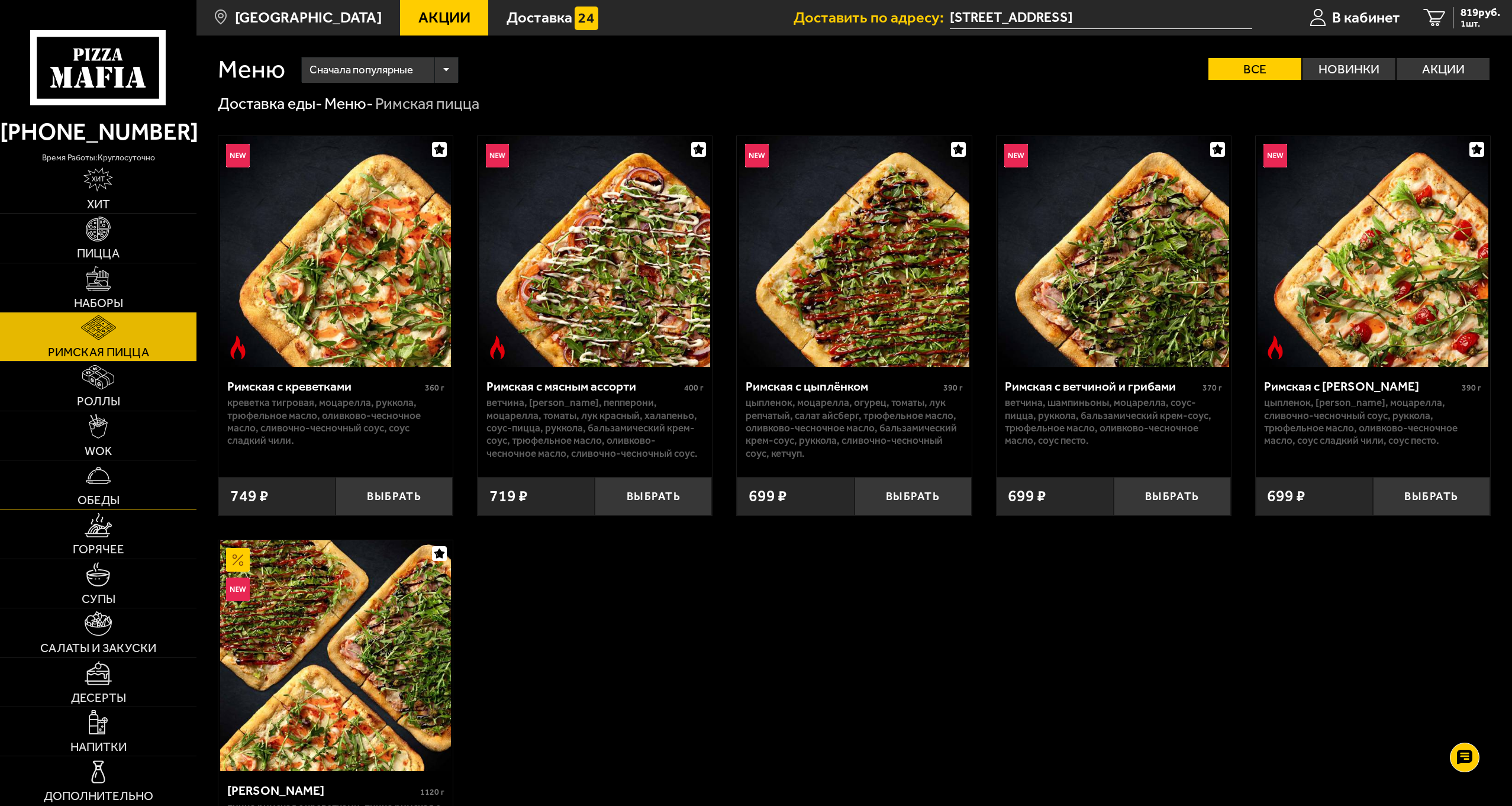
click at [92, 488] on link "Обеды" at bounding box center [98, 484] width 197 height 49
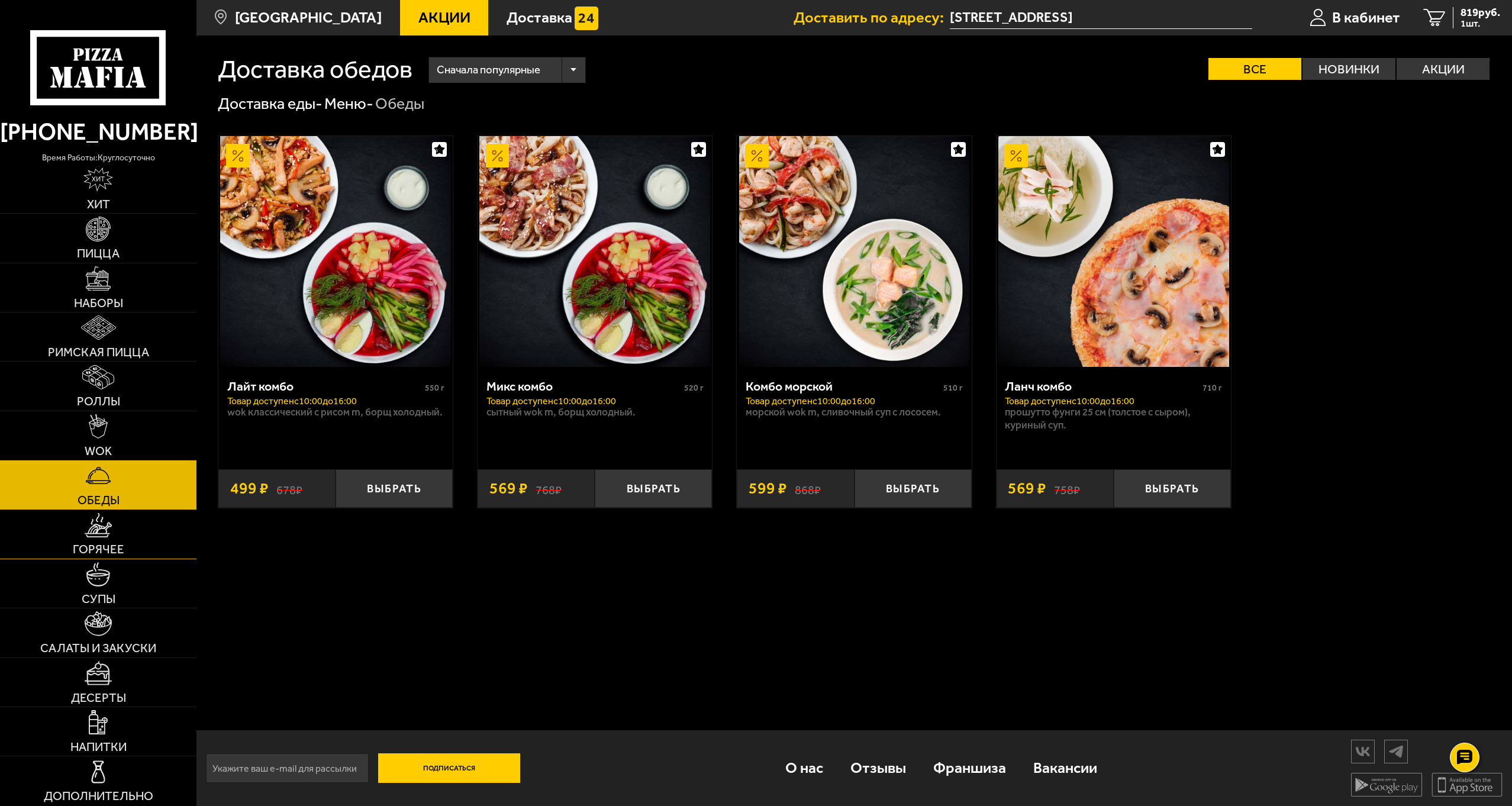
click at [96, 527] on img at bounding box center [98, 525] width 27 height 24
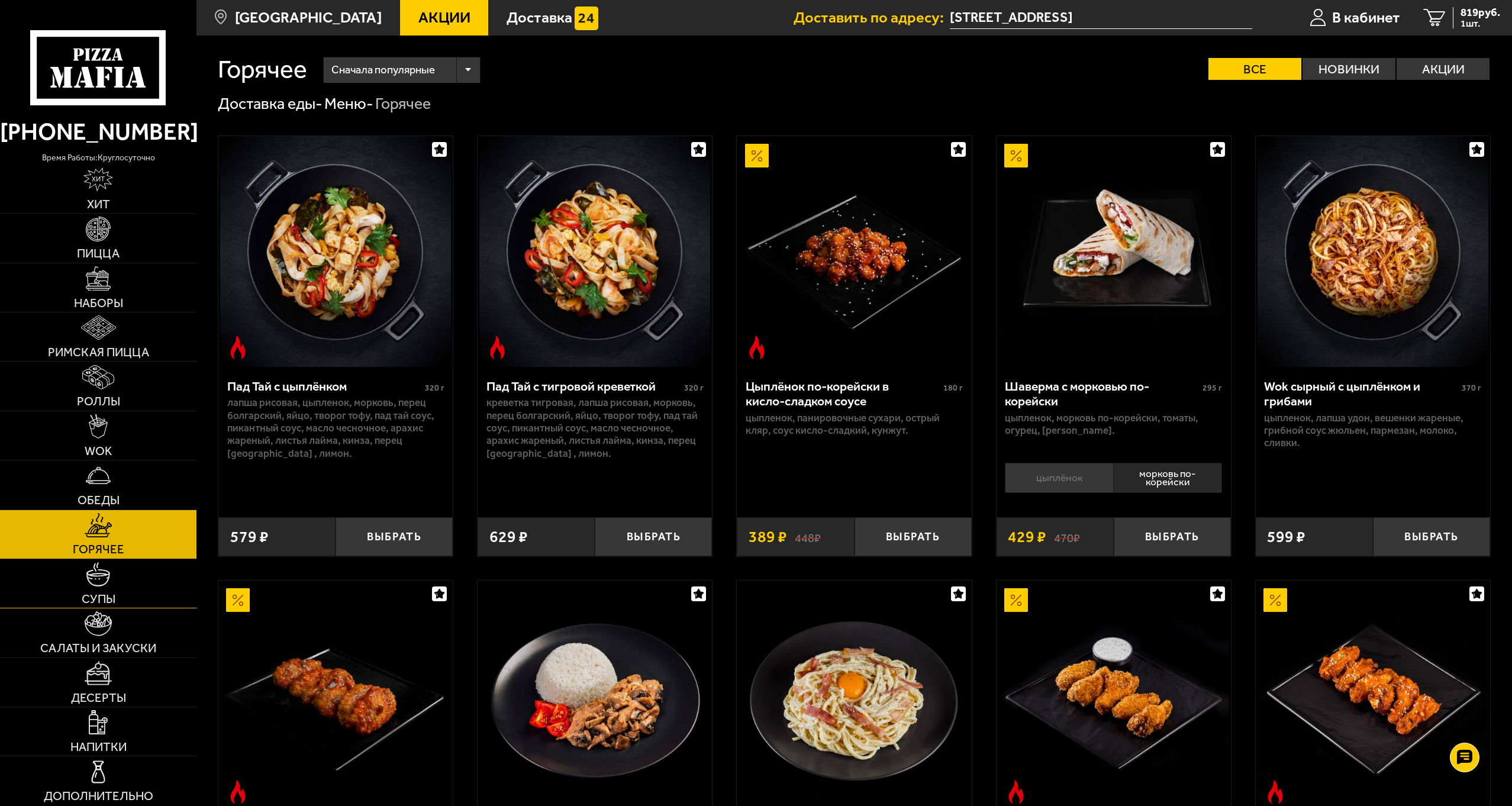
click at [105, 599] on span "Супы" at bounding box center [98, 599] width 34 height 12
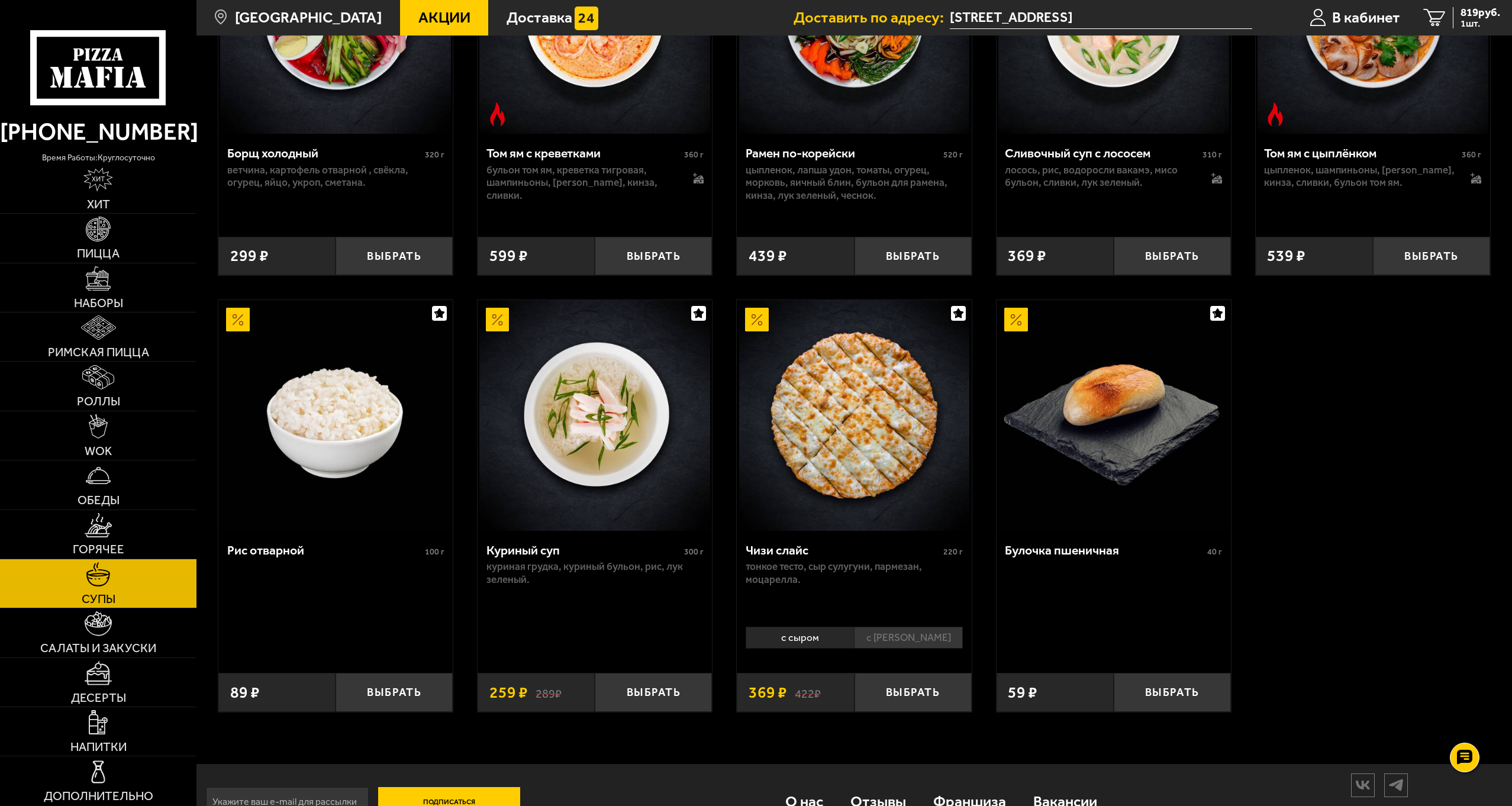
scroll to position [296, 0]
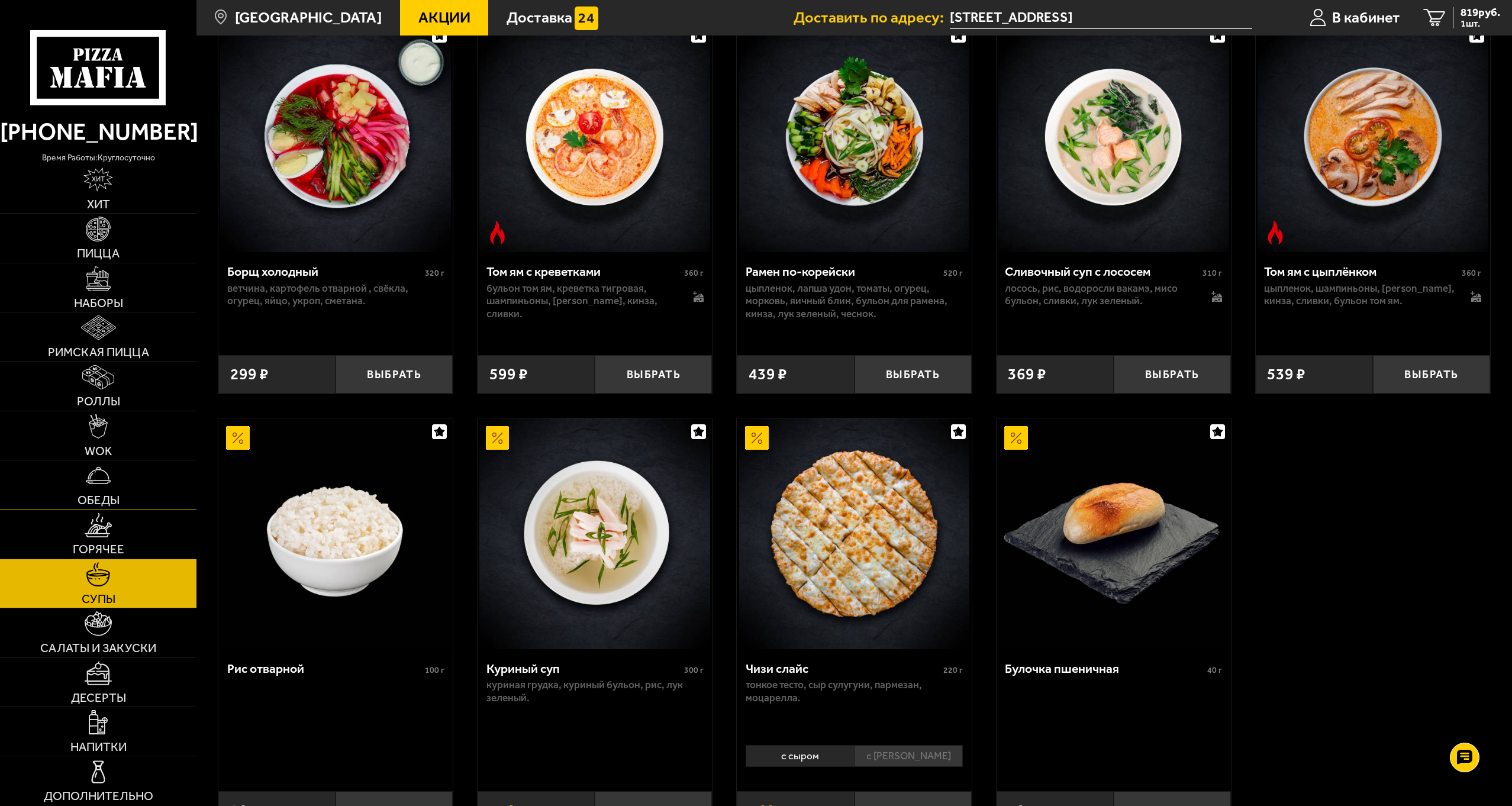
click at [114, 474] on link "Обеды" at bounding box center [98, 484] width 197 height 49
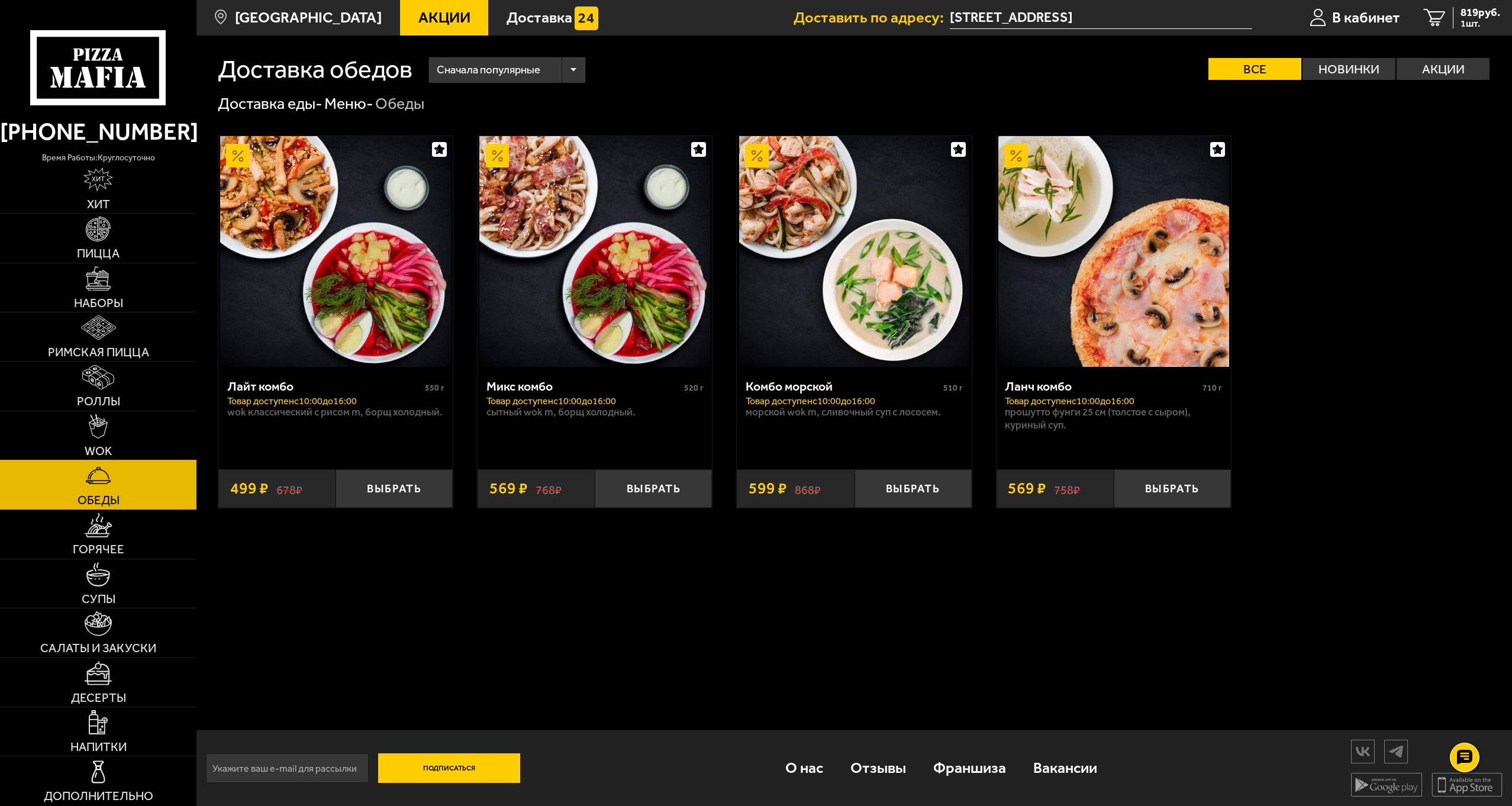
click at [117, 427] on link "WOK" at bounding box center [98, 435] width 197 height 49
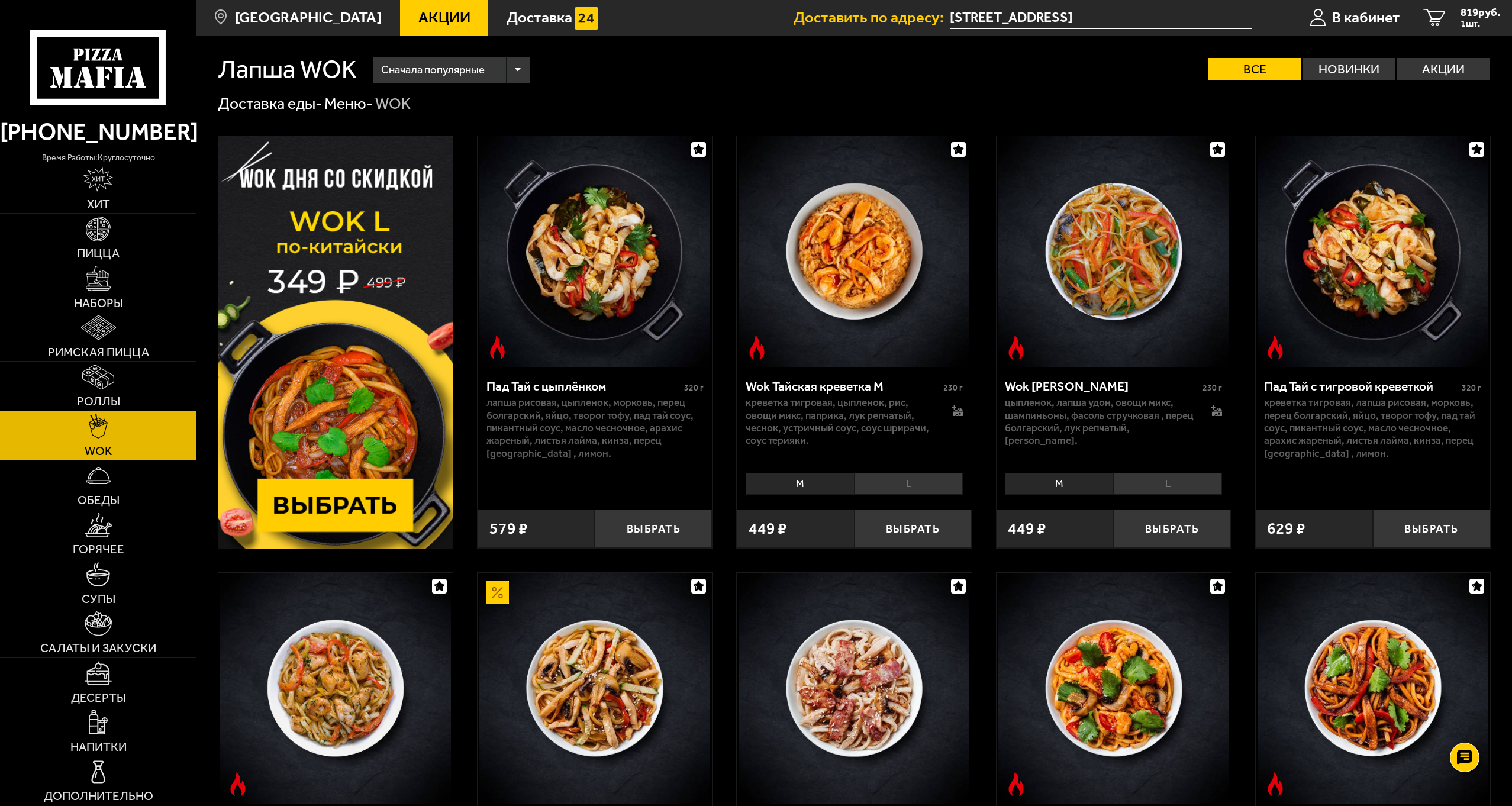
click at [78, 379] on link "Роллы" at bounding box center [98, 386] width 197 height 49
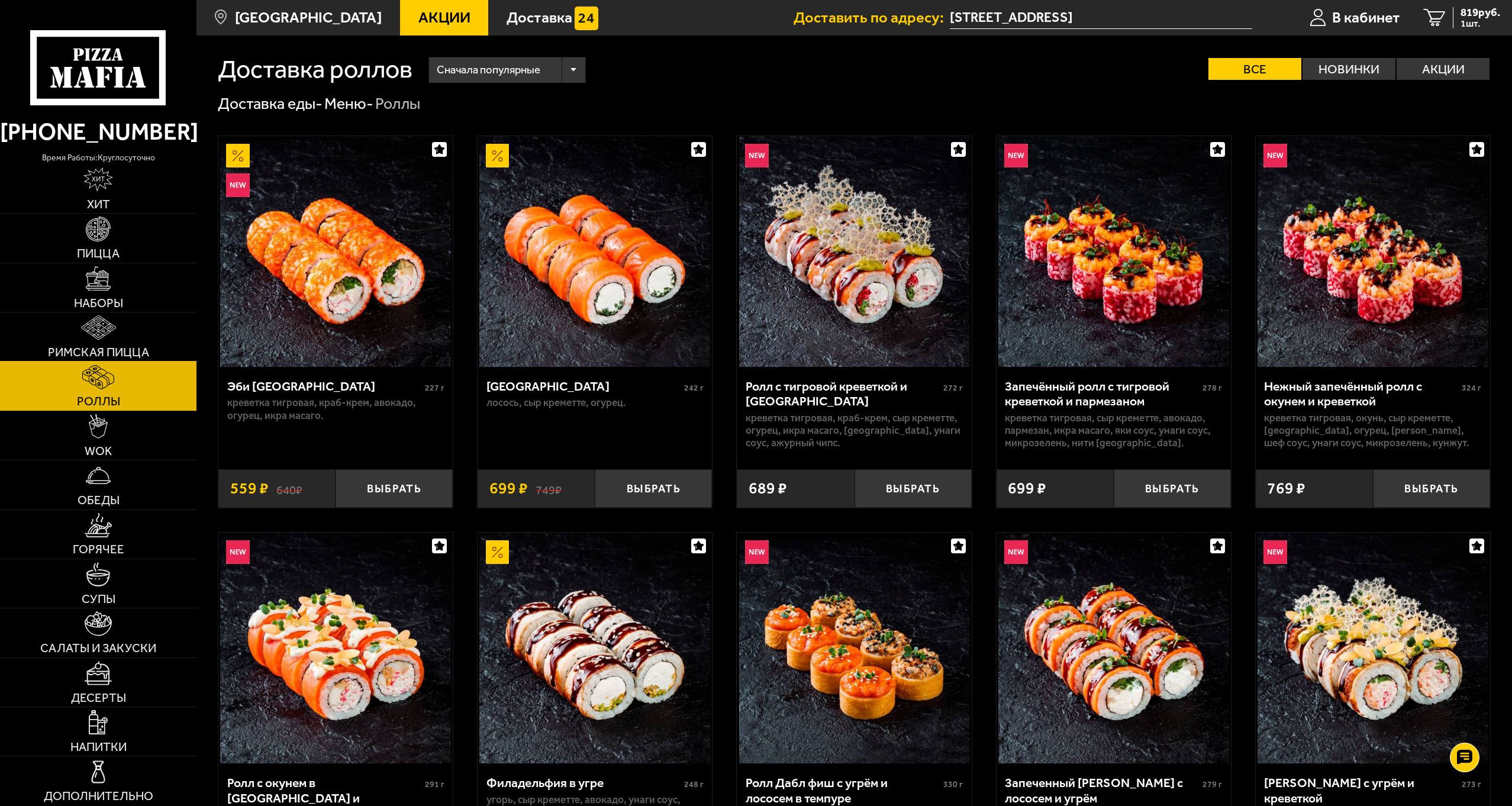
click at [88, 328] on img at bounding box center [98, 327] width 35 height 24
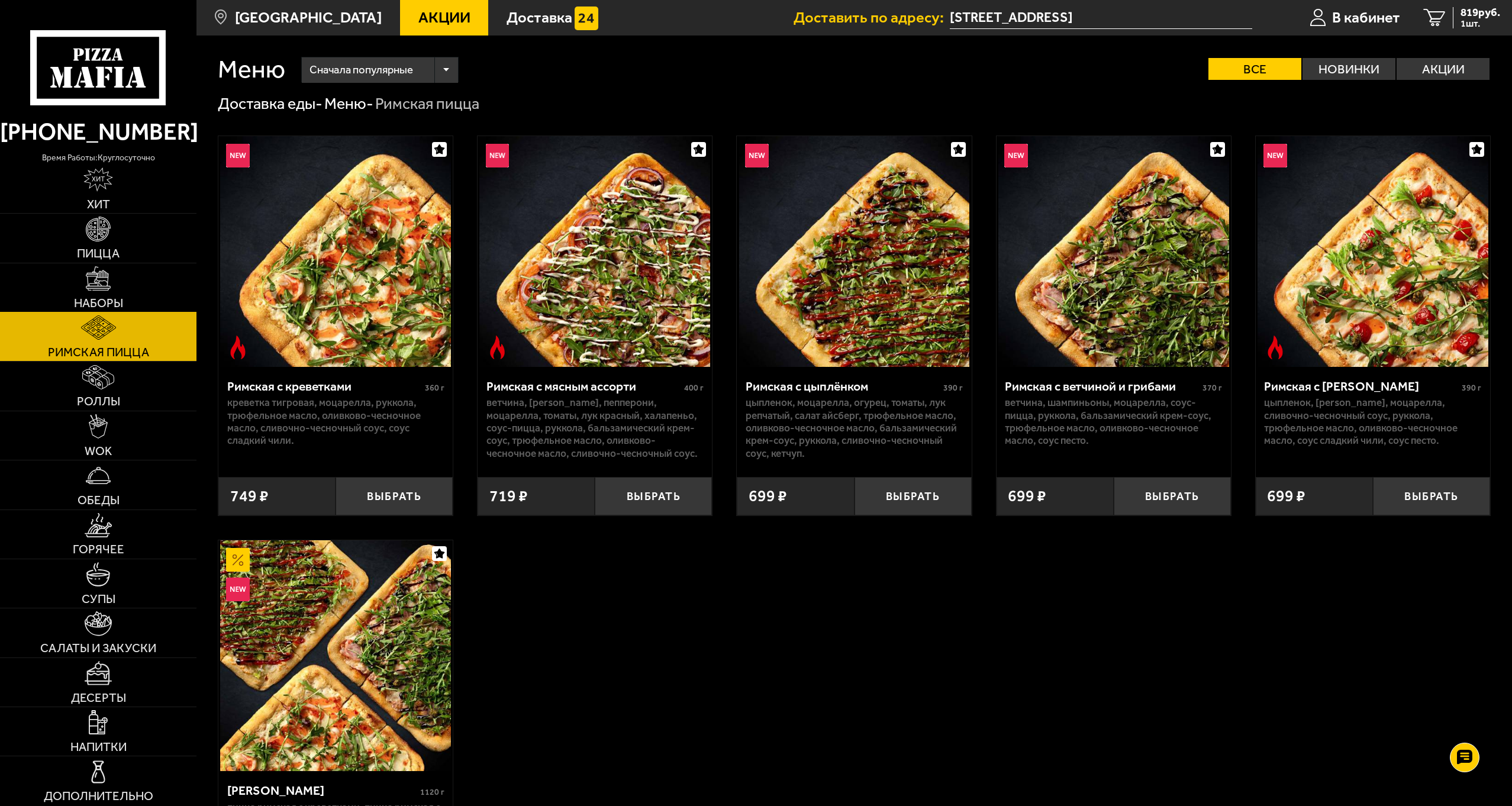
click at [85, 283] on link "Наборы" at bounding box center [98, 287] width 197 height 49
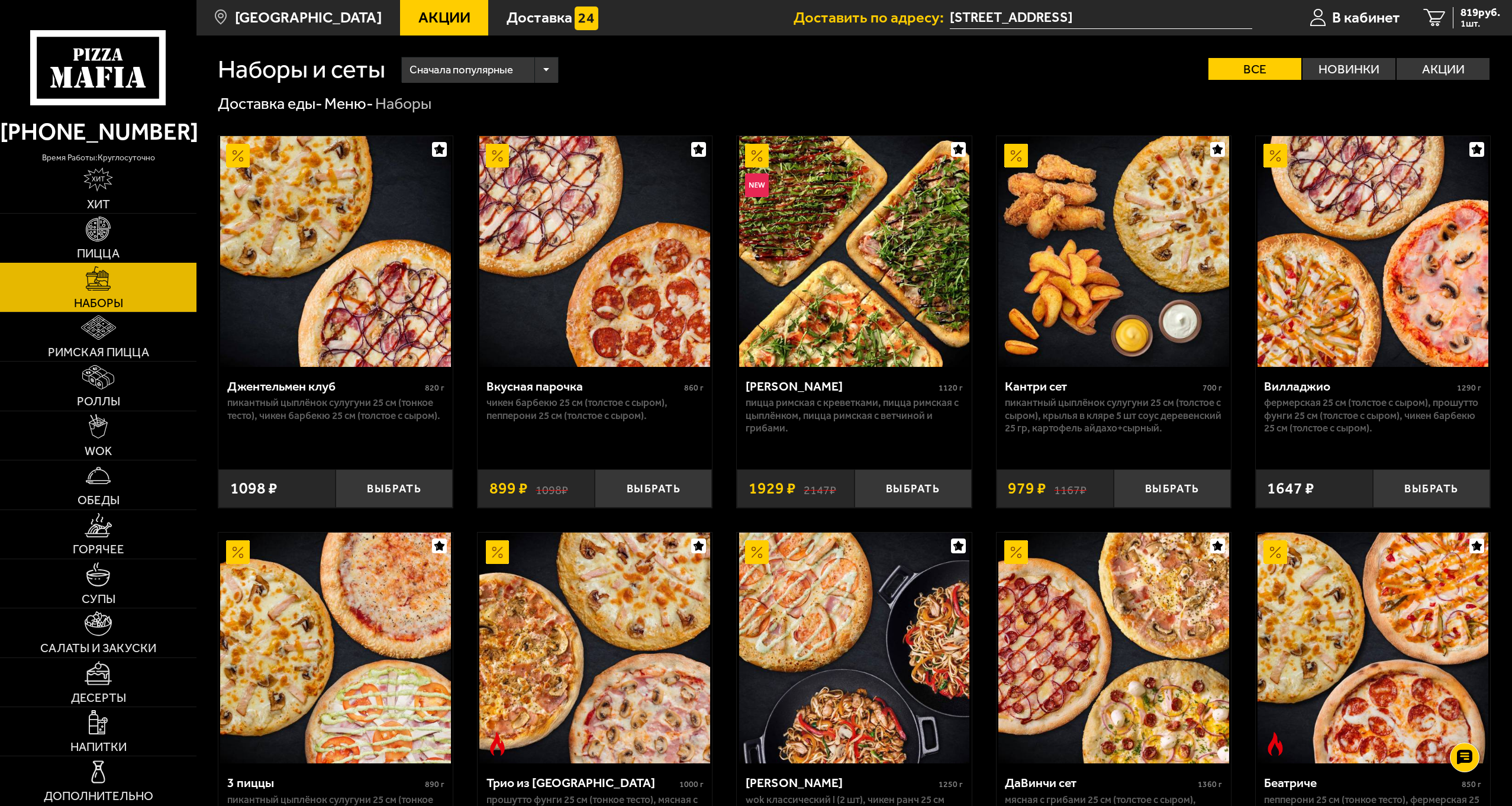
click at [104, 229] on img at bounding box center [98, 229] width 24 height 24
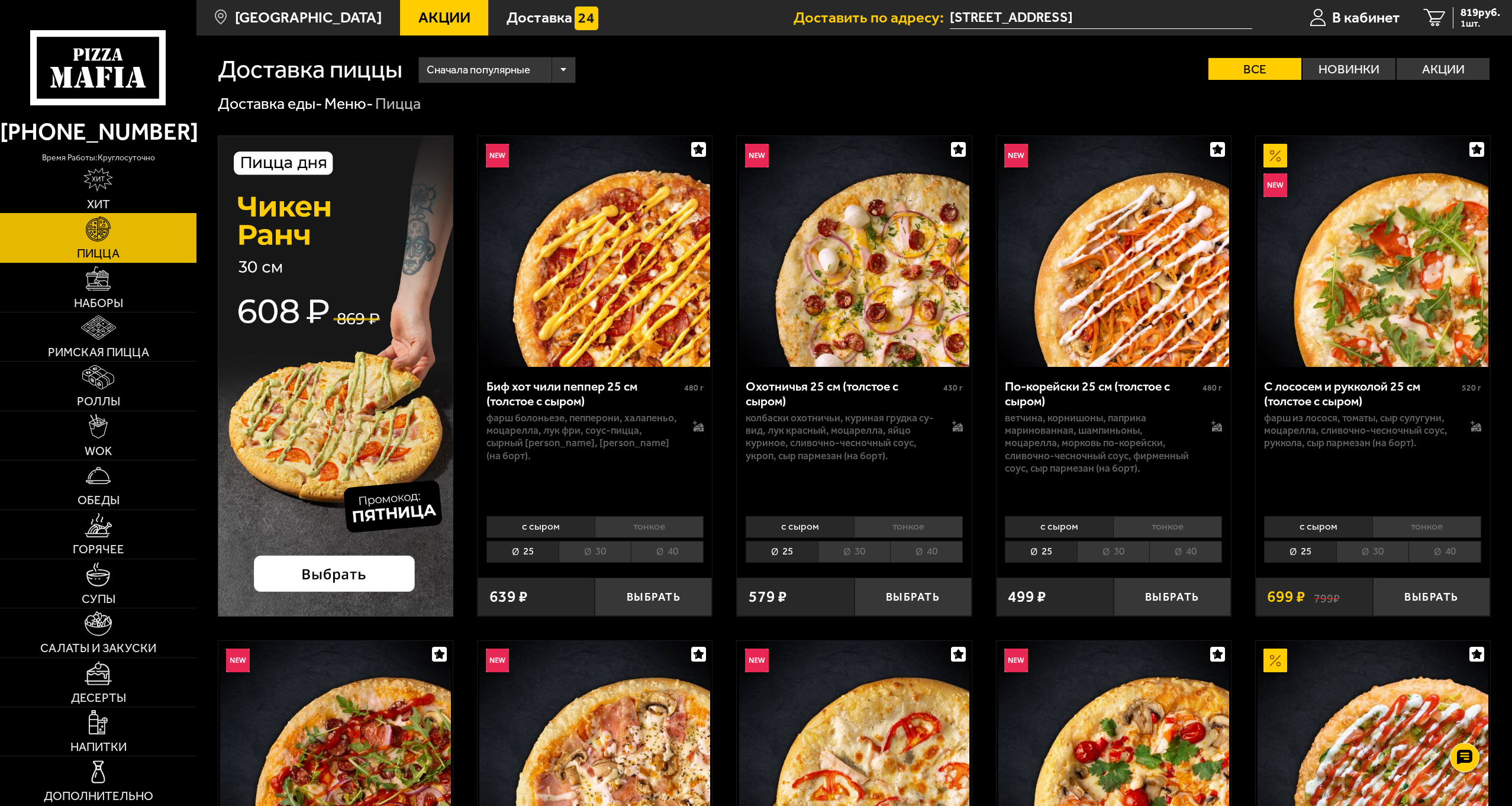
click at [89, 180] on img at bounding box center [98, 180] width 30 height 24
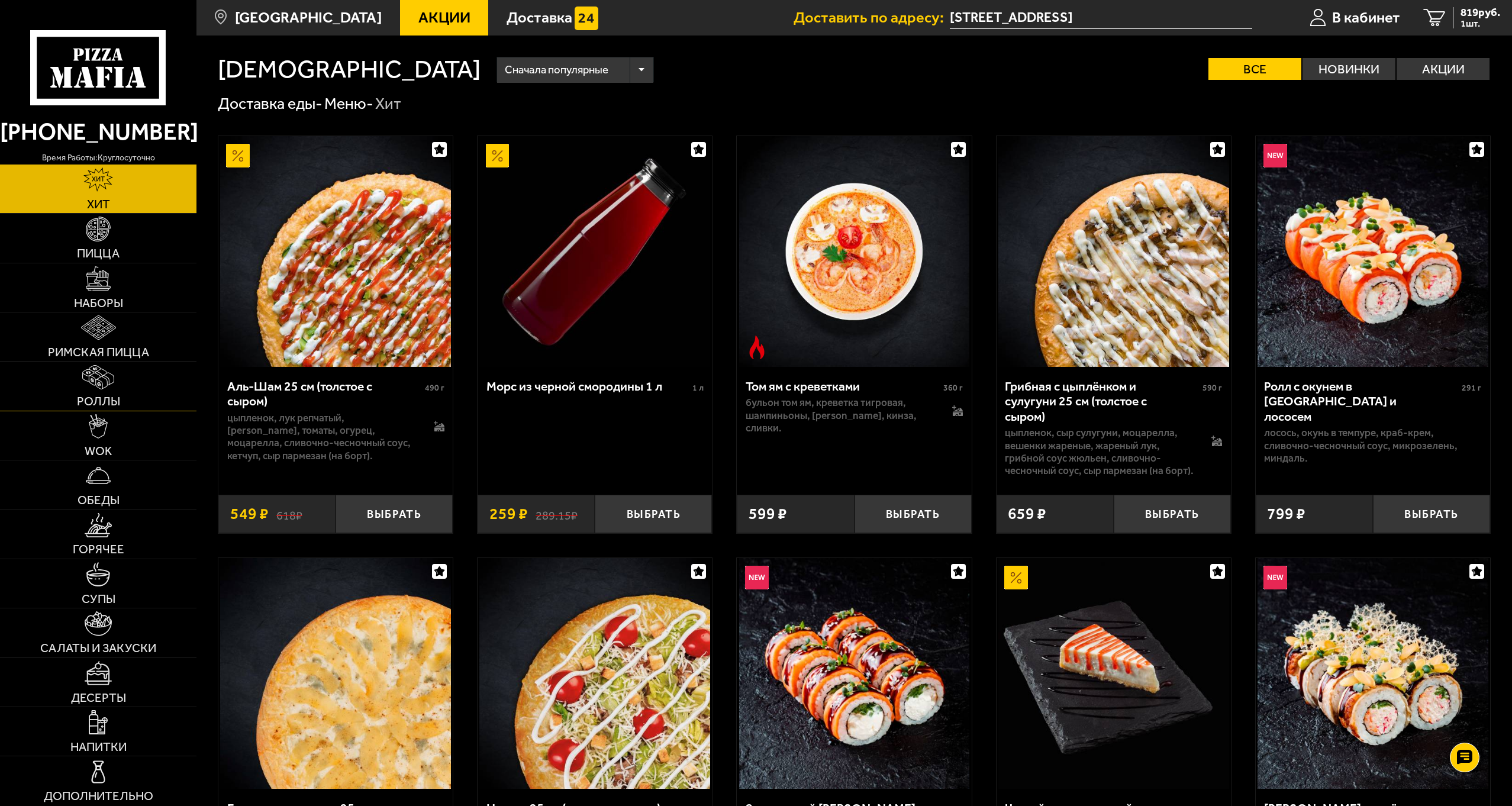
click at [125, 391] on link "Роллы" at bounding box center [98, 386] width 197 height 49
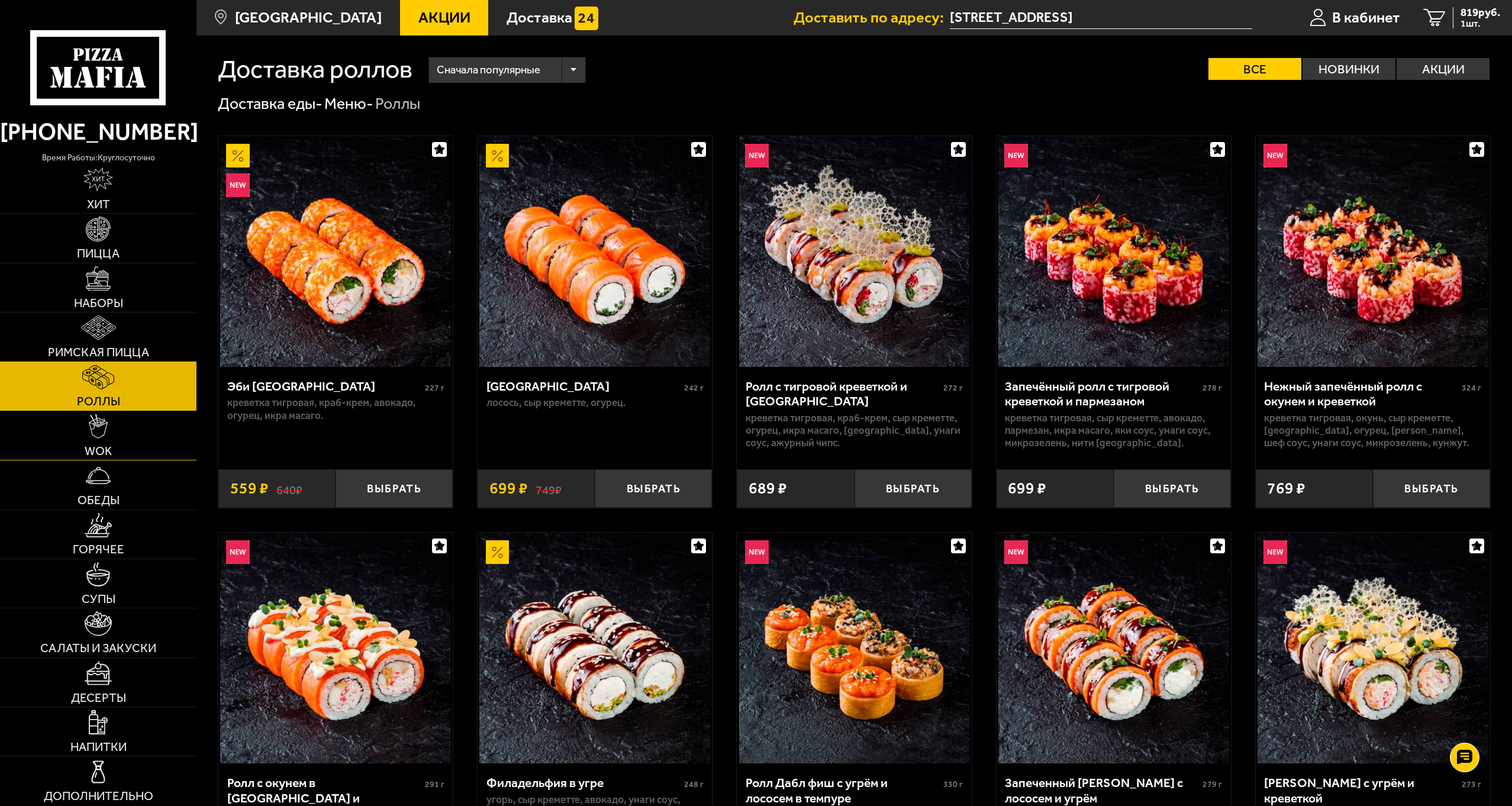
click at [116, 445] on link "WOK" at bounding box center [98, 435] width 197 height 49
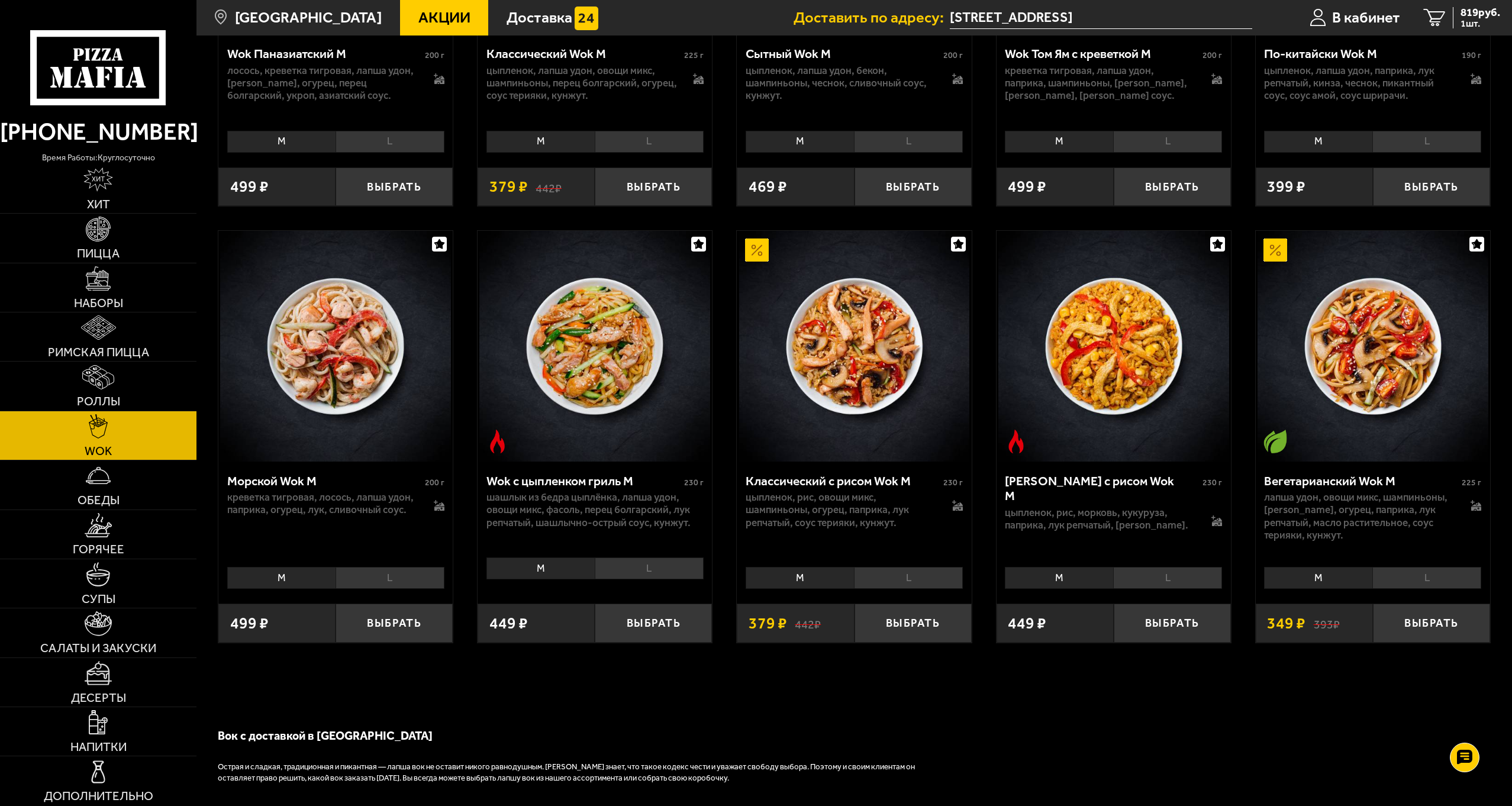
scroll to position [1059, 0]
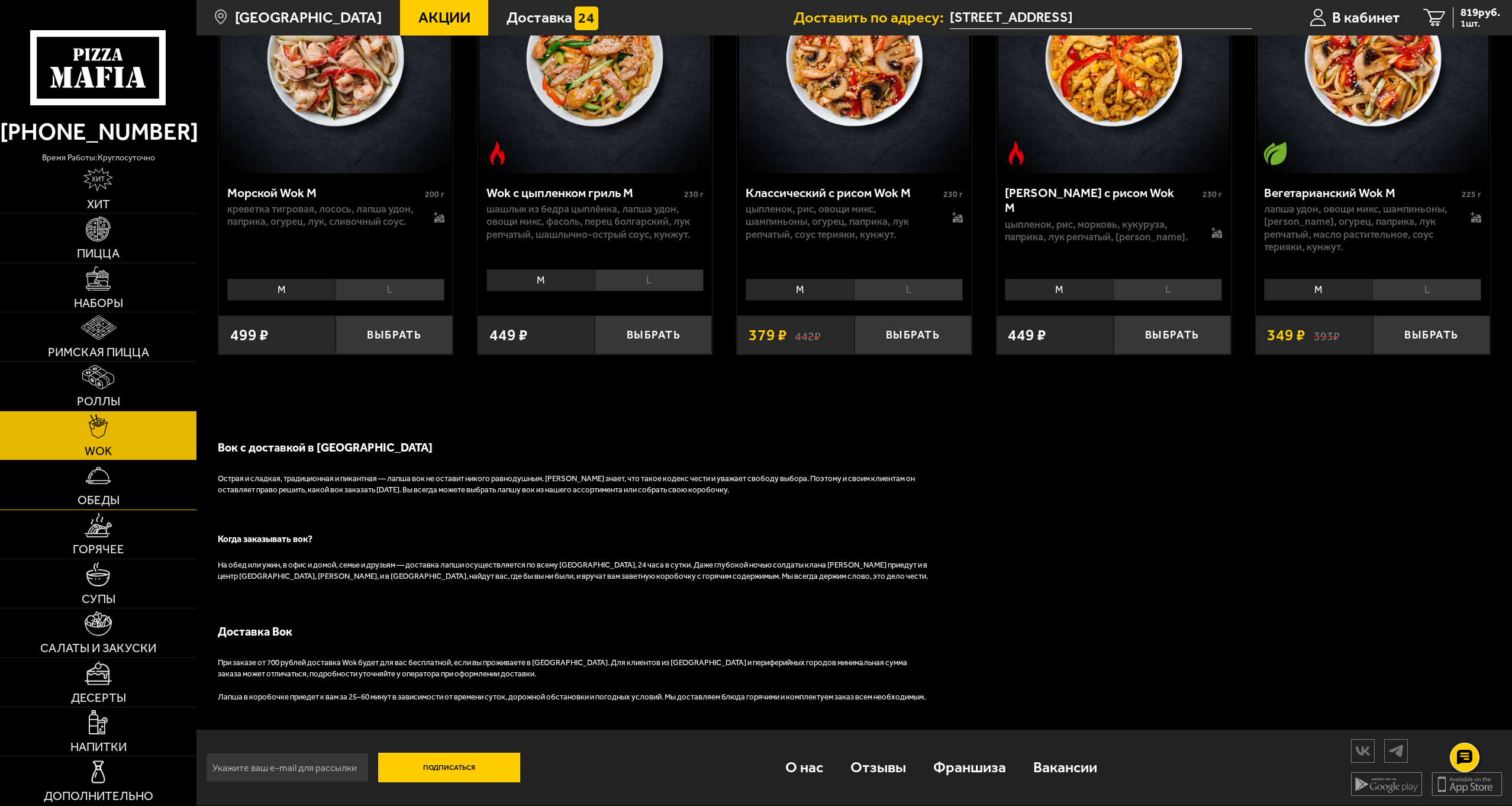
click at [112, 496] on span "Обеды" at bounding box center [99, 499] width 42 height 12
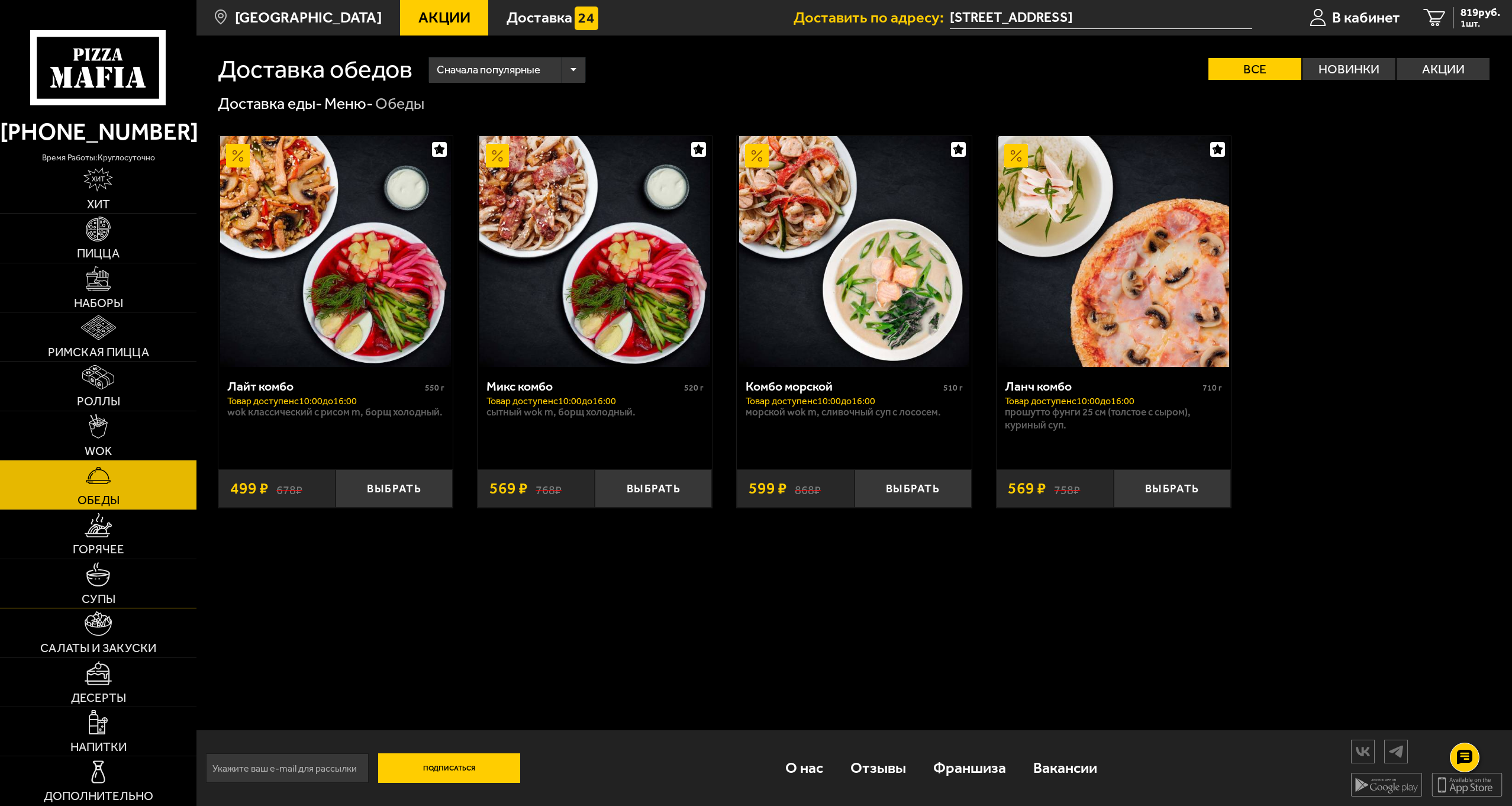
click at [114, 562] on link "Супы" at bounding box center [98, 583] width 197 height 49
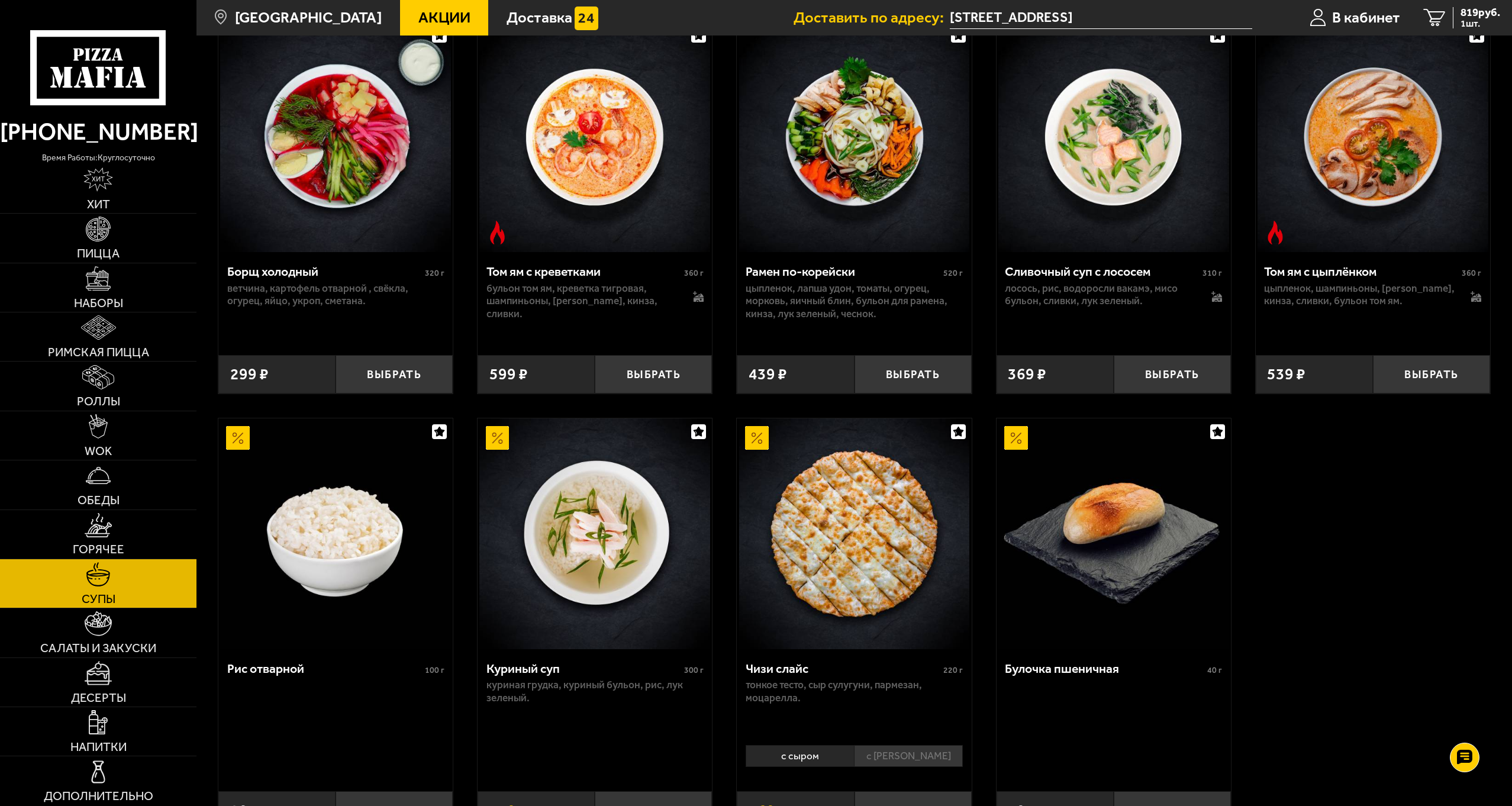
scroll to position [118, 0]
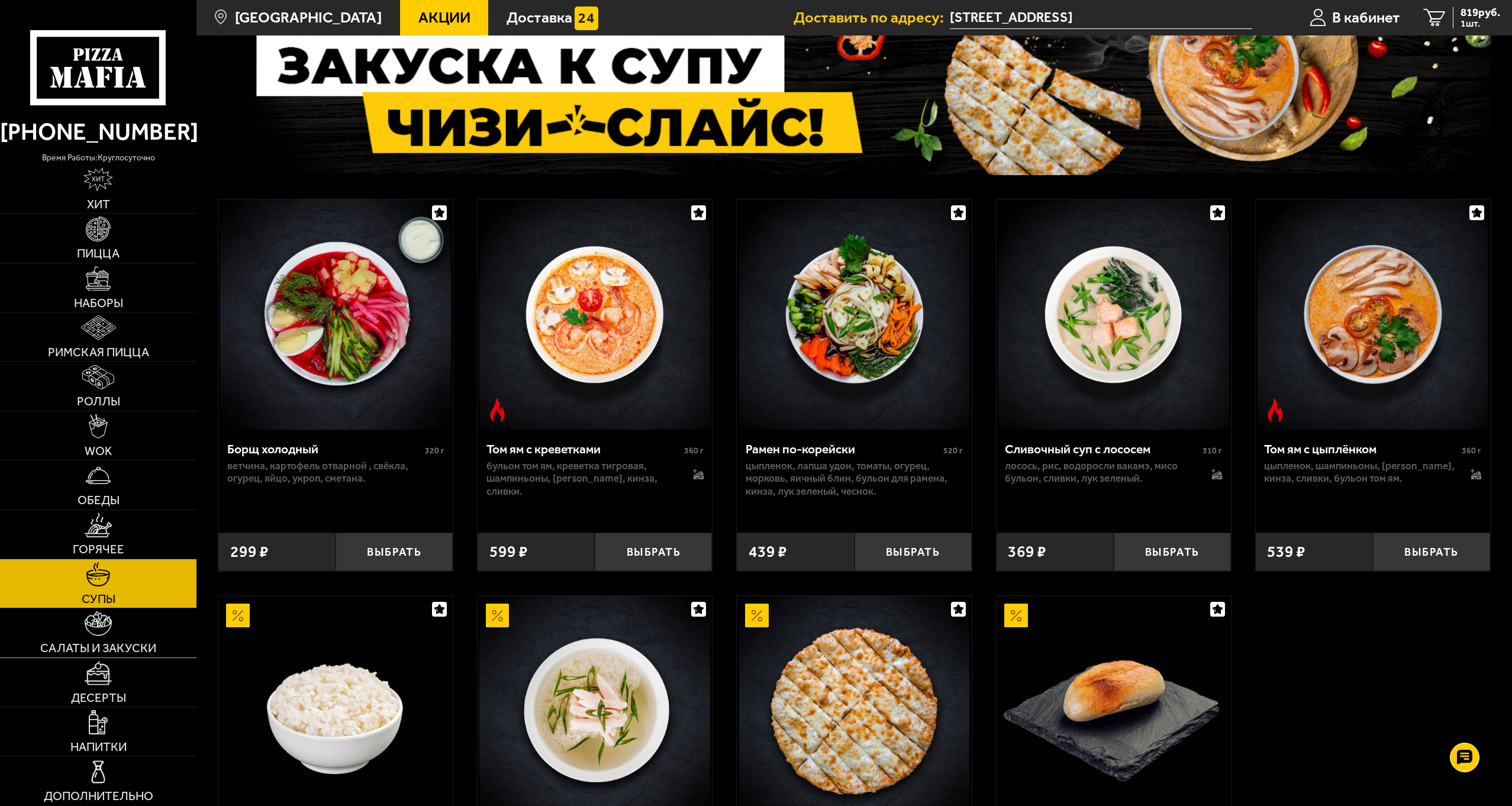
click at [87, 637] on link "Салаты и закуски" at bounding box center [98, 632] width 197 height 49
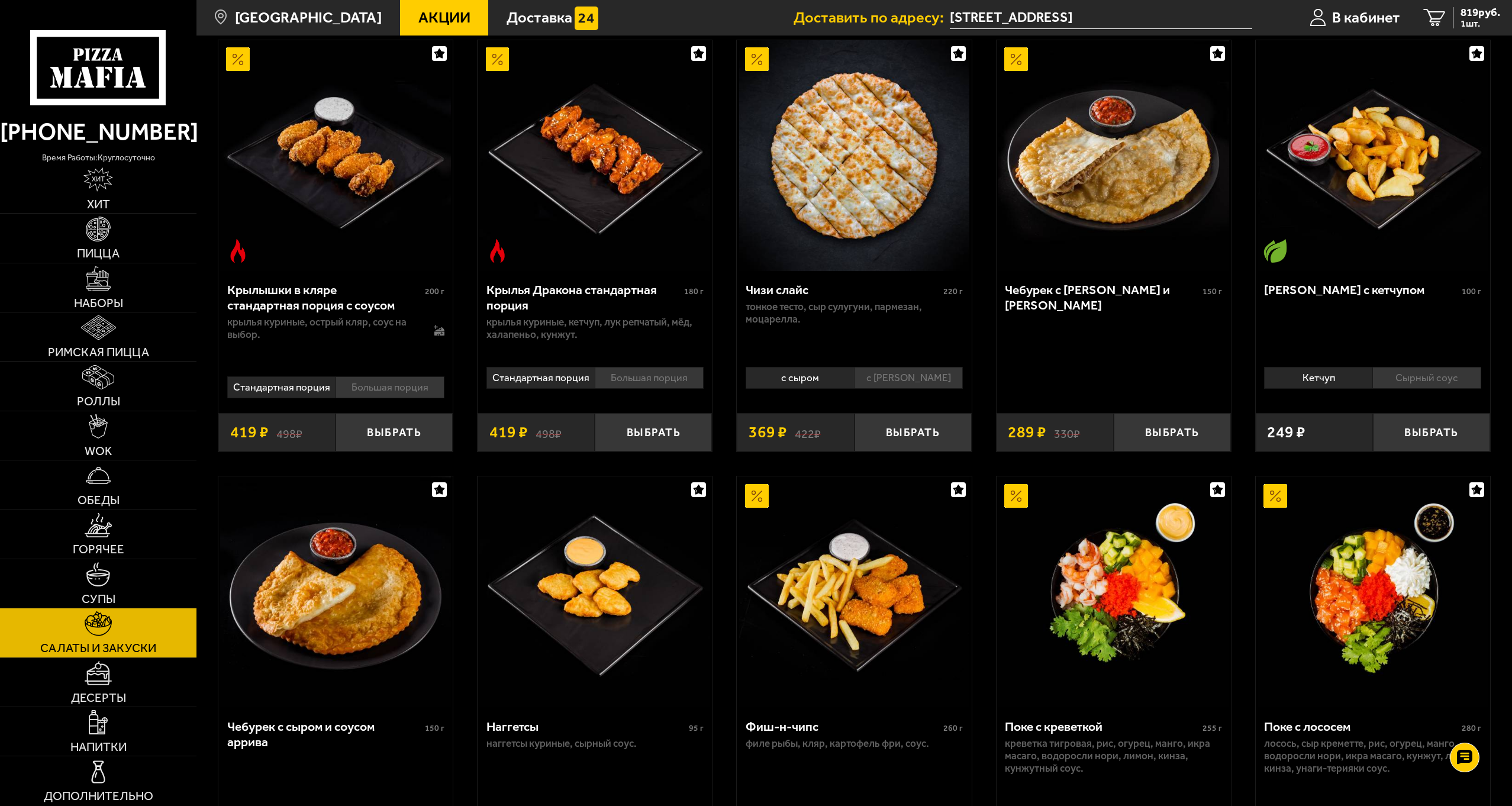
scroll to position [710, 0]
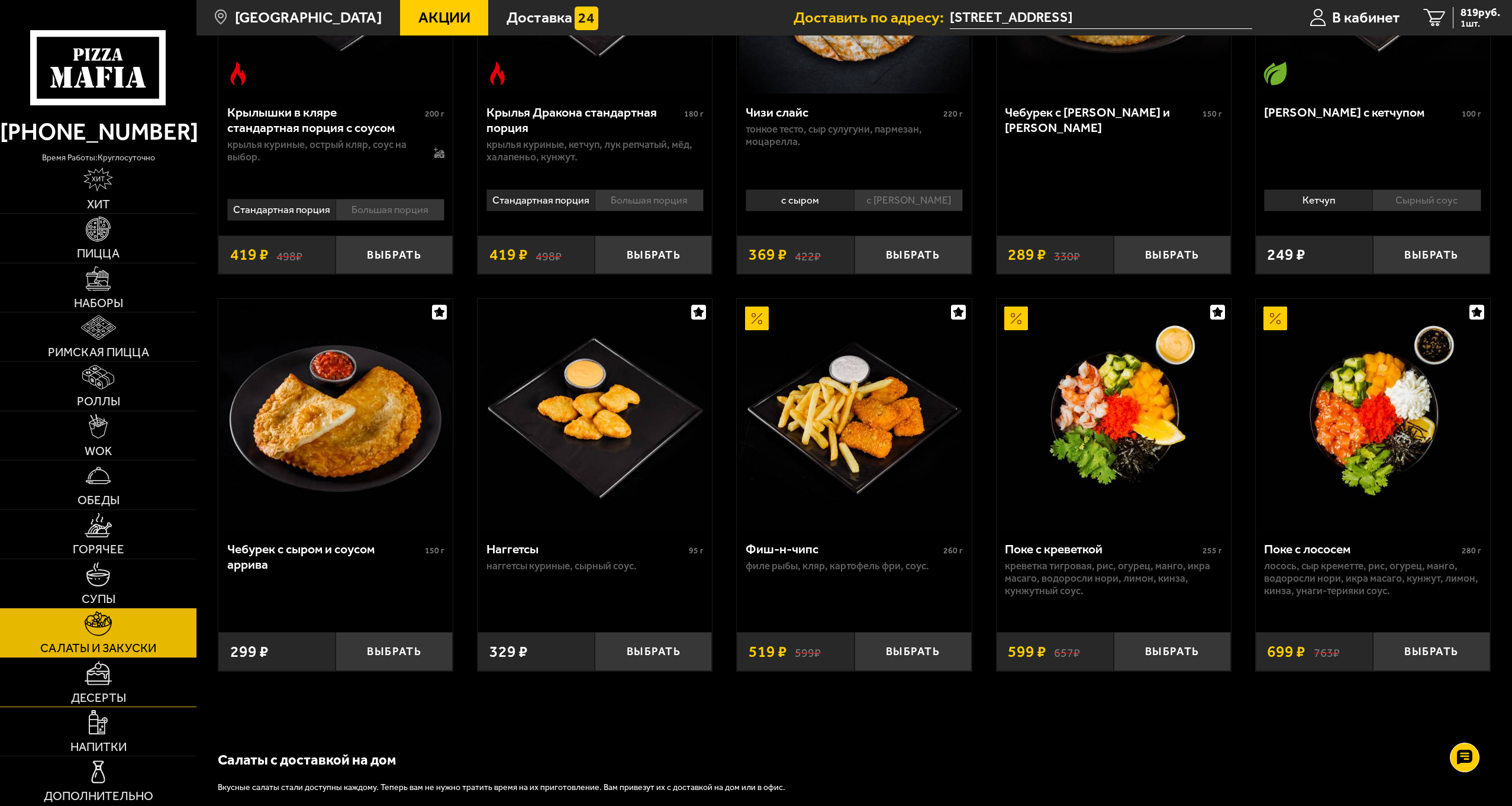
click at [124, 683] on link "Десерты" at bounding box center [98, 682] width 197 height 49
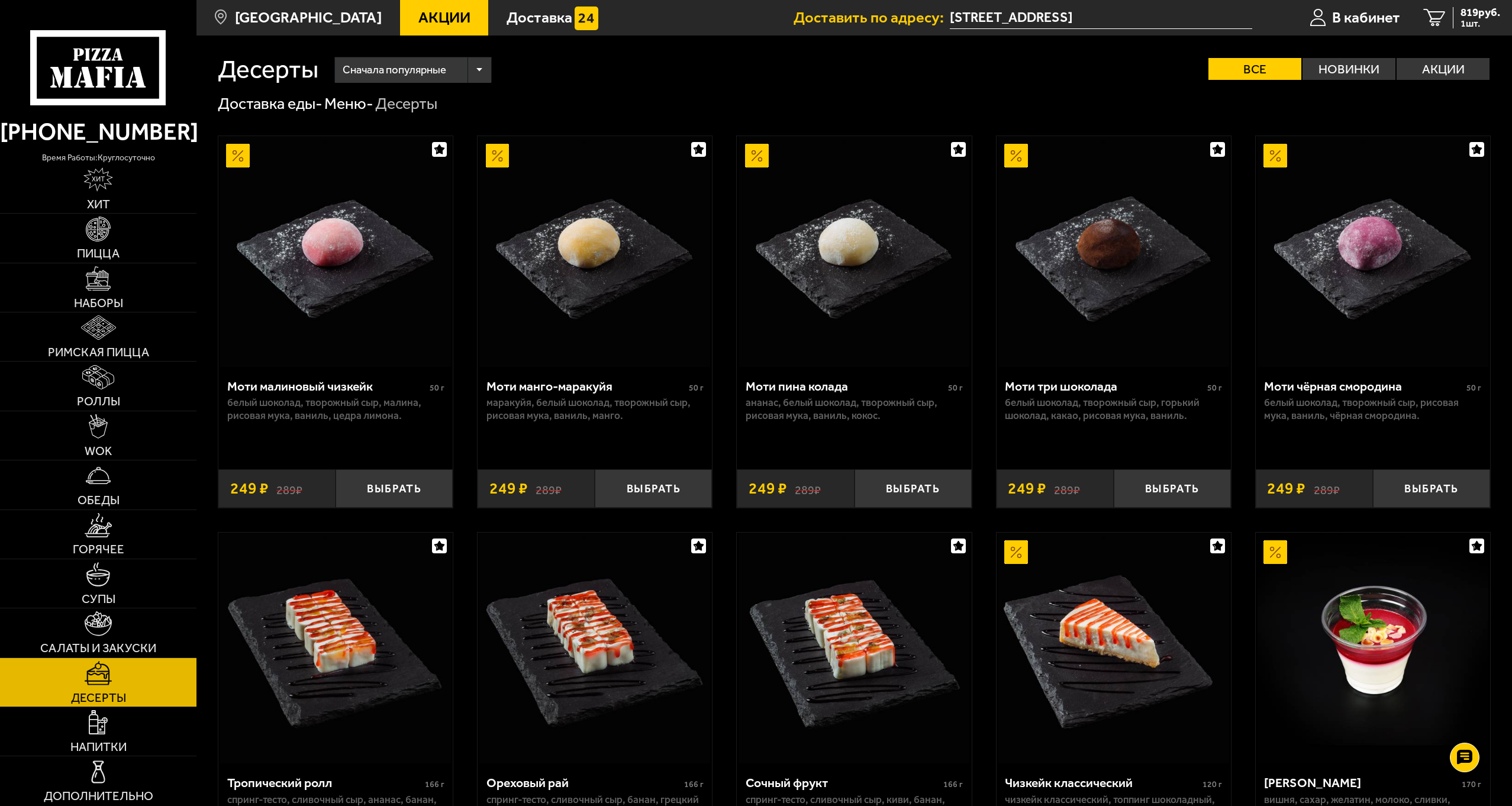
scroll to position [118, 0]
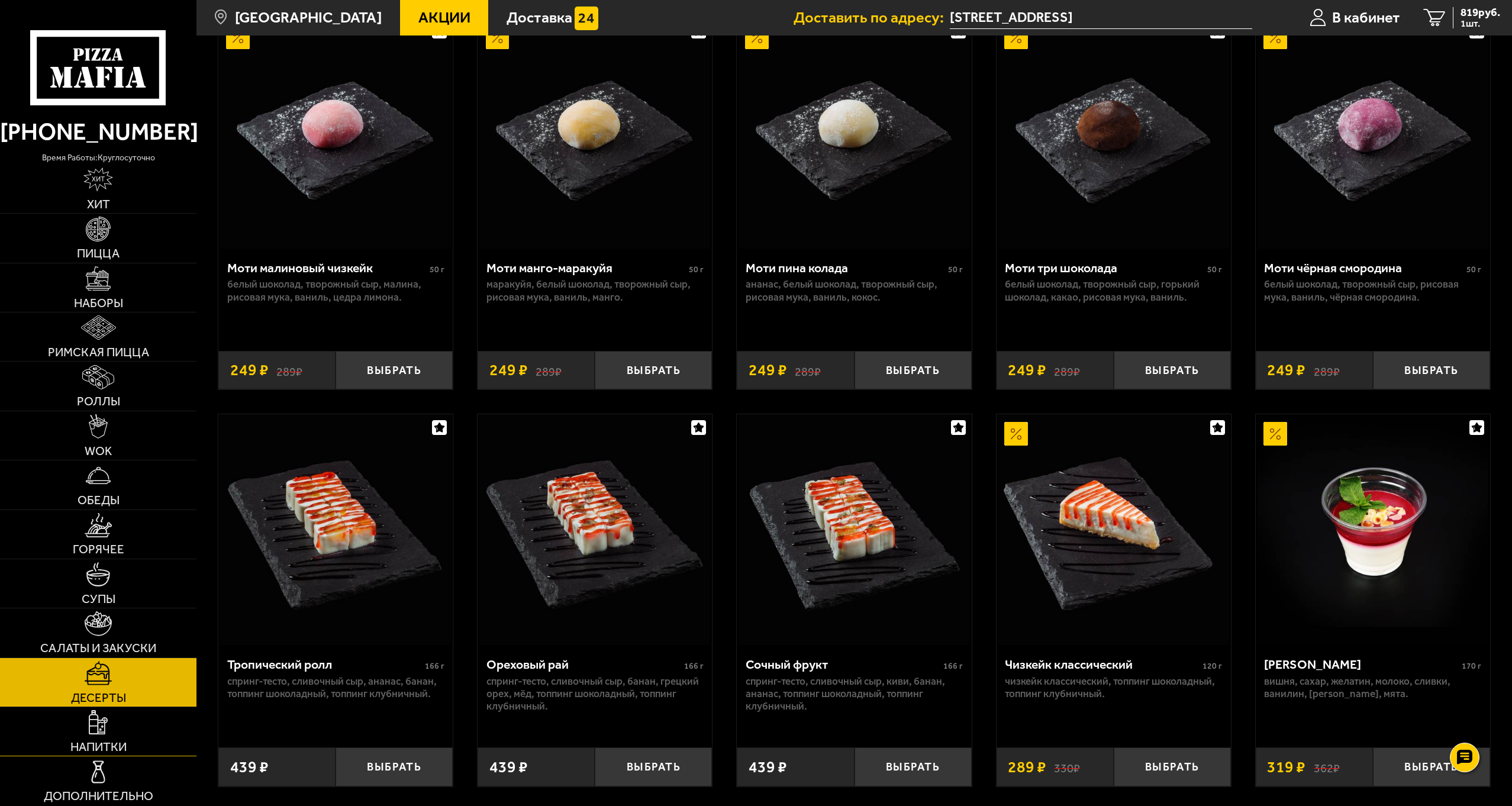
click at [99, 715] on img at bounding box center [98, 722] width 19 height 24
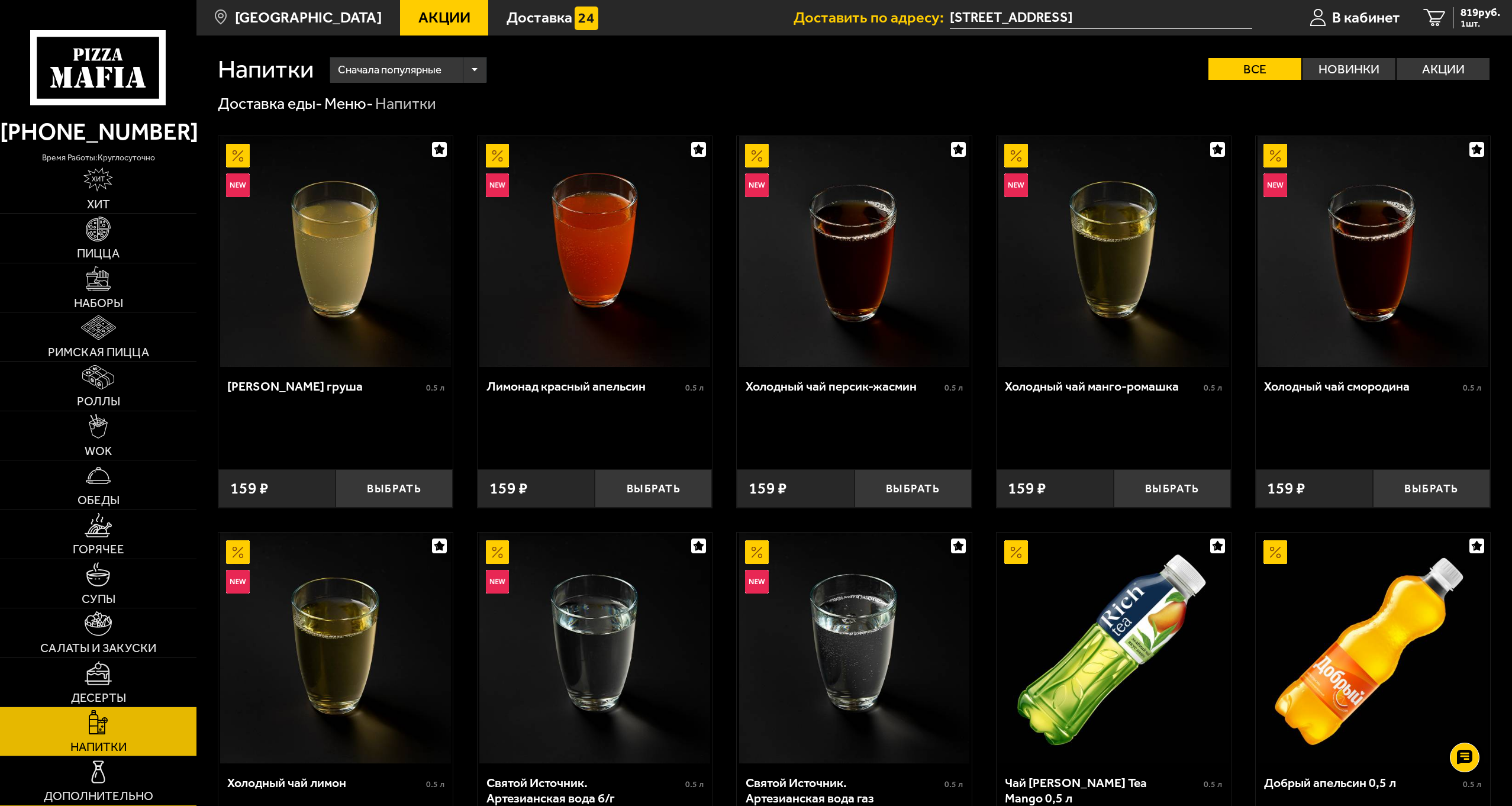
click at [97, 767] on img at bounding box center [98, 772] width 24 height 24
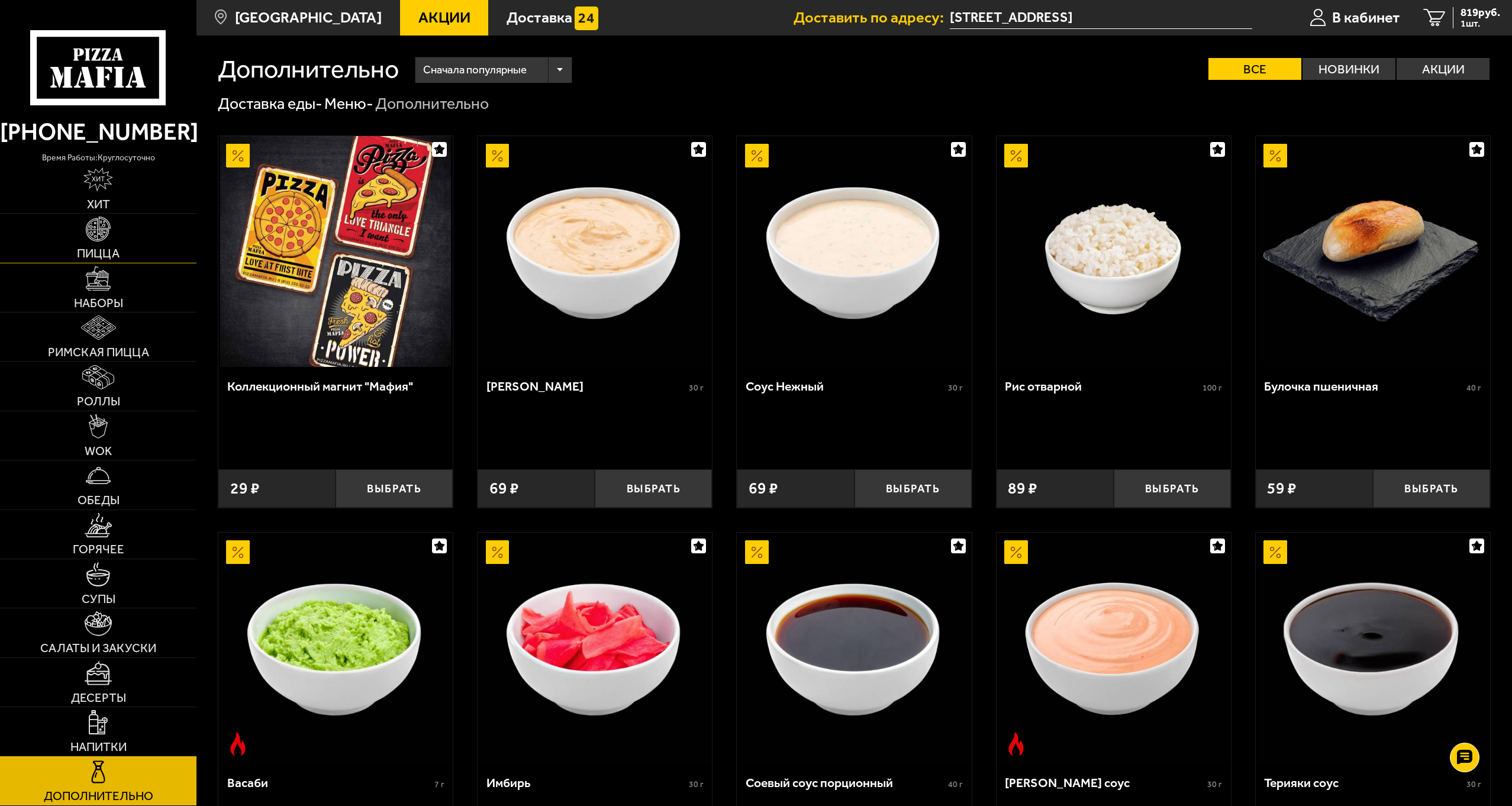
click at [82, 253] on span "Пицца" at bounding box center [98, 253] width 42 height 12
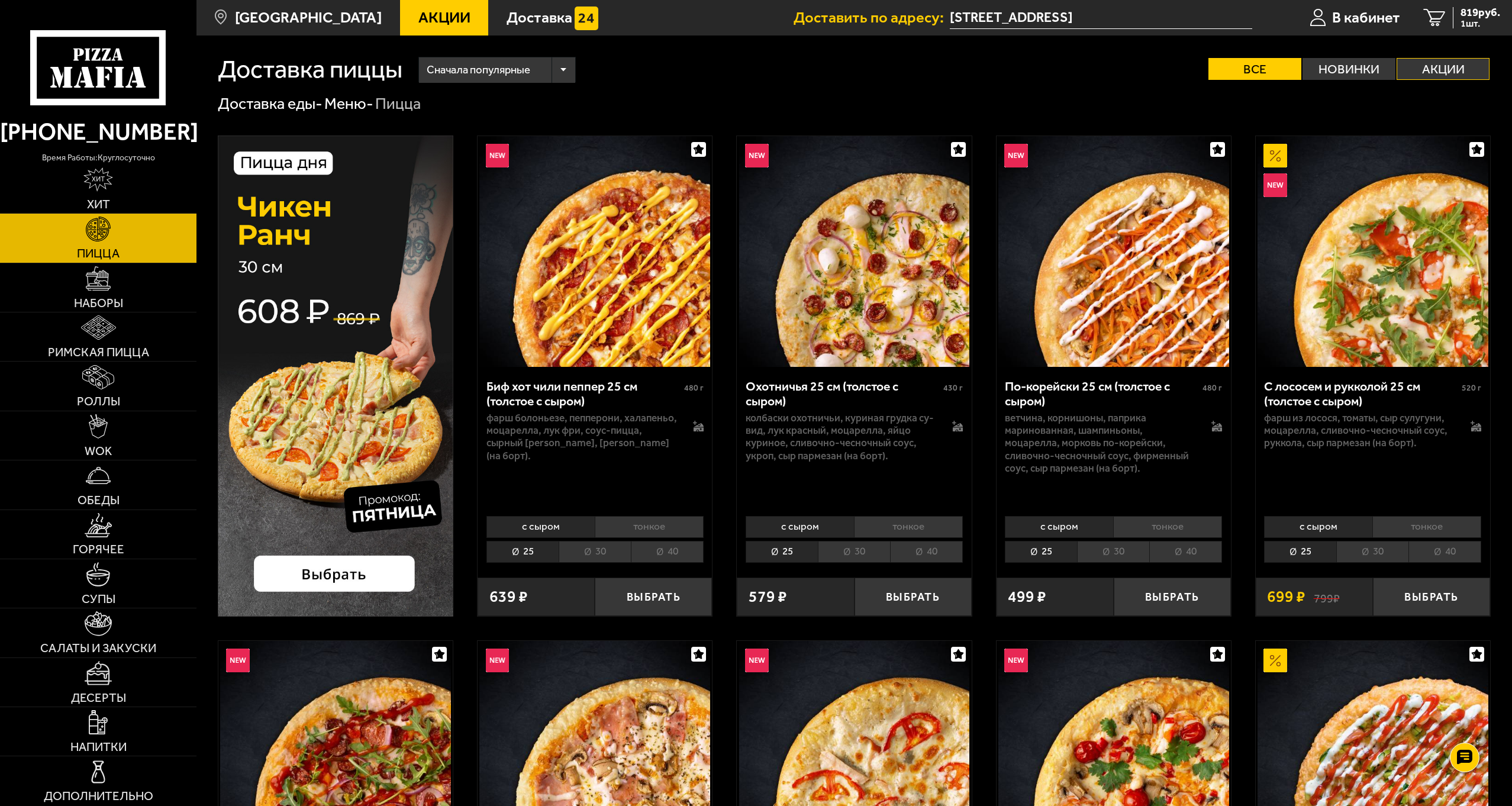
click at [1439, 63] on label "Акции" at bounding box center [1443, 69] width 93 height 22
click at [0, 0] on input "Акции" at bounding box center [0, 0] width 0 height 0
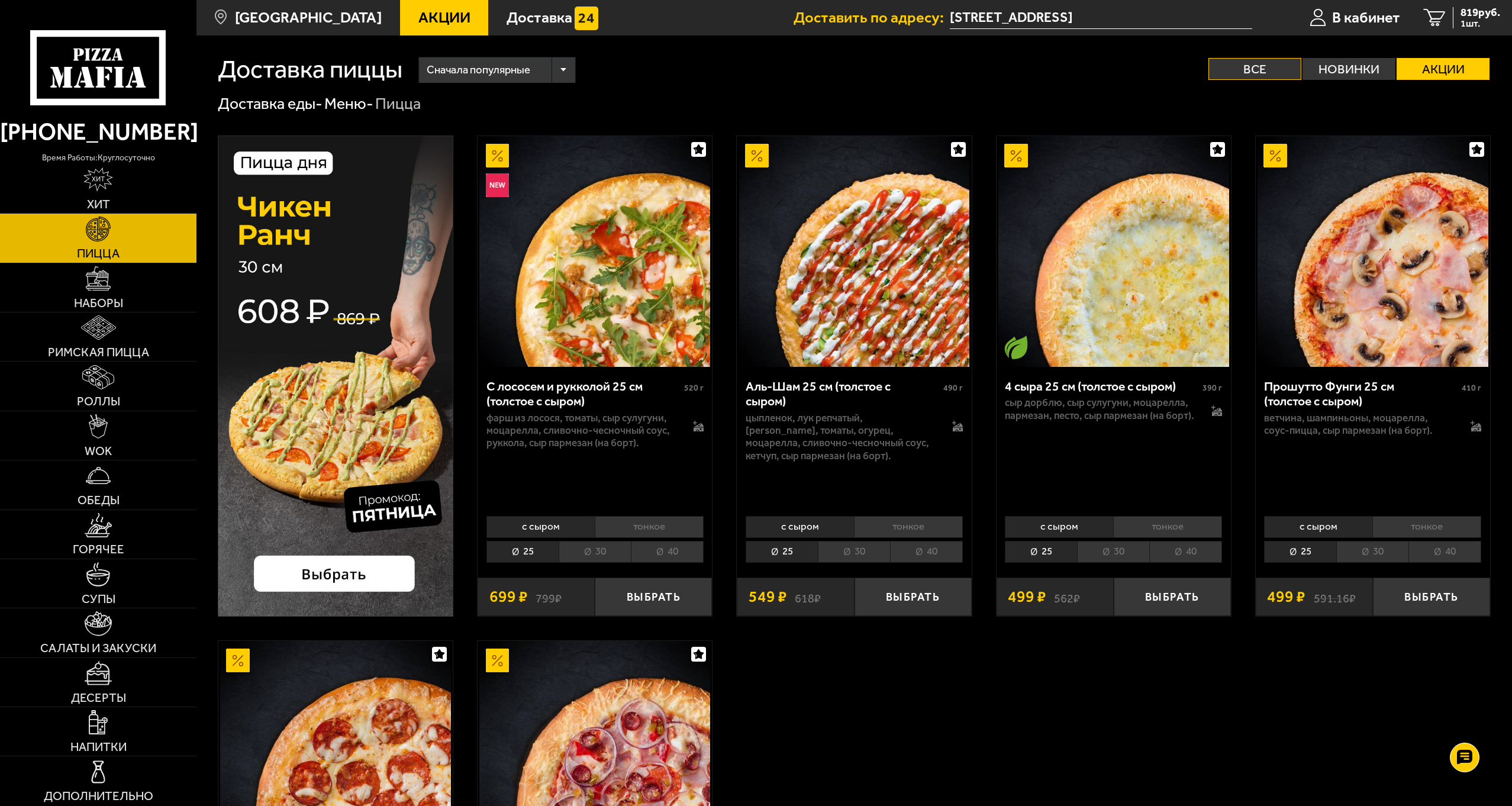
click at [1251, 76] on label "Все" at bounding box center [1255, 69] width 93 height 22
click at [0, 0] on input "Все" at bounding box center [0, 0] width 0 height 0
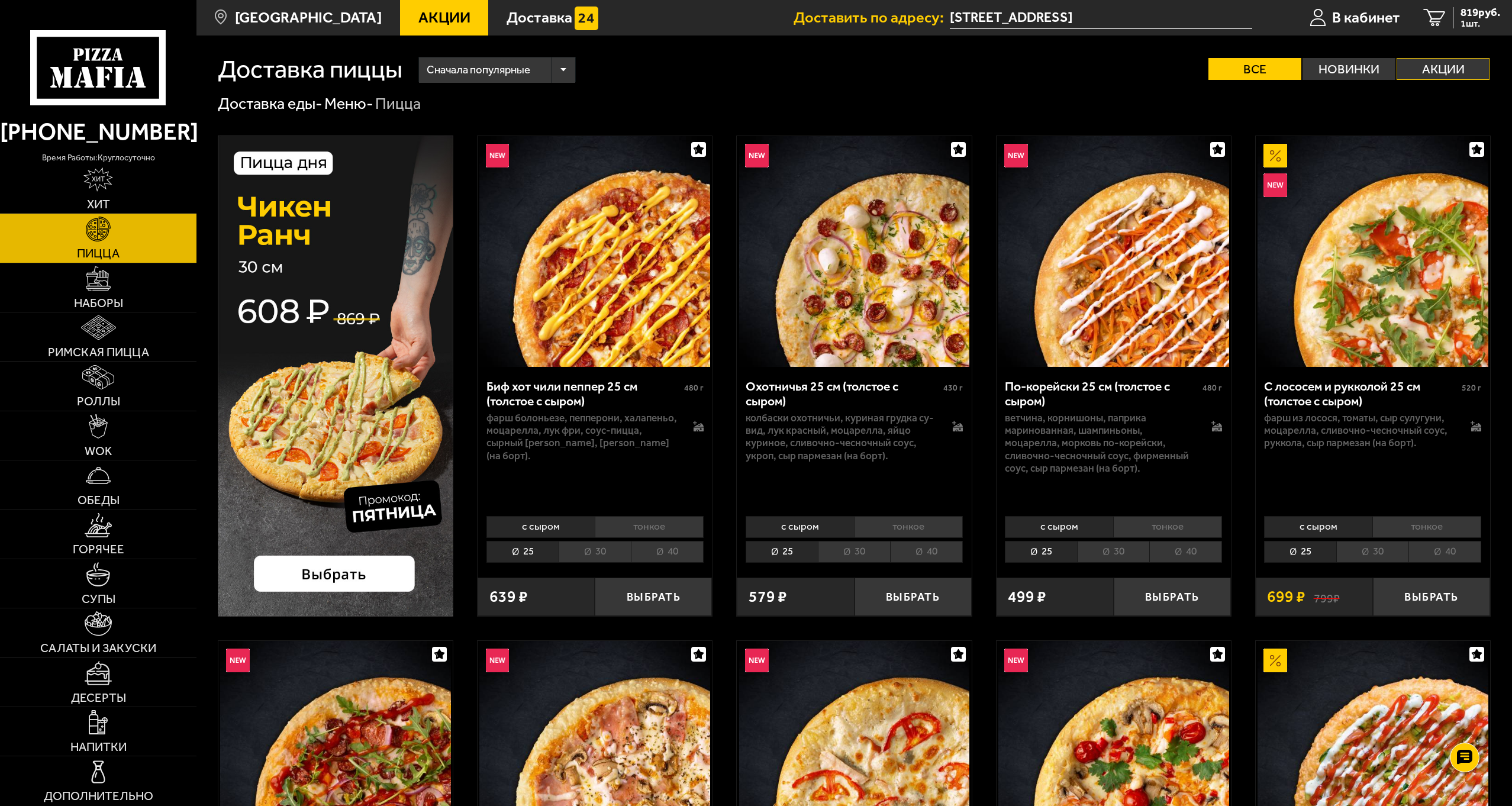
click at [1472, 66] on label "Акции" at bounding box center [1443, 69] width 93 height 22
click at [0, 0] on input "Акции" at bounding box center [0, 0] width 0 height 0
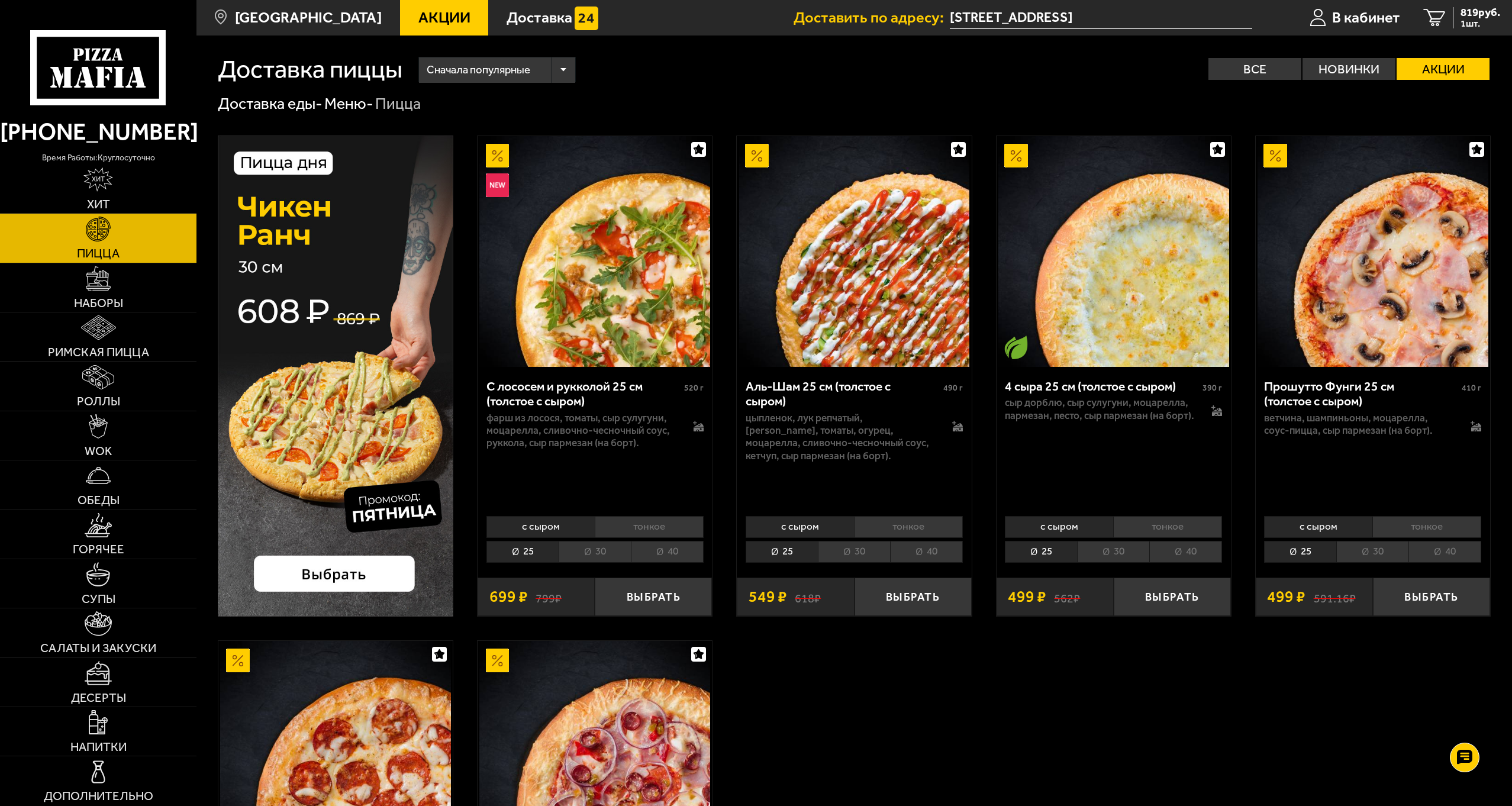
click at [837, 72] on div "Сначала популярные Все Новинки Акции Пожелания Острое блюдо Вегетарианское блюд…" at bounding box center [946, 70] width 1088 height 25
click at [95, 589] on link "Супы" at bounding box center [98, 583] width 197 height 49
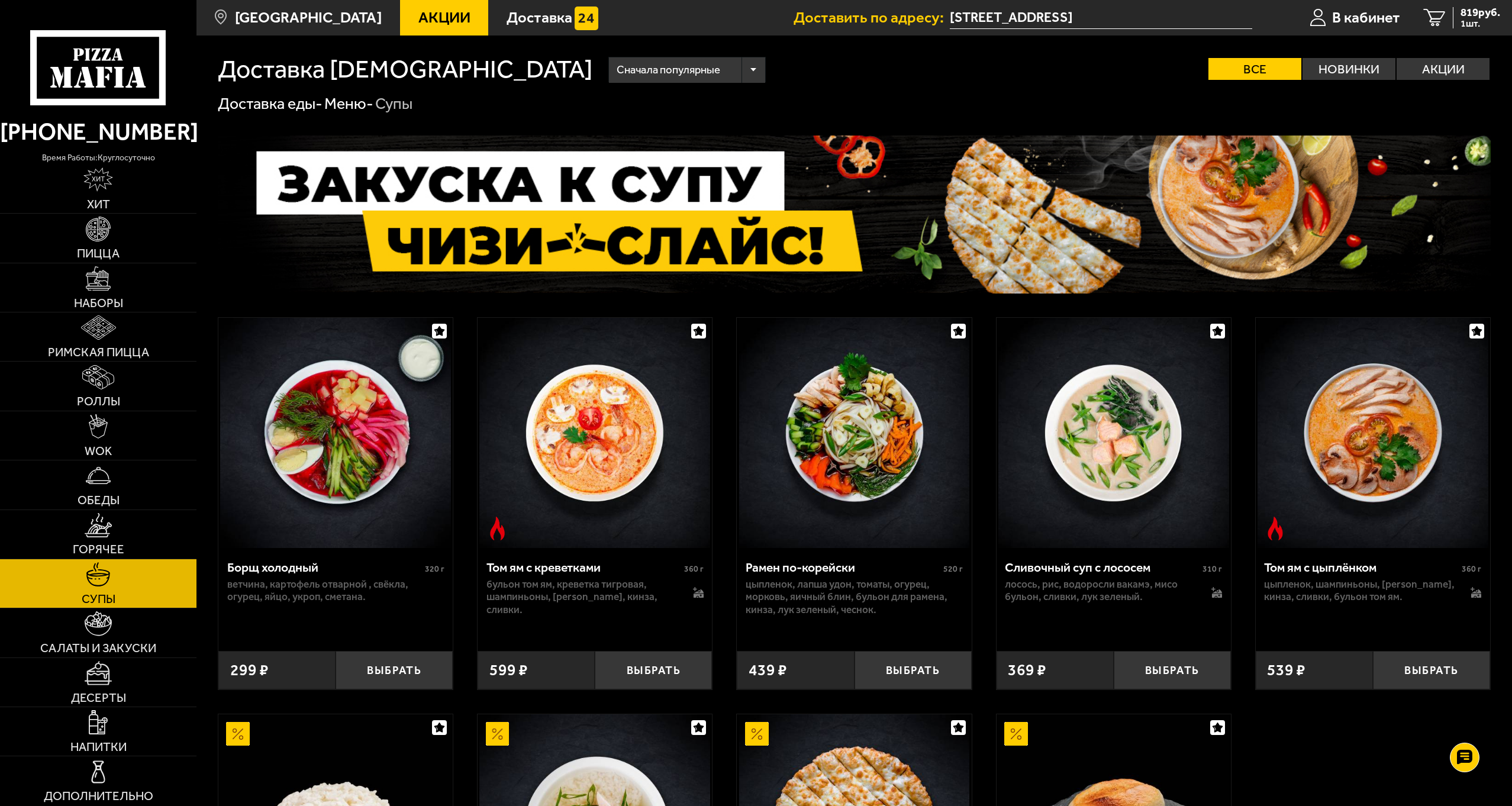
click at [1209, 598] on div "лосось, рис, водоросли вакамэ, мисо бульон, сливки, лук зеленый." at bounding box center [1113, 590] width 217 height 25
click at [1214, 595] on icon at bounding box center [1217, 595] width 10 height 4
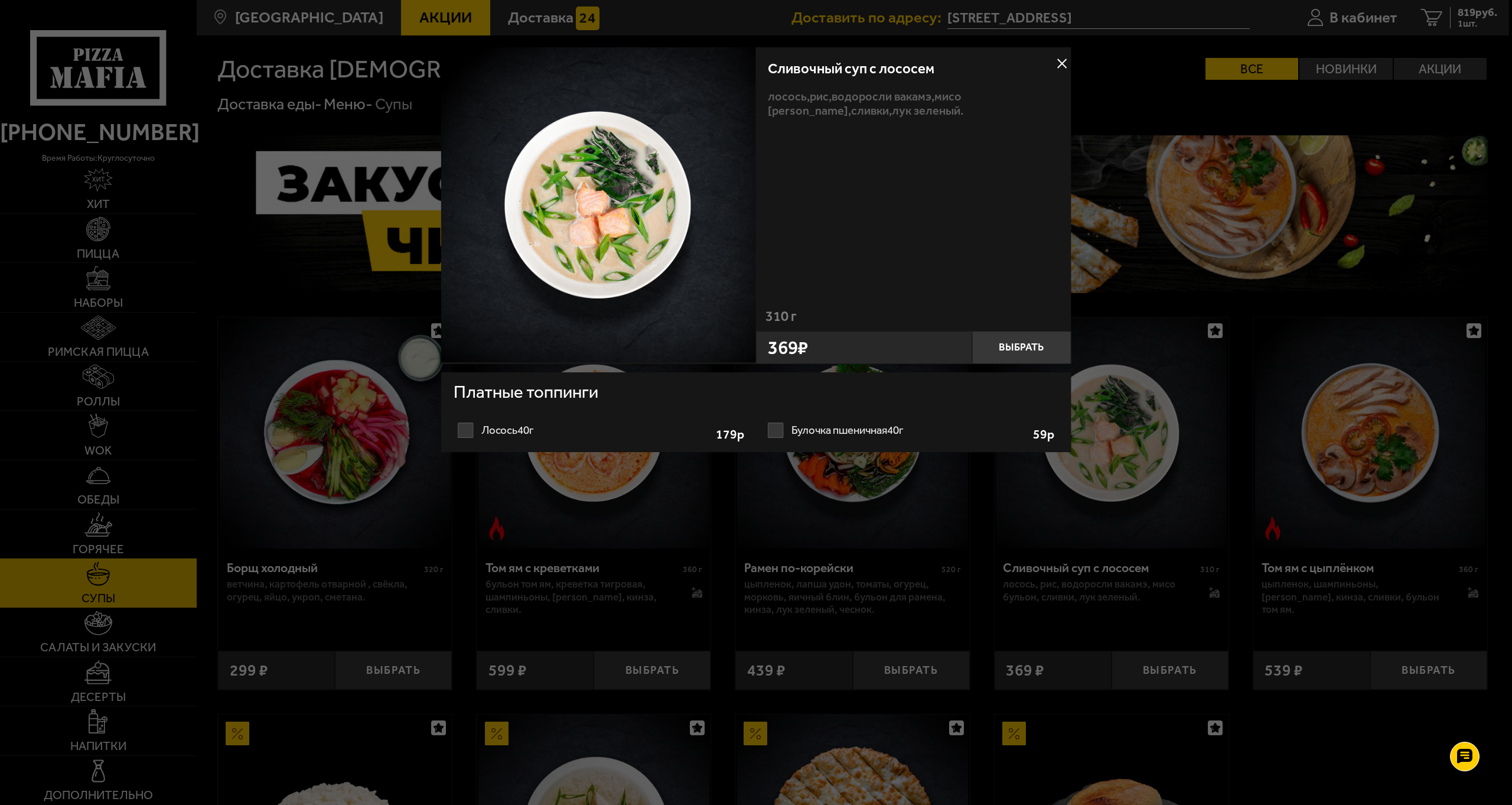
click at [800, 435] on label "Булочка пшеничная 40г 1 2 3 4 5 6 7 8" at bounding box center [911, 430] width 295 height 23
click at [0, 0] on input "Булочка пшеничная 40г 1 2 3 4 5 6 7 8" at bounding box center [0, 0] width 0 height 0
click at [1041, 339] on button "Выбрать" at bounding box center [1020, 347] width 99 height 33
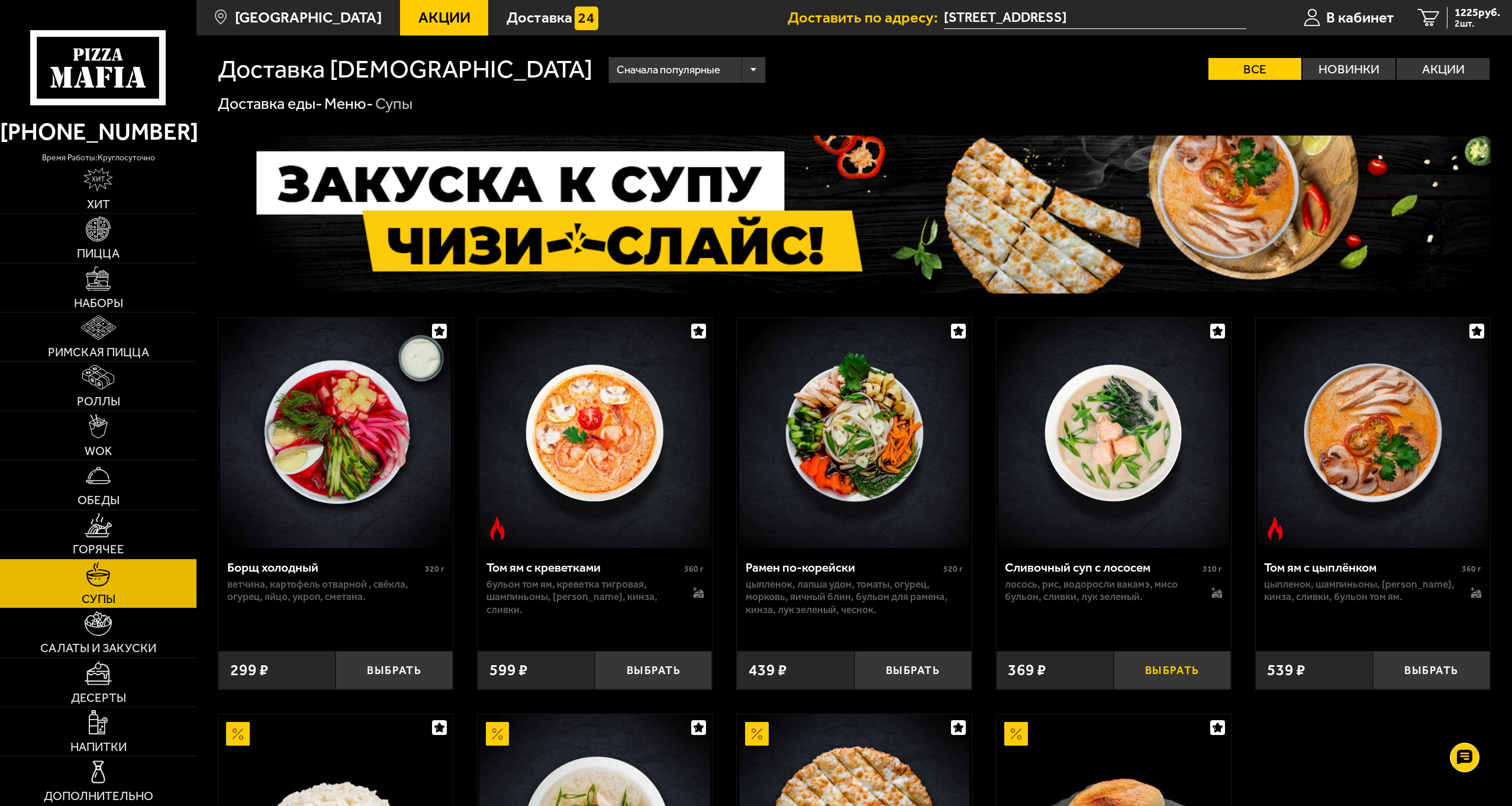
click at [1195, 668] on button "Выбрать" at bounding box center [1172, 669] width 117 height 39
click at [1465, 13] on span "1572 руб." at bounding box center [1477, 13] width 46 height 11
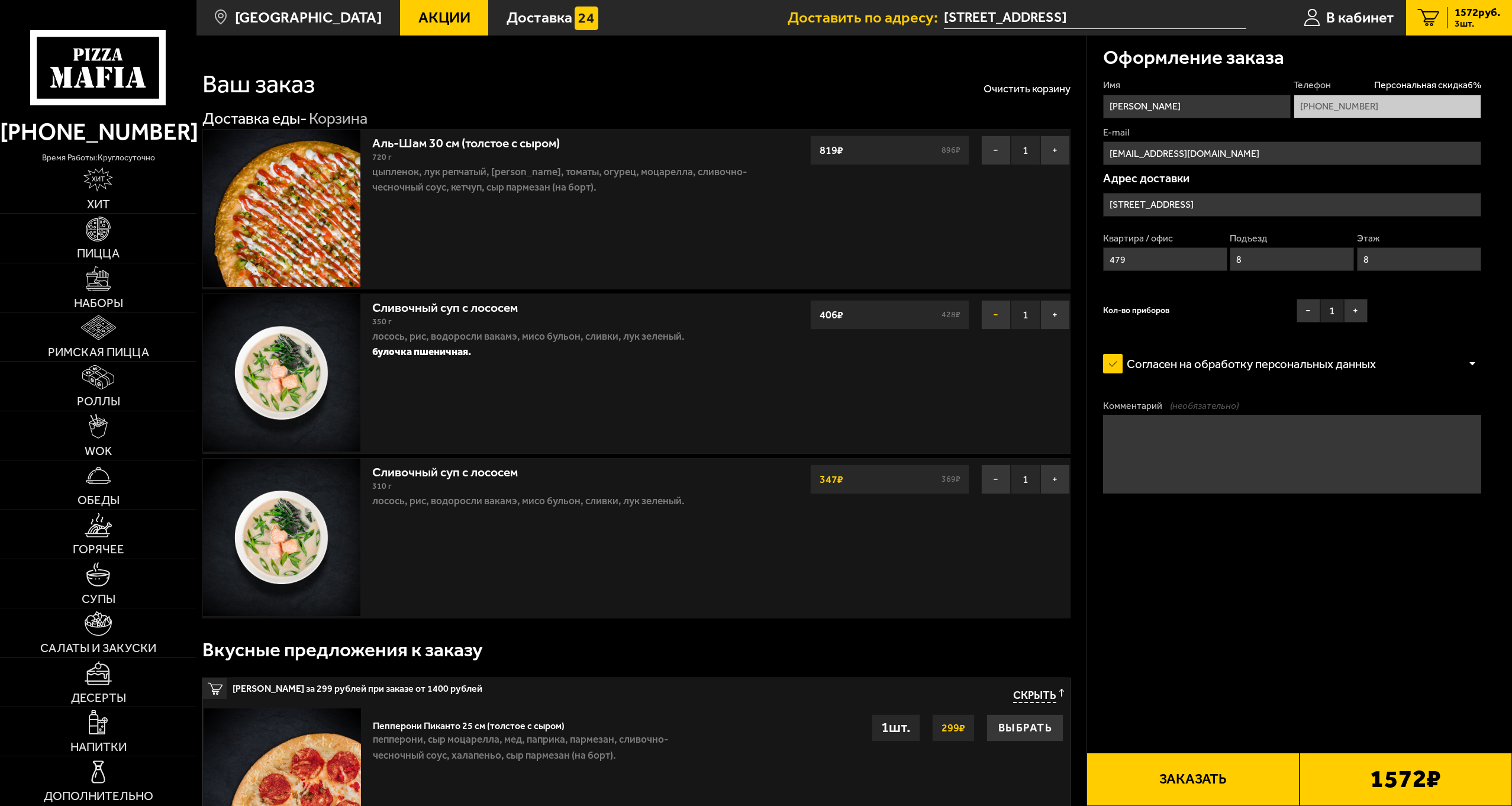
click at [990, 315] on button "−" at bounding box center [996, 314] width 30 height 30
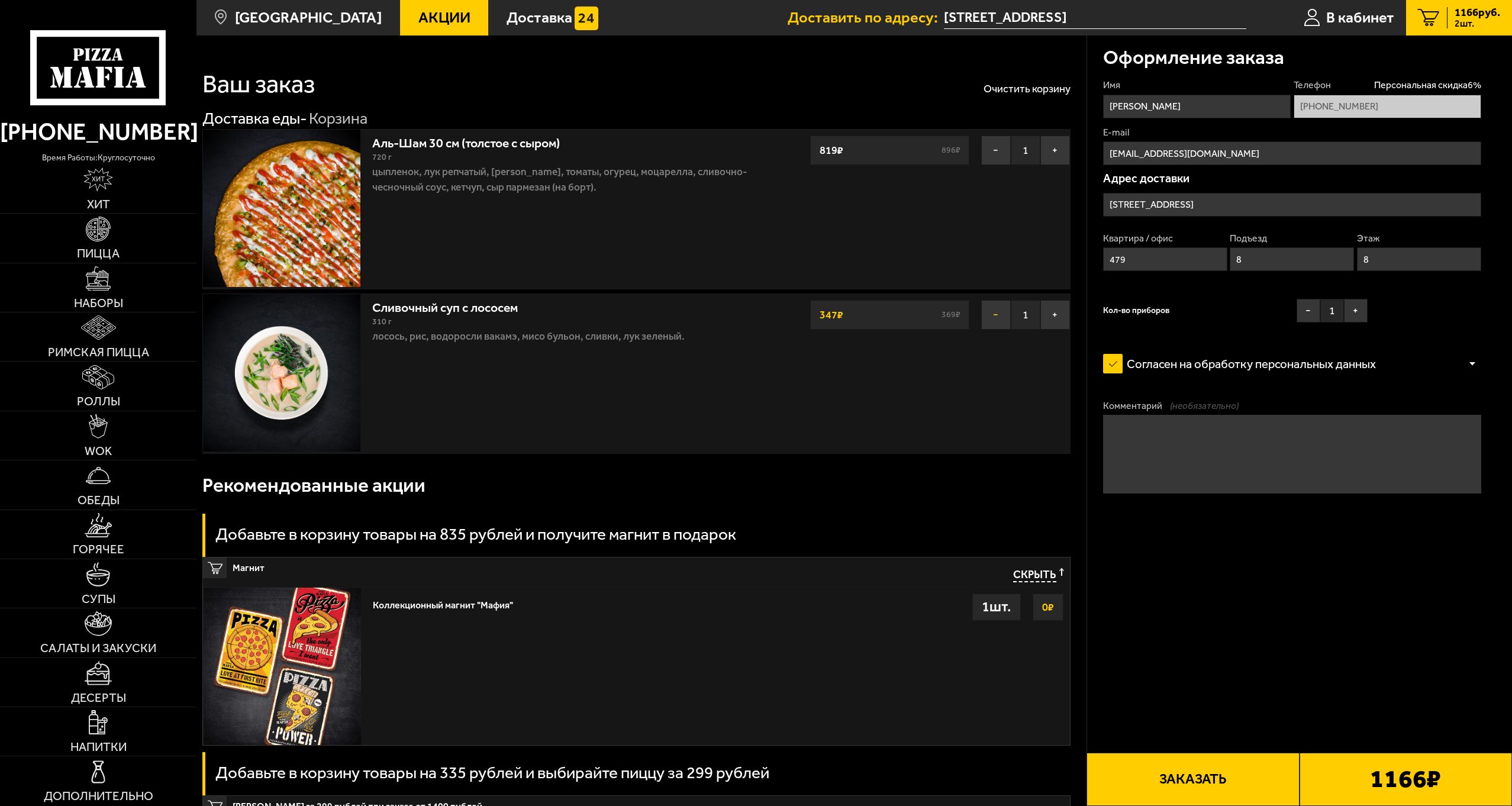
click at [990, 317] on button "−" at bounding box center [996, 314] width 30 height 30
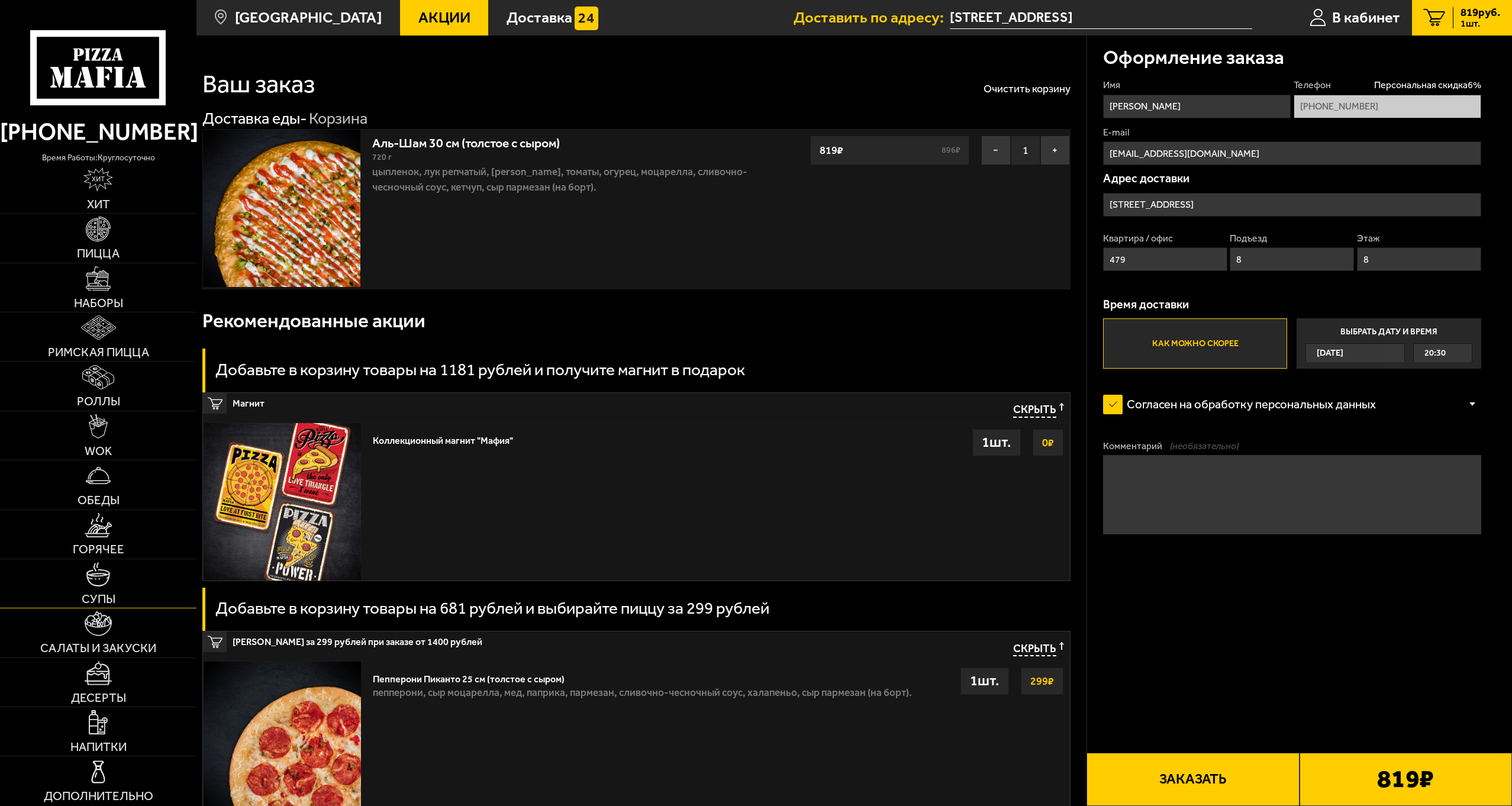
click at [105, 594] on span "Супы" at bounding box center [98, 599] width 34 height 12
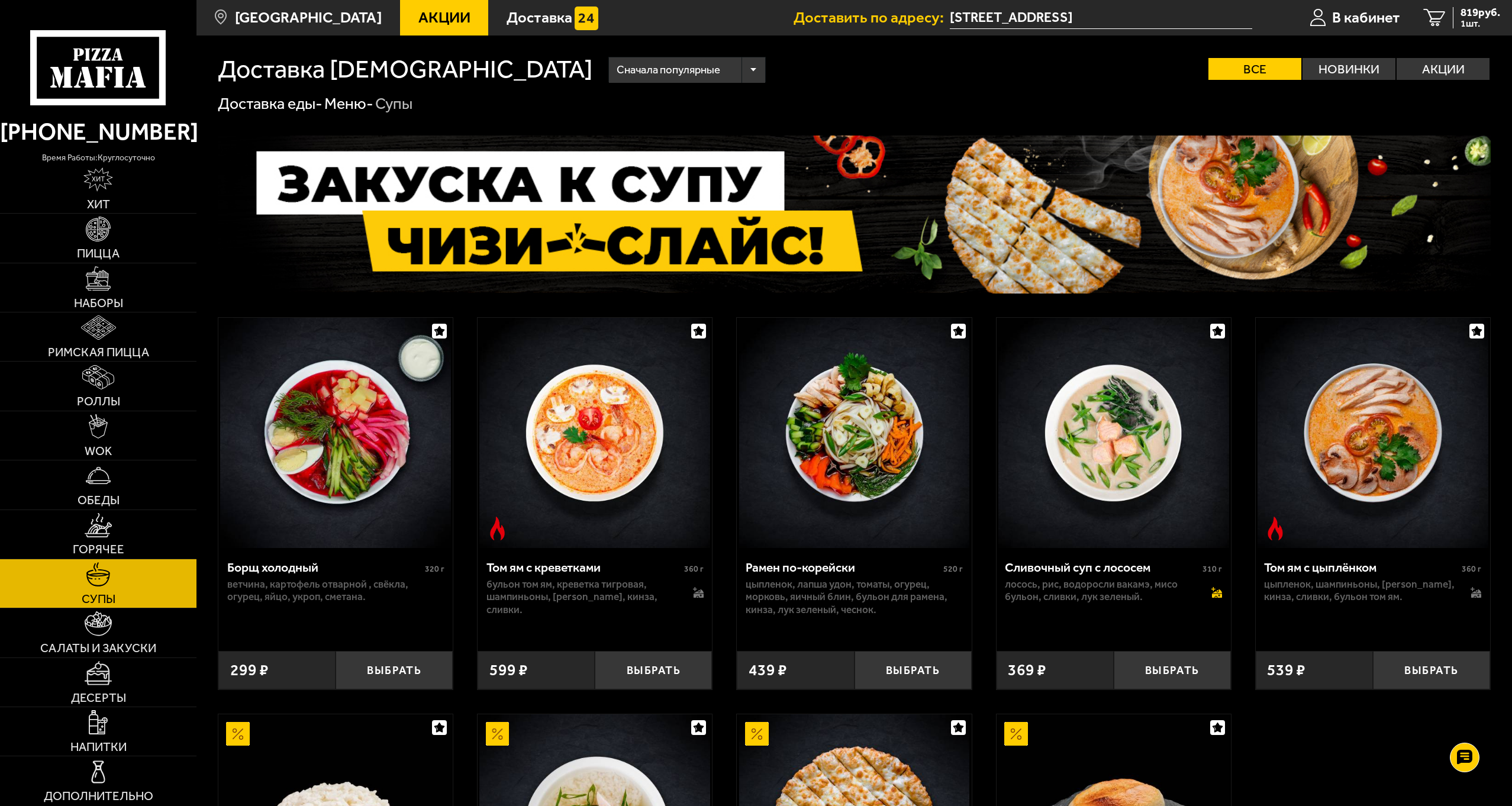
click at [1217, 594] on icon at bounding box center [1218, 593] width 10 height 8
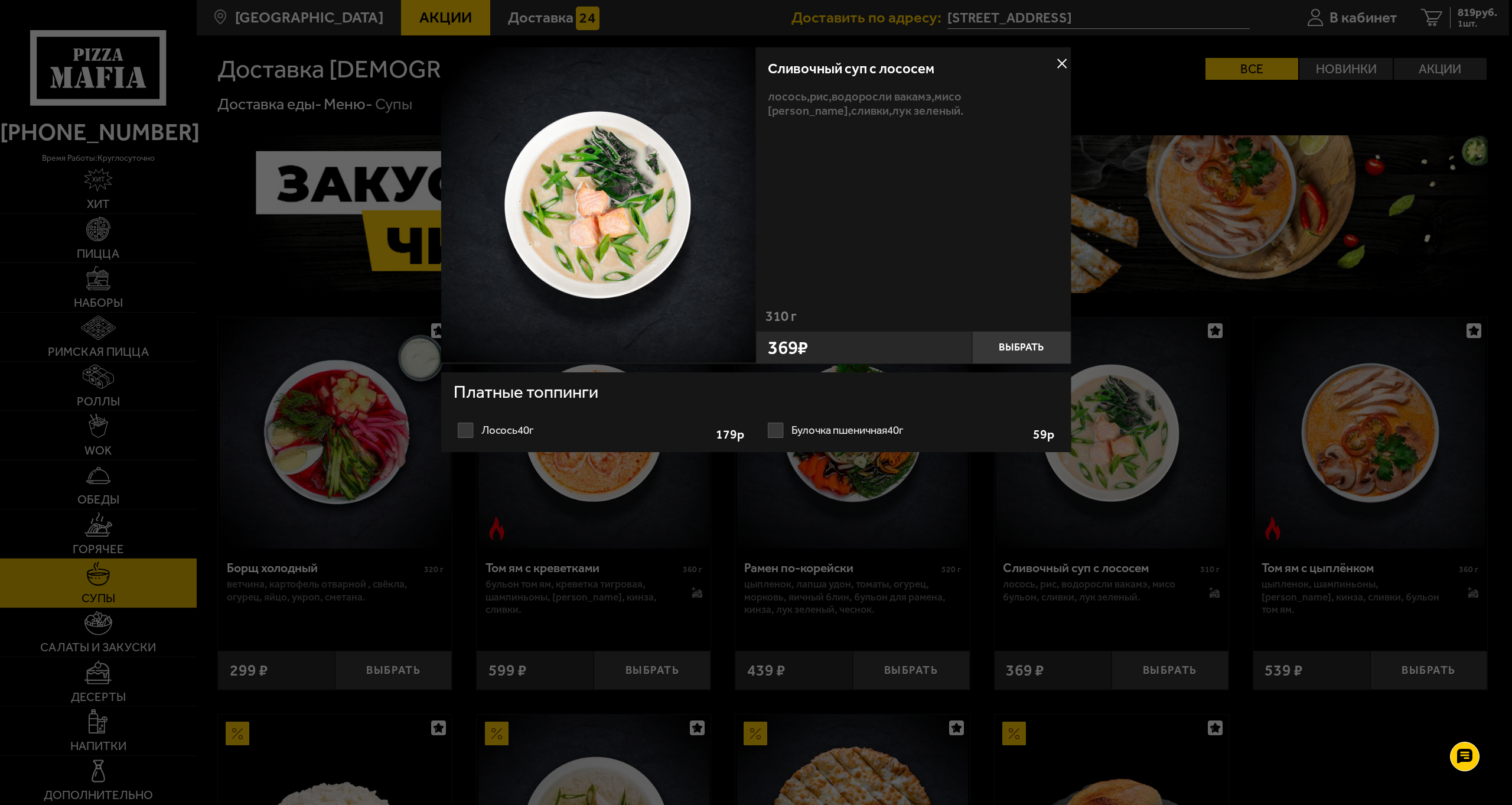
click at [792, 431] on label "Булочка пшеничная 40г 1 2 3 4 5 6 7 8" at bounding box center [911, 430] width 295 height 23
click at [0, 0] on input "Булочка пшеничная 40г 1 2 3 4 5 6 7 8" at bounding box center [0, 0] width 0 height 0
click at [1036, 350] on button "Выбрать" at bounding box center [1020, 347] width 99 height 33
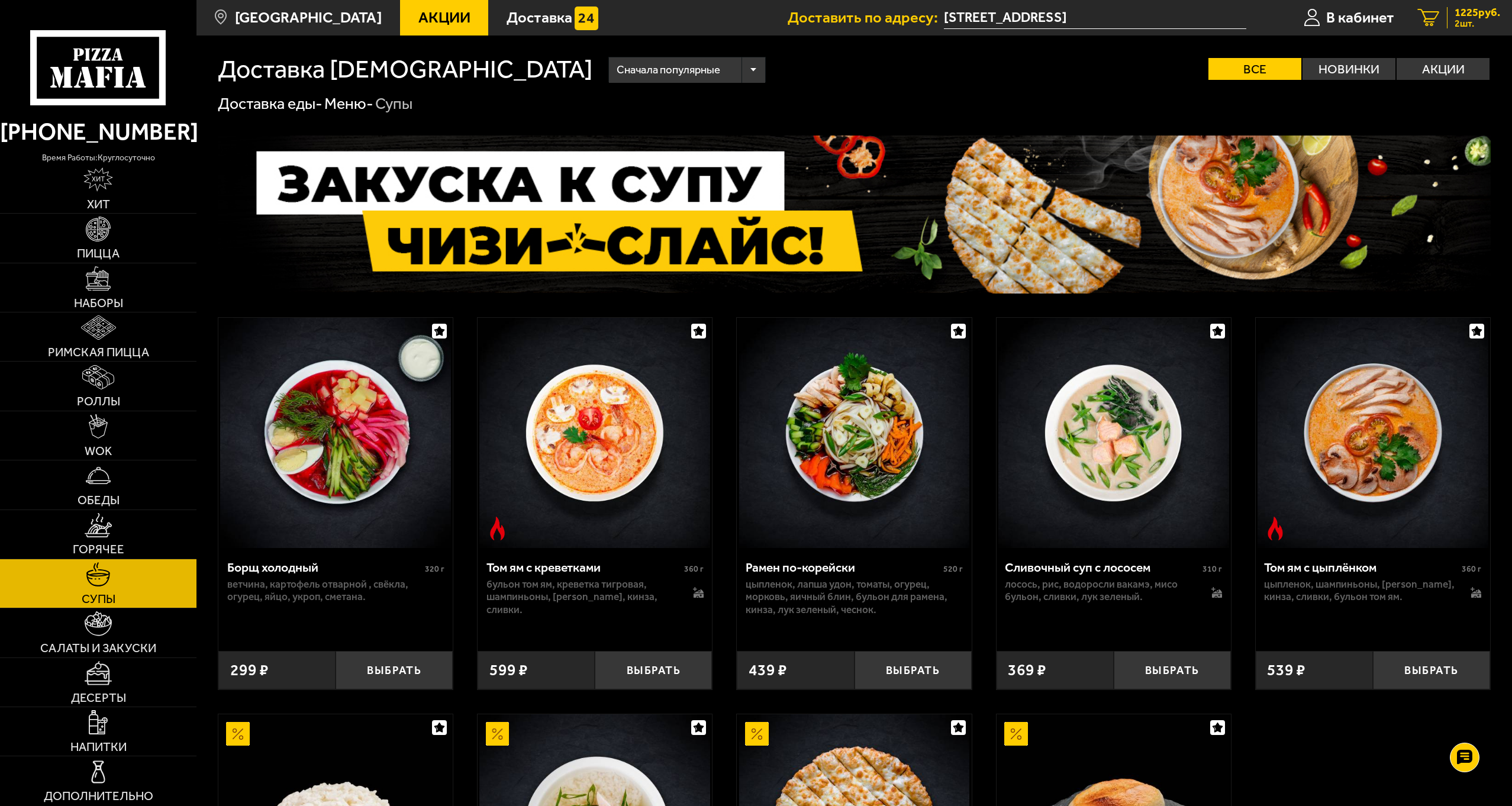
click at [1467, 15] on span "1225 руб." at bounding box center [1477, 13] width 46 height 11
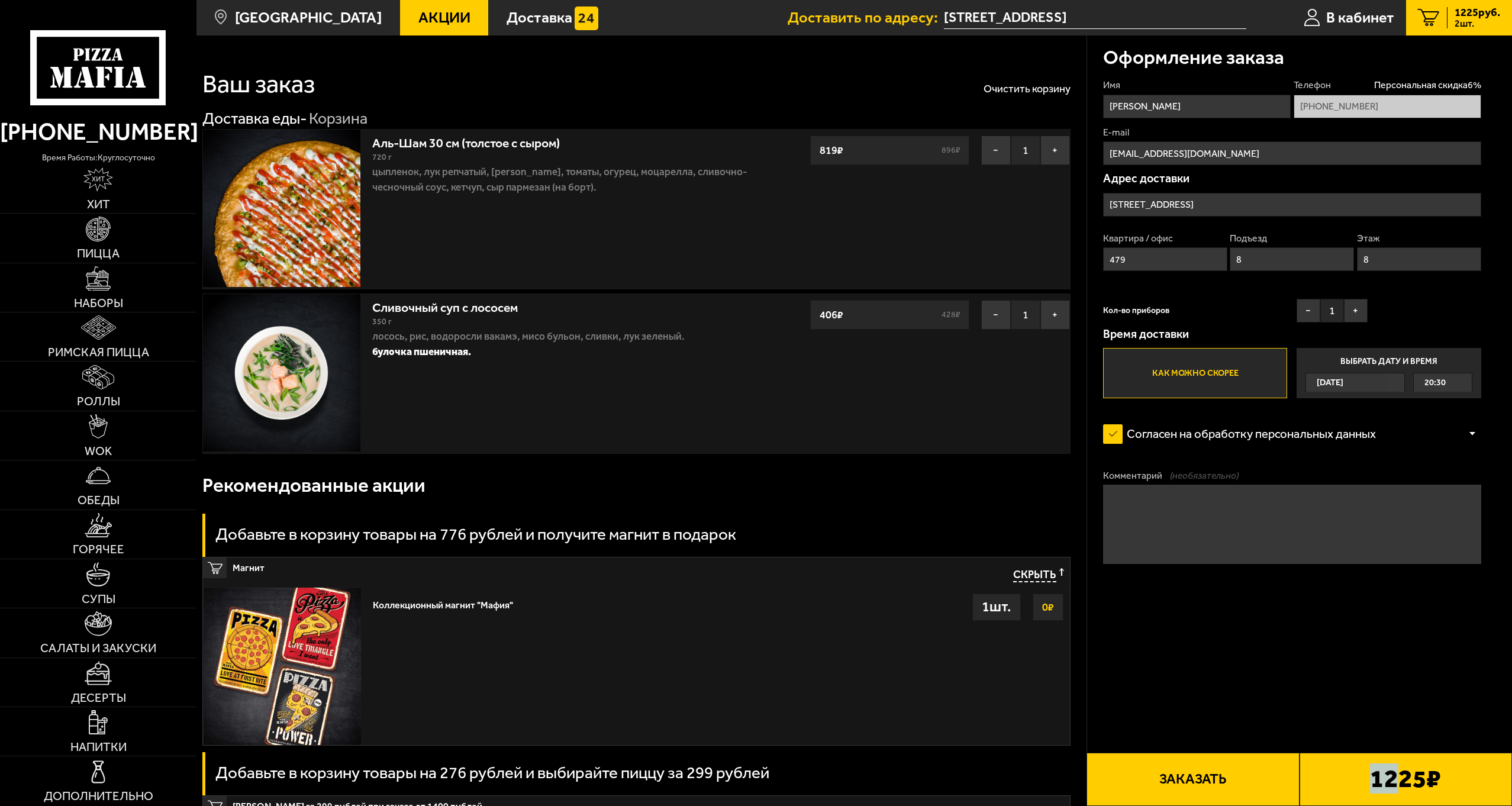
drag, startPoint x: 1400, startPoint y: 779, endPoint x: 1254, endPoint y: 771, distance: 146.2
click at [1313, 776] on div "1225 ₽" at bounding box center [1406, 779] width 212 height 53
click at [1215, 773] on button "Заказать" at bounding box center [1193, 779] width 212 height 53
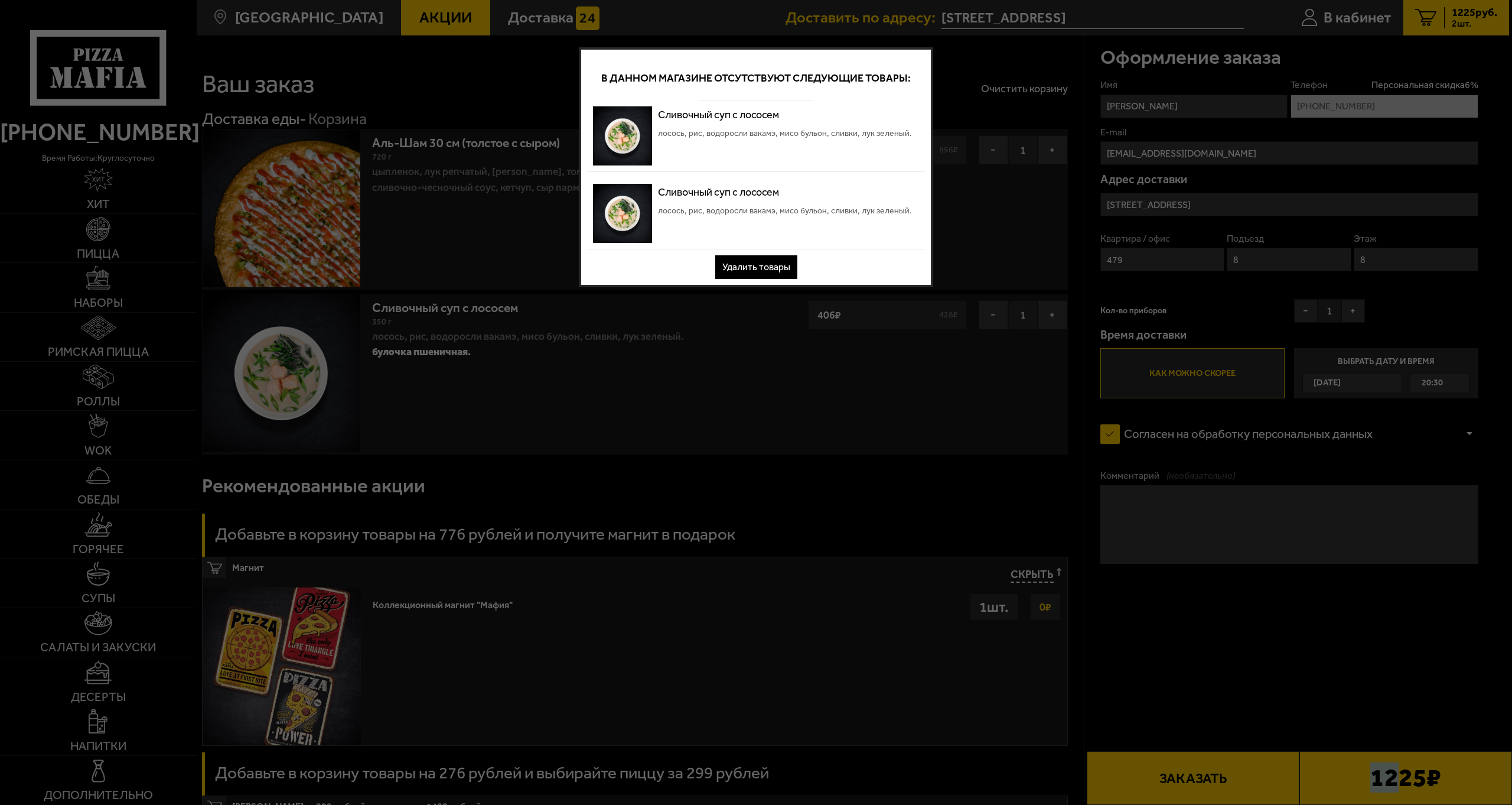
click at [767, 264] on button "Удалить товары" at bounding box center [756, 266] width 82 height 23
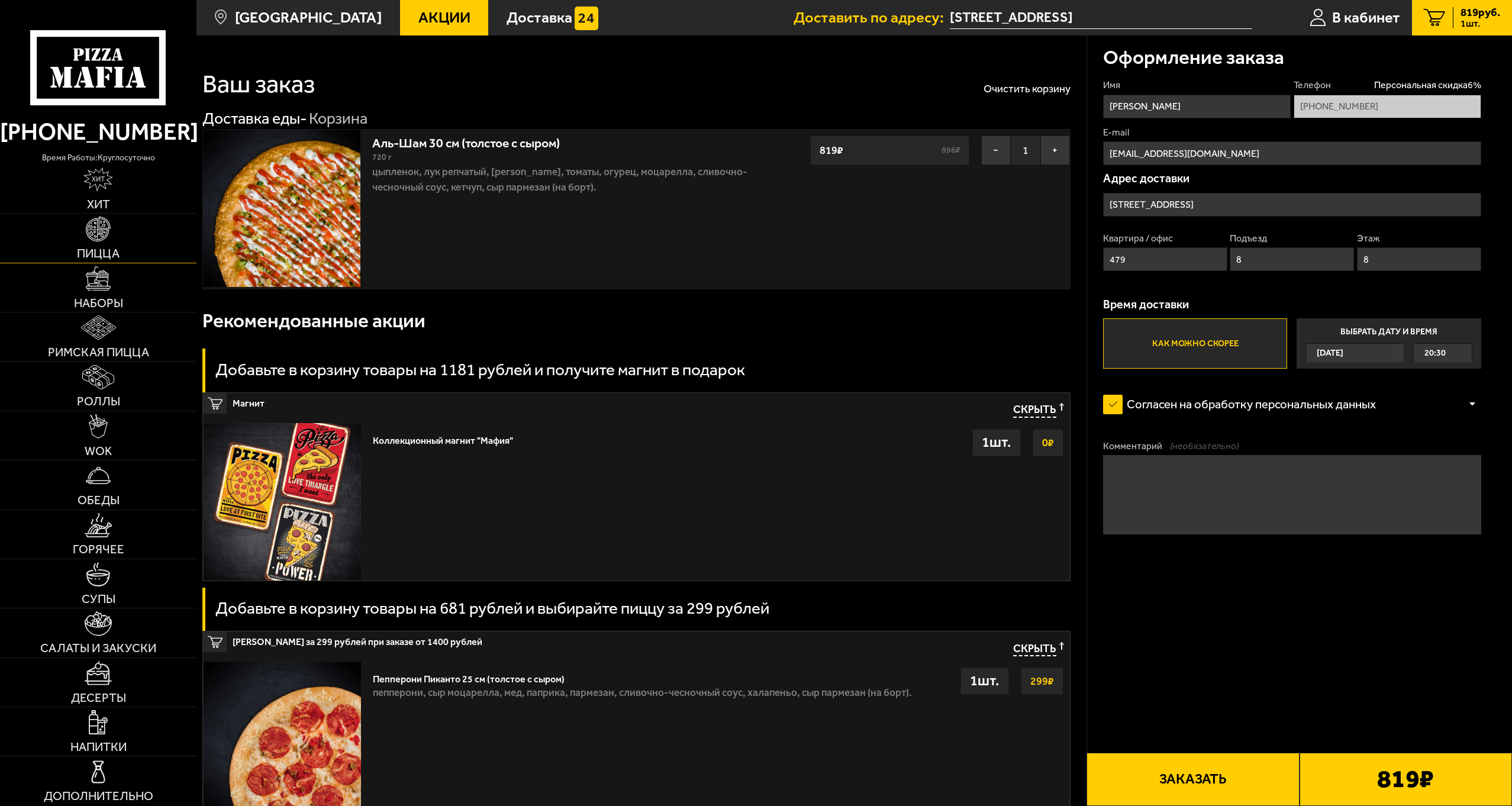
click at [95, 241] on img at bounding box center [98, 229] width 24 height 24
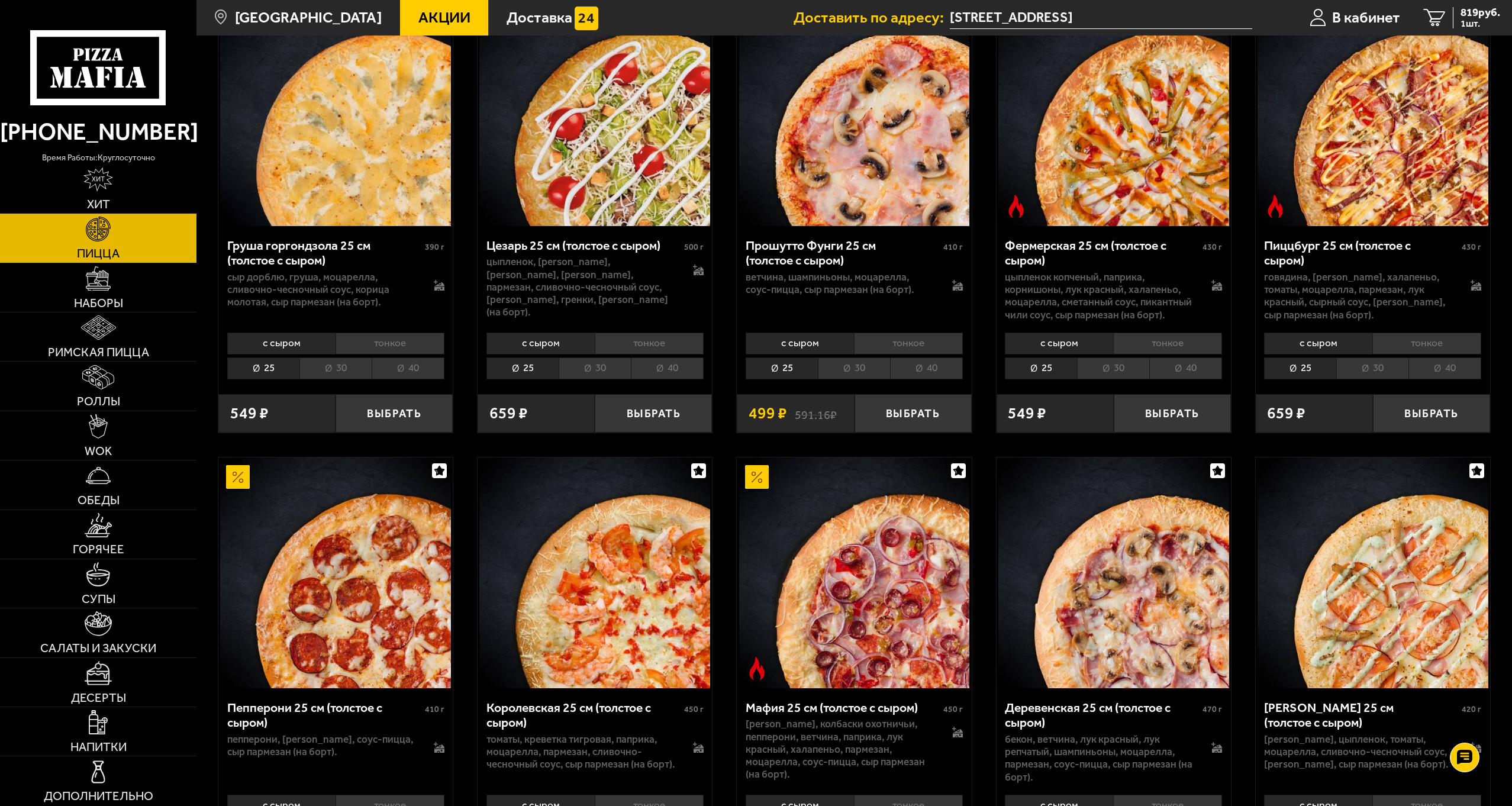
scroll to position [1538, 0]
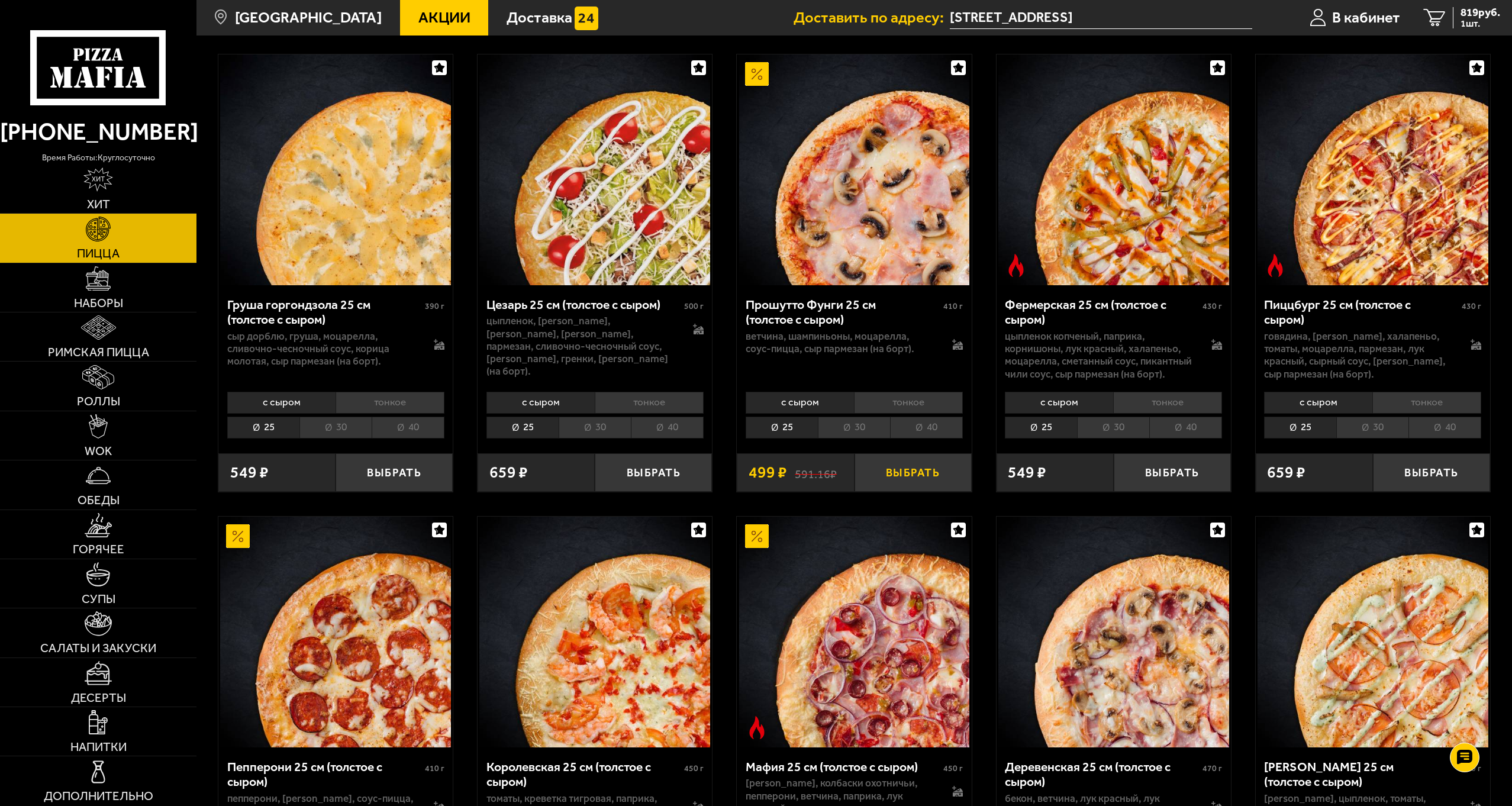
click at [896, 472] on button "Выбрать" at bounding box center [913, 472] width 117 height 39
click at [1460, 21] on span "2 шт." at bounding box center [1477, 23] width 46 height 9
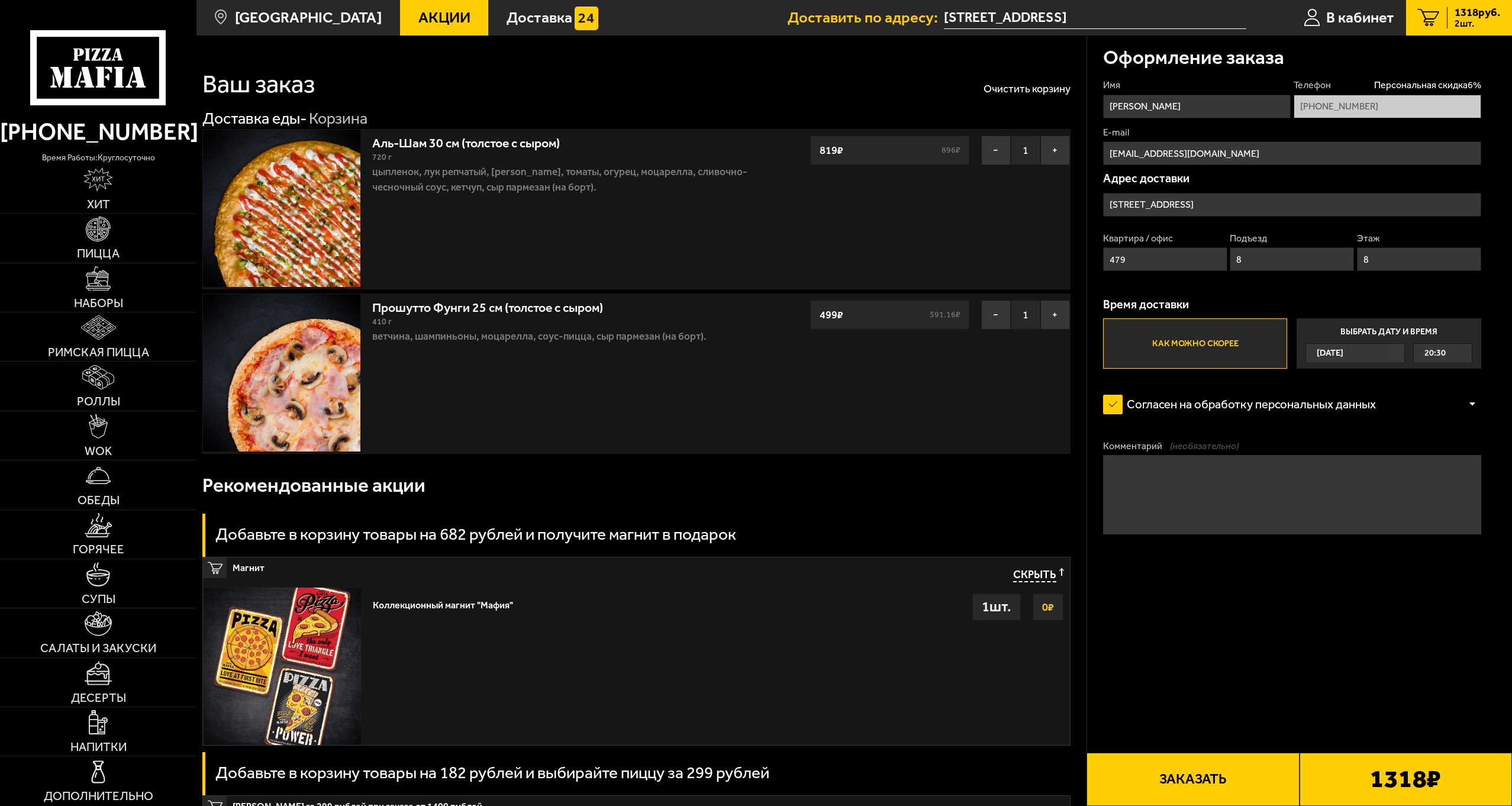
click at [1212, 778] on button "Заказать" at bounding box center [1193, 779] width 212 height 53
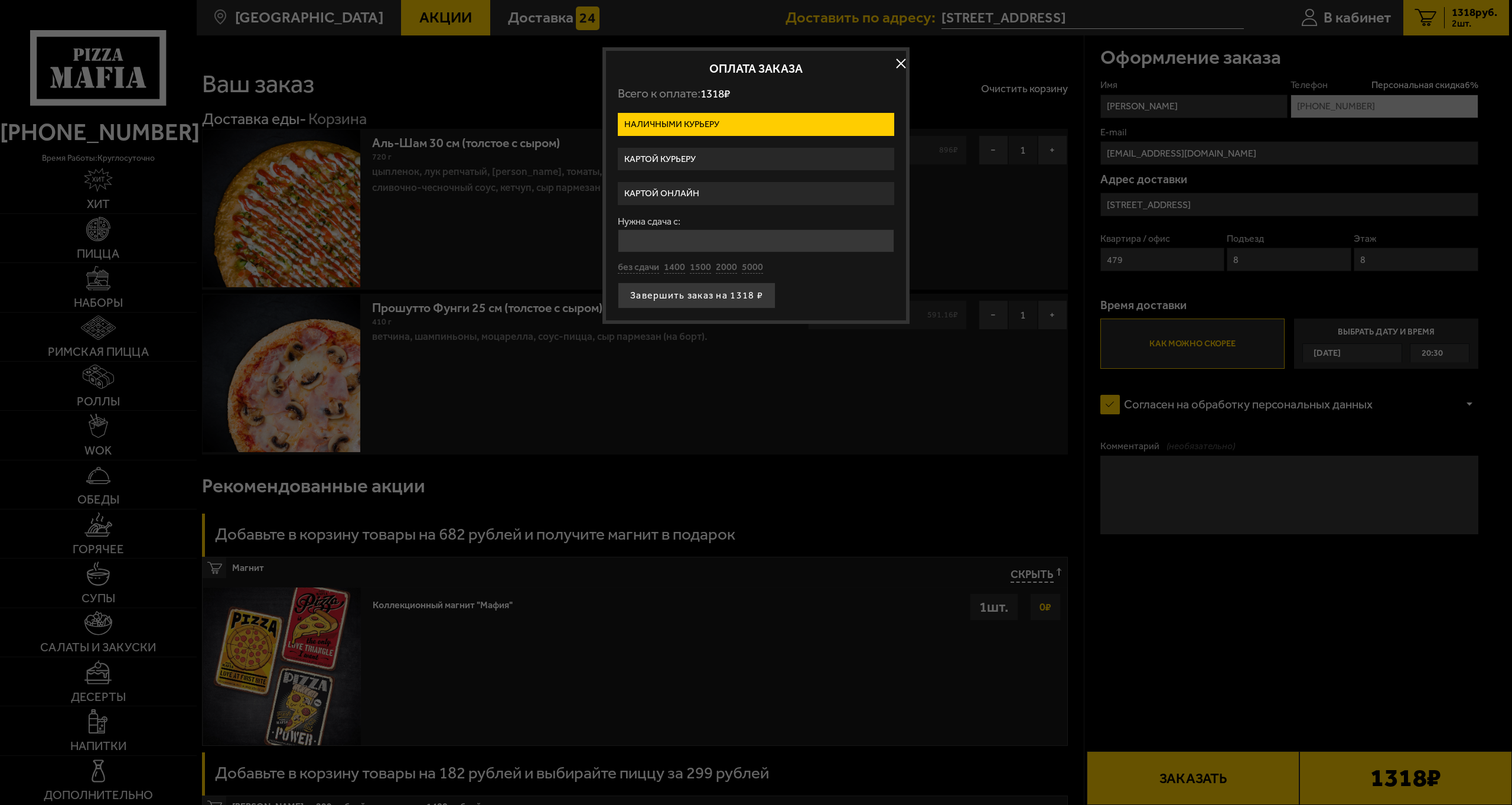
click at [706, 158] on label "Картой курьеру" at bounding box center [756, 159] width 276 height 23
click at [0, 0] on input "Картой курьеру" at bounding box center [0, 0] width 0 height 0
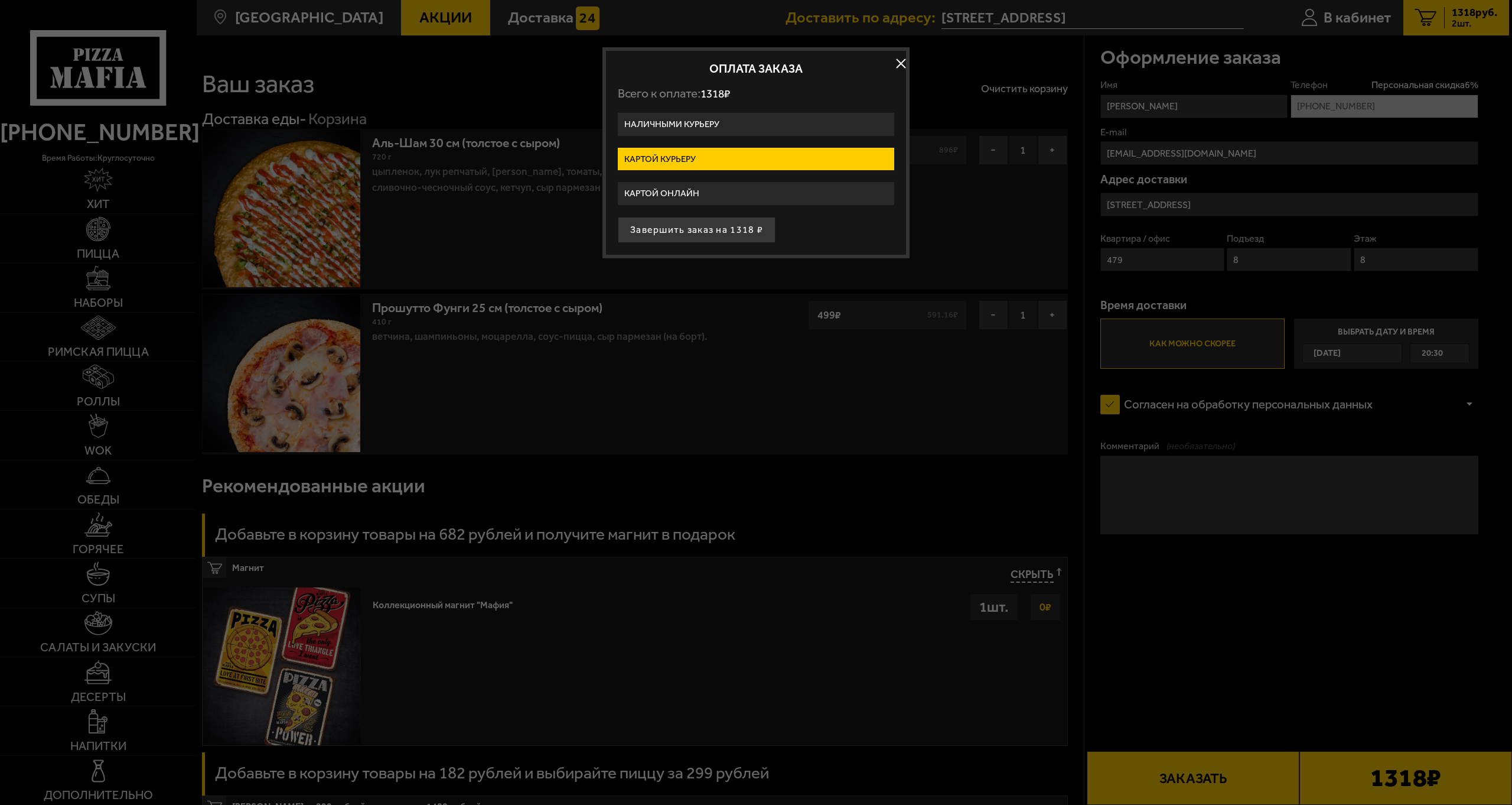
click at [898, 66] on button "button" at bounding box center [901, 64] width 18 height 18
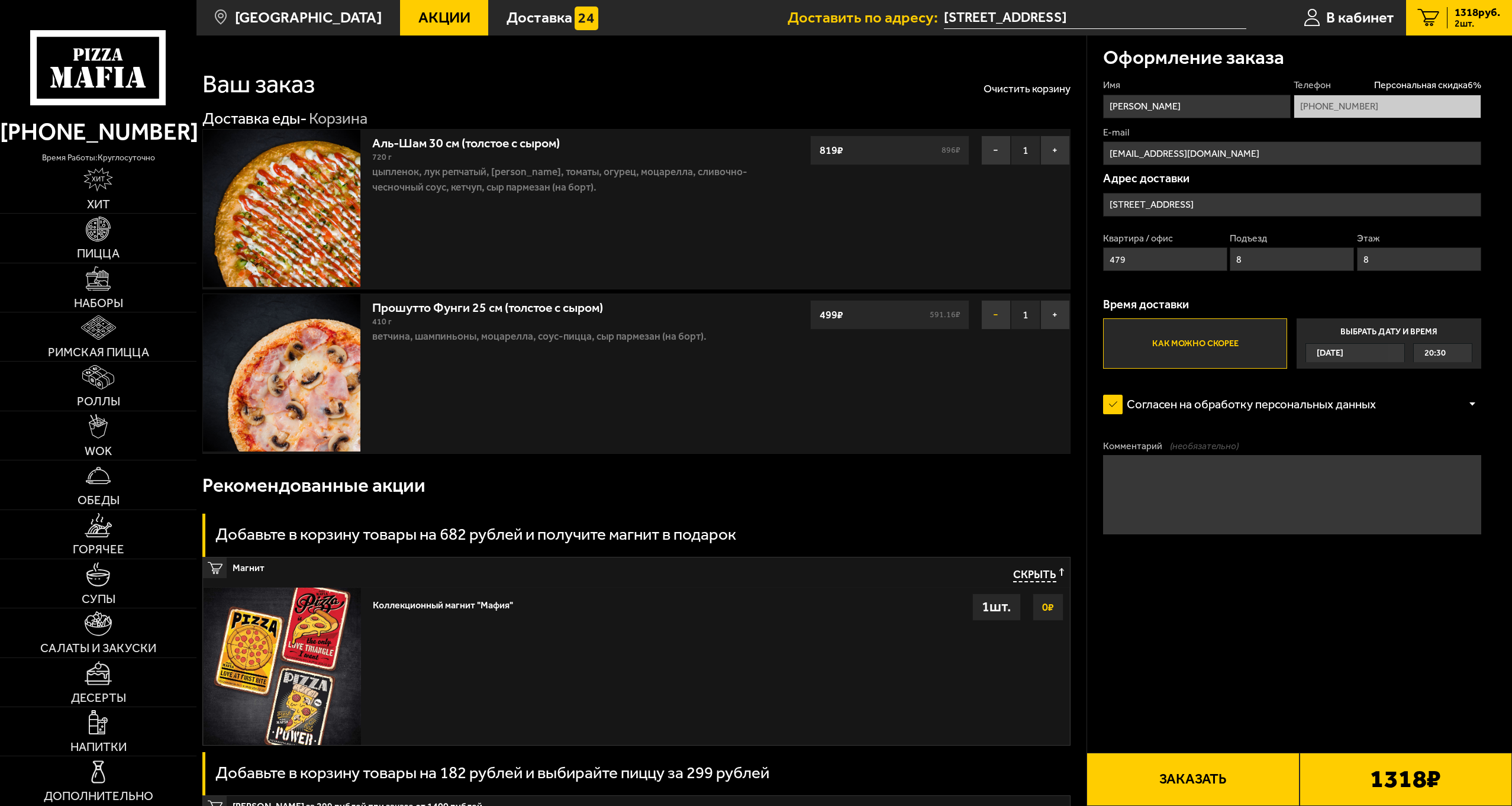
click at [996, 318] on button "−" at bounding box center [996, 314] width 30 height 30
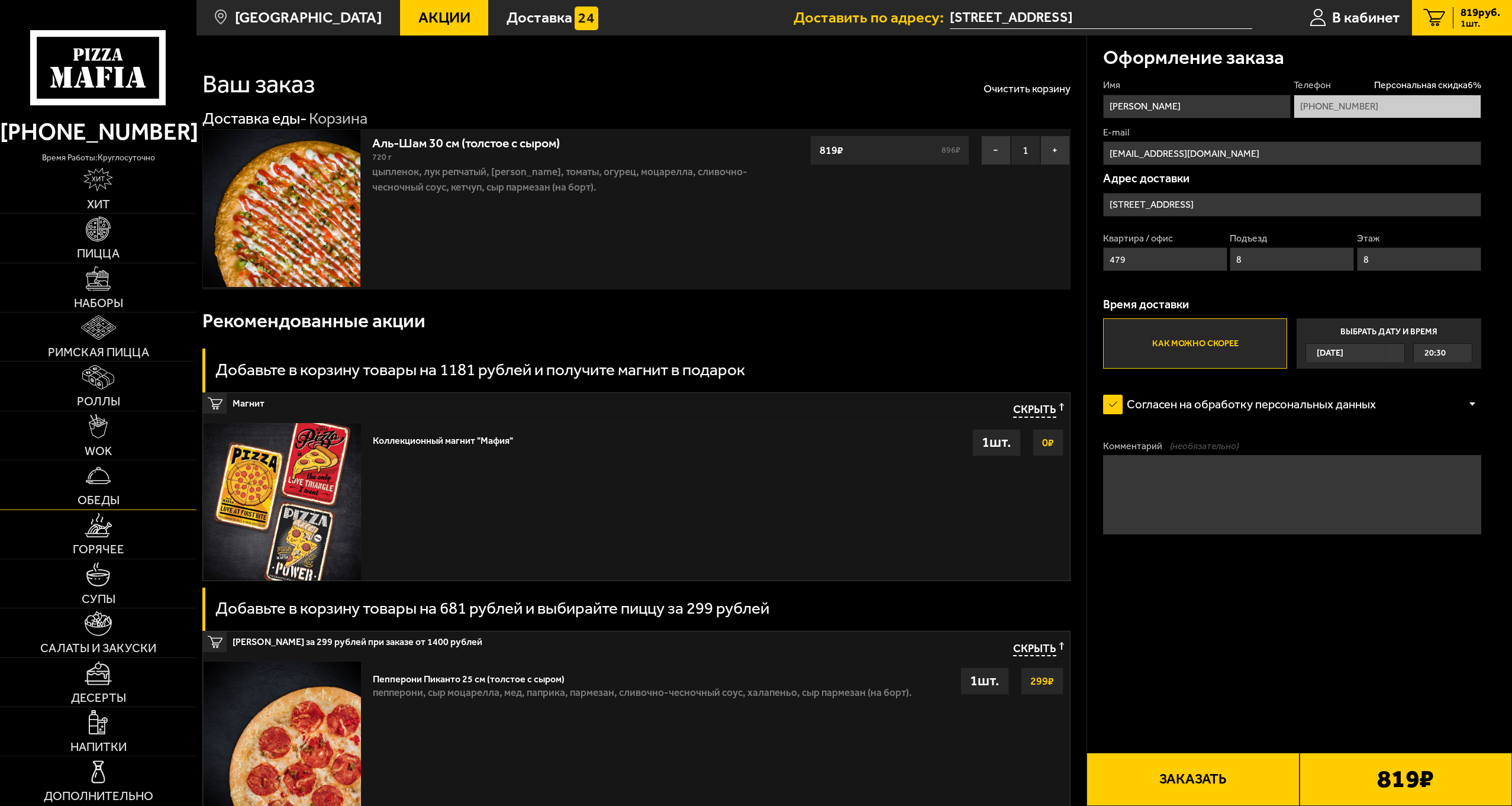
click at [105, 499] on span "Обеды" at bounding box center [99, 499] width 42 height 12
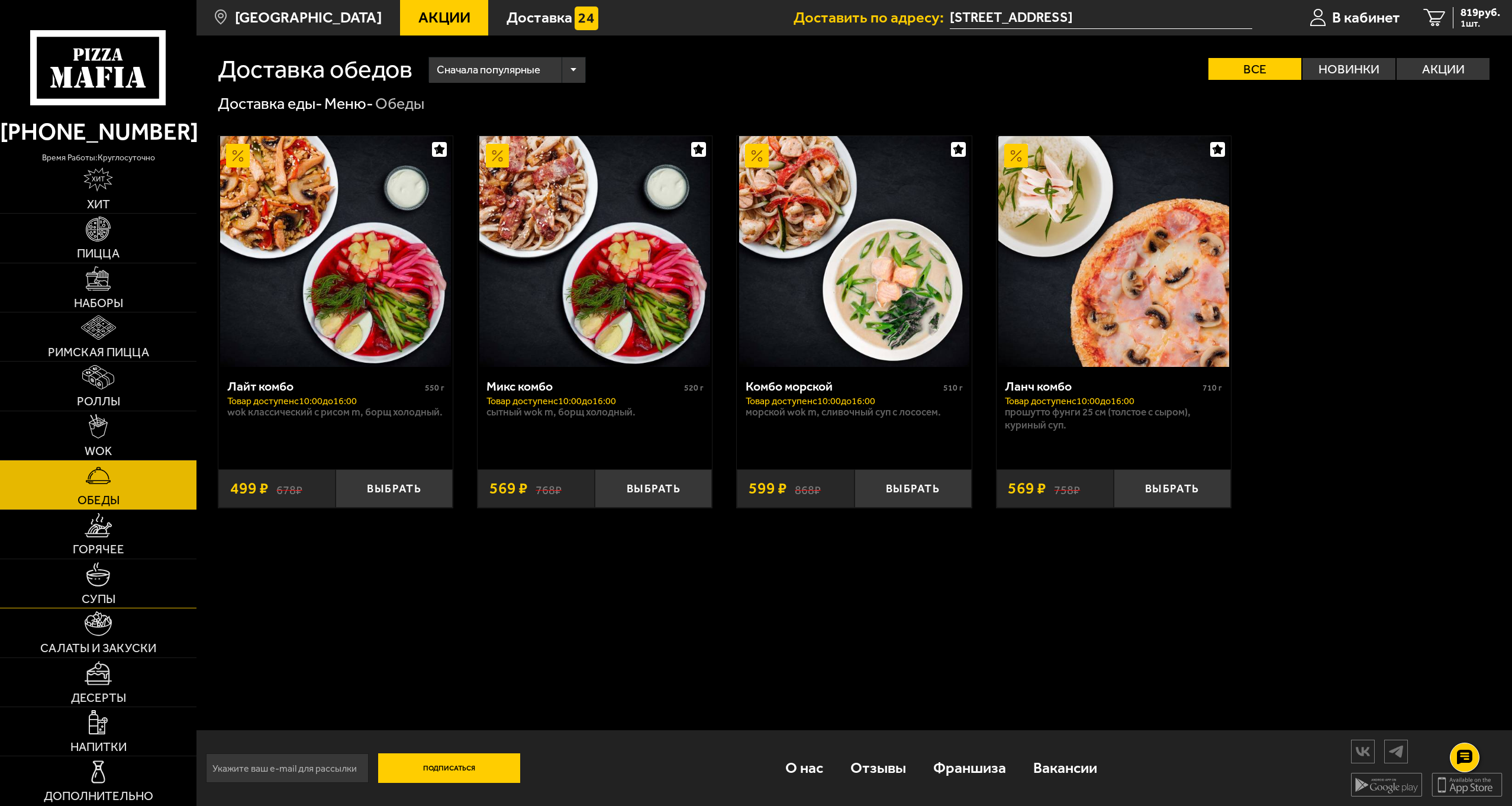
click at [113, 575] on link "Супы" at bounding box center [98, 583] width 197 height 49
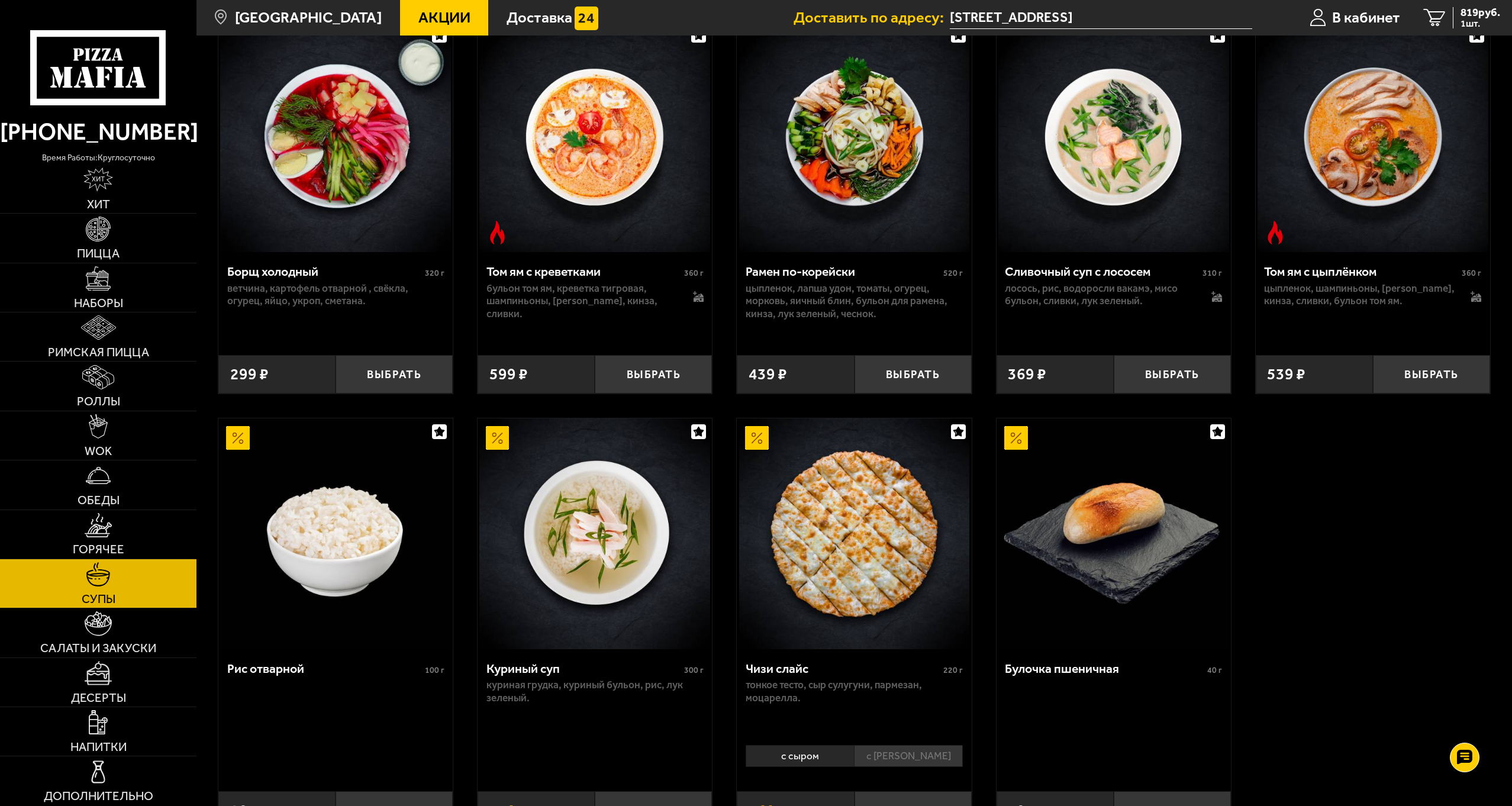
scroll to position [355, 0]
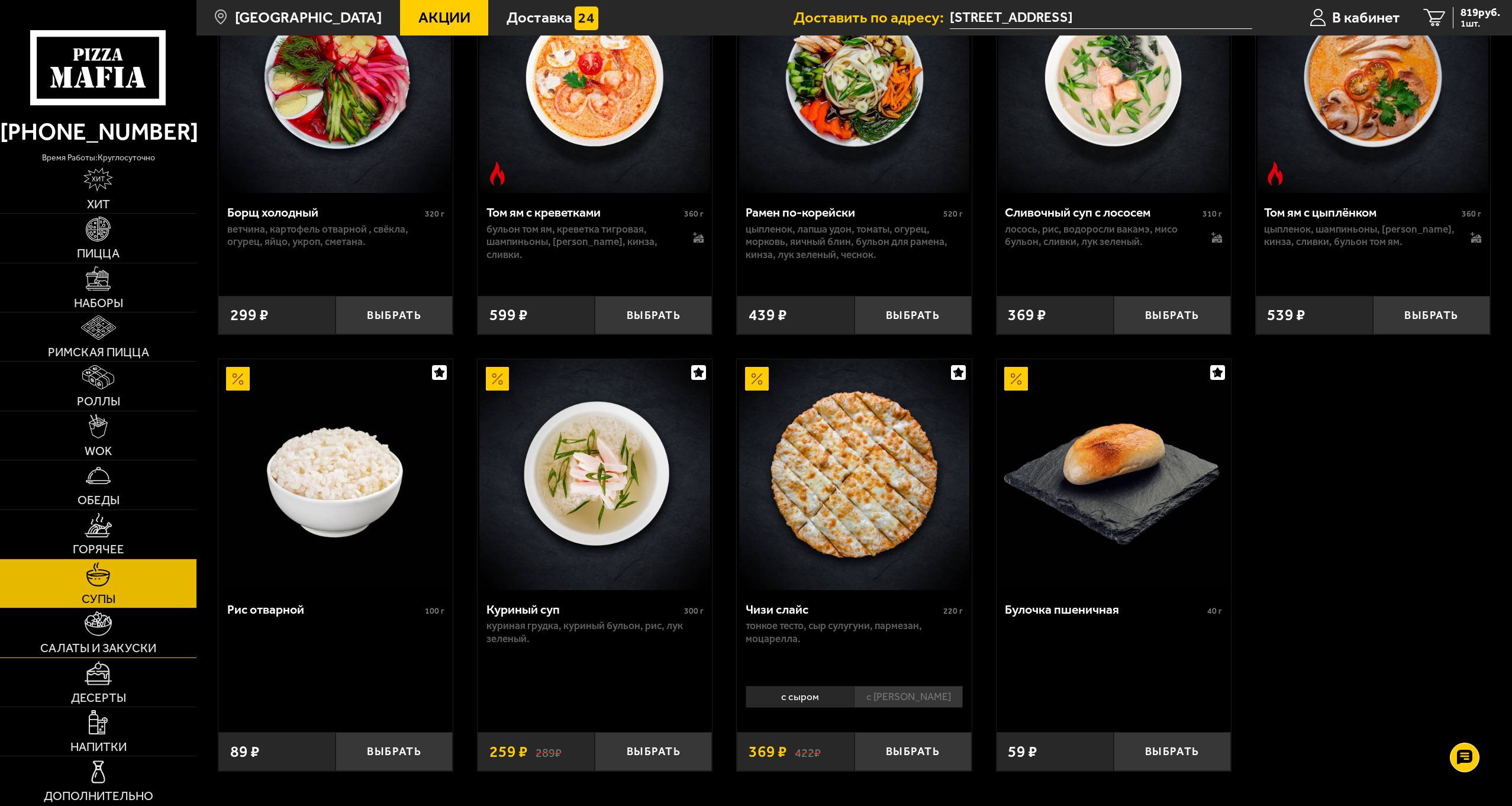
click at [136, 647] on span "Салаты и закуски" at bounding box center [98, 647] width 116 height 12
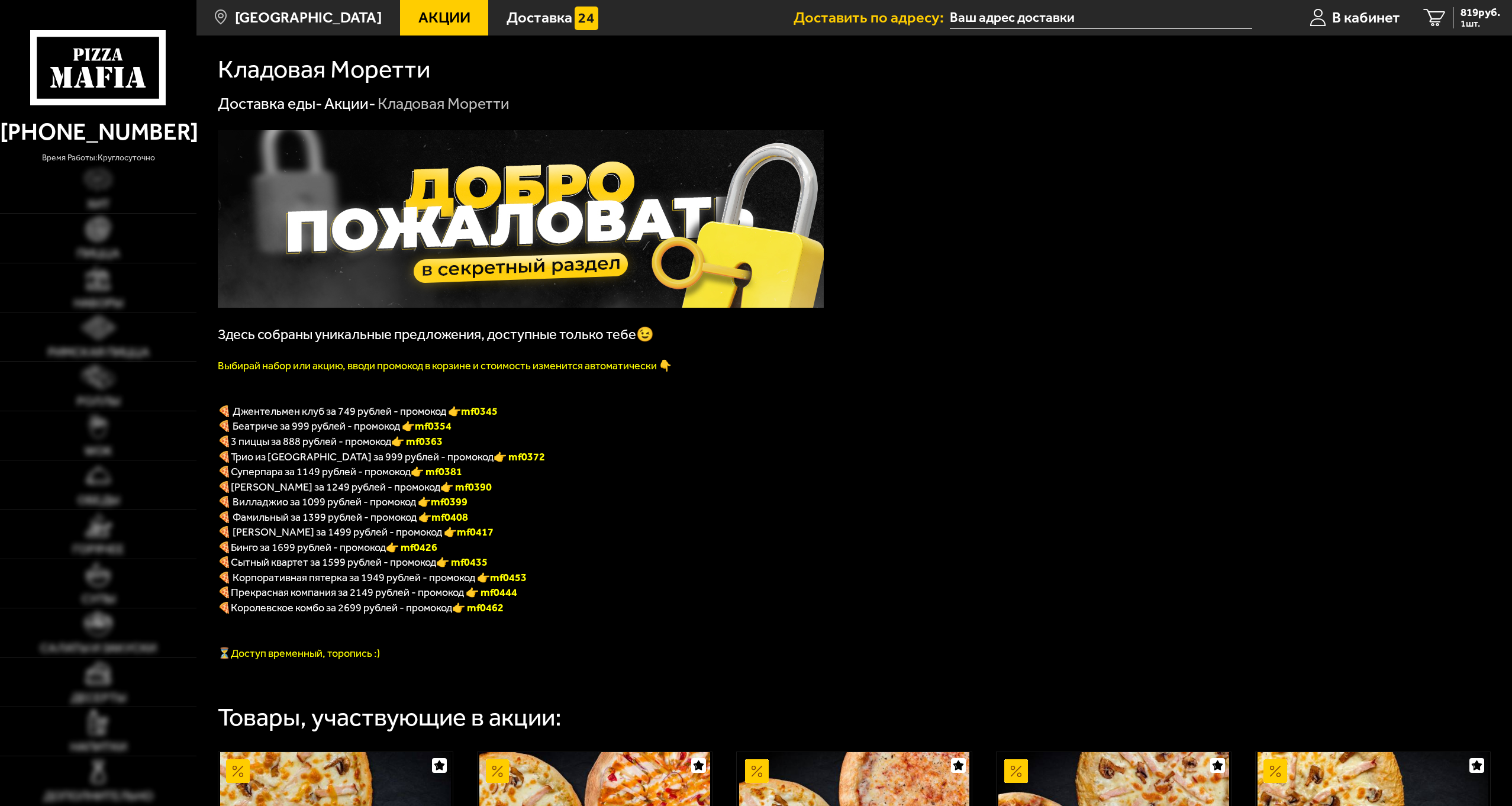
type input "[STREET_ADDRESS]"
click at [488, 415] on b "mf0345" at bounding box center [479, 411] width 37 height 13
drag, startPoint x: 506, startPoint y: 413, endPoint x: 466, endPoint y: 415, distance: 40.0
click at [466, 415] on p "🍕 Джентельмен клуб за 749 рублей - промокод 👉 mf0345" at bounding box center [520, 410] width 606 height 15
copy b "mf0345"
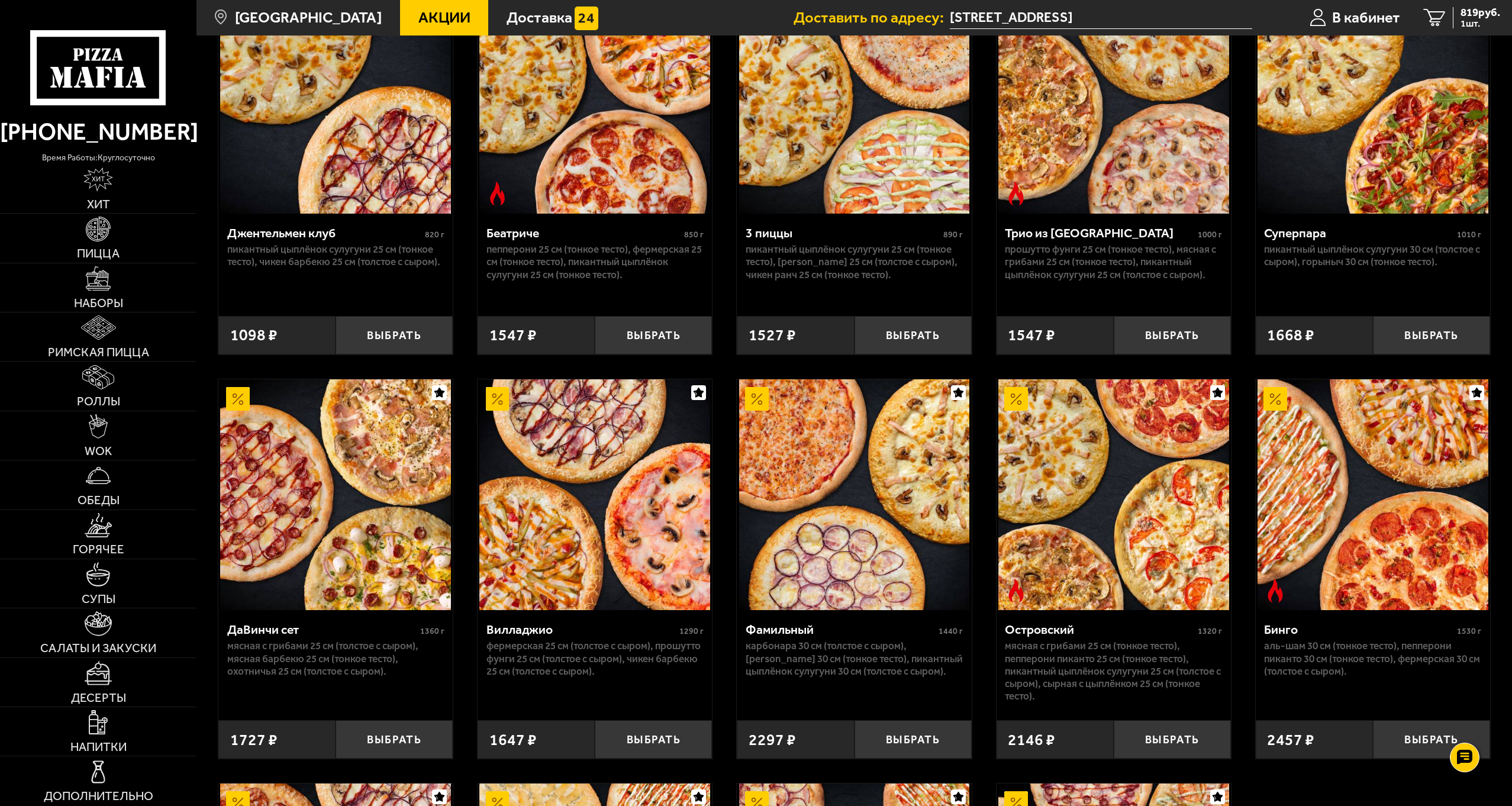
scroll to position [355, 0]
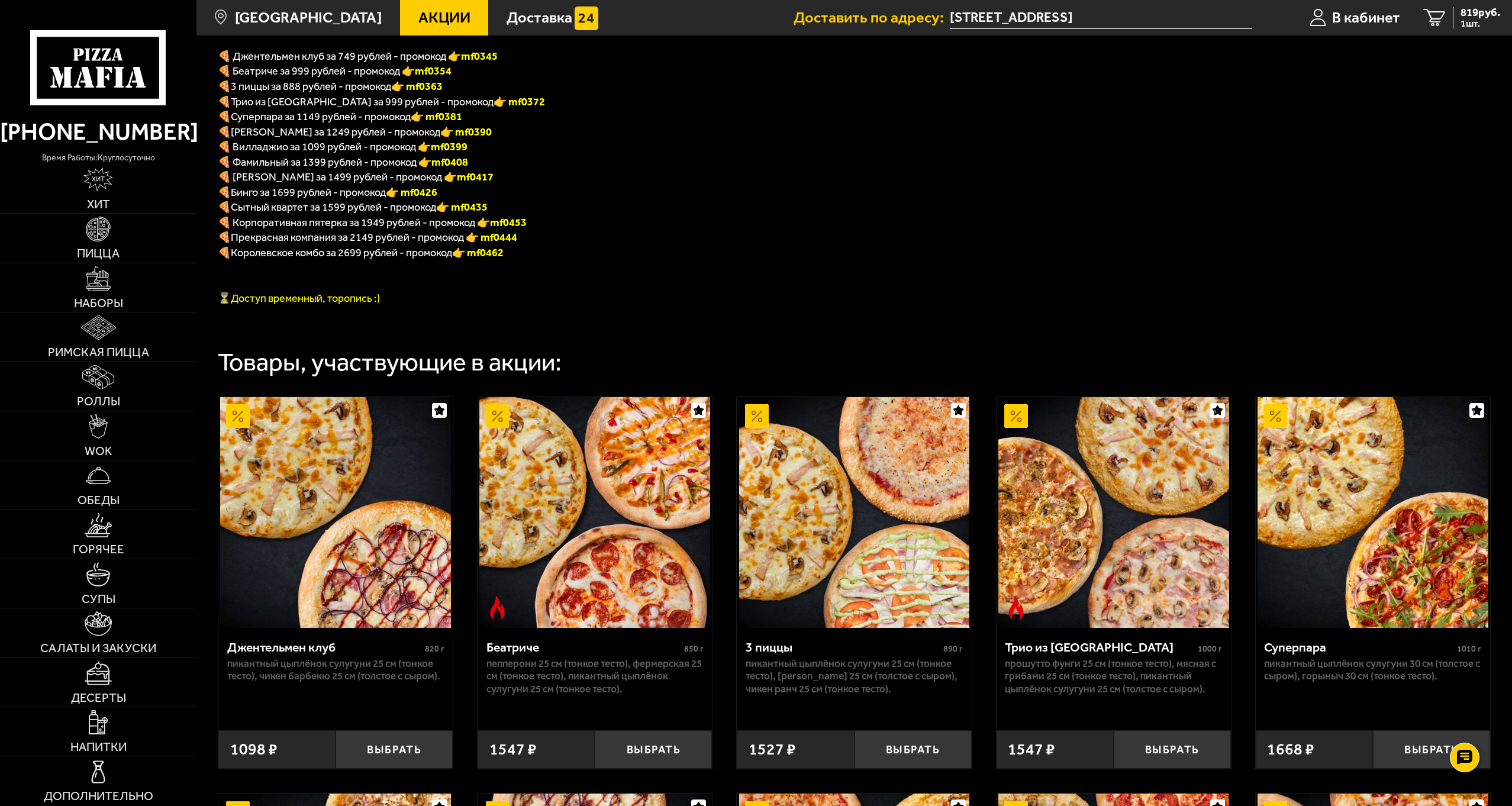
click at [328, 183] on span "🍕 Островский за 1499 рублей - промокод 👉 mf0417" at bounding box center [355, 177] width 276 height 13
drag, startPoint x: 448, startPoint y: 194, endPoint x: 408, endPoint y: 192, distance: 40.0
click at [408, 192] on p "🍕 Бинго за 1699 рублей - промокод 👉 mf0426" at bounding box center [520, 192] width 606 height 15
copy b "f0426"
click at [724, 202] on p "🍕 Сытный квартет за 1599 рублей - промокод 👉 mf0435" at bounding box center [520, 206] width 606 height 15
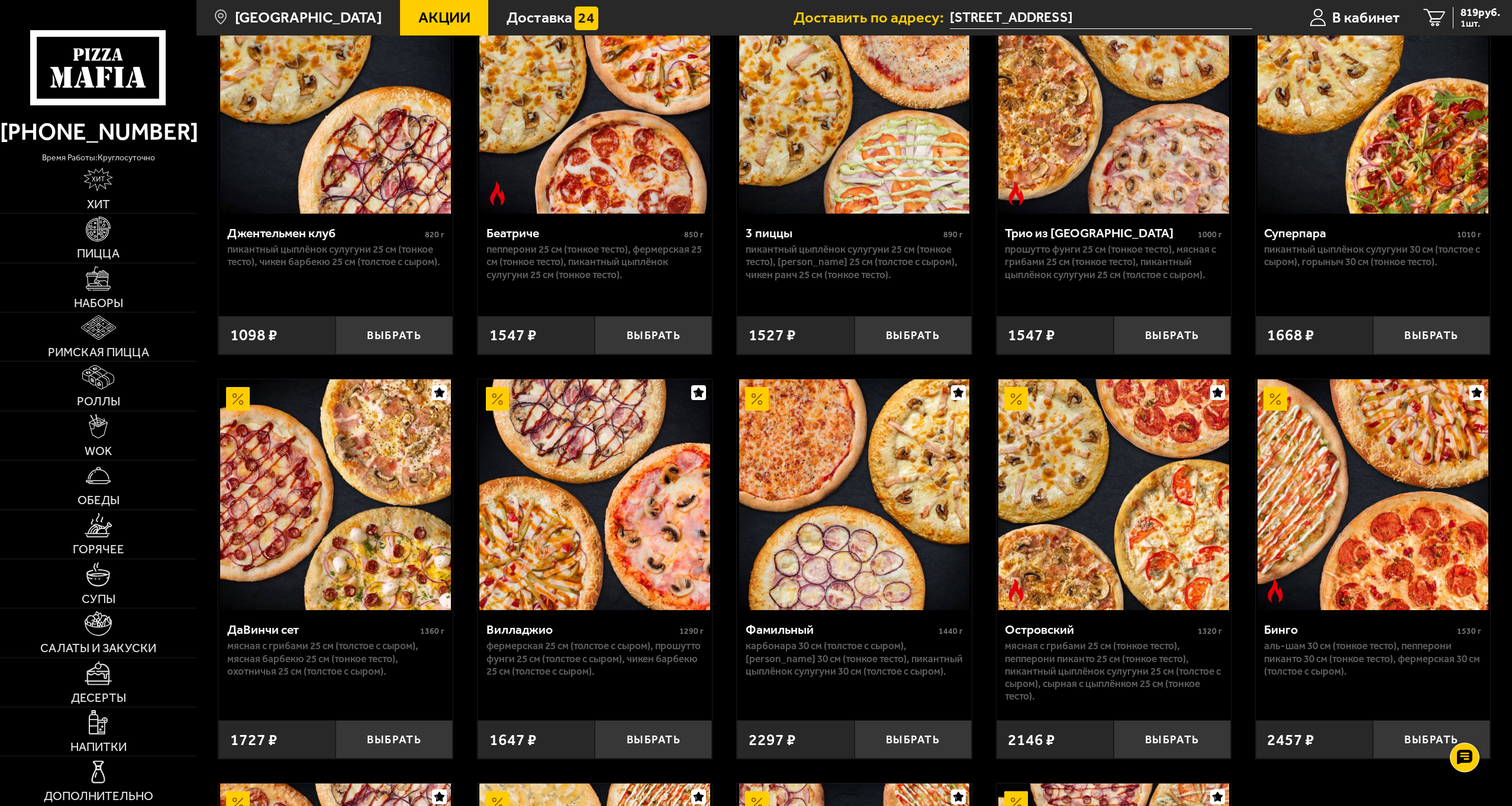
scroll to position [888, 0]
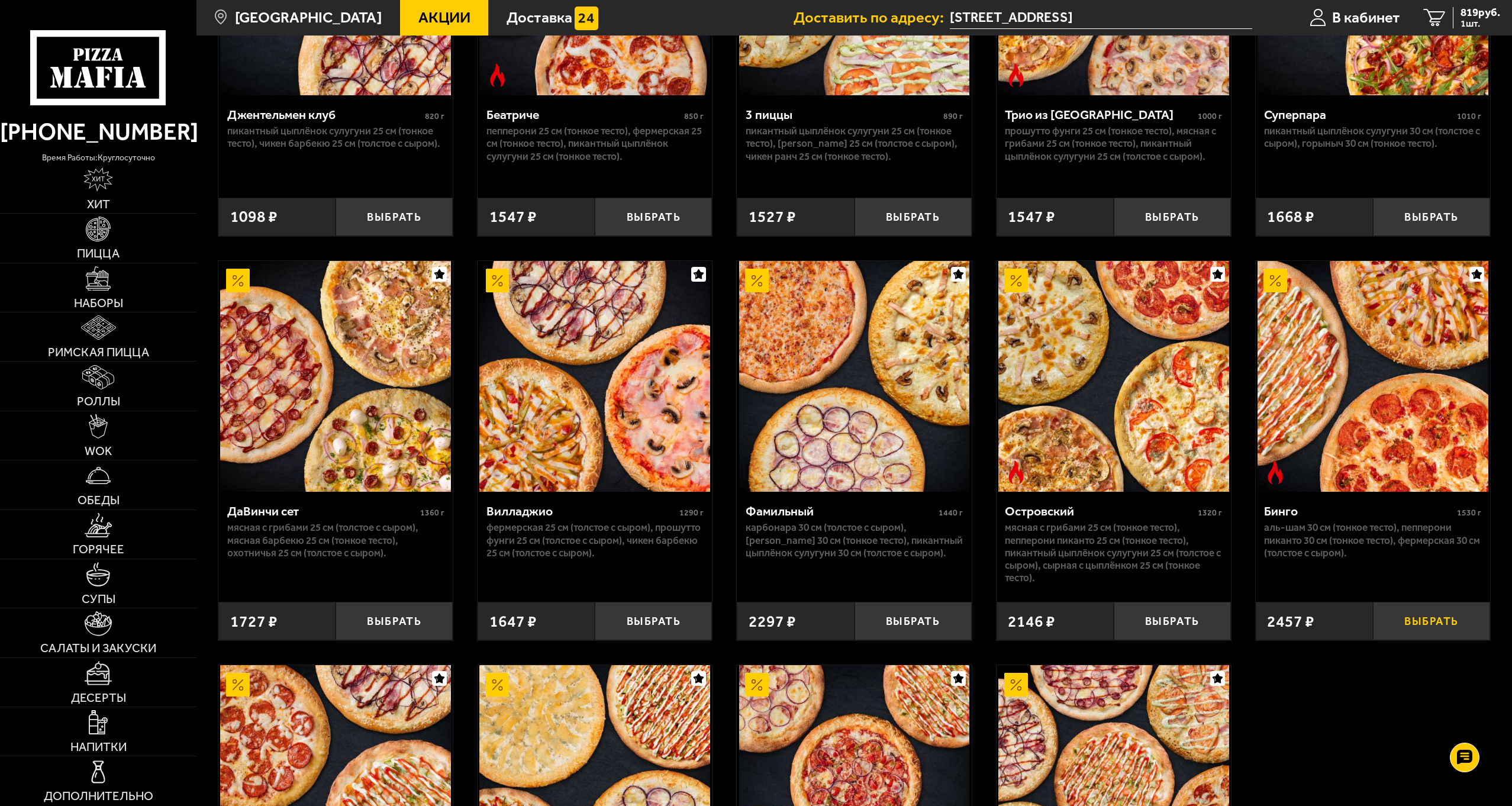
click at [1420, 627] on button "Выбрать" at bounding box center [1431, 621] width 117 height 39
click at [1477, 16] on span "3276 руб." at bounding box center [1477, 13] width 46 height 11
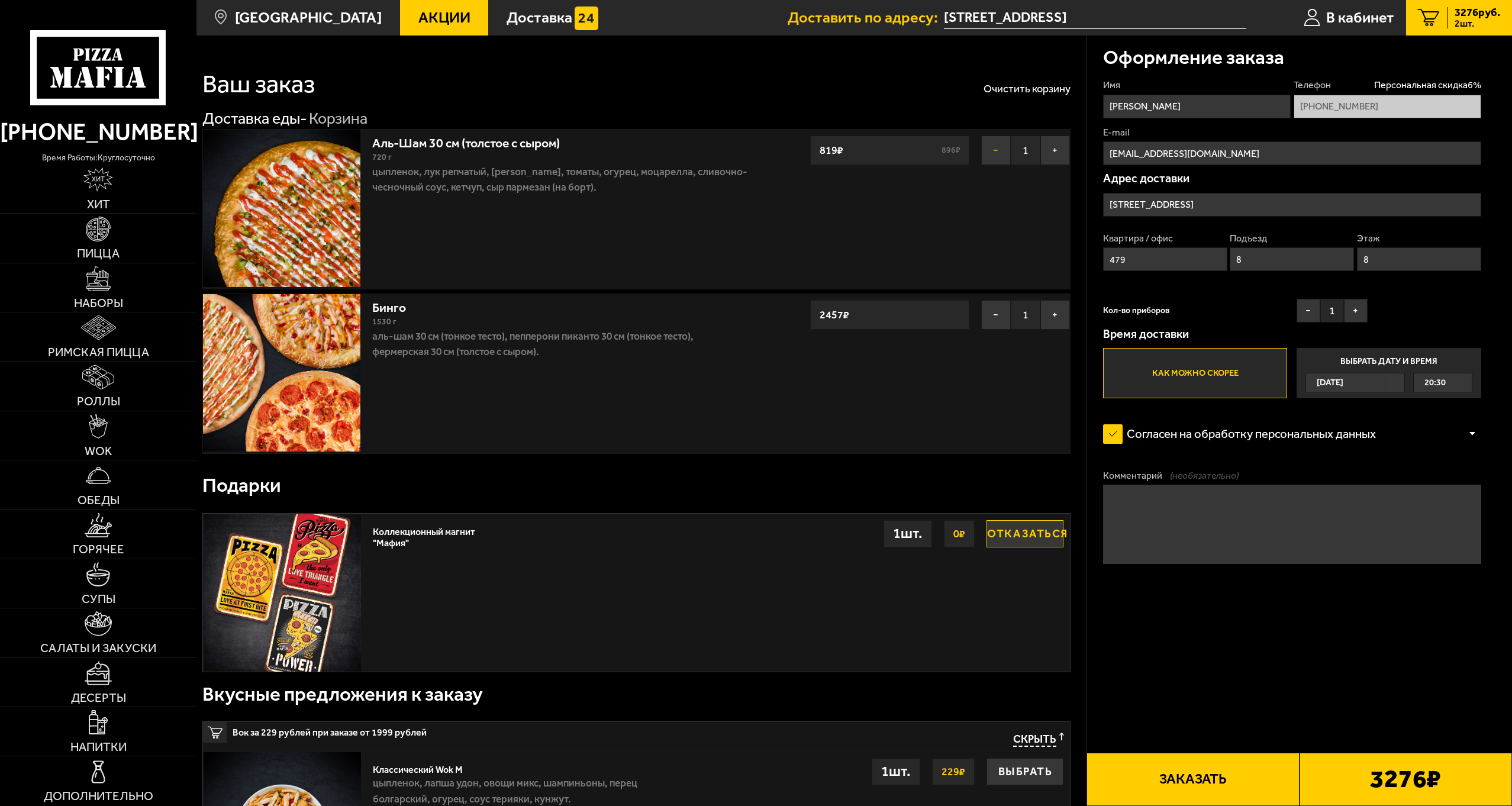
click at [994, 150] on button "−" at bounding box center [996, 150] width 30 height 30
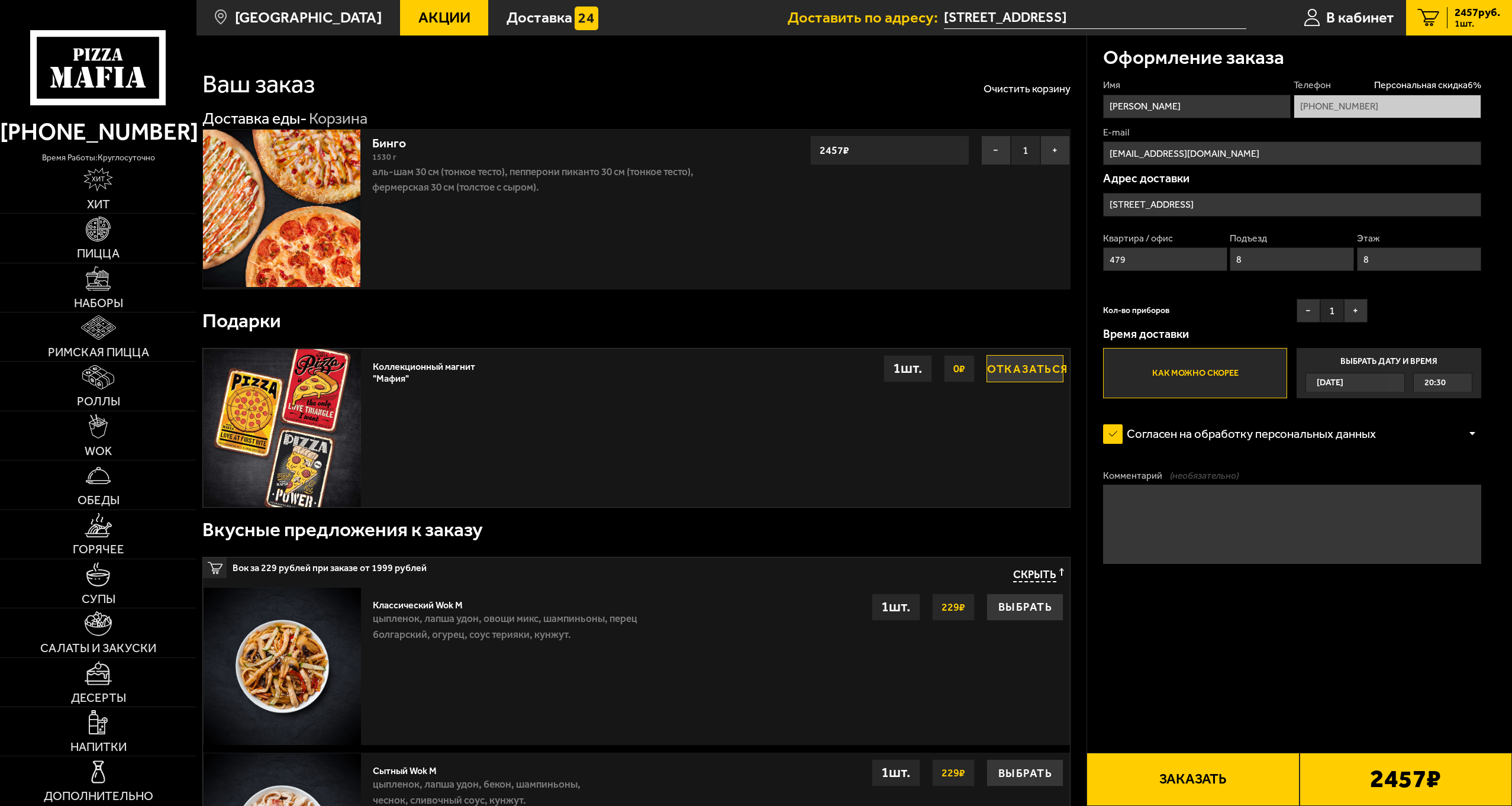
click at [1220, 374] on label "Как можно скорее" at bounding box center [1195, 373] width 184 height 51
click at [0, 0] on input "Как можно скорее" at bounding box center [0, 0] width 0 height 0
click at [1215, 773] on button "Заказать" at bounding box center [1193, 779] width 212 height 53
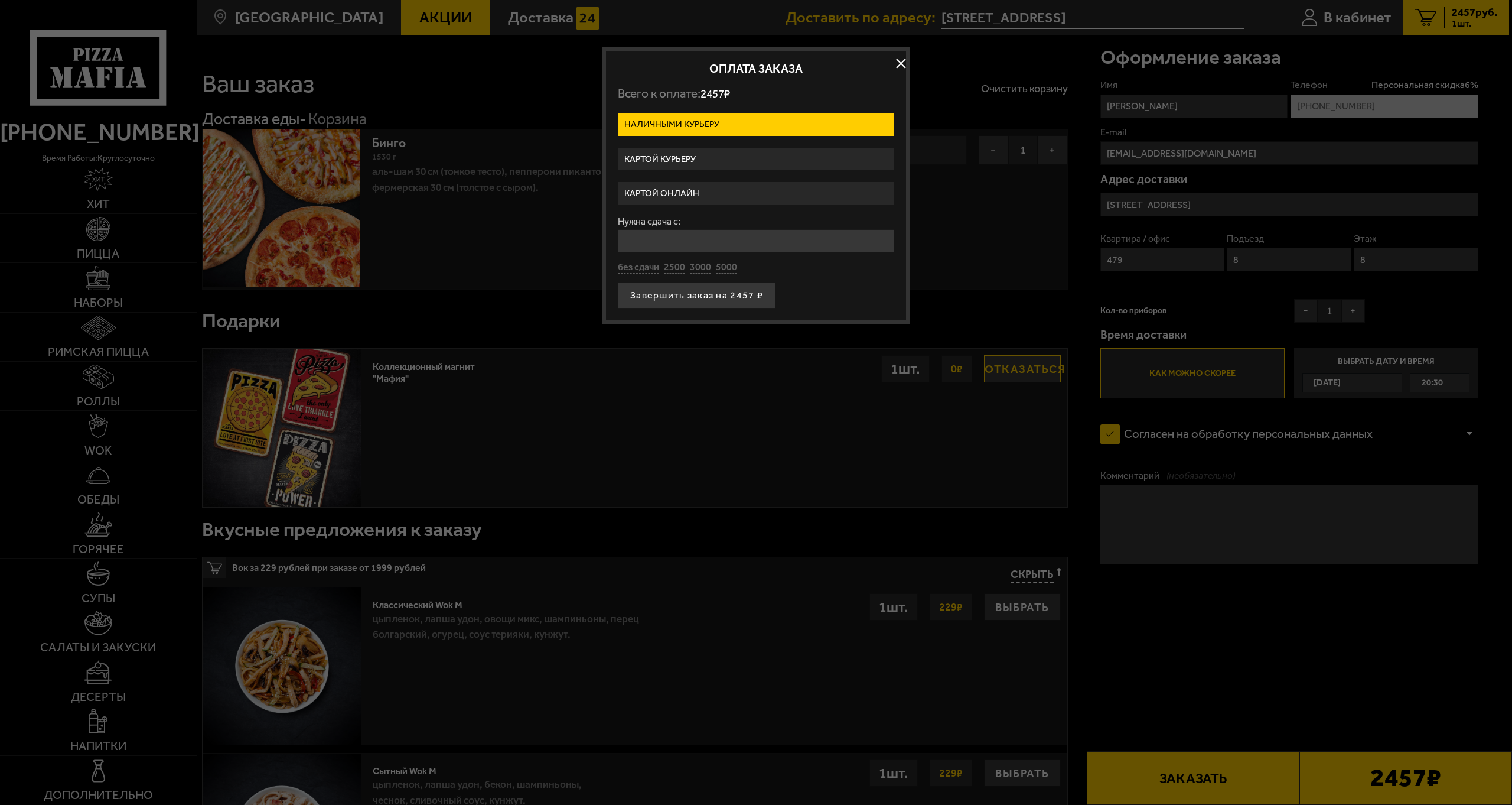
click at [1029, 225] on div at bounding box center [756, 402] width 1512 height 805
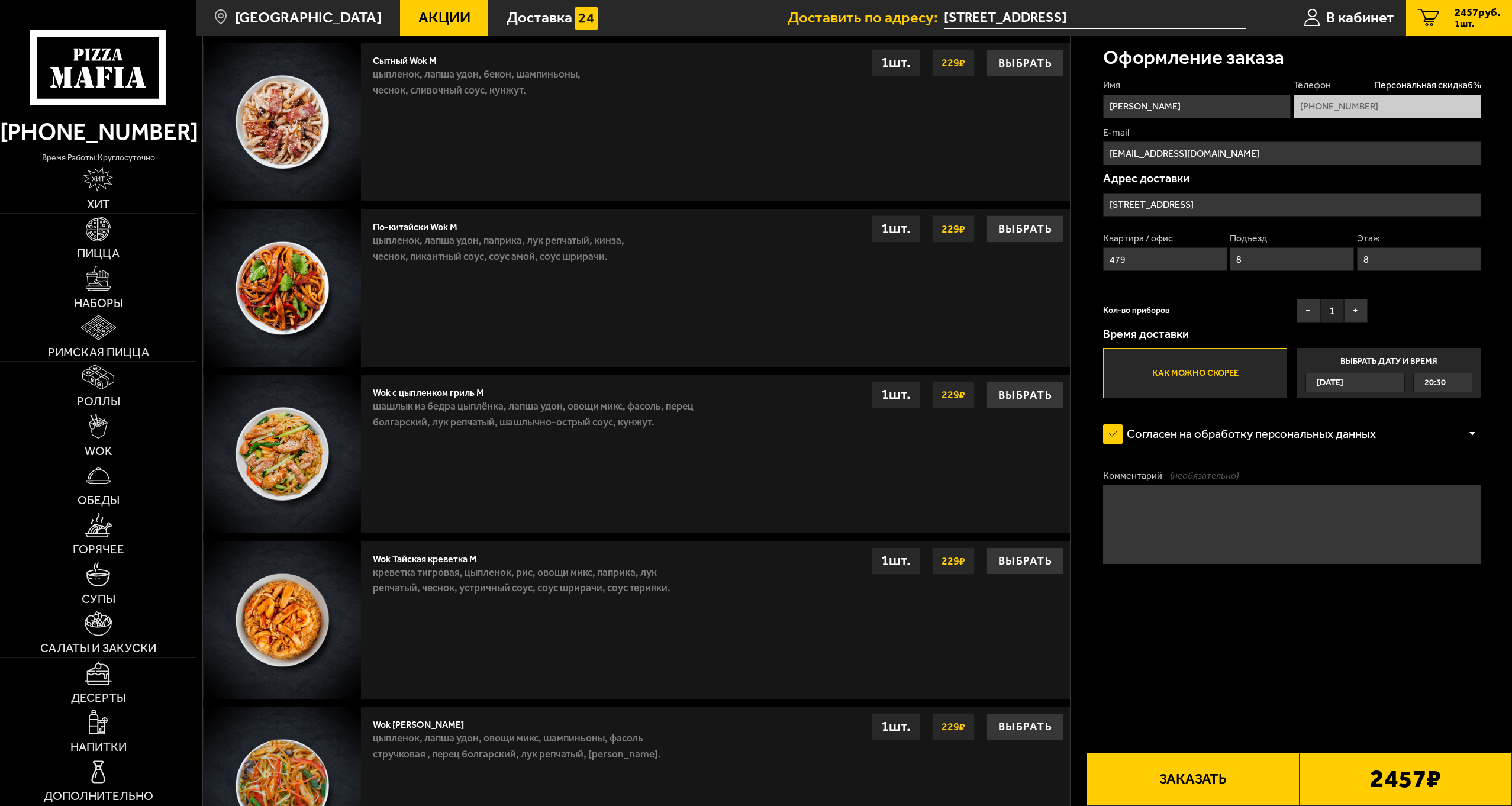
scroll to position [993, 0]
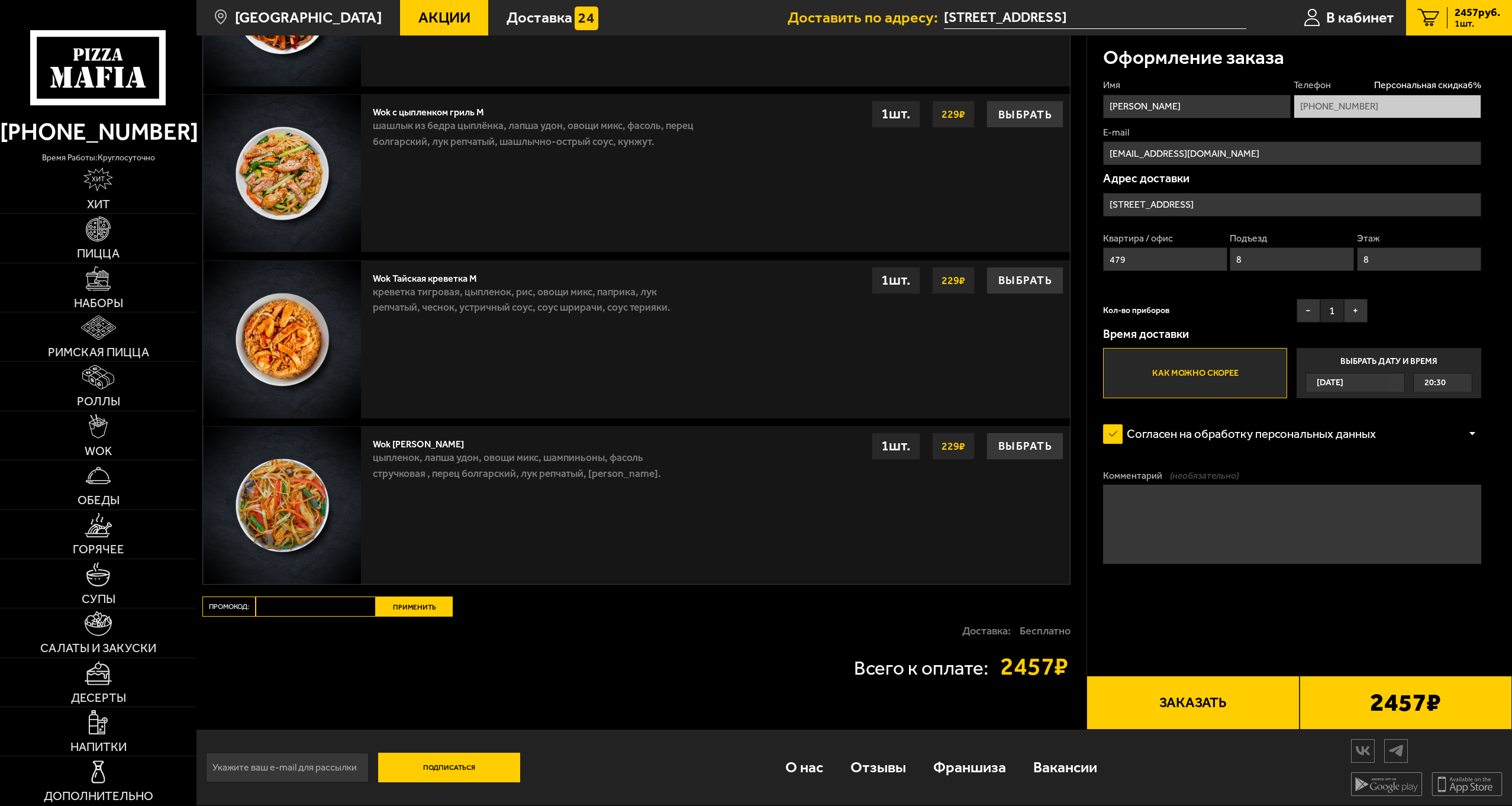
click at [295, 601] on input "Промокод:" at bounding box center [316, 606] width 120 height 20
paste input "mf0426"
type input "mf0426"
click at [396, 601] on button "Применить" at bounding box center [414, 606] width 77 height 20
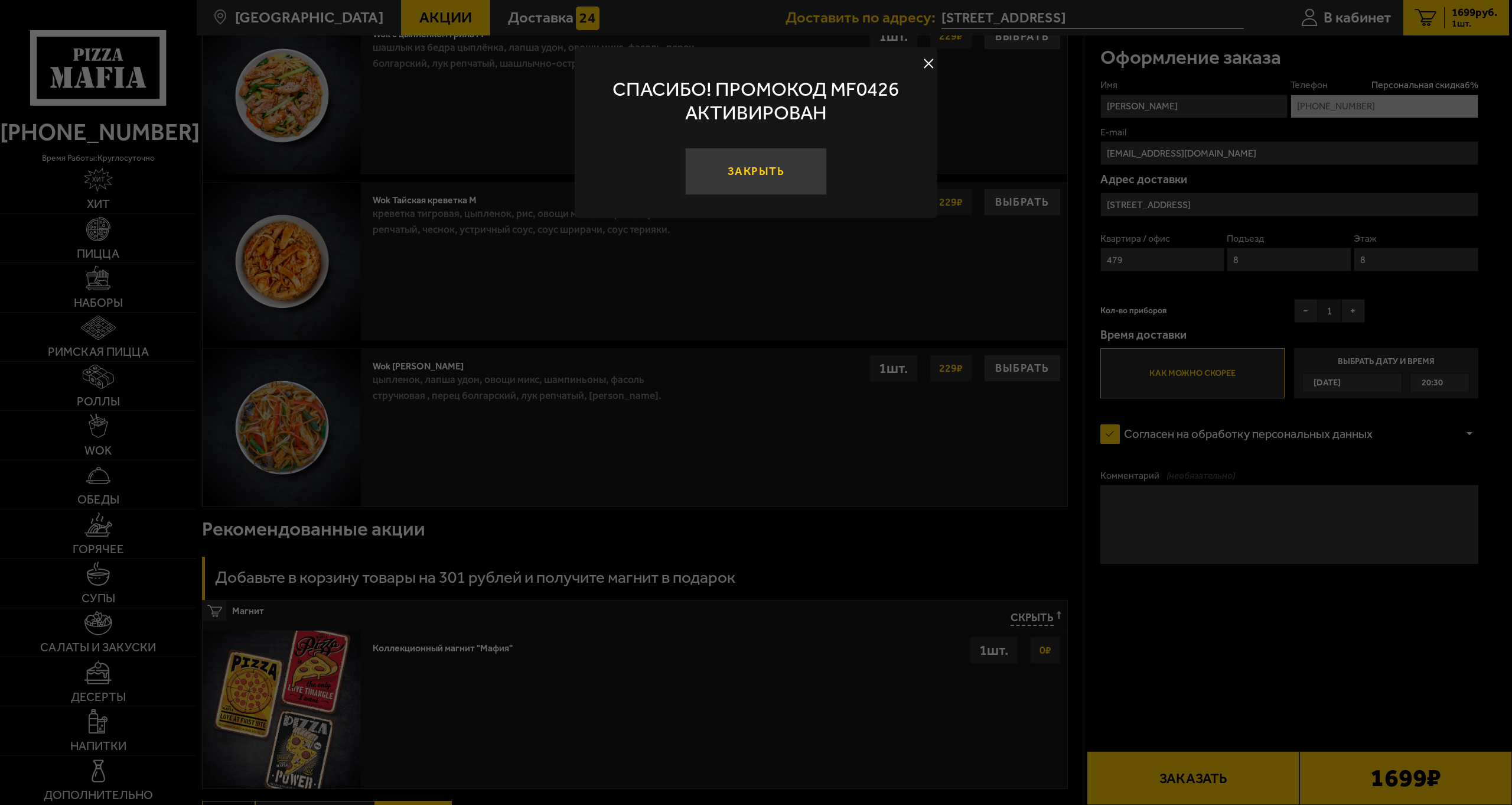
click at [812, 152] on button "Закрыть" at bounding box center [756, 171] width 142 height 47
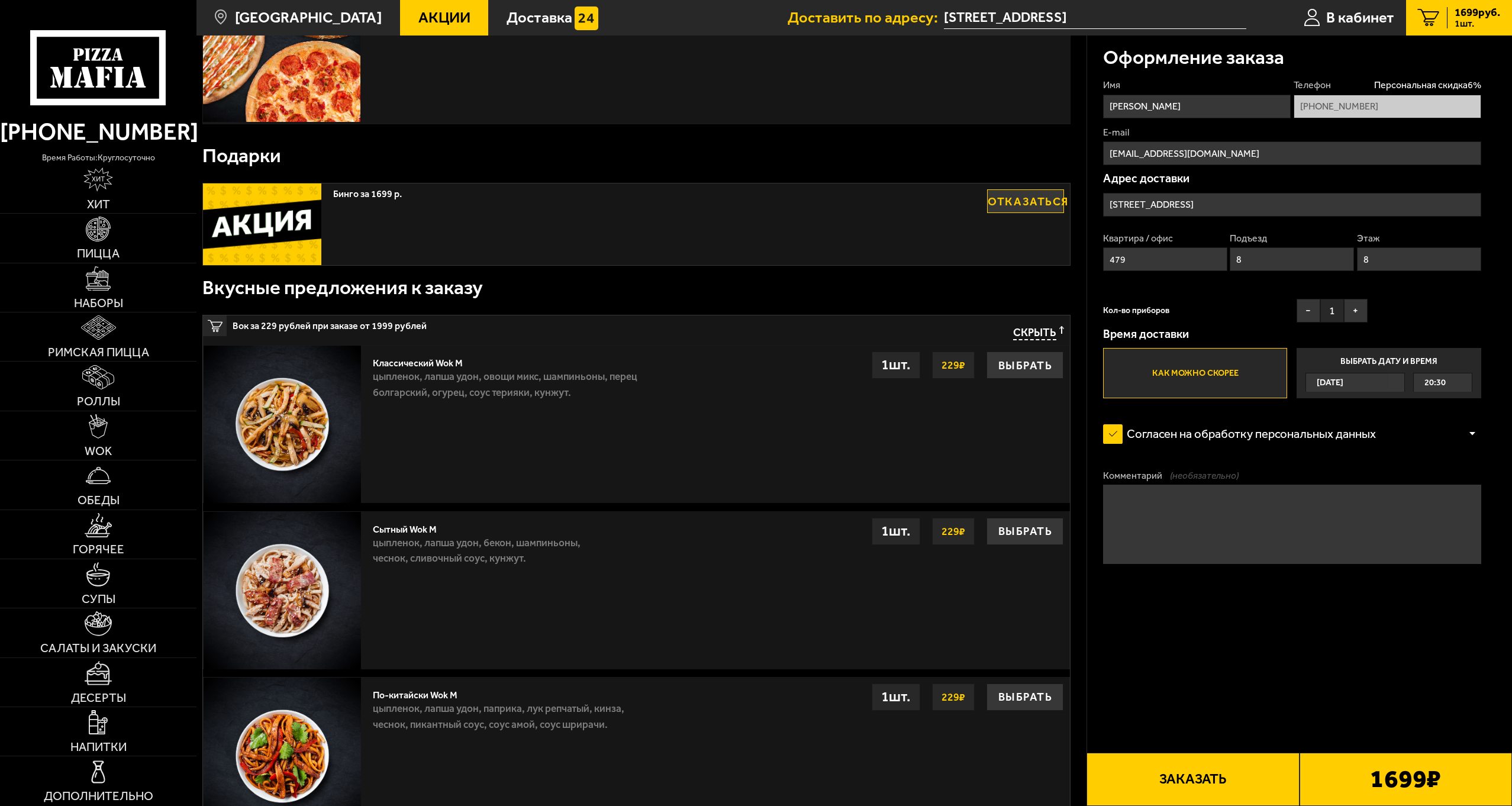
scroll to position [0, 0]
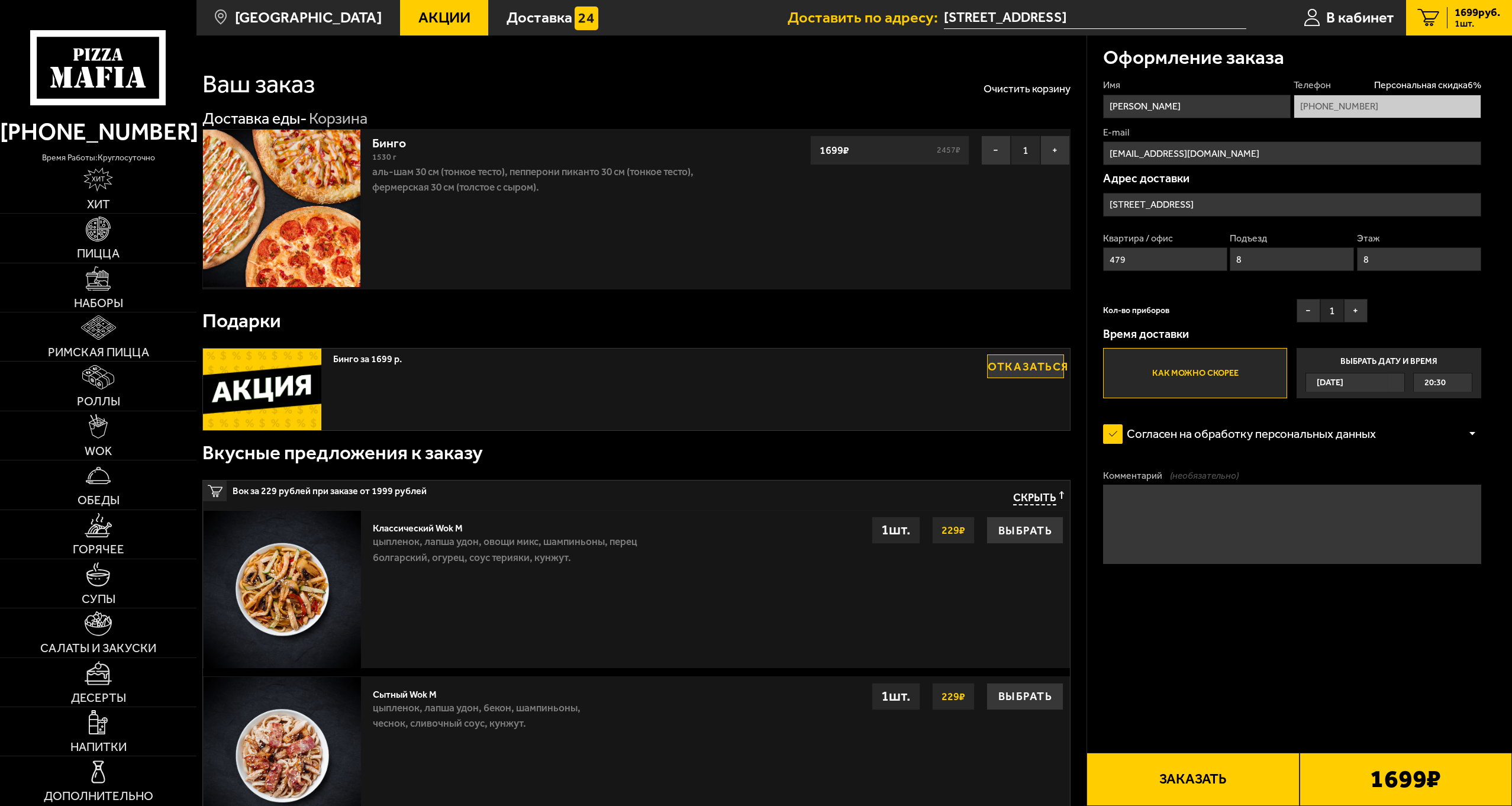
click at [703, 332] on div "Подарки" at bounding box center [636, 321] width 868 height 43
click at [1181, 778] on button "Заказать" at bounding box center [1193, 779] width 212 height 53
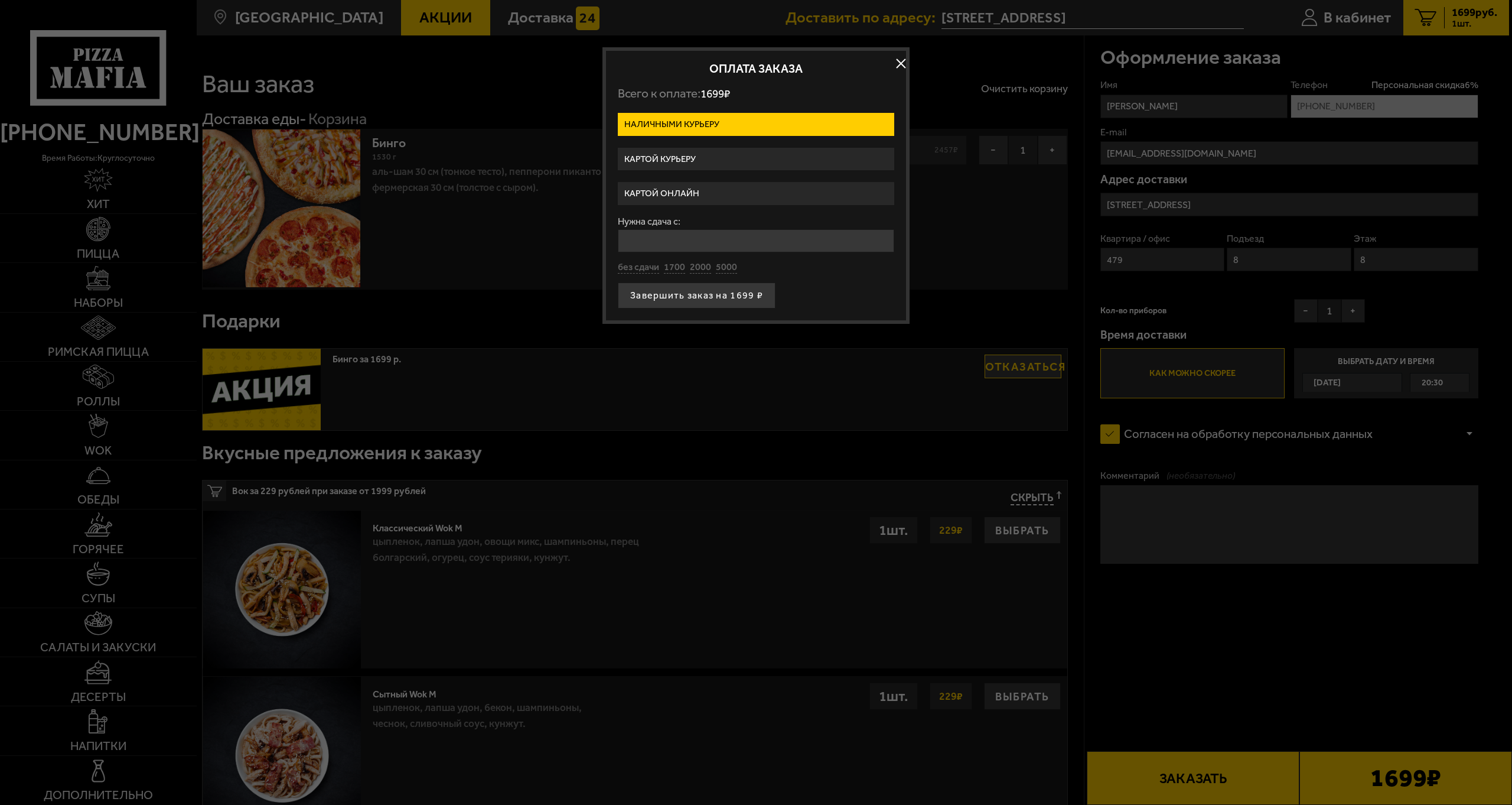
click at [682, 157] on label "Картой курьеру" at bounding box center [756, 159] width 276 height 23
click at [0, 0] on input "Картой курьеру" at bounding box center [0, 0] width 0 height 0
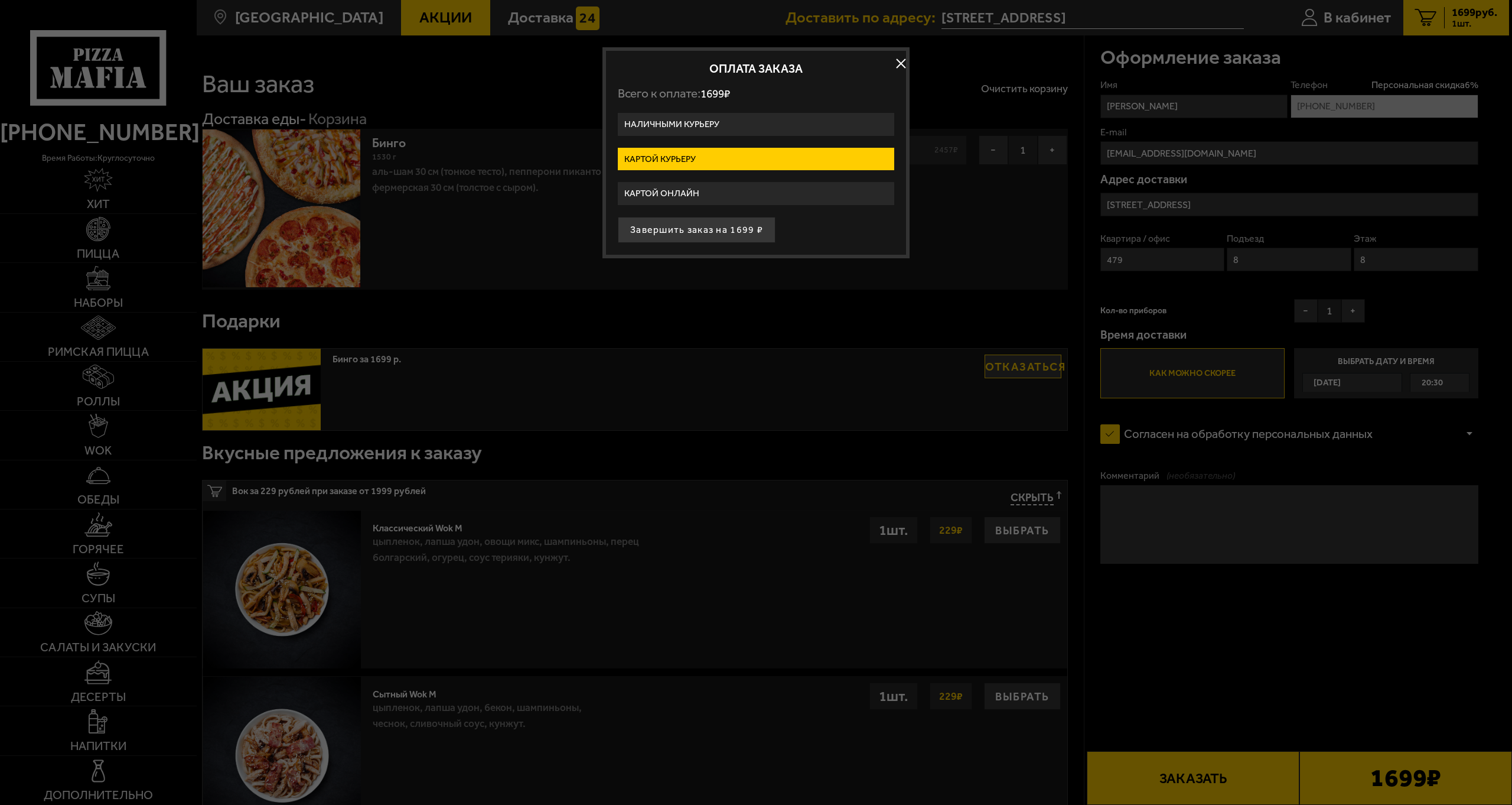
click at [691, 192] on label "Картой онлайн" at bounding box center [756, 193] width 276 height 23
click at [0, 0] on input "Картой онлайн" at bounding box center [0, 0] width 0 height 0
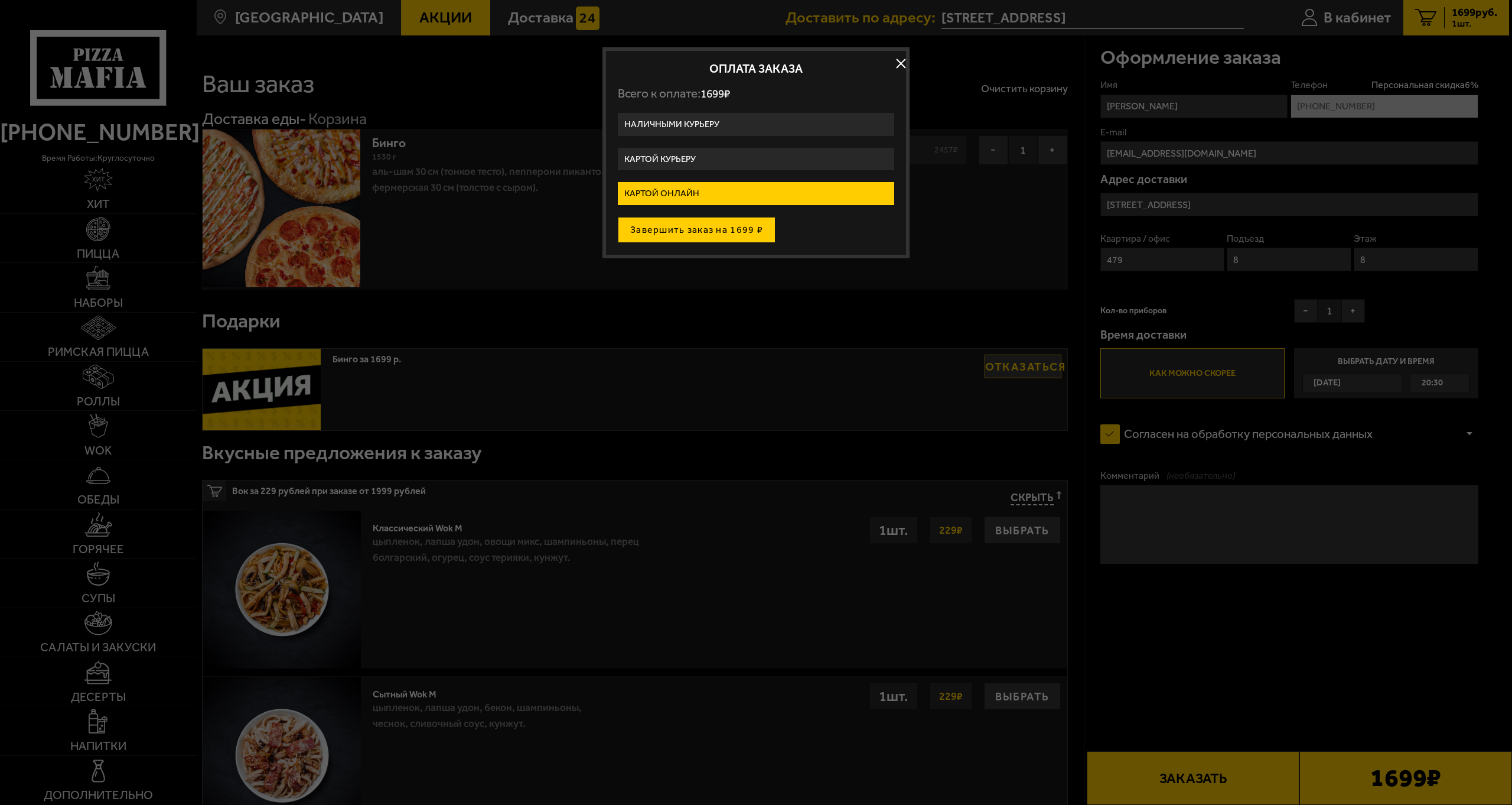
click at [707, 234] on button "Завершить заказ на 1699 ₽" at bounding box center [697, 229] width 158 height 26
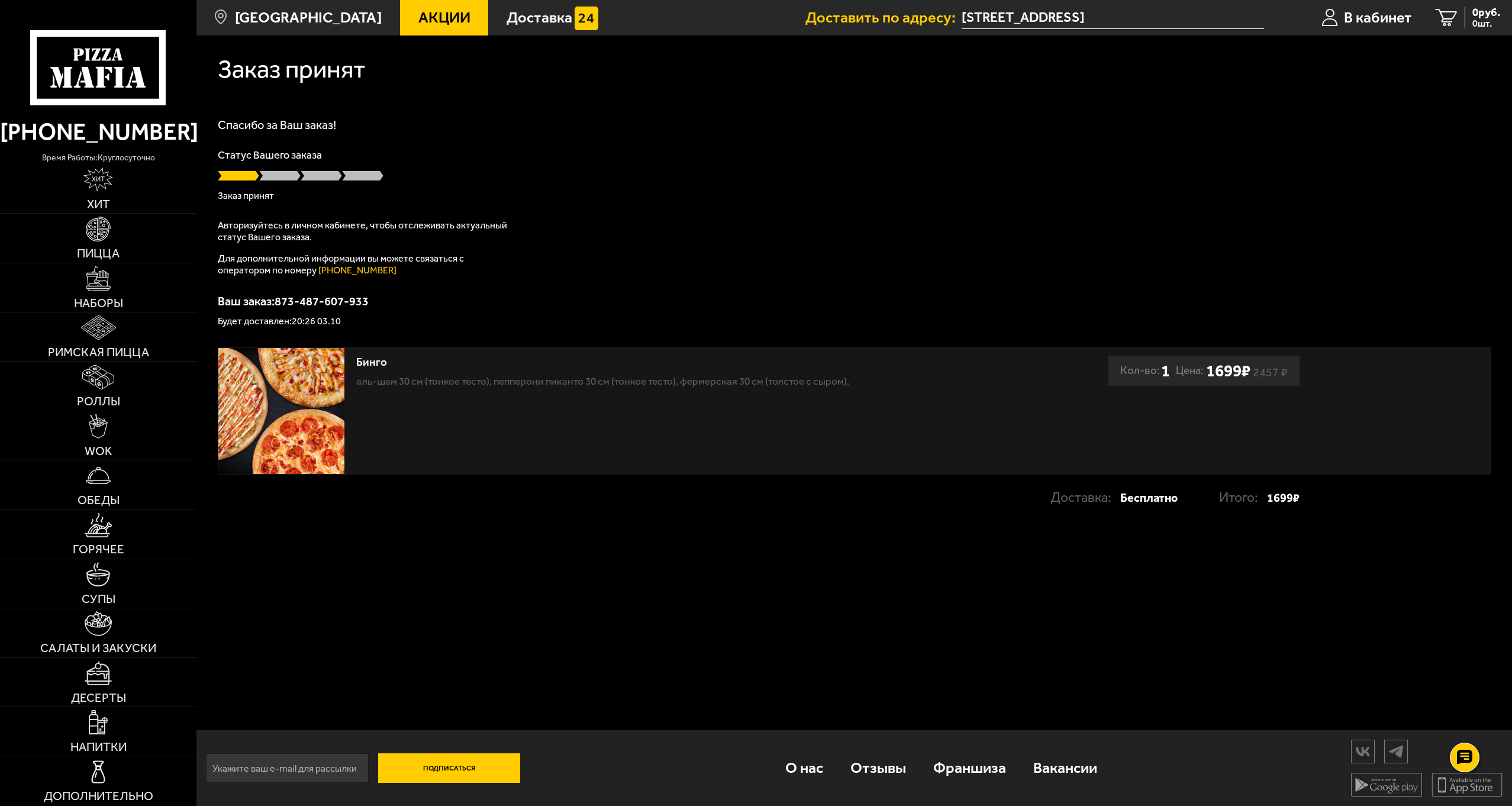
click at [534, 312] on div "Ваш заказ: 873-487-607-933 Будет доставлен: 20:26 03.10" at bounding box center [854, 310] width 1273 height 31
